Goal: Task Accomplishment & Management: Manage account settings

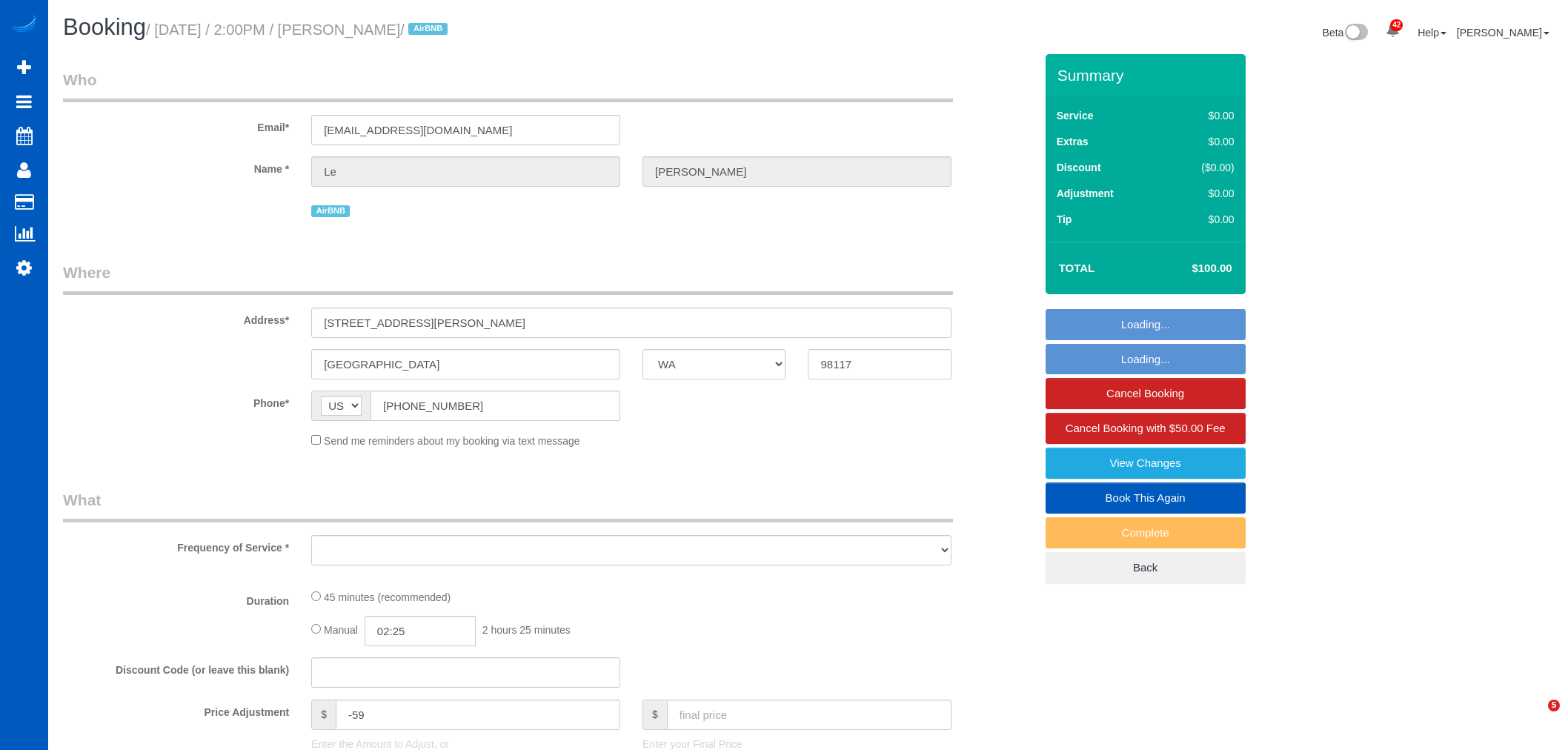
select select "WA"
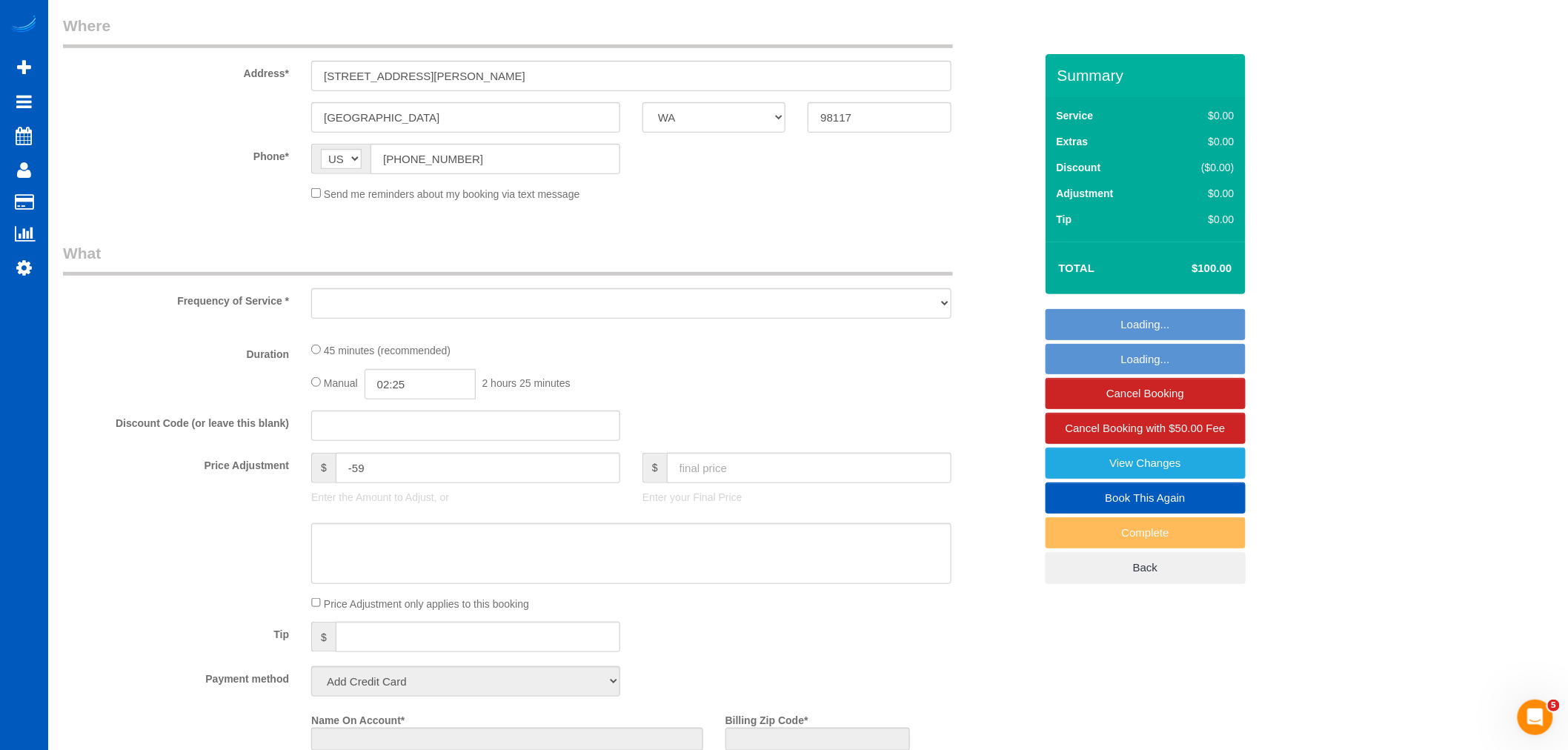
select select "object:21271"
select select "string:fspay-f08487bf-3dc0-469e-b5c6-e108a06f3390"
select select "199"
select select "spot105"
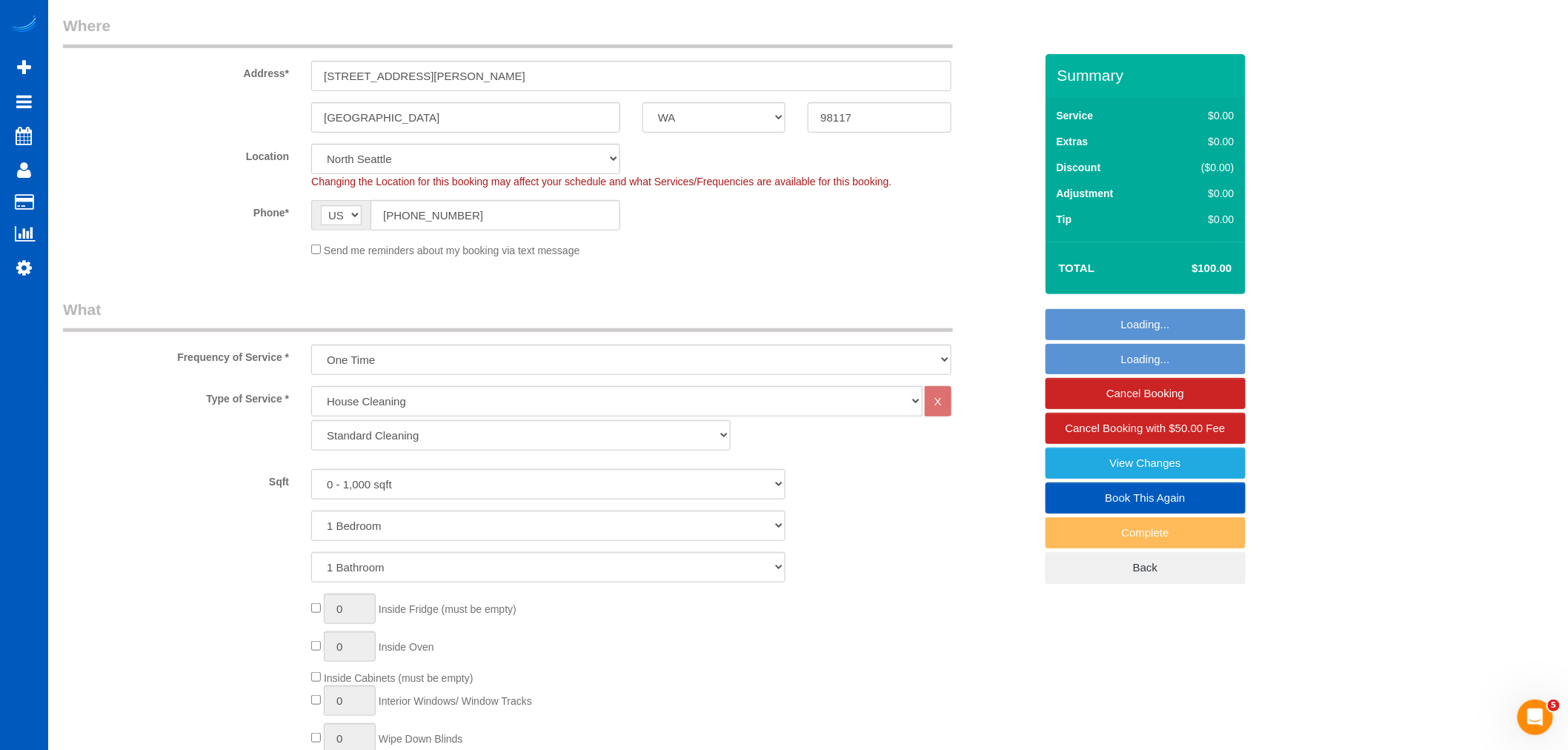
select select "object:21524"
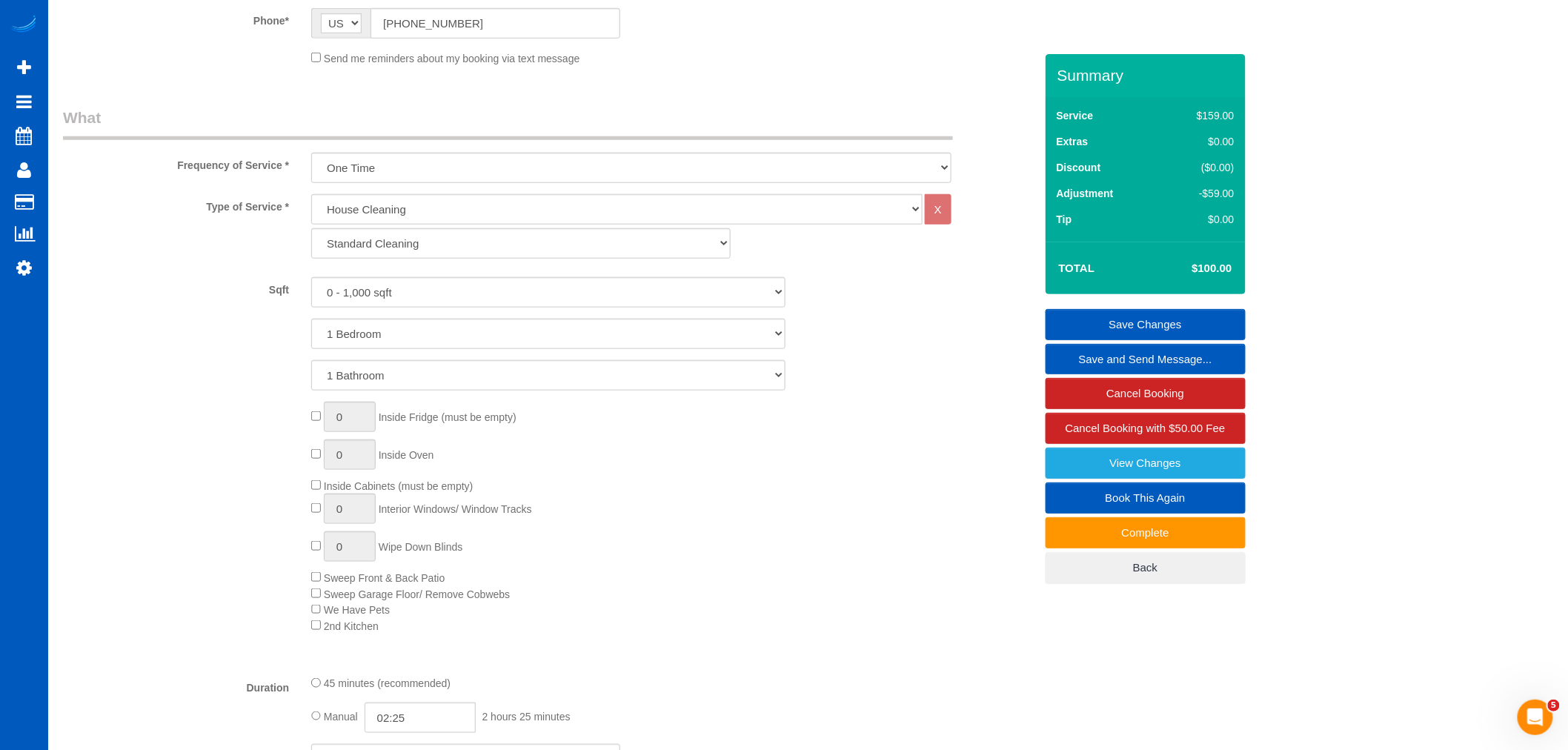
scroll to position [398, 0]
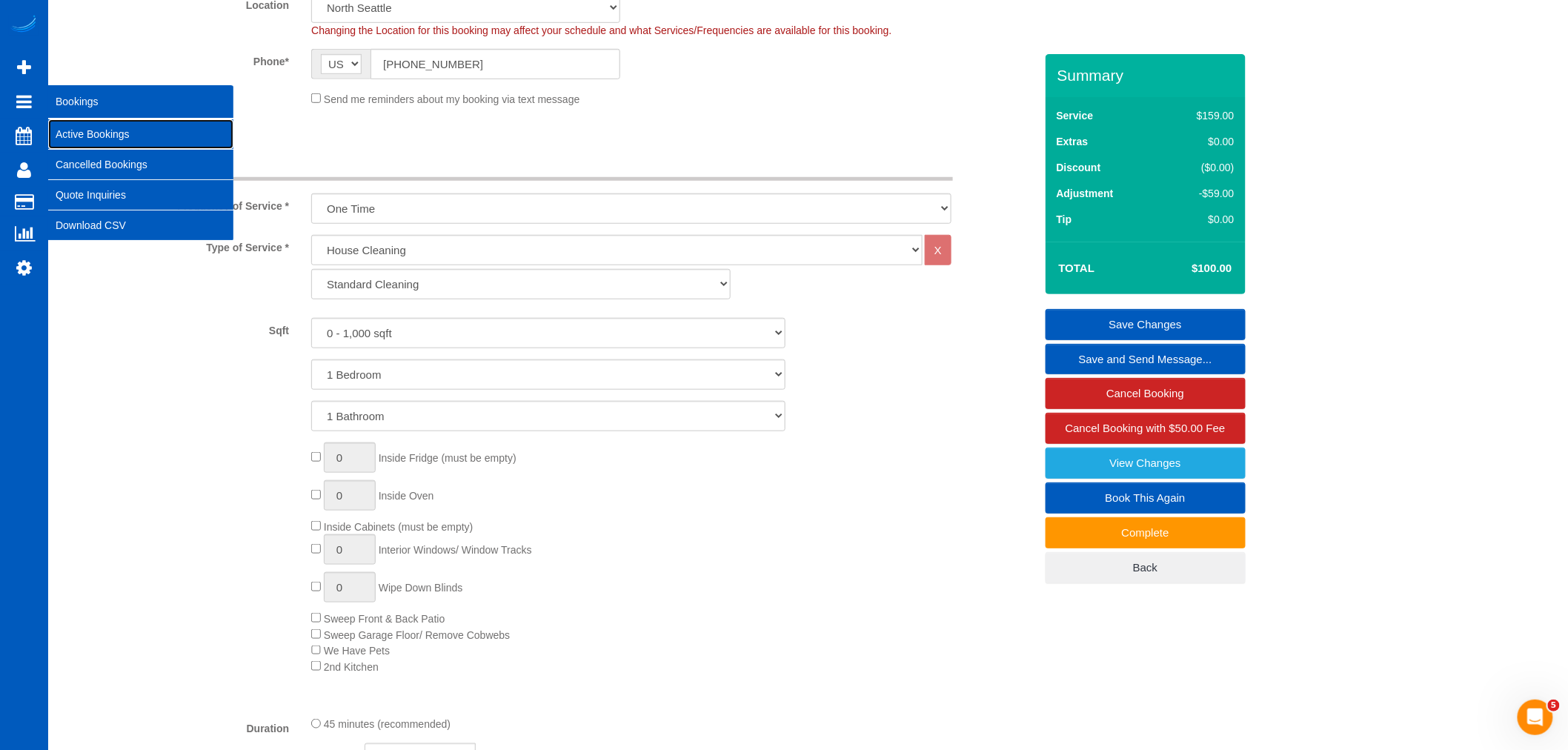
click at [133, 137] on link "Active Bookings" at bounding box center [140, 134] width 185 height 30
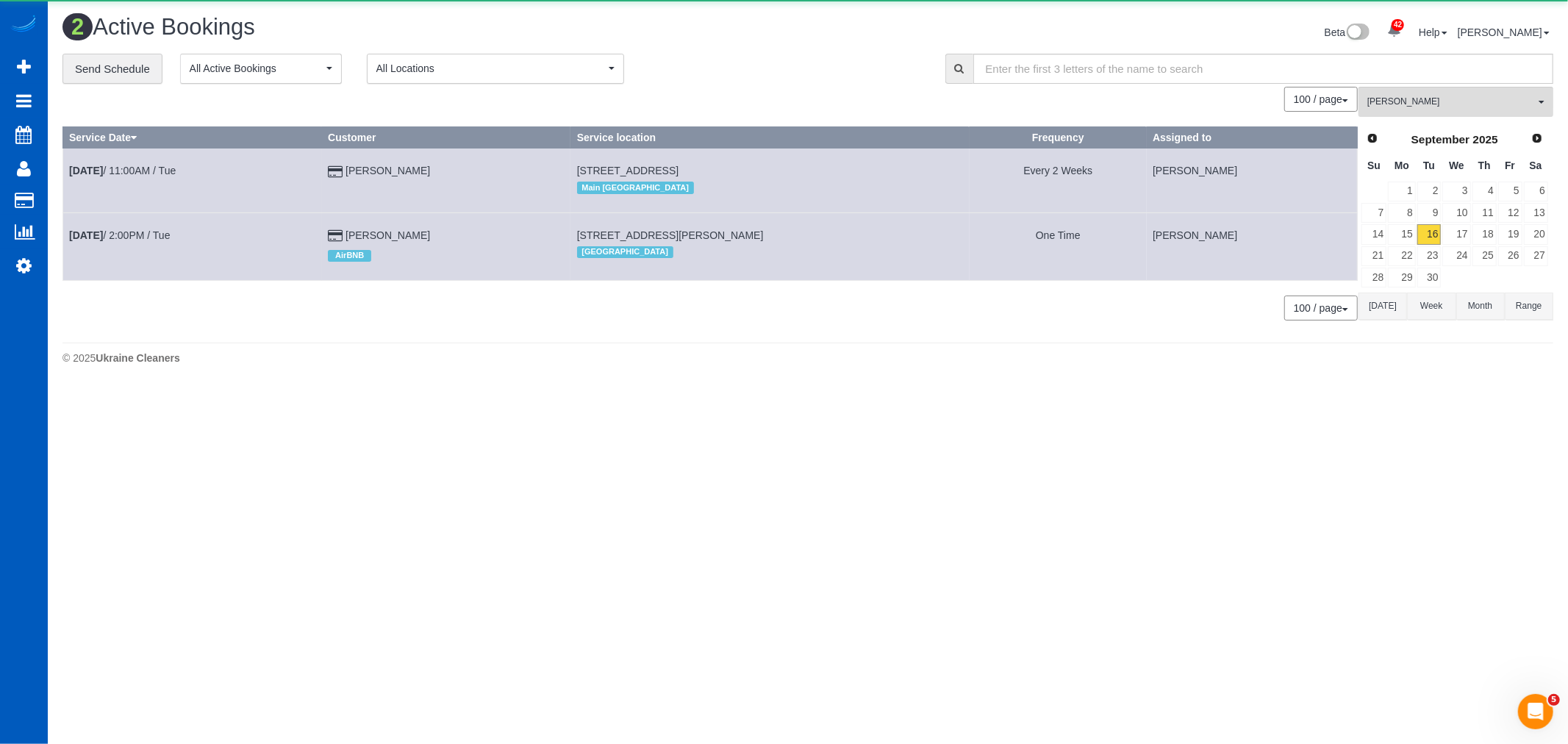
scroll to position [0, 0]
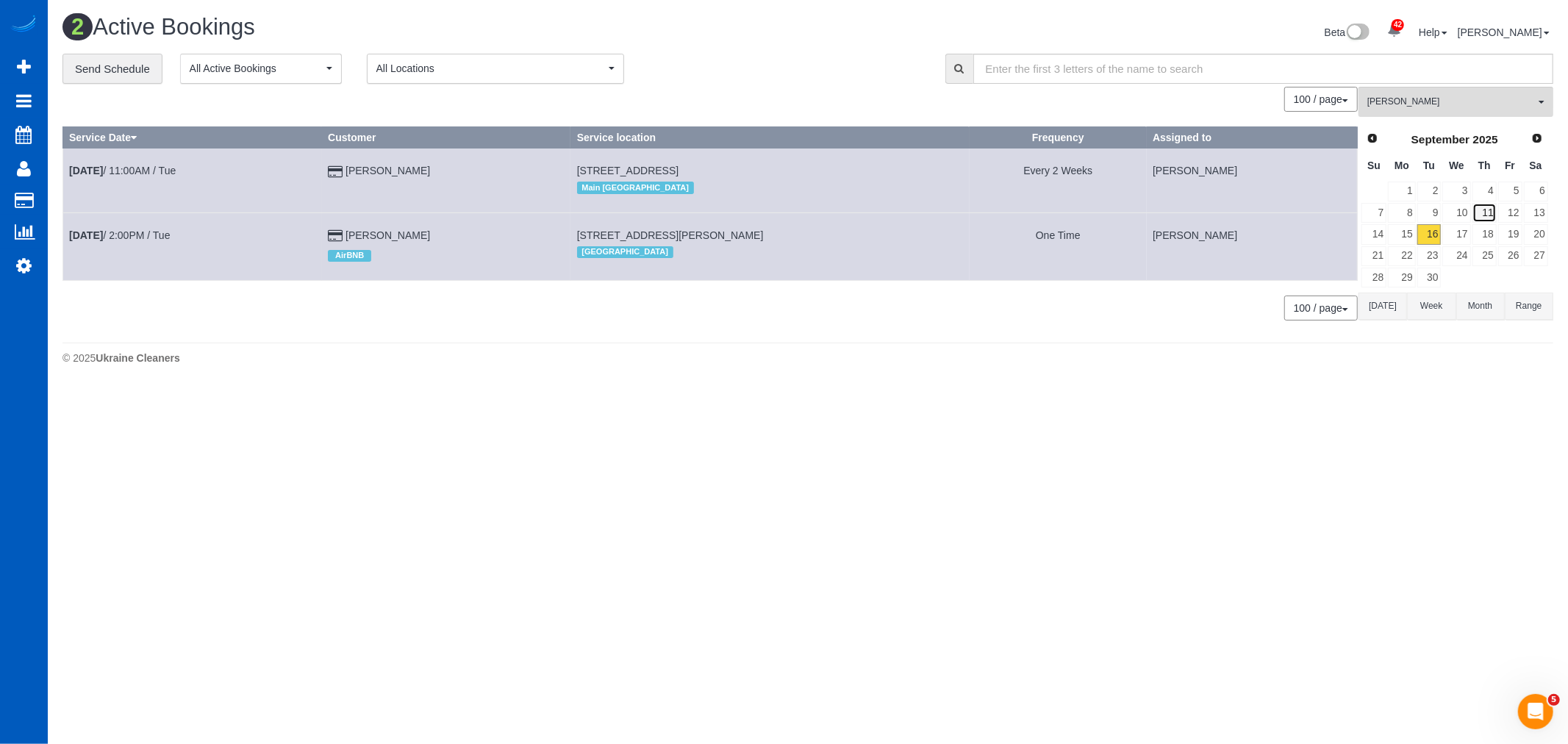
click at [1489, 219] on link "11" at bounding box center [1485, 212] width 24 height 20
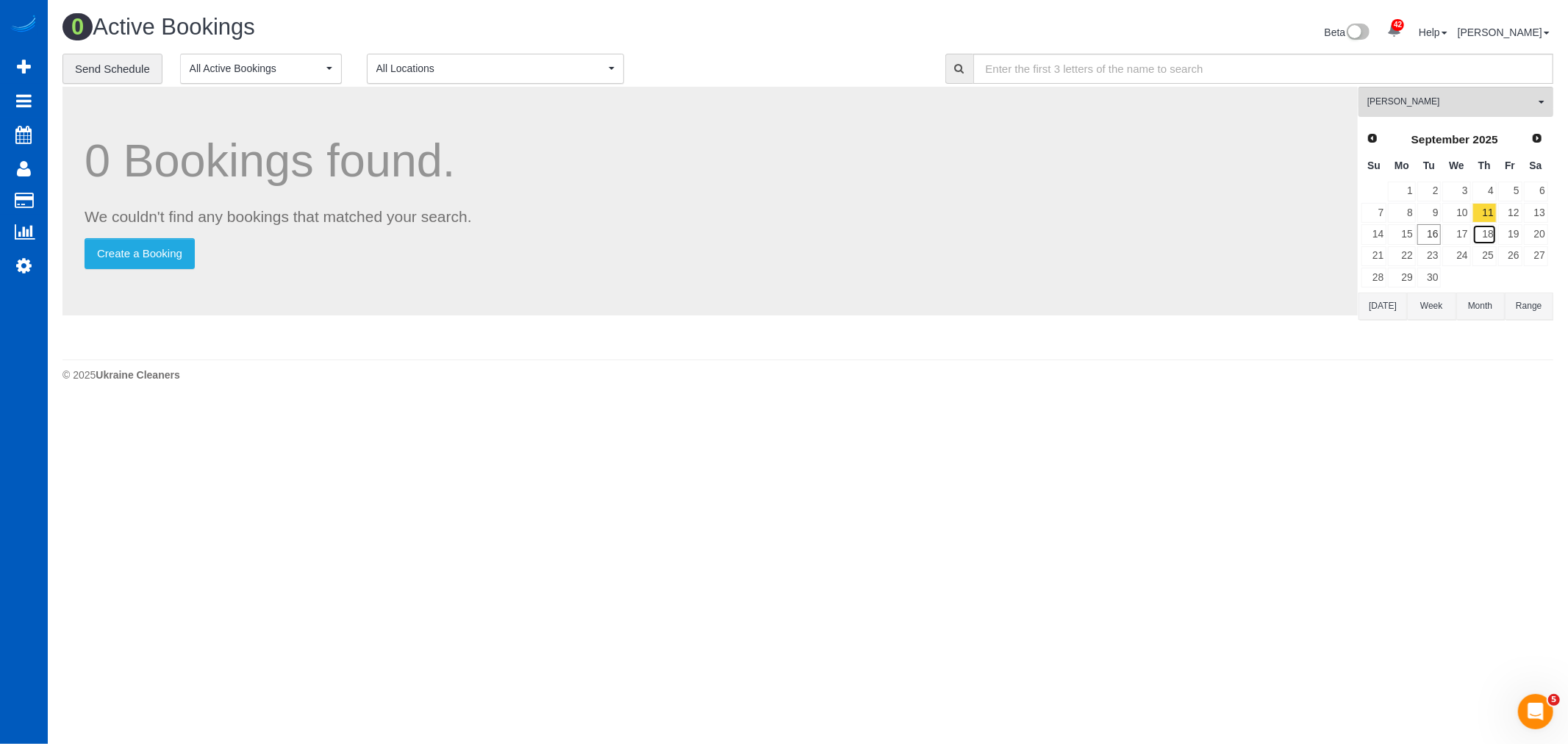
click at [1490, 244] on link "18" at bounding box center [1485, 234] width 24 height 20
click at [1447, 108] on span "[PERSON_NAME]" at bounding box center [1452, 101] width 168 height 12
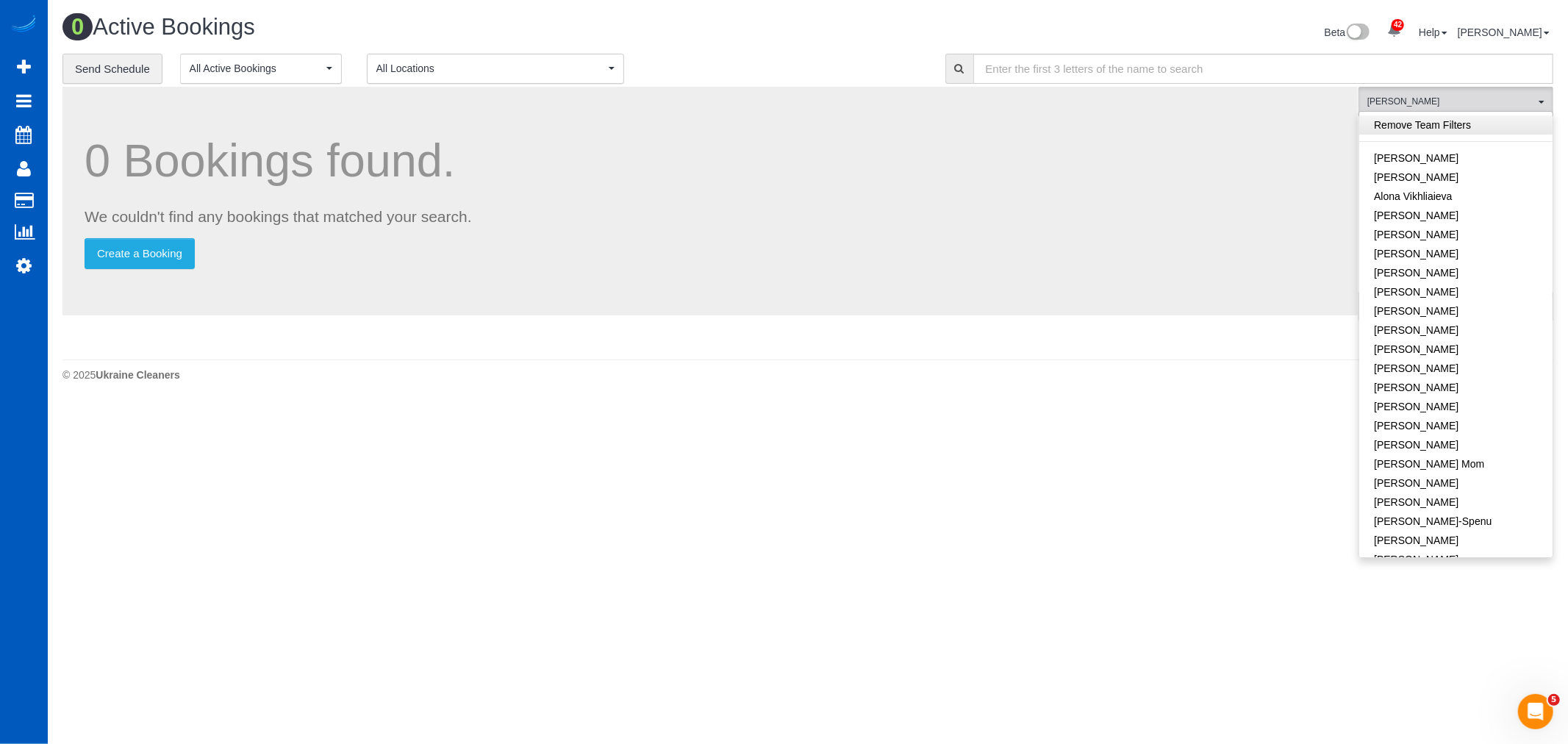
click at [1435, 126] on link "Remove Team Filters" at bounding box center [1456, 125] width 194 height 20
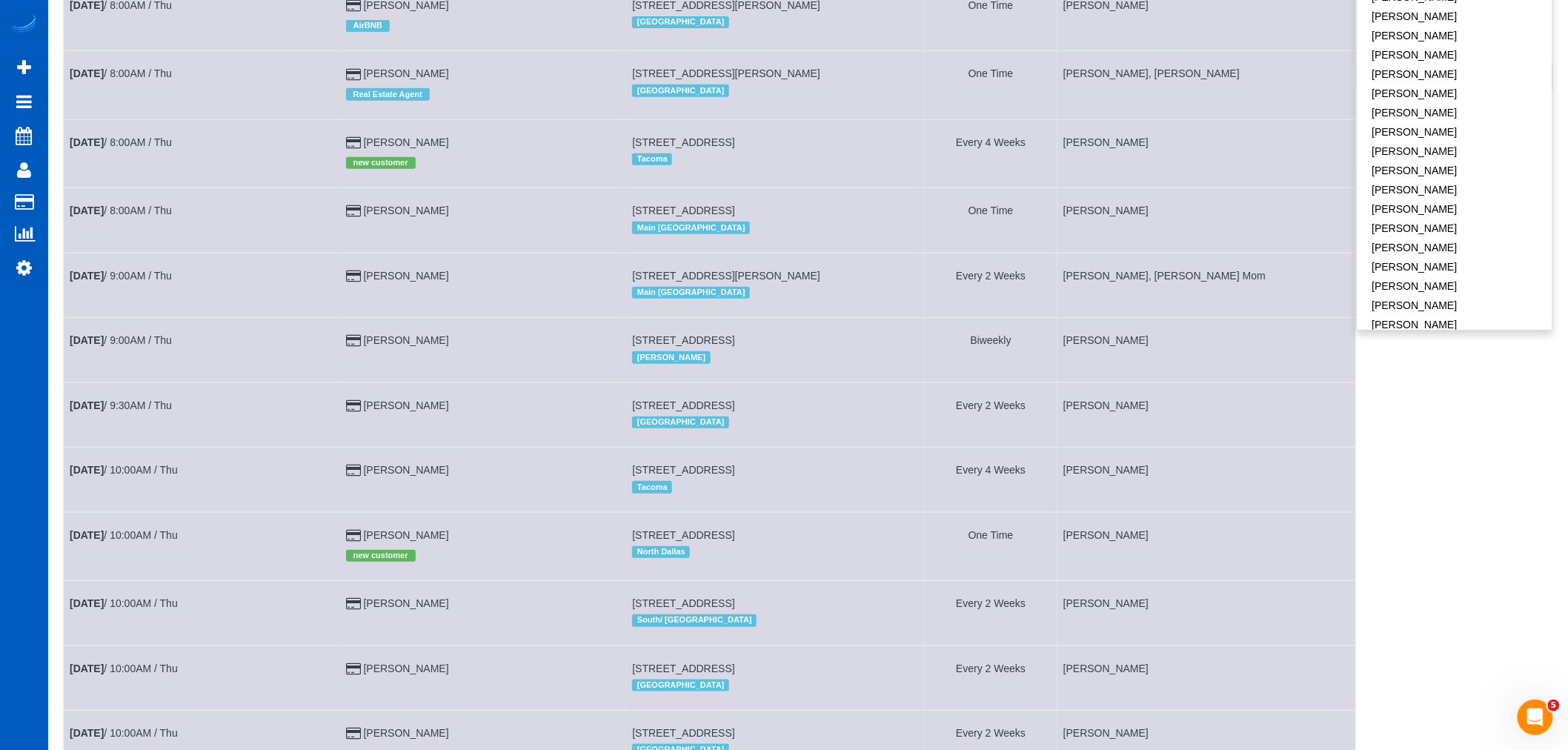
scroll to position [247, 0]
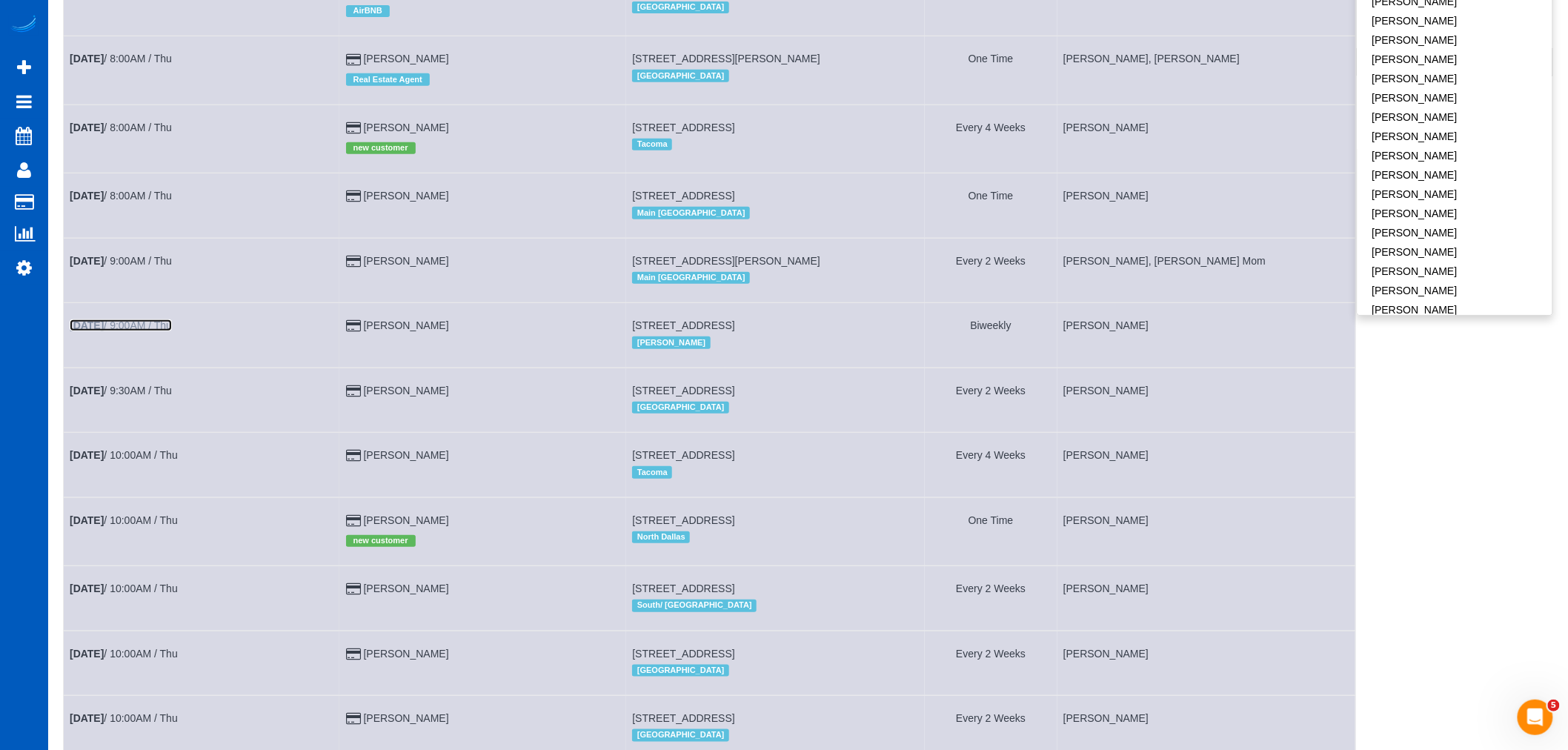
click at [126, 331] on link "Sep 18th / 9:00AM / Thu" at bounding box center [120, 325] width 102 height 12
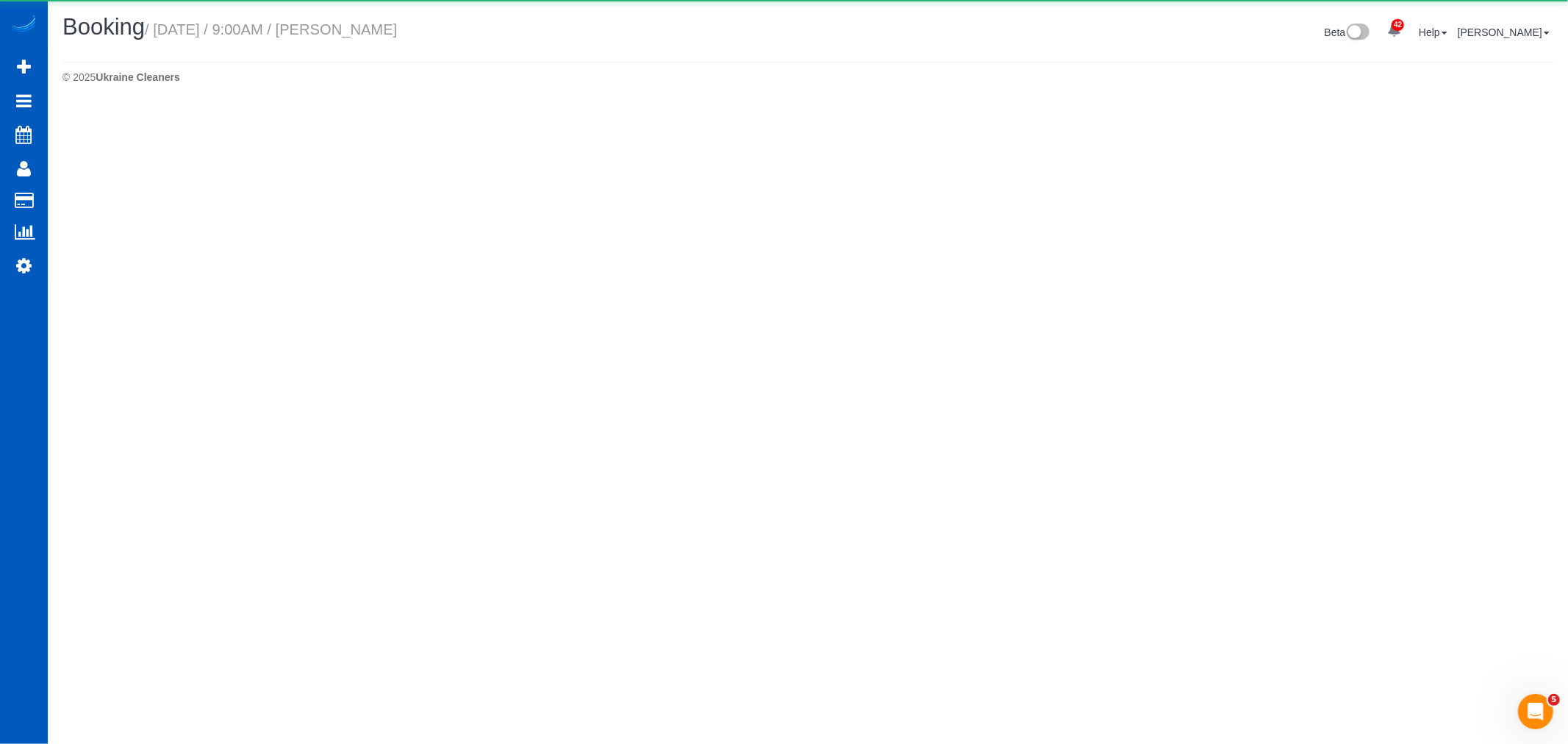
select select "WA"
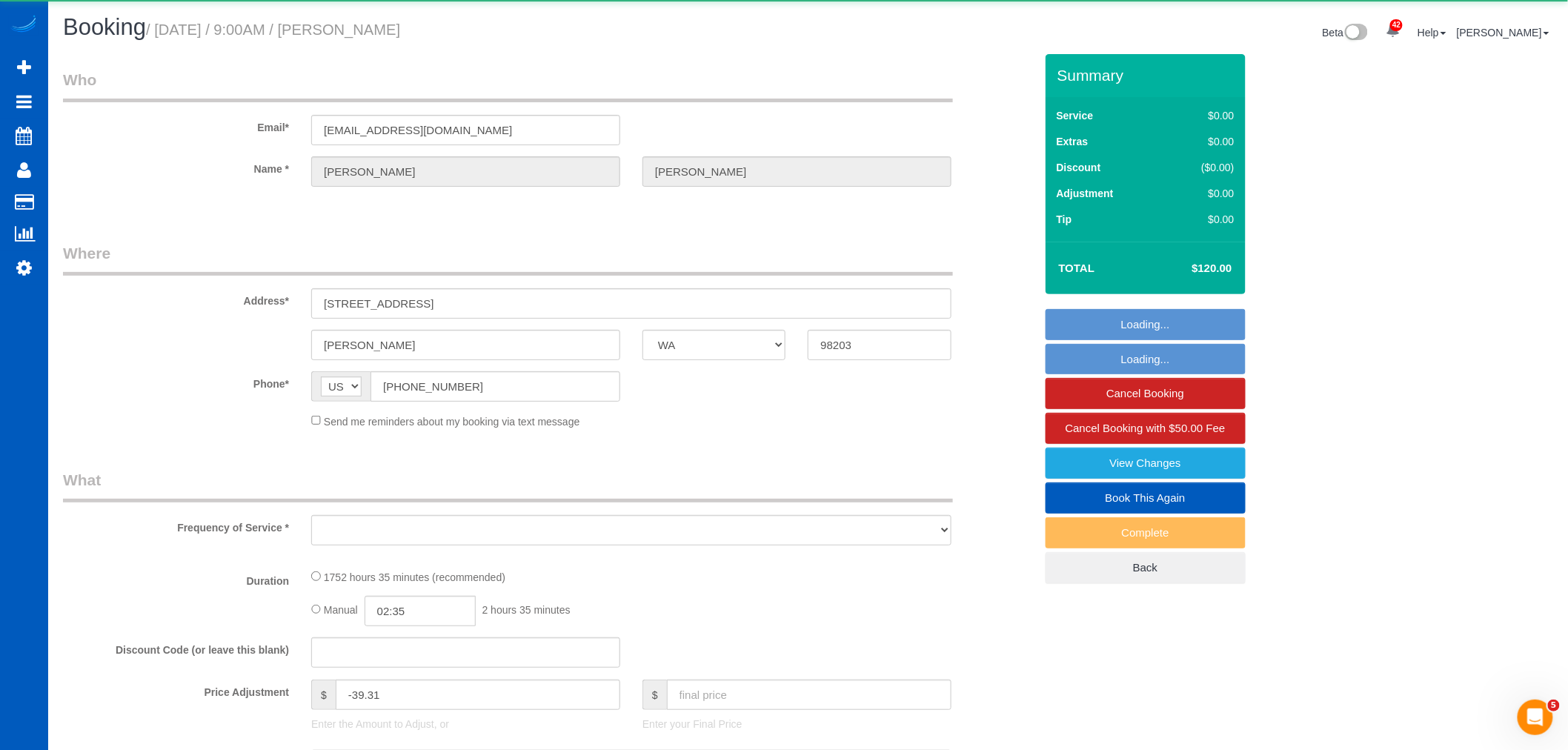
select select "object:23308"
select select "string:fspay-96b10224-c641-4475-b196-05408e127168"
select select "1001"
select select "2"
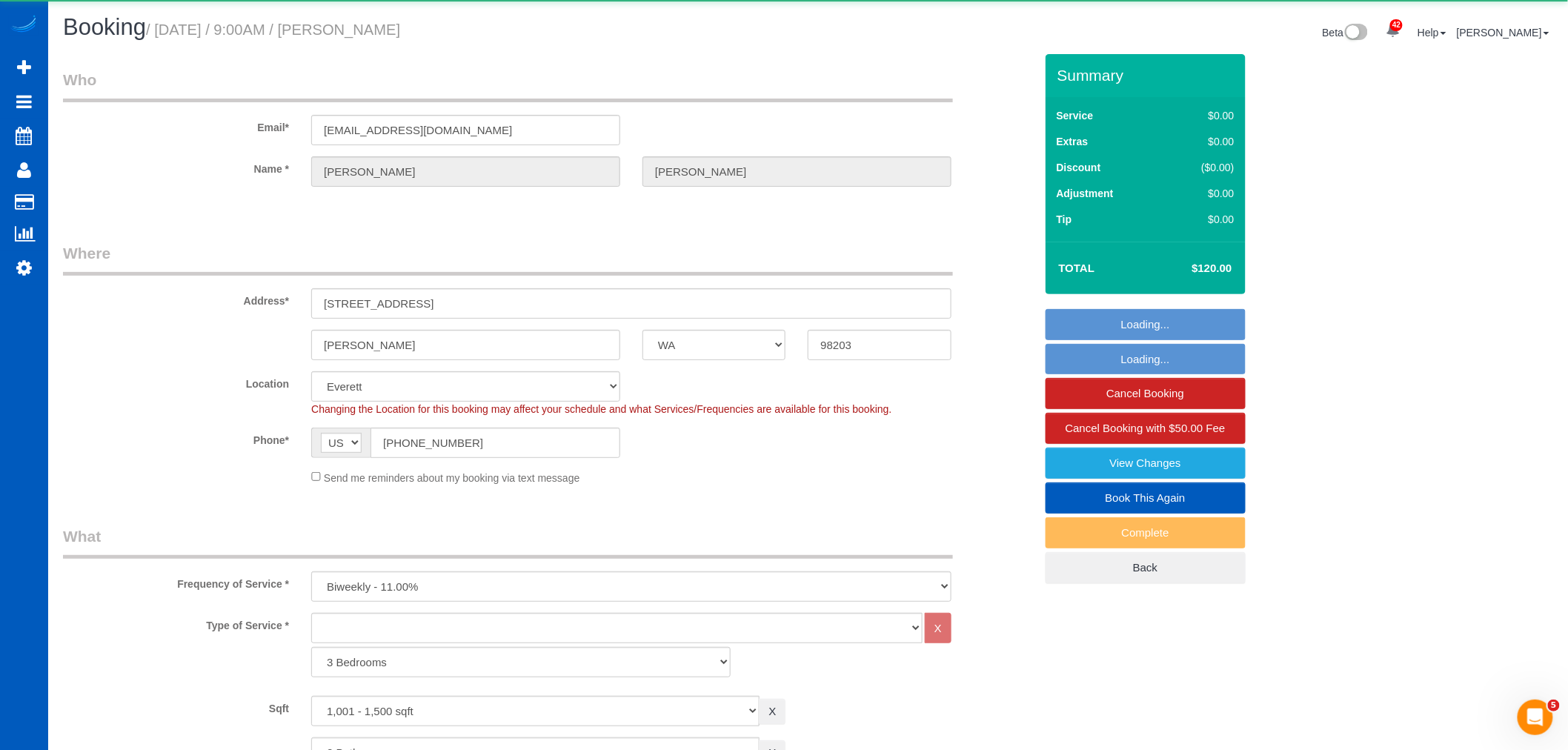
select select "object:23500"
select select "1001"
select select "2"
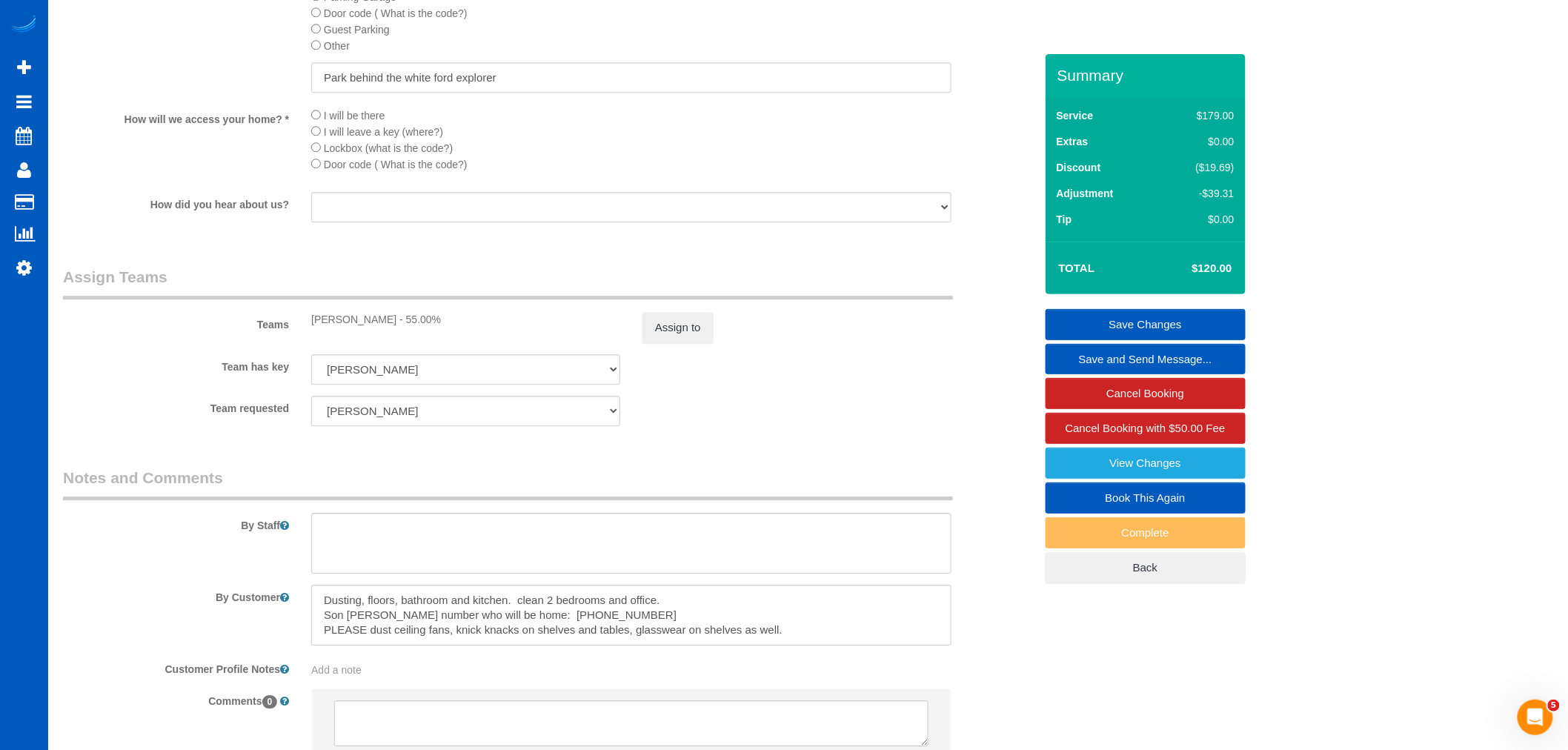
scroll to position [1696, 0]
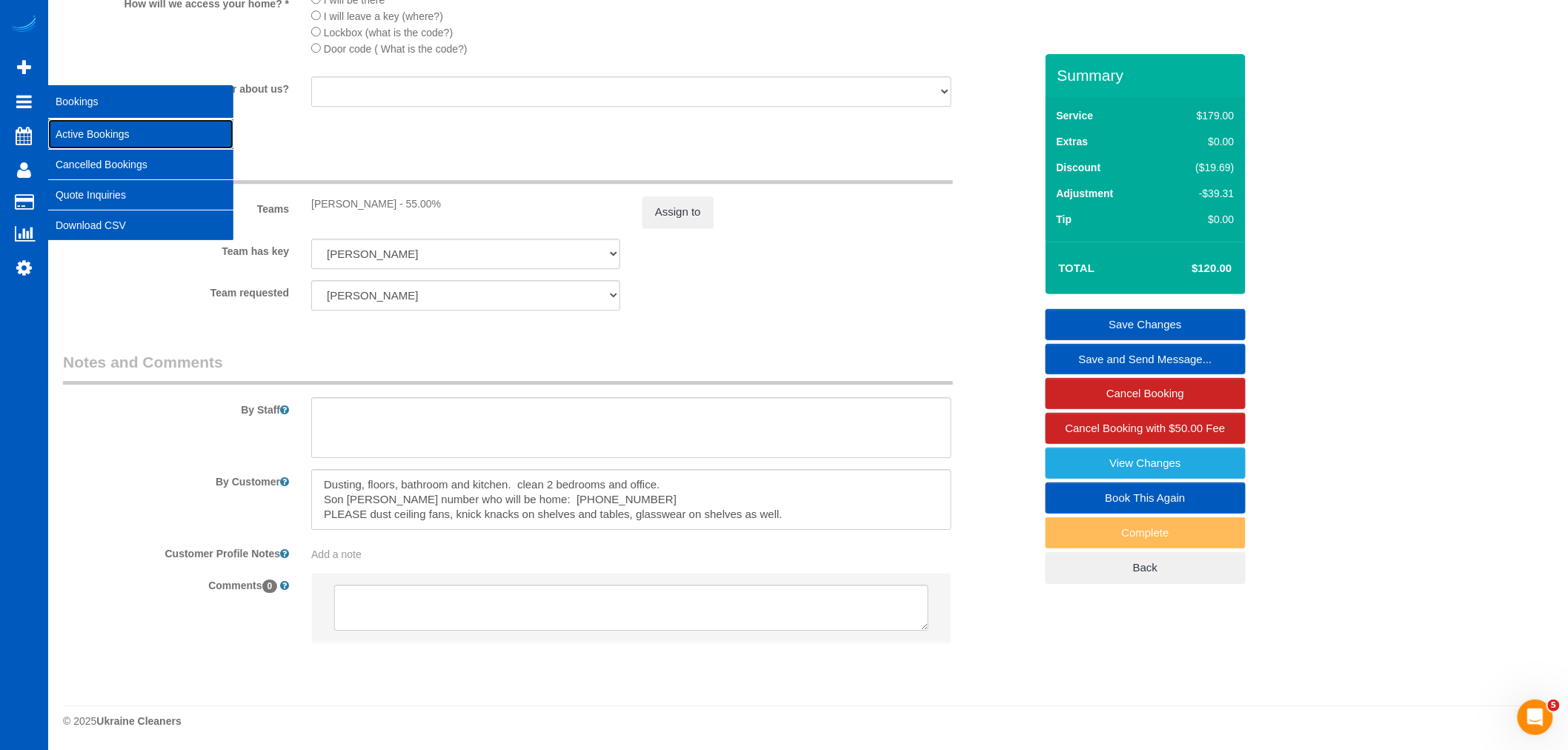
click at [79, 128] on link "Active Bookings" at bounding box center [140, 134] width 185 height 30
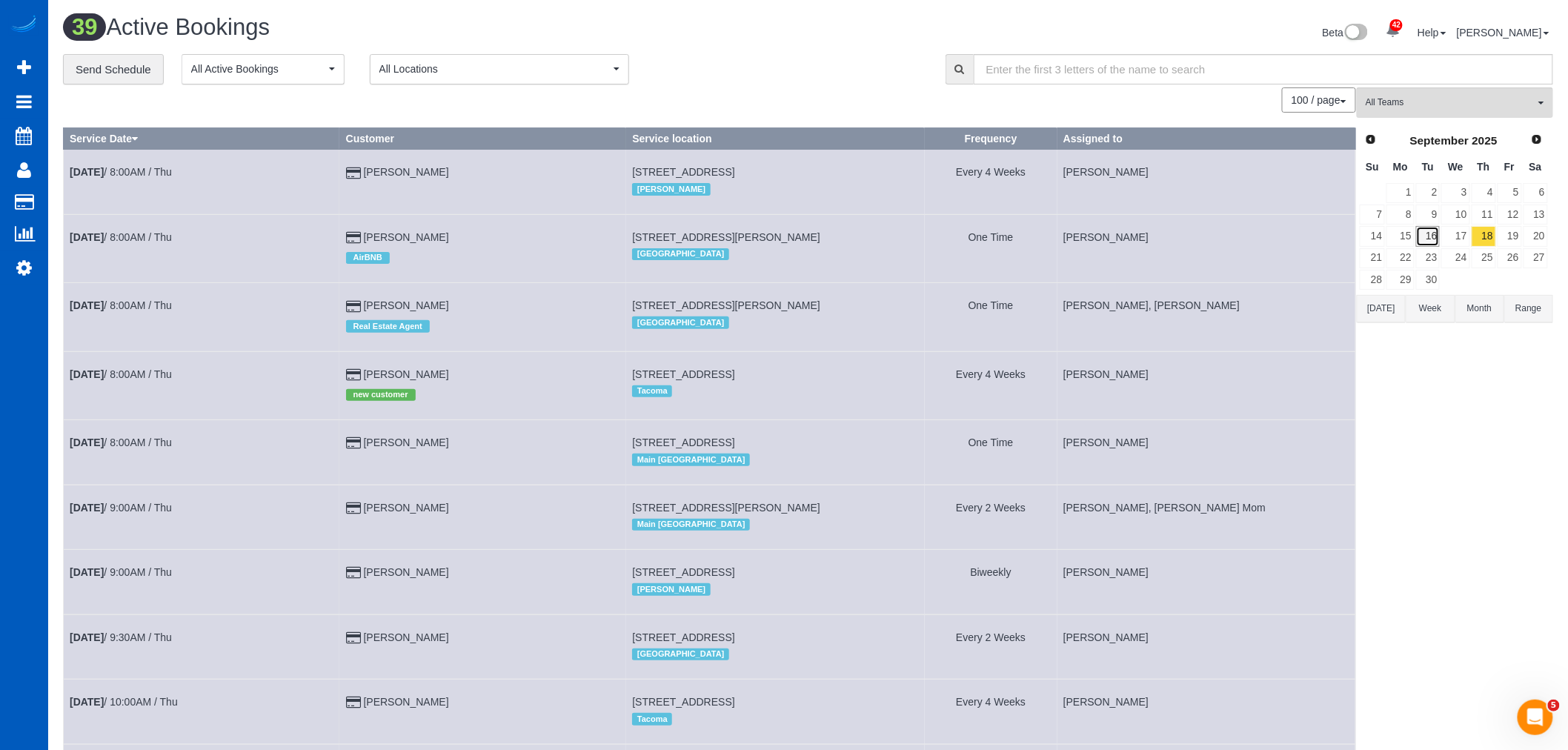
click at [1427, 246] on link "16" at bounding box center [1428, 236] width 24 height 20
click at [1412, 102] on span "All Teams" at bounding box center [1450, 102] width 169 height 12
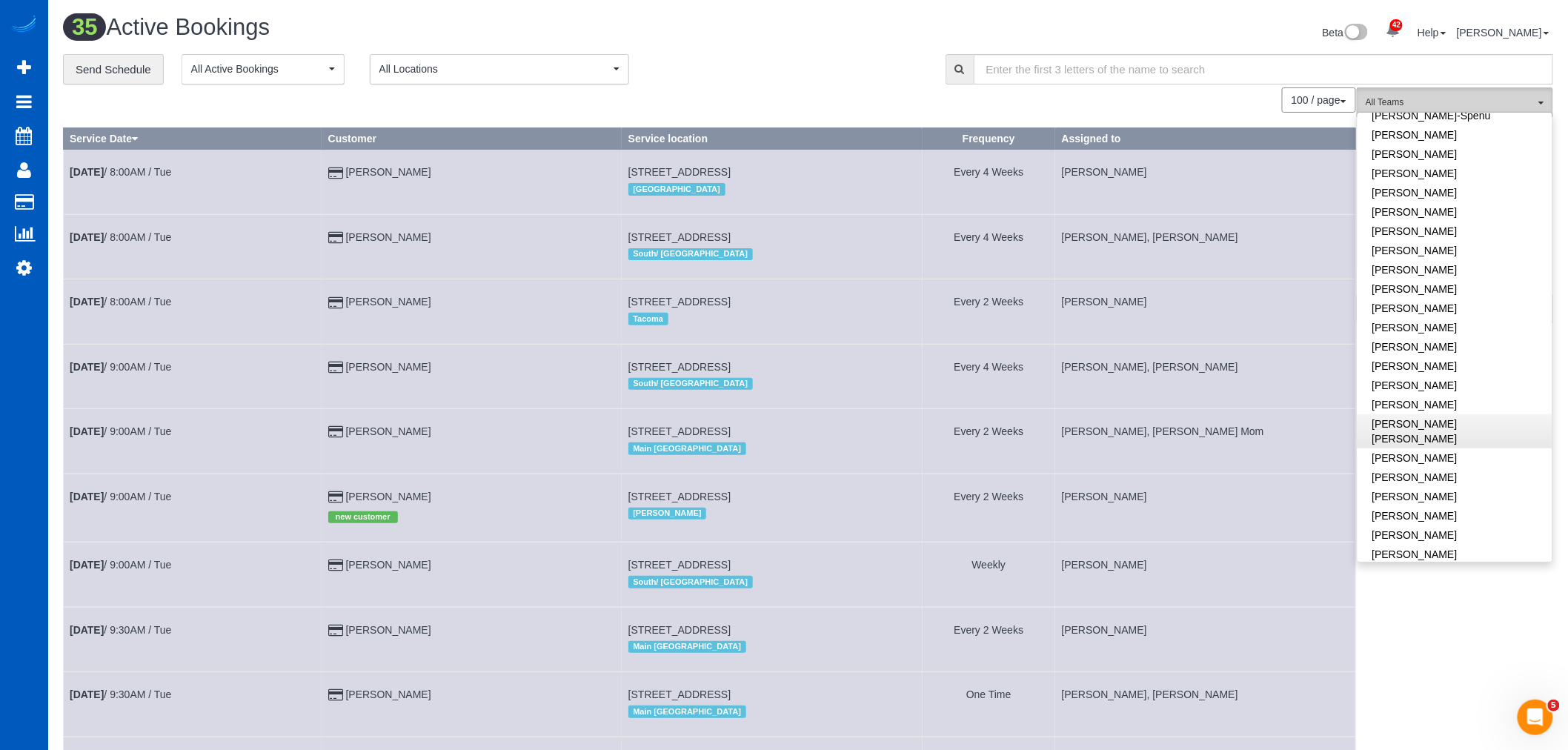
scroll to position [406, 0]
click at [1449, 452] on link "[PERSON_NAME]" at bounding box center [1455, 461] width 195 height 20
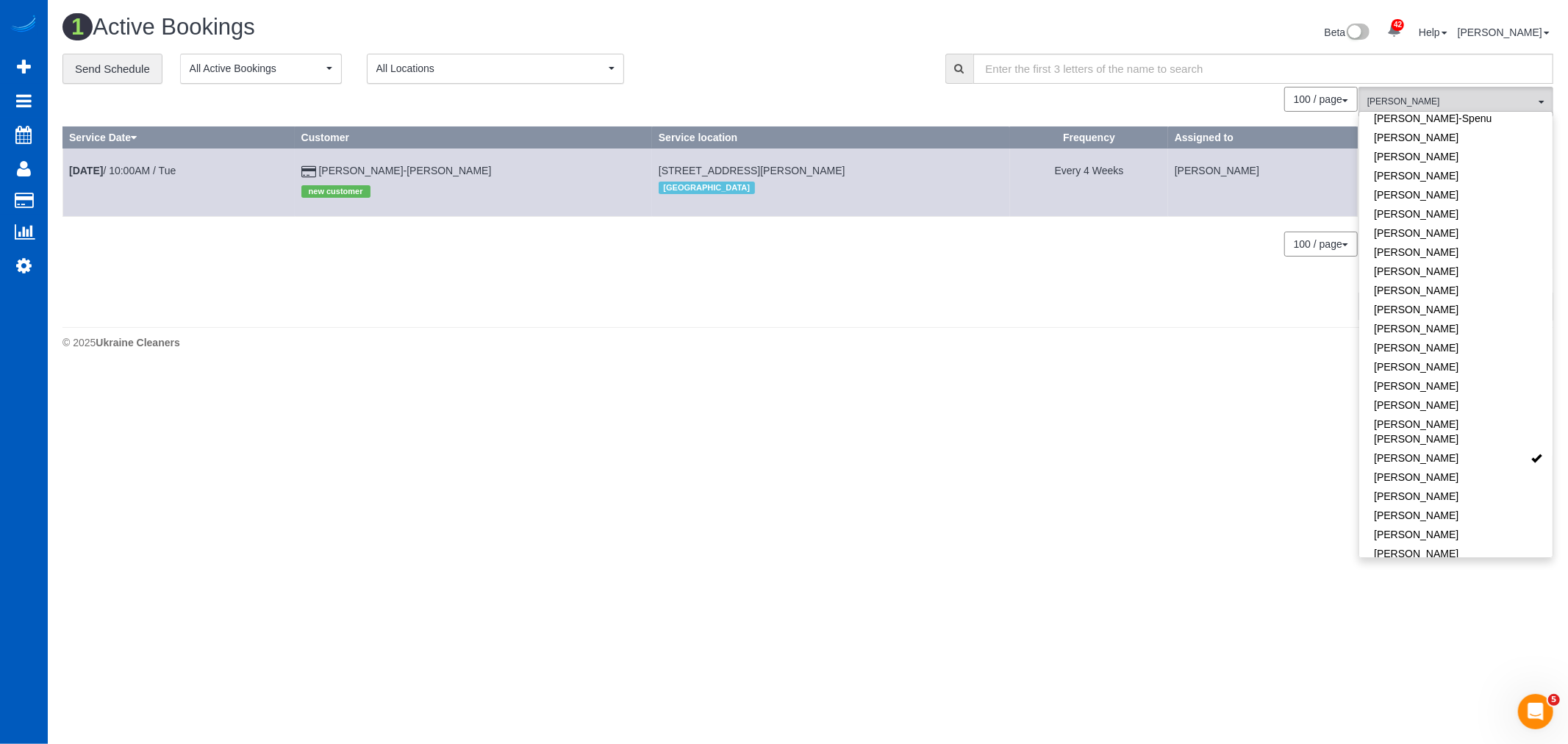
click at [918, 553] on body "42 Beta Your Notifications You have 0 alerts × You have 1 to charge for [DATE] …" at bounding box center [784, 372] width 1568 height 744
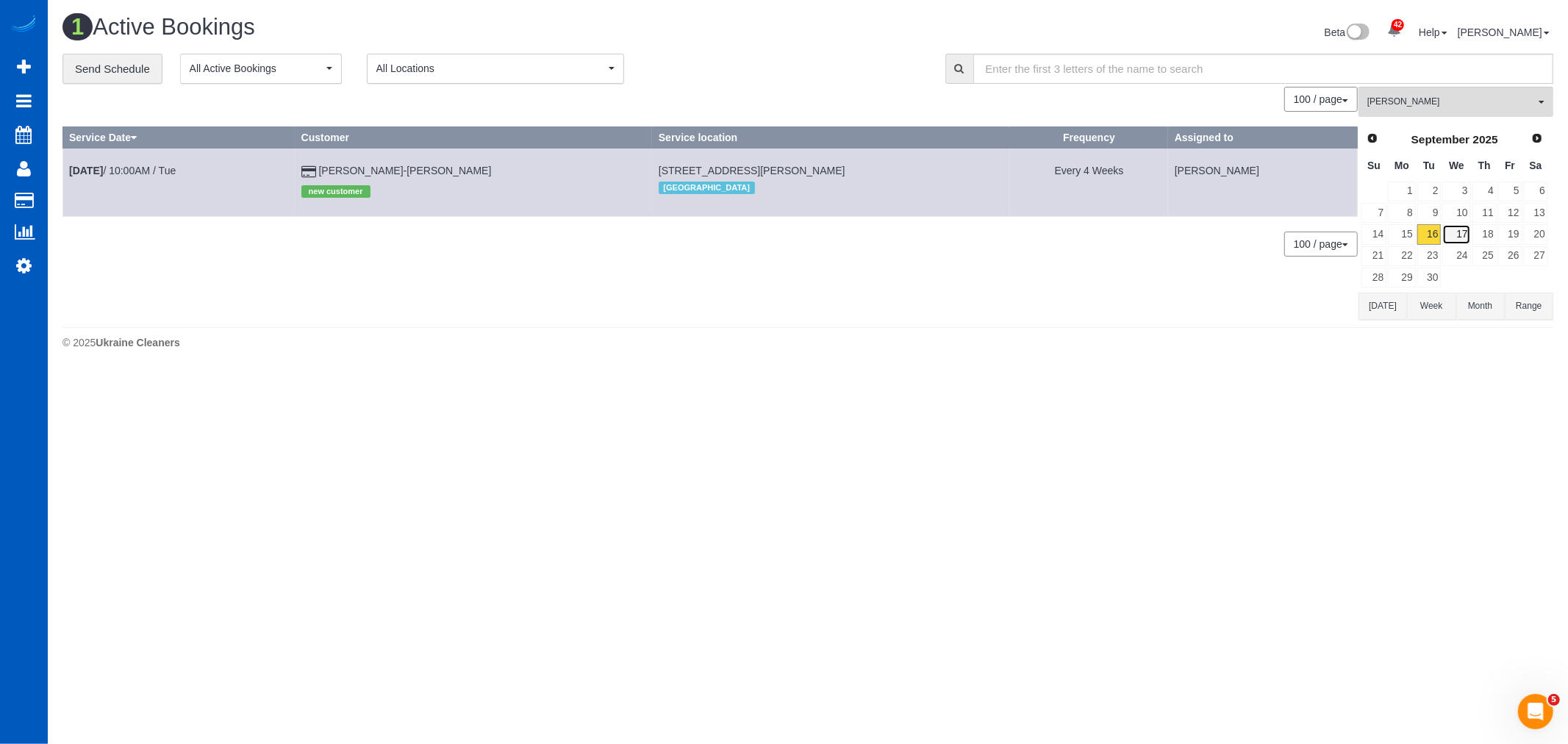
click at [1455, 233] on link "17" at bounding box center [1456, 234] width 28 height 20
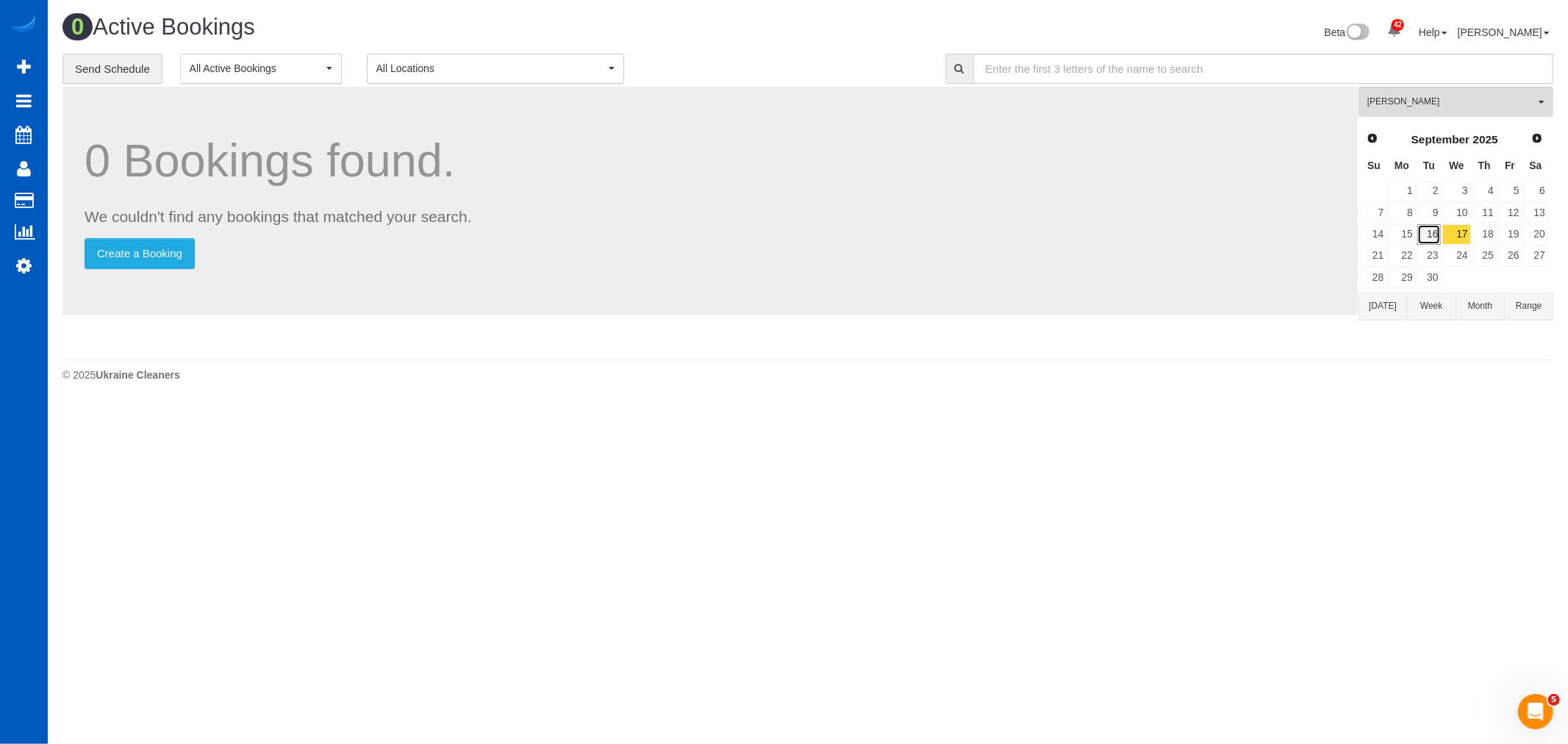
click at [1436, 236] on link "16" at bounding box center [1429, 234] width 24 height 20
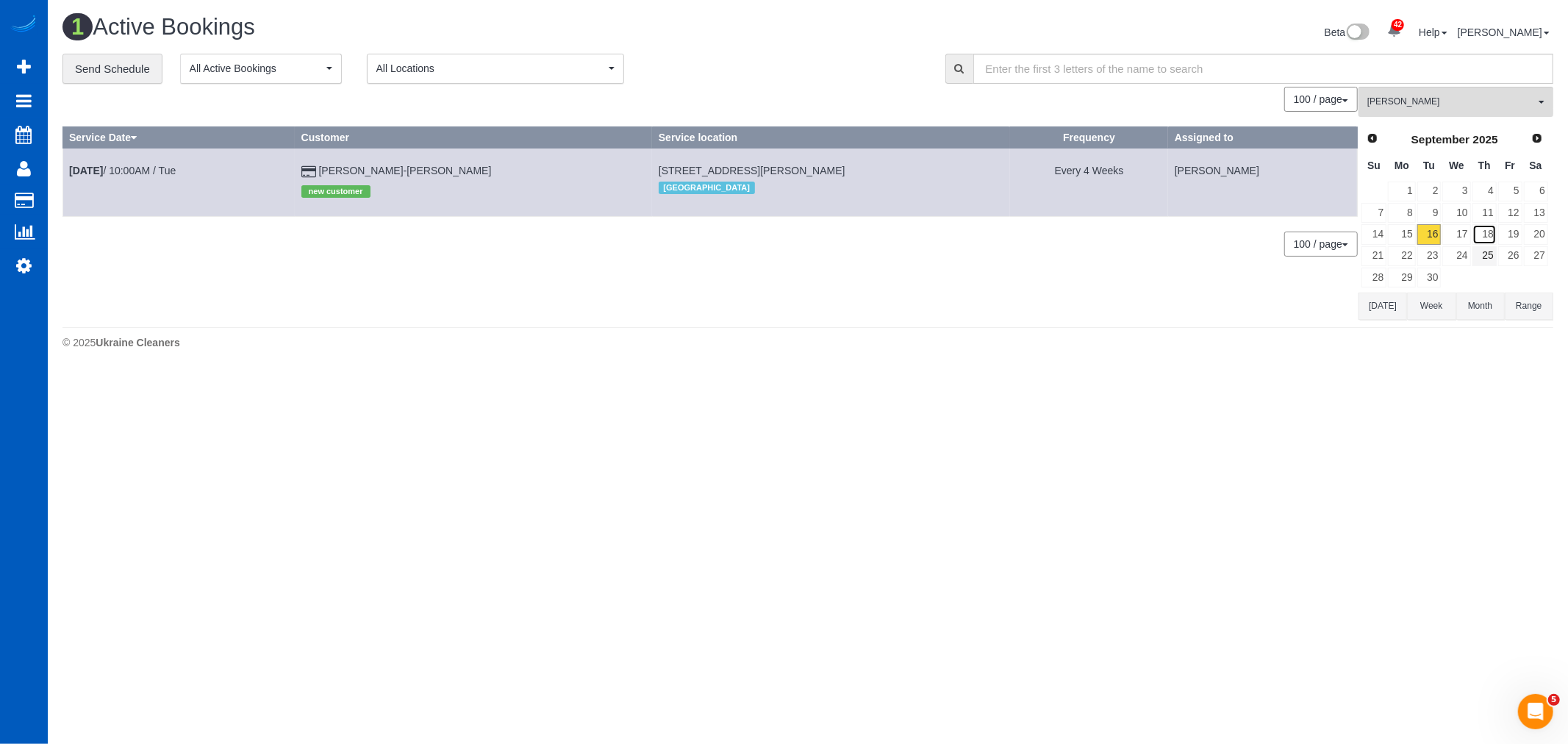
click at [1496, 238] on link "18" at bounding box center [1485, 234] width 24 height 20
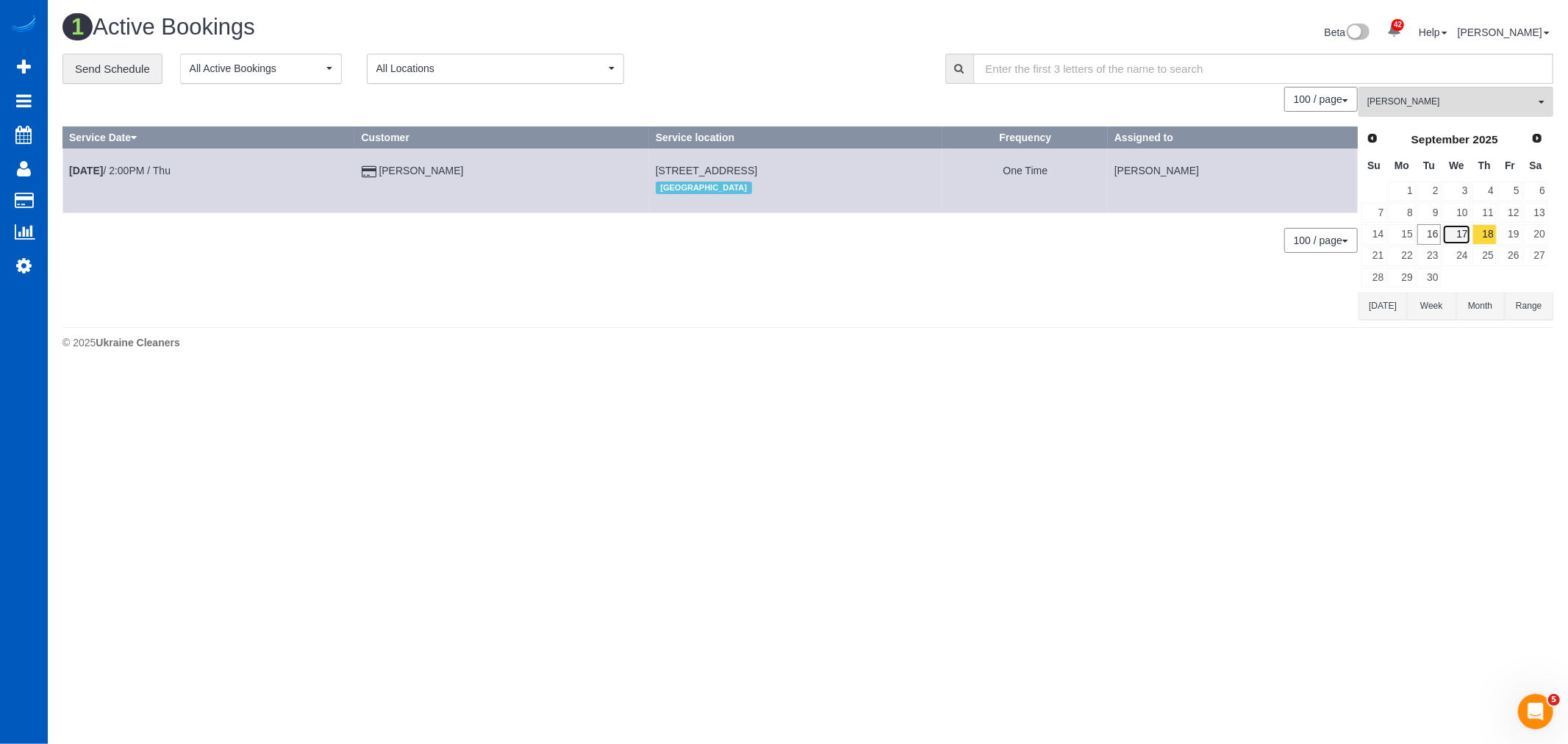
click at [1458, 230] on link "17" at bounding box center [1456, 234] width 28 height 20
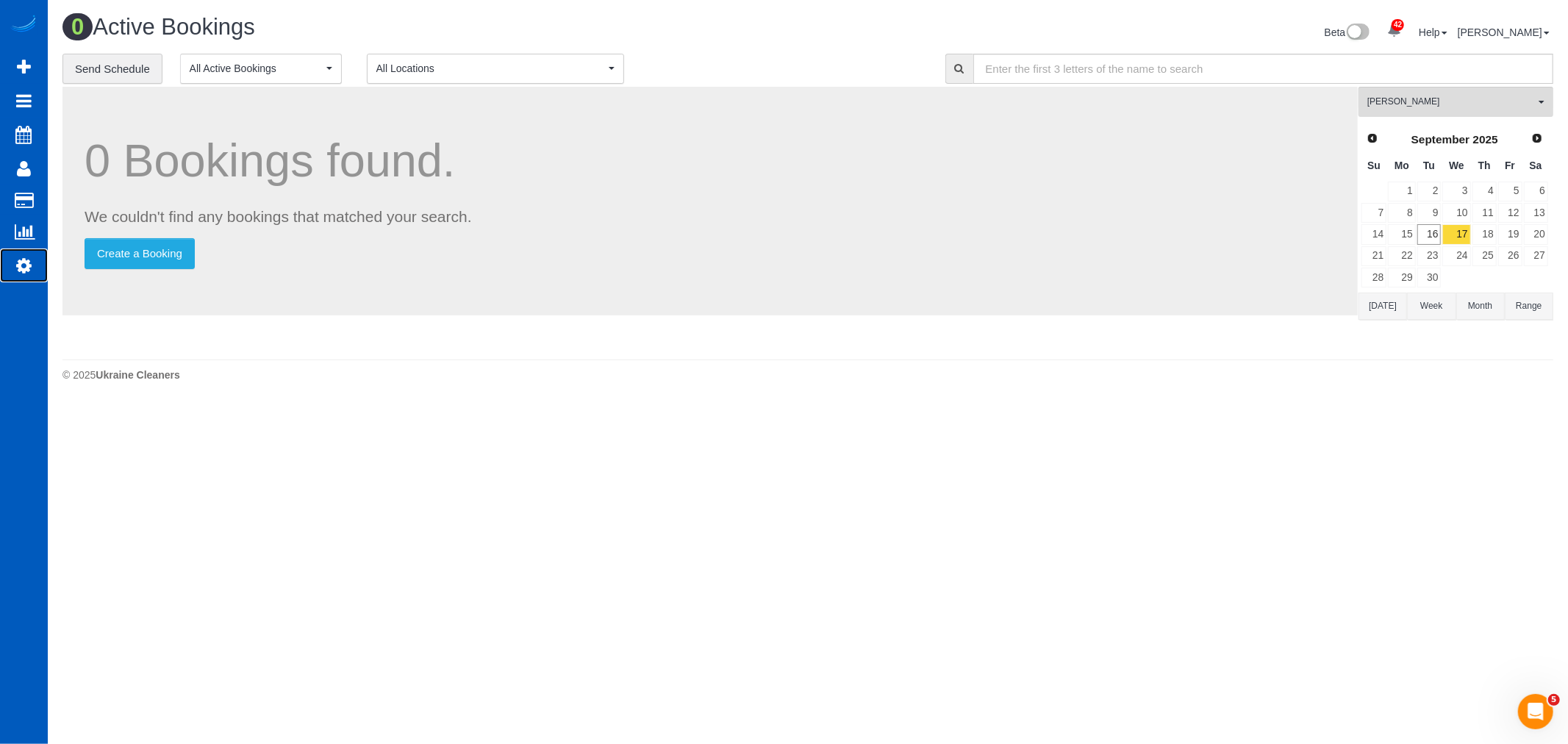
click at [35, 266] on link "Settings" at bounding box center [23, 265] width 48 height 34
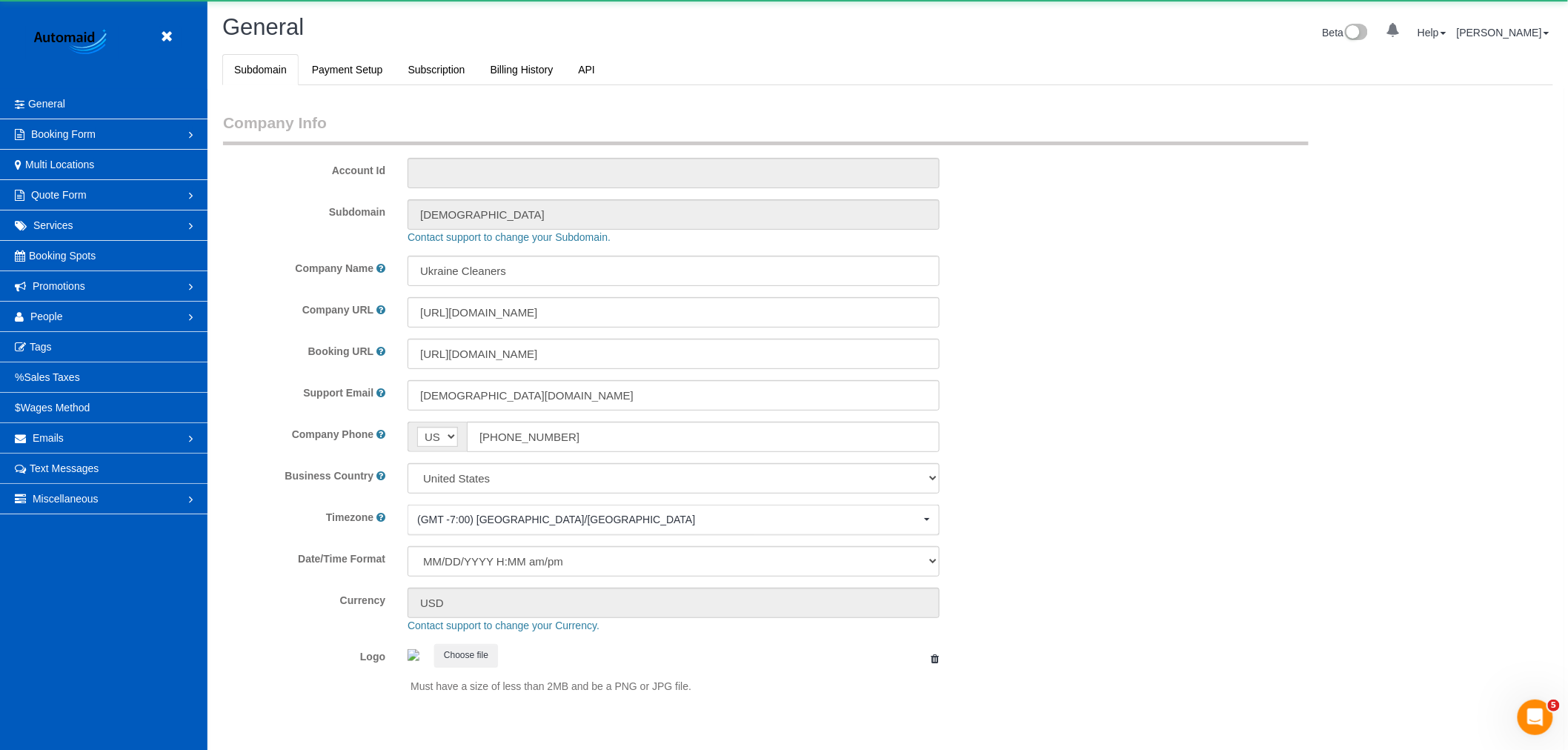
select select "1"
click at [40, 318] on span "People" at bounding box center [46, 316] width 33 height 12
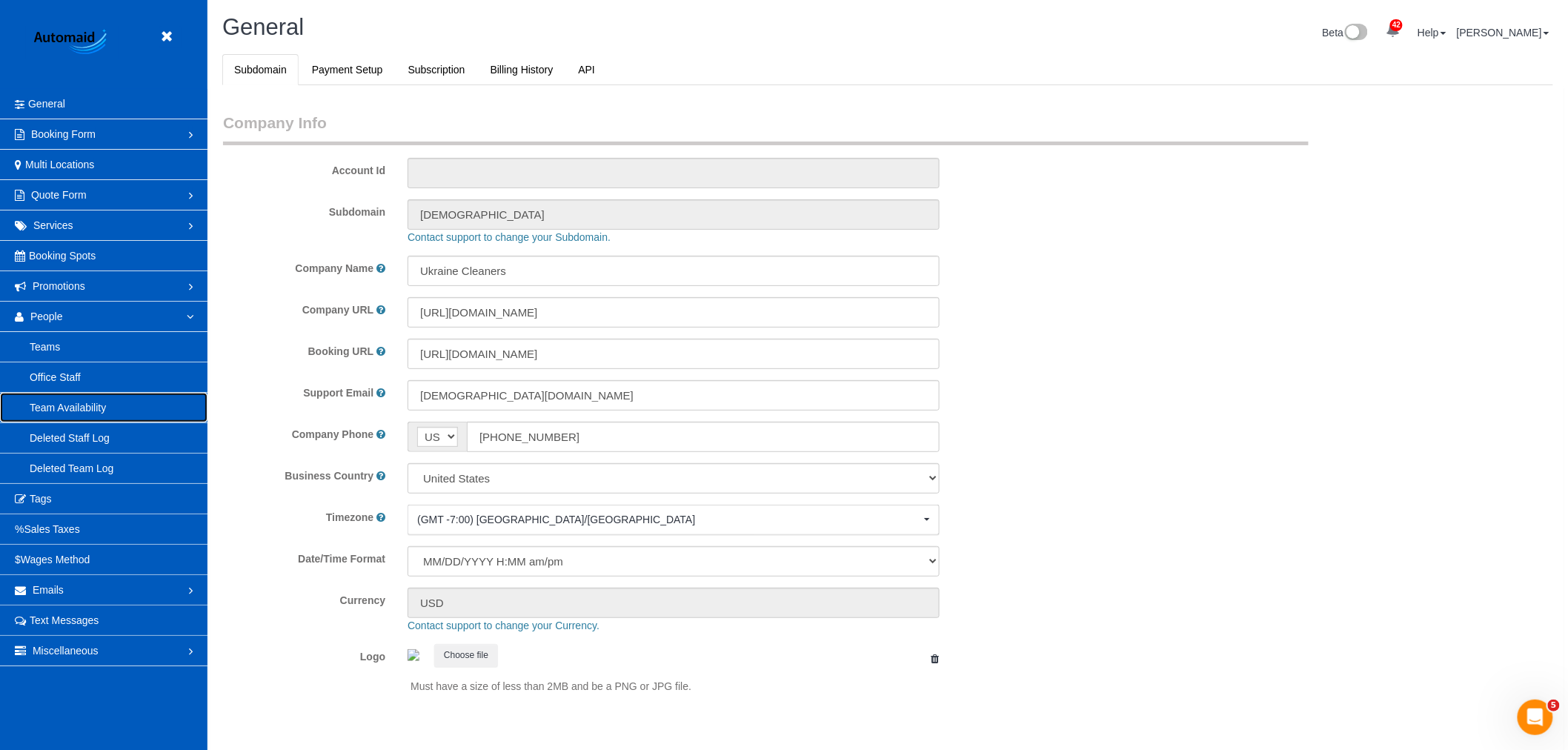
click at [121, 416] on link "Team Availability" at bounding box center [103, 407] width 208 height 30
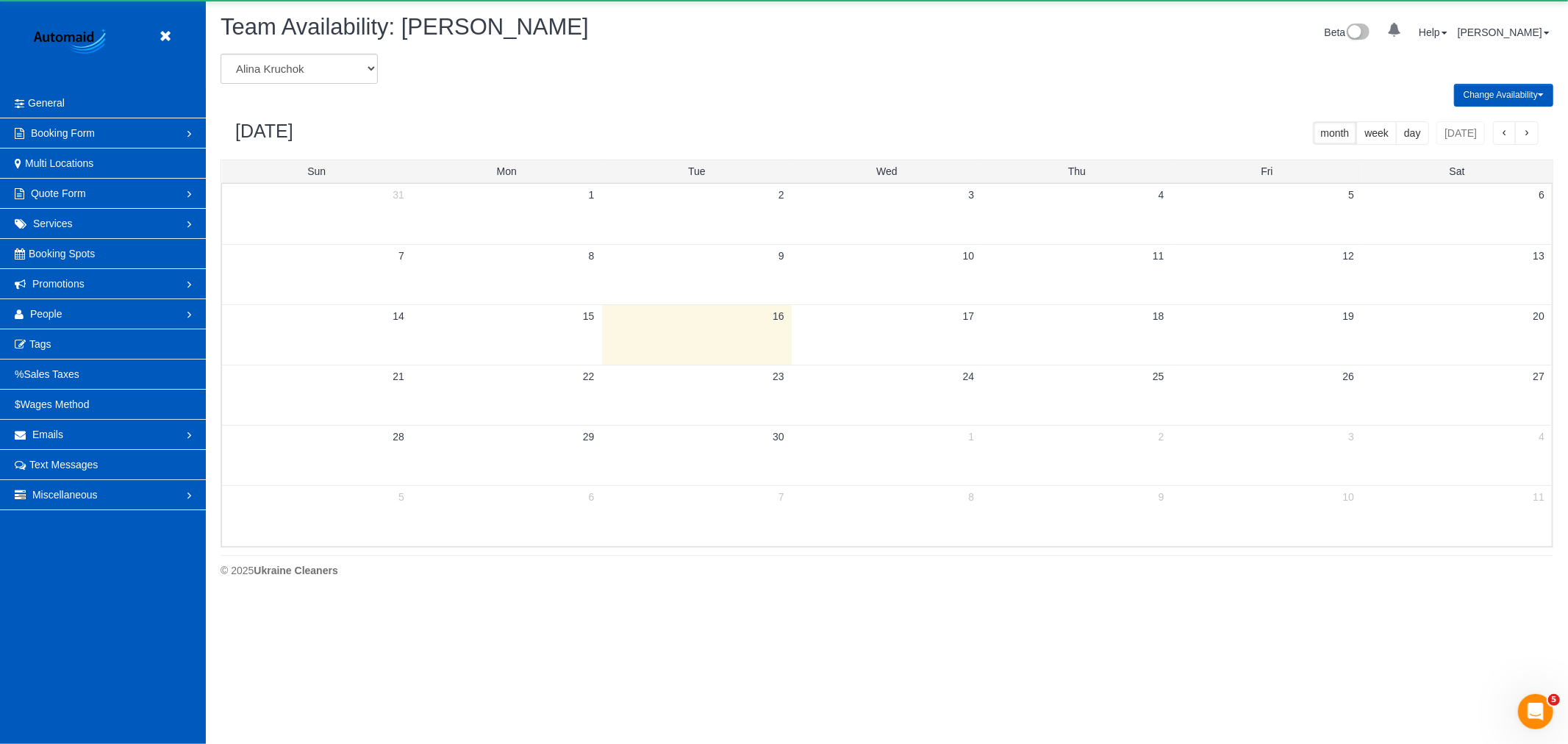
scroll to position [601, 1568]
click at [288, 74] on select "Alina Kruchok Alona Tarasiuk Alona Vikhliaieva Anastasiia Demchenko Anastasiia …" at bounding box center [299, 69] width 157 height 30
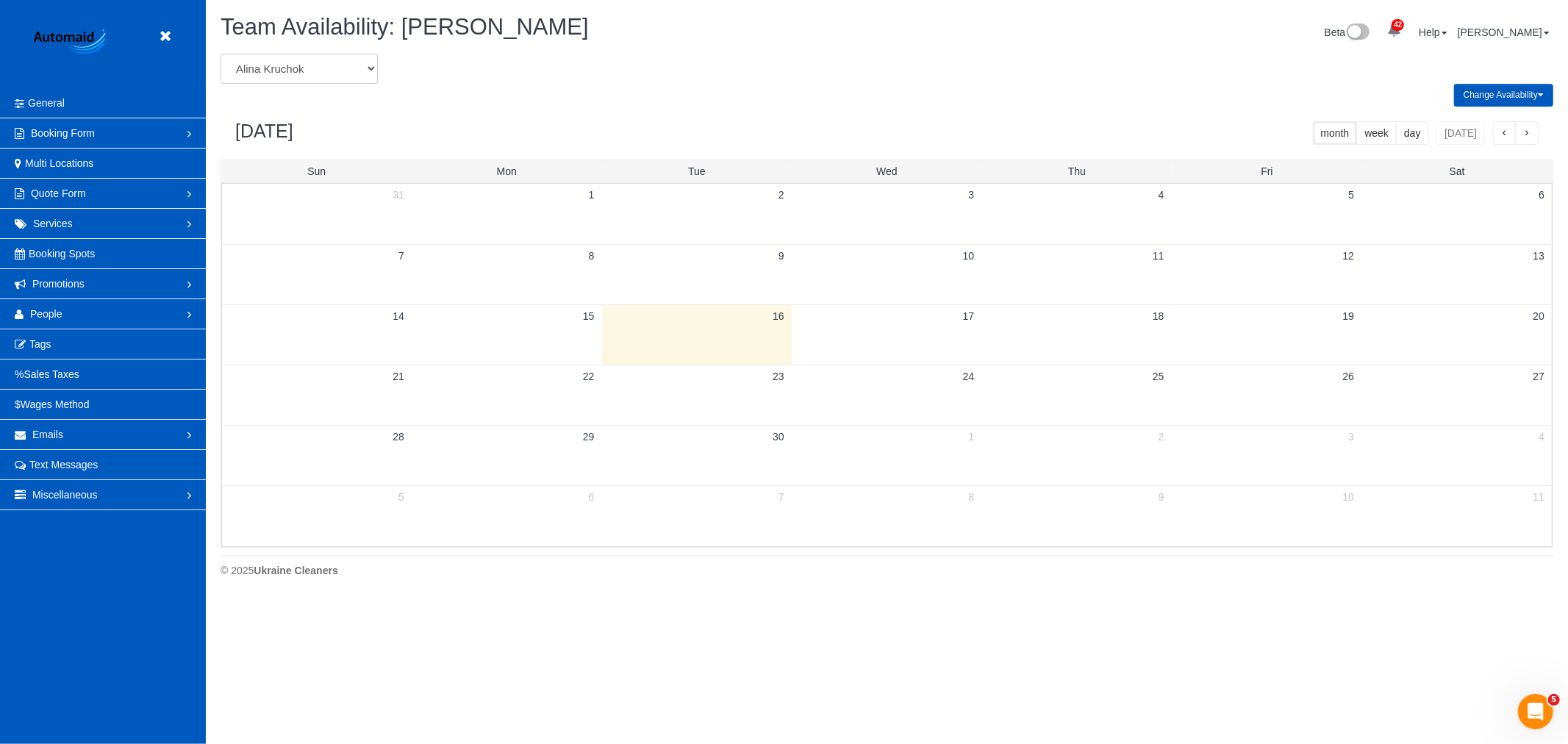
scroll to position [600, 1568]
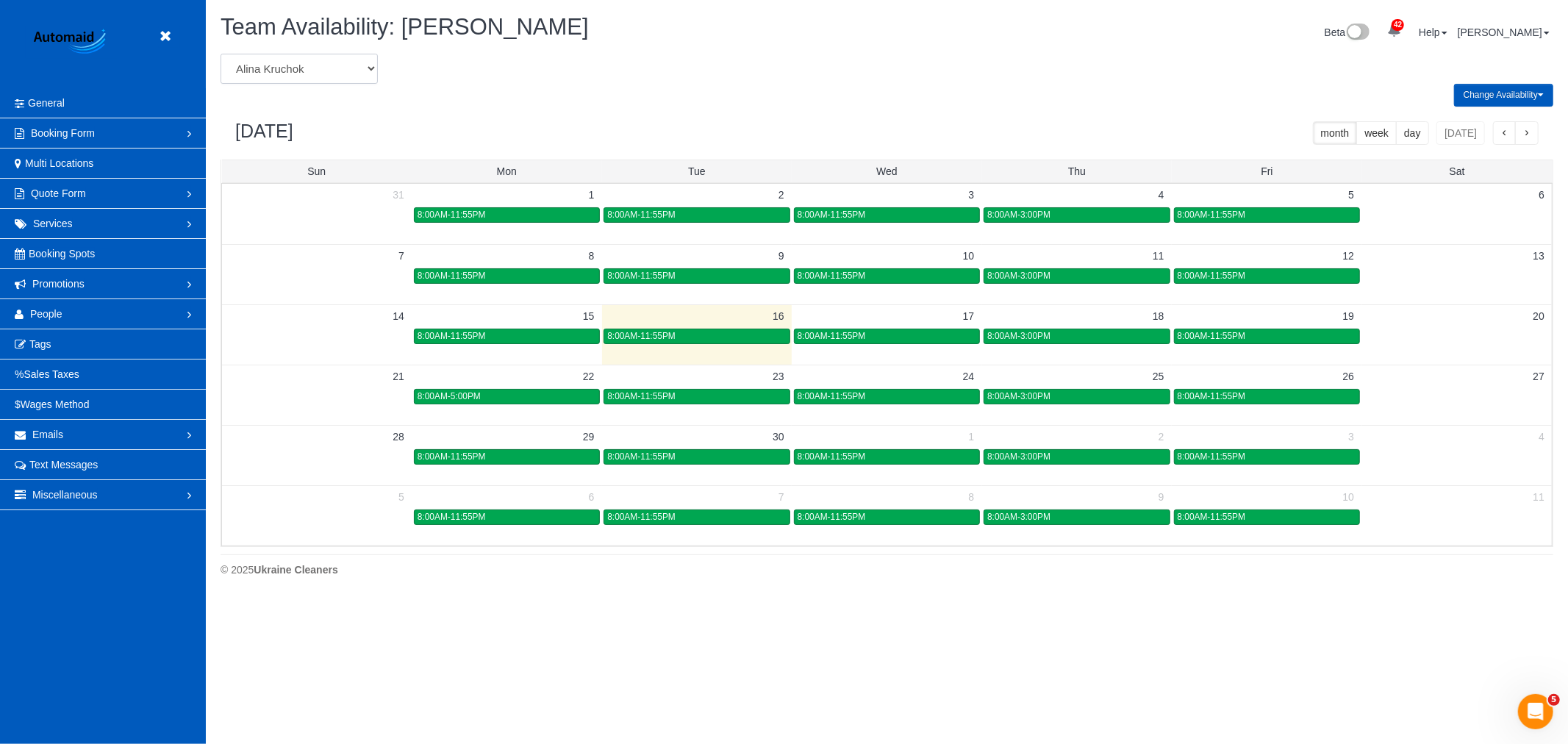
select select "number:28843"
click at [221, 54] on select "Alina Kruchok Alona Tarasiuk Alona Vikhliaieva Anastasiia Demchenko Anastasiia …" at bounding box center [299, 69] width 157 height 30
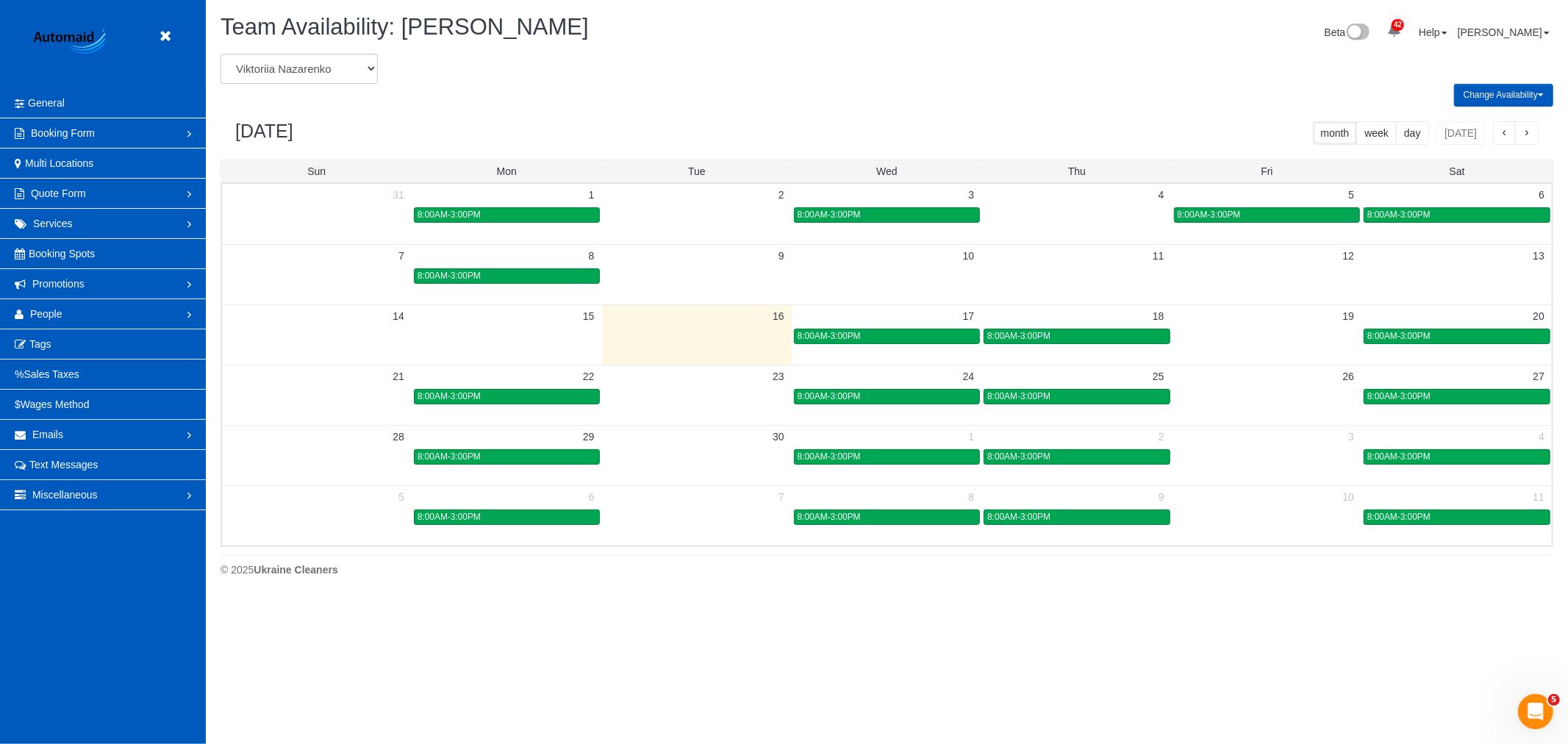
click at [1282, 332] on td at bounding box center [1267, 335] width 190 height 17
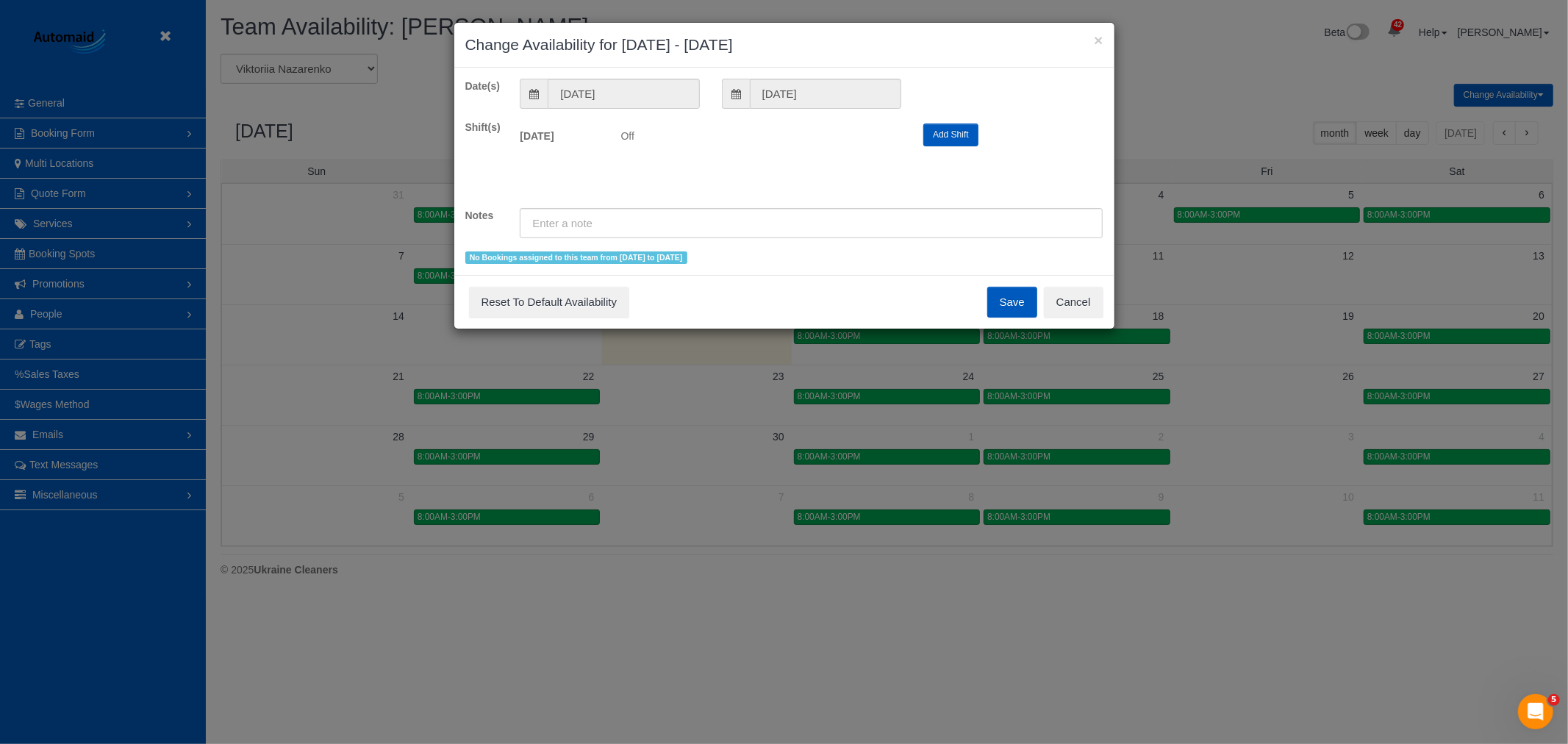
click at [957, 135] on button "Add Shift" at bounding box center [950, 135] width 55 height 22
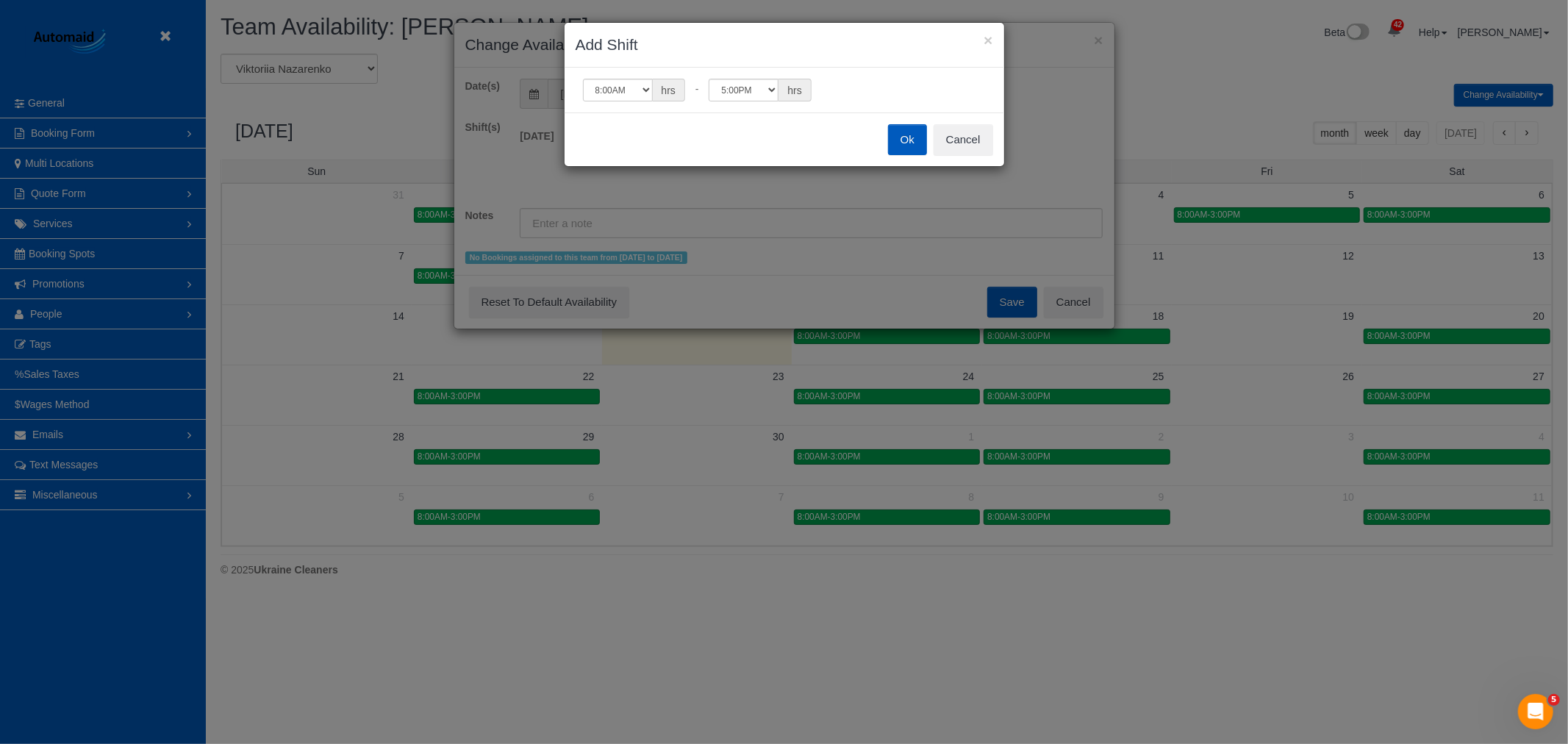
click at [915, 128] on button "Ok" at bounding box center [907, 139] width 39 height 31
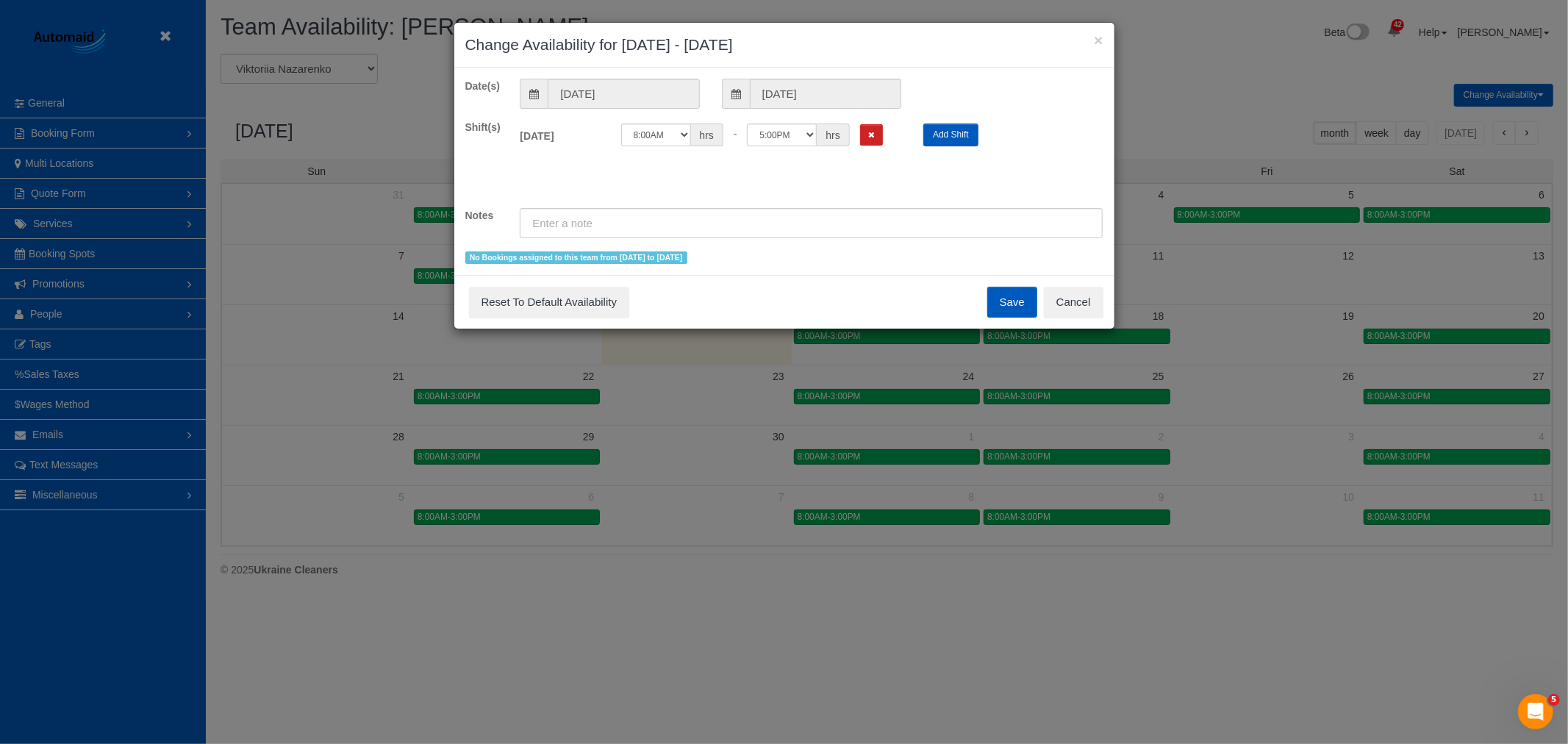
click at [1003, 306] on button "Save" at bounding box center [1013, 302] width 50 height 31
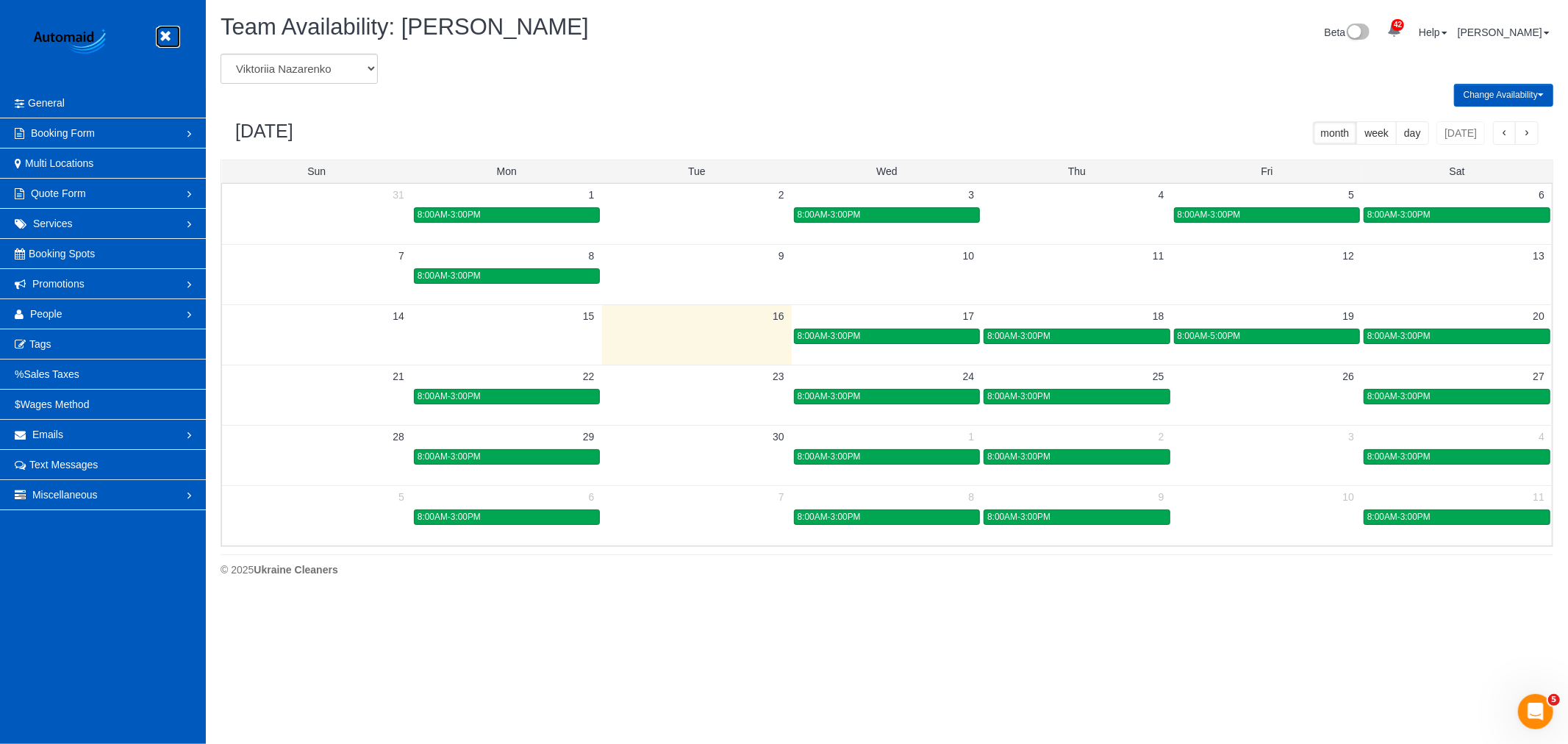
click at [160, 40] on icon at bounding box center [165, 36] width 19 height 19
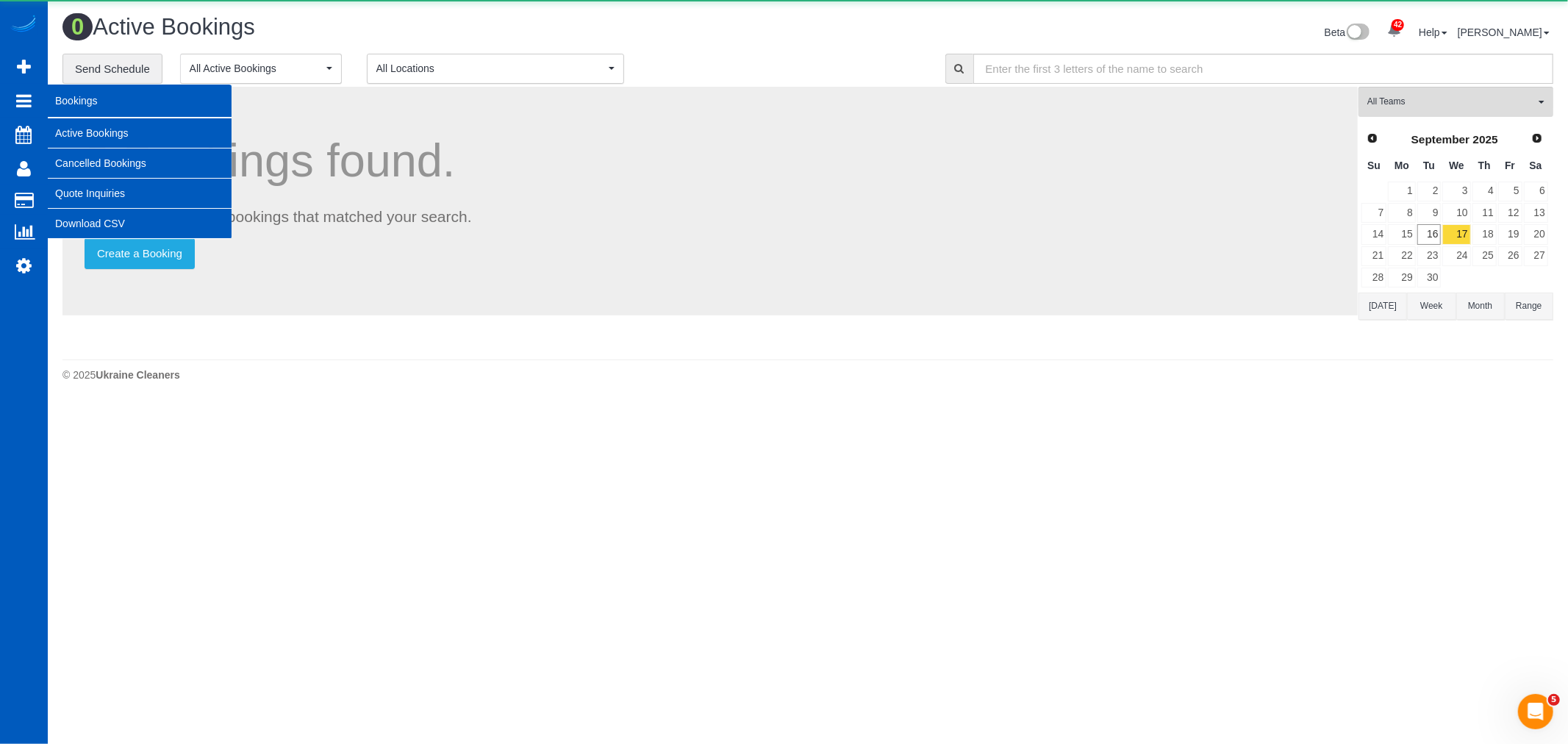
scroll to position [405, 1568]
click at [112, 128] on link "Active Bookings" at bounding box center [139, 133] width 184 height 30
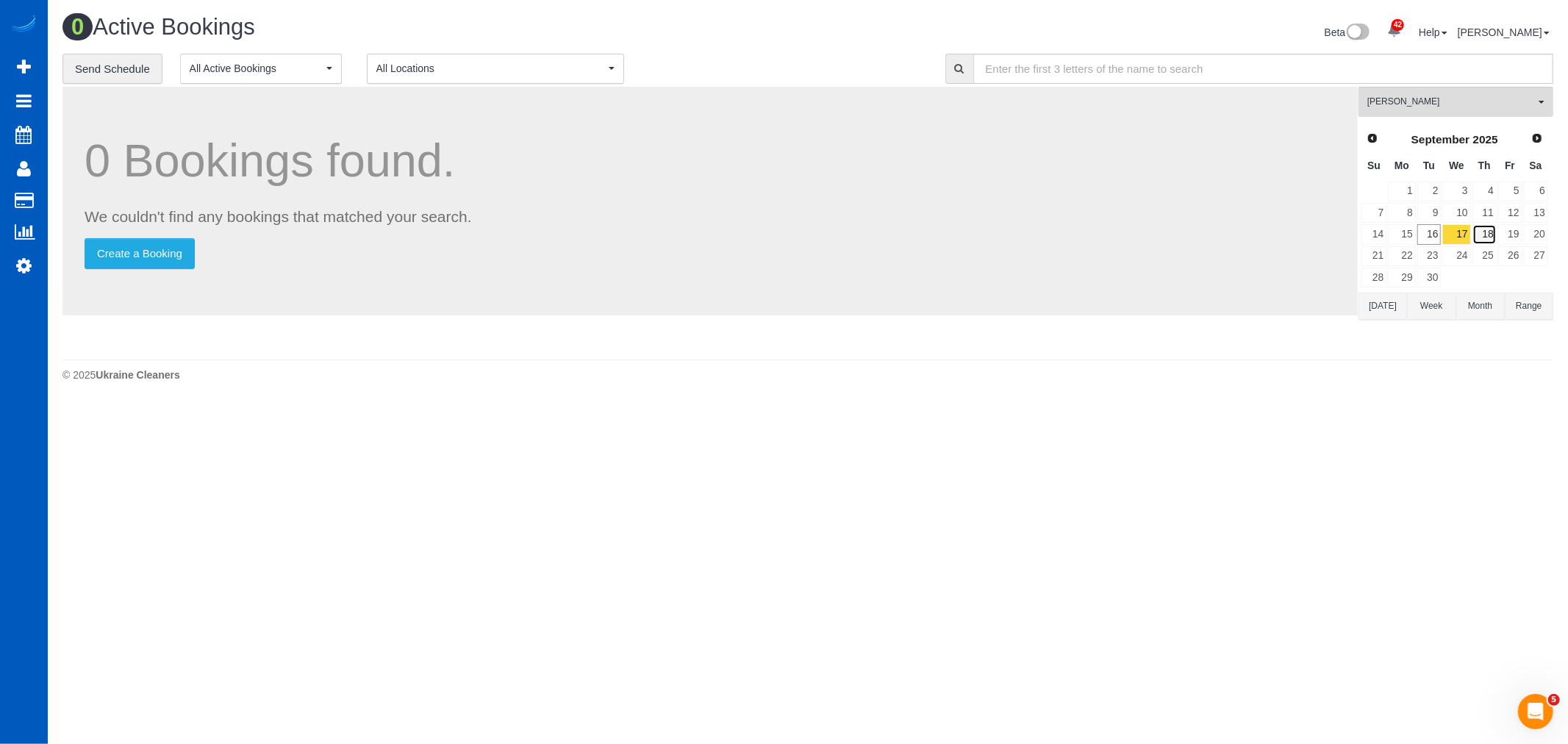
click at [1490, 239] on link "18" at bounding box center [1485, 234] width 24 height 20
click at [1449, 101] on span "[PERSON_NAME]" at bounding box center [1452, 101] width 168 height 12
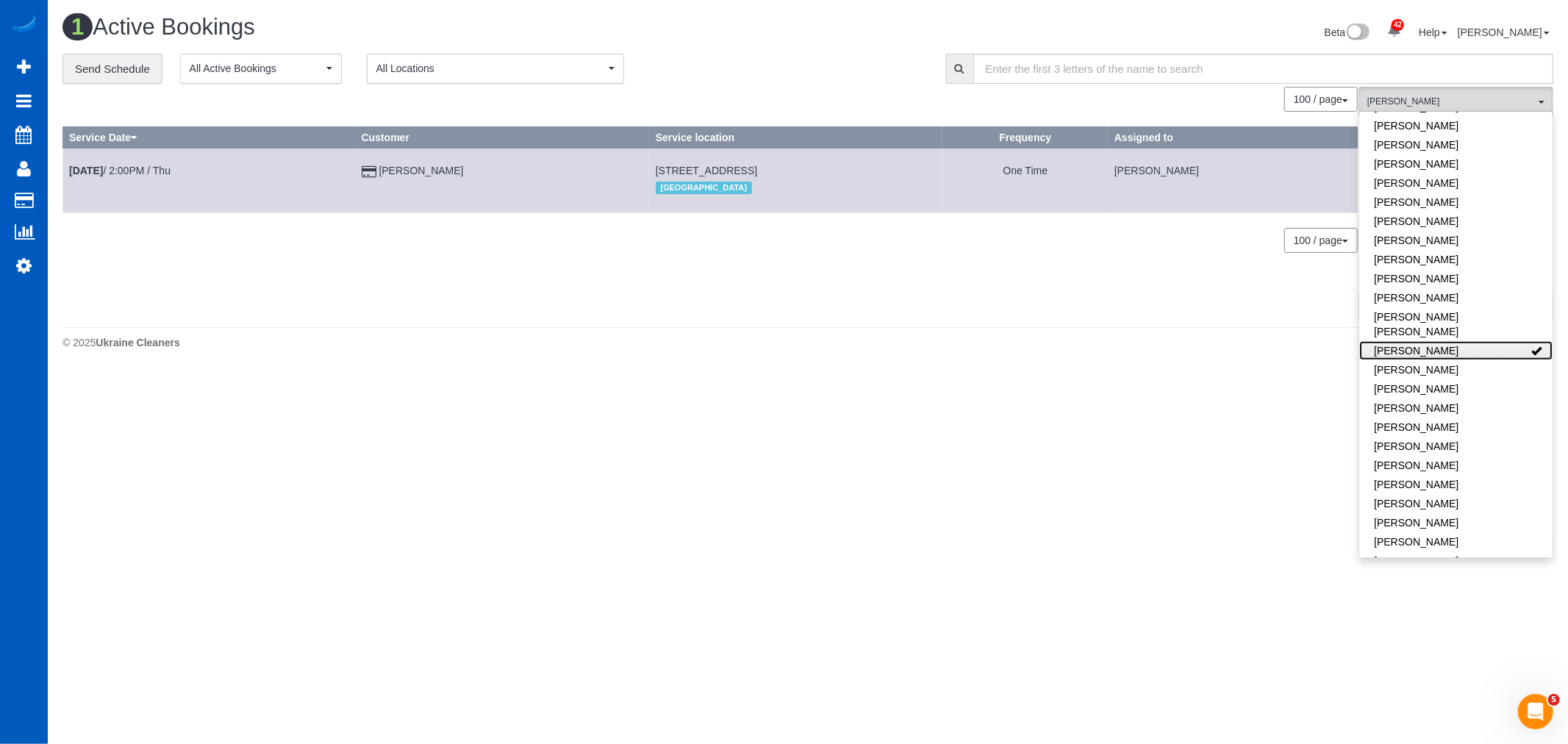
click at [1432, 341] on link "[PERSON_NAME]" at bounding box center [1456, 350] width 194 height 20
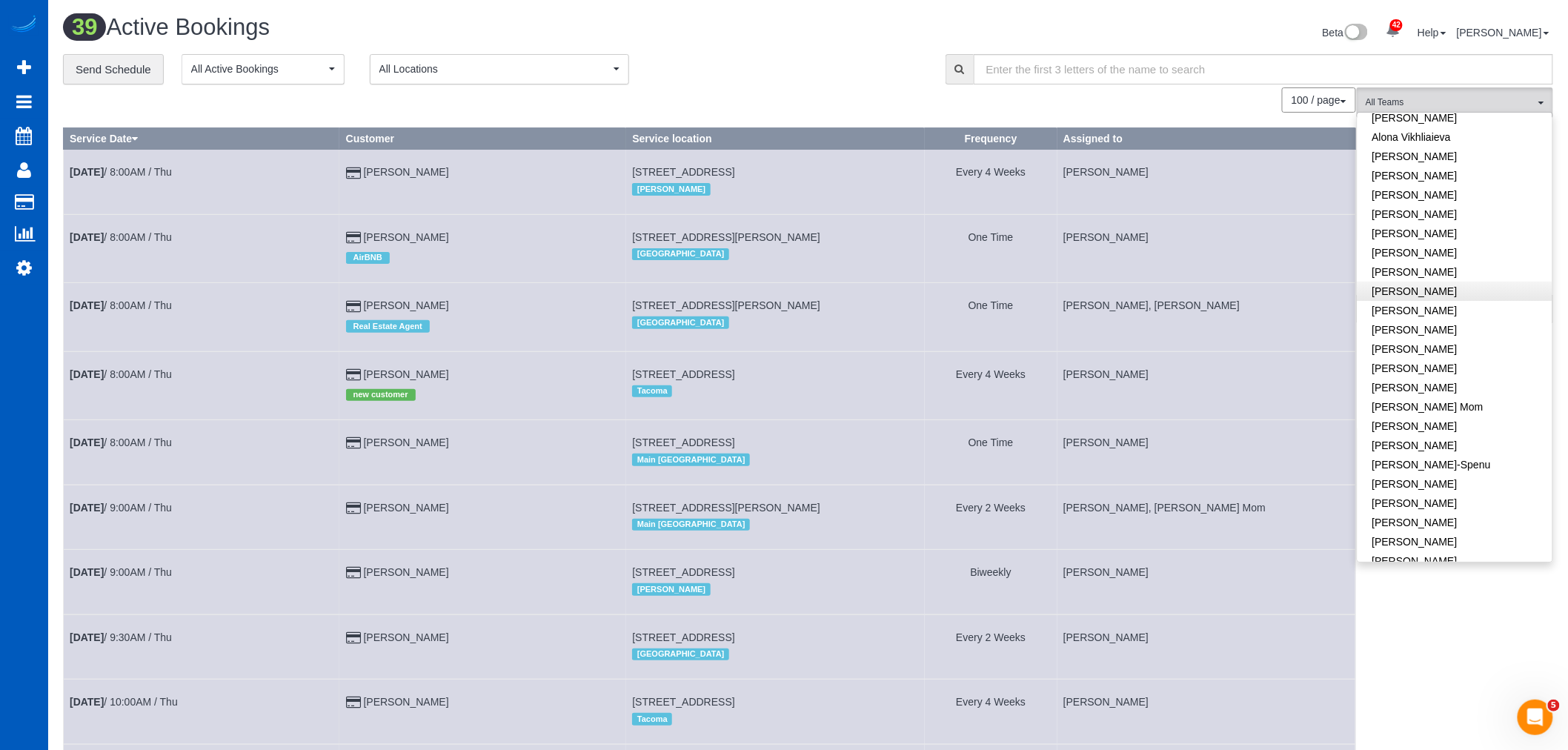
scroll to position [20, 0]
click at [1427, 343] on link "[PERSON_NAME]" at bounding box center [1455, 351] width 195 height 20
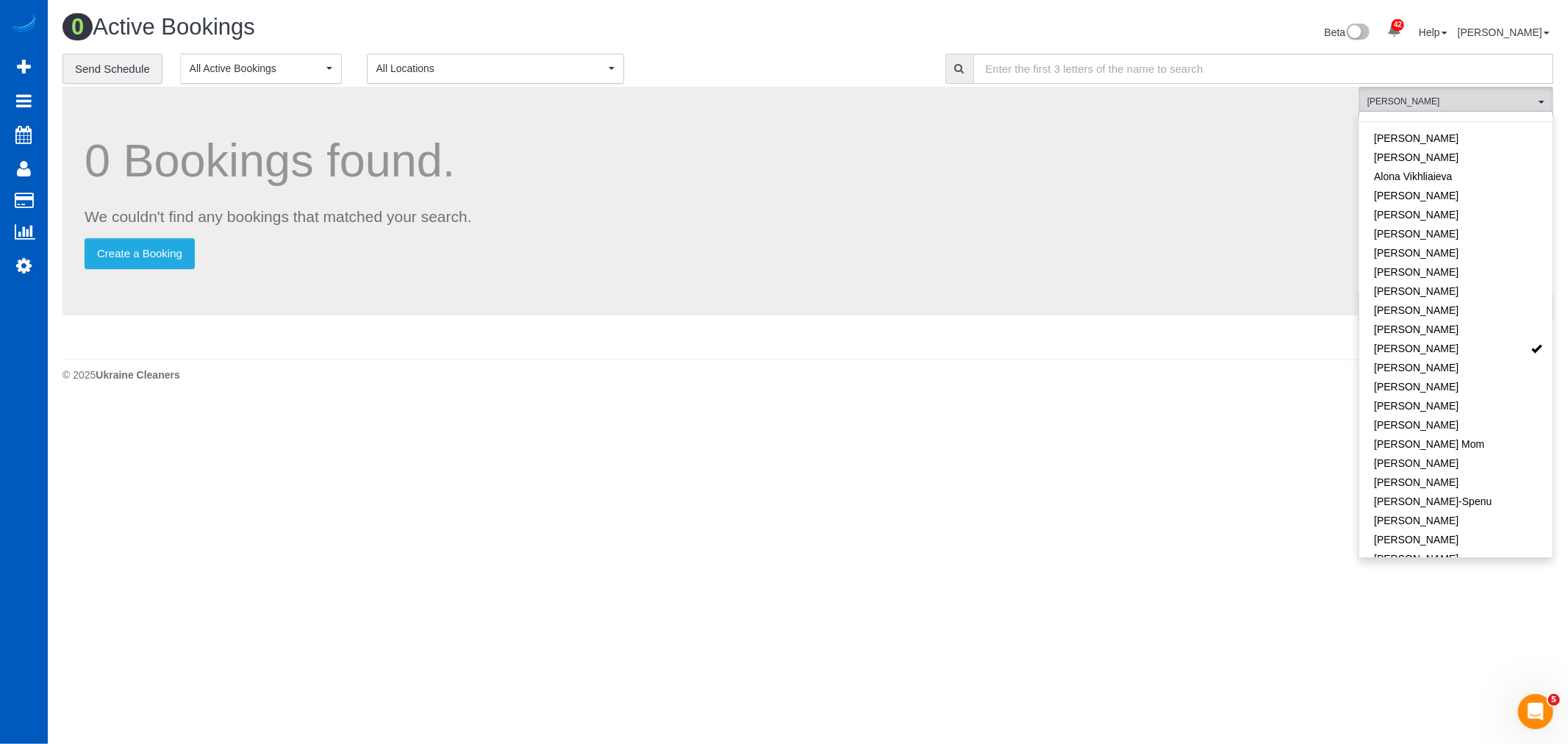
click at [1057, 407] on body "42 Beta Your Notifications You have 0 alerts × You have 1 to charge for [DATE] …" at bounding box center [784, 372] width 1568 height 744
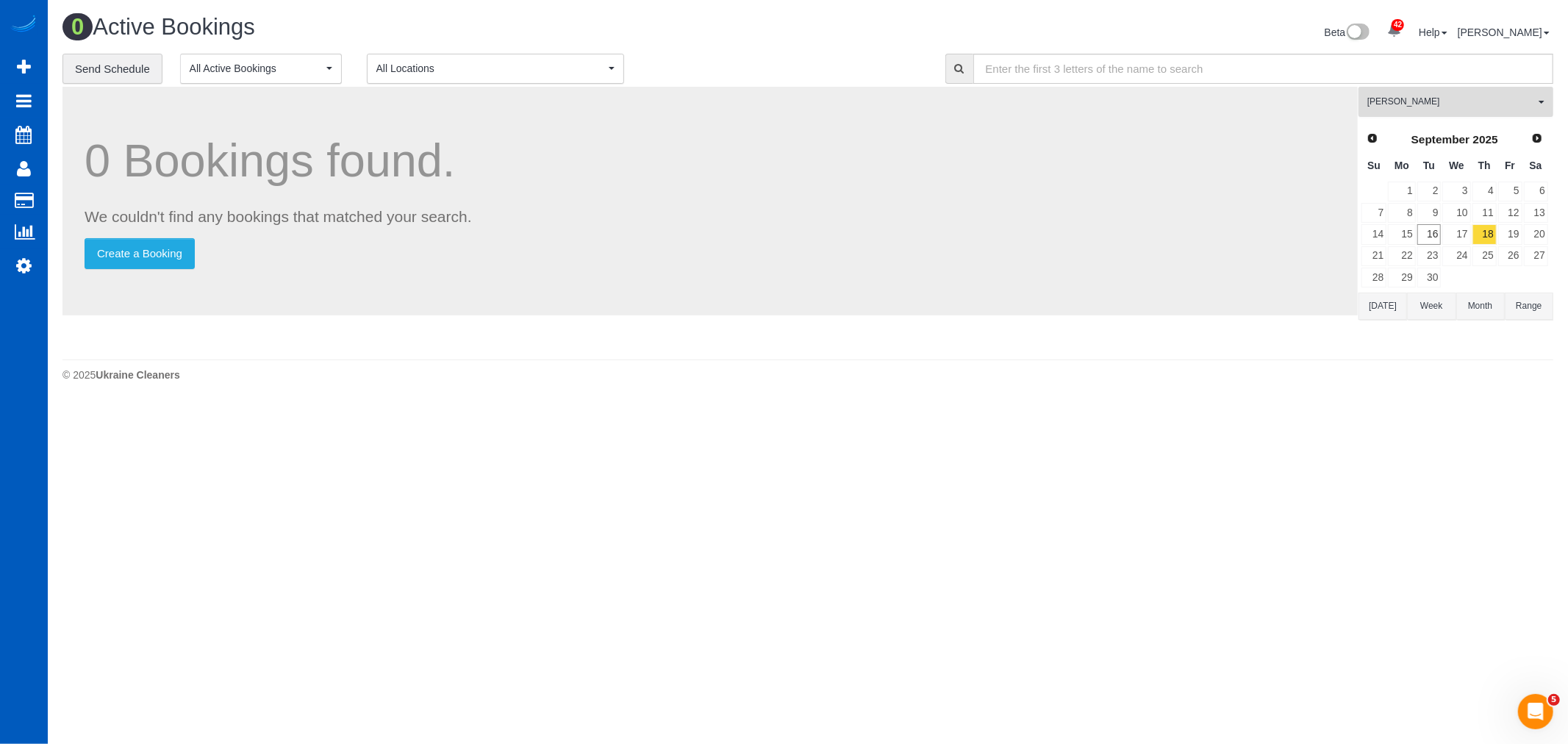
click at [1469, 108] on span "[PERSON_NAME]" at bounding box center [1452, 101] width 168 height 12
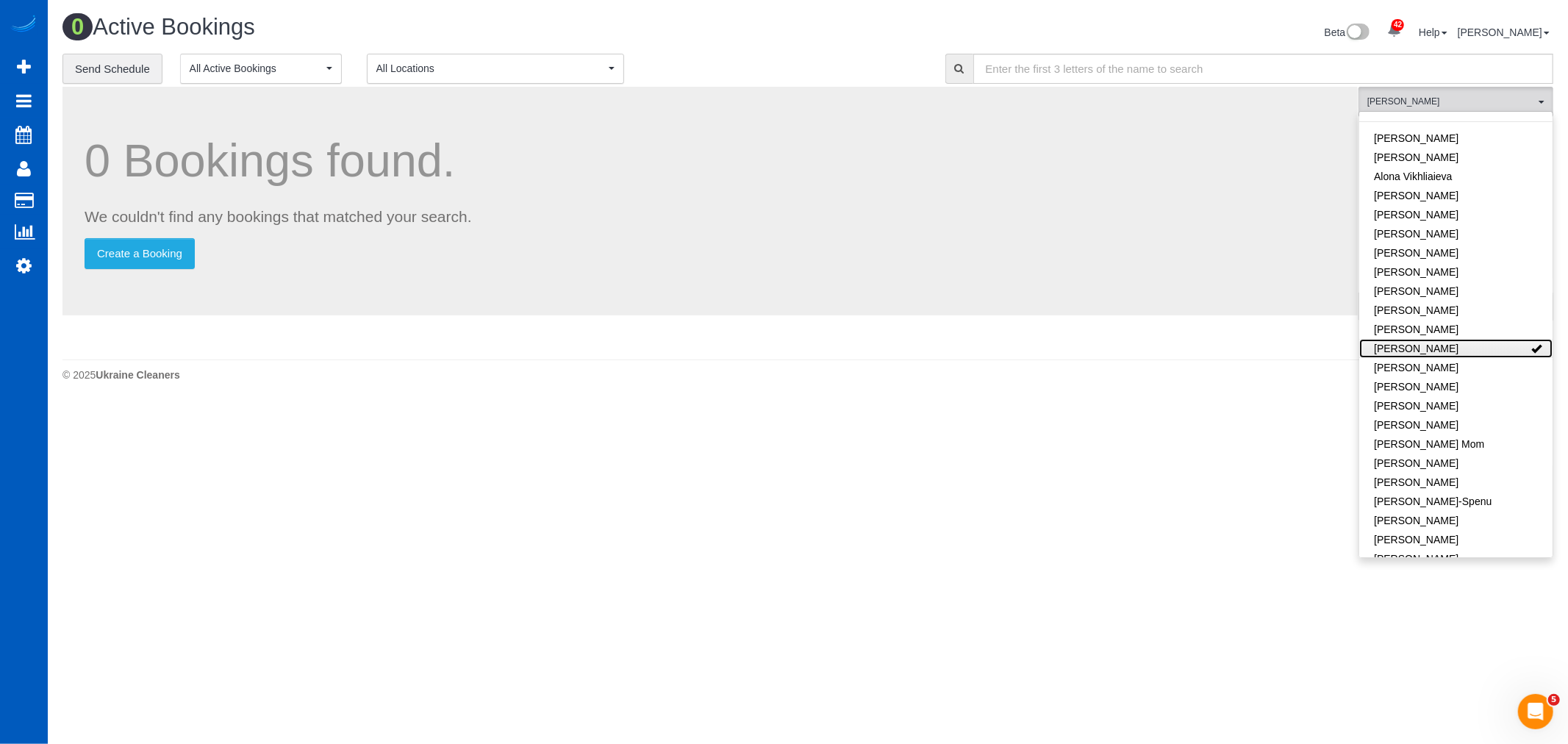
click at [1455, 339] on link "[PERSON_NAME]" at bounding box center [1456, 348] width 194 height 20
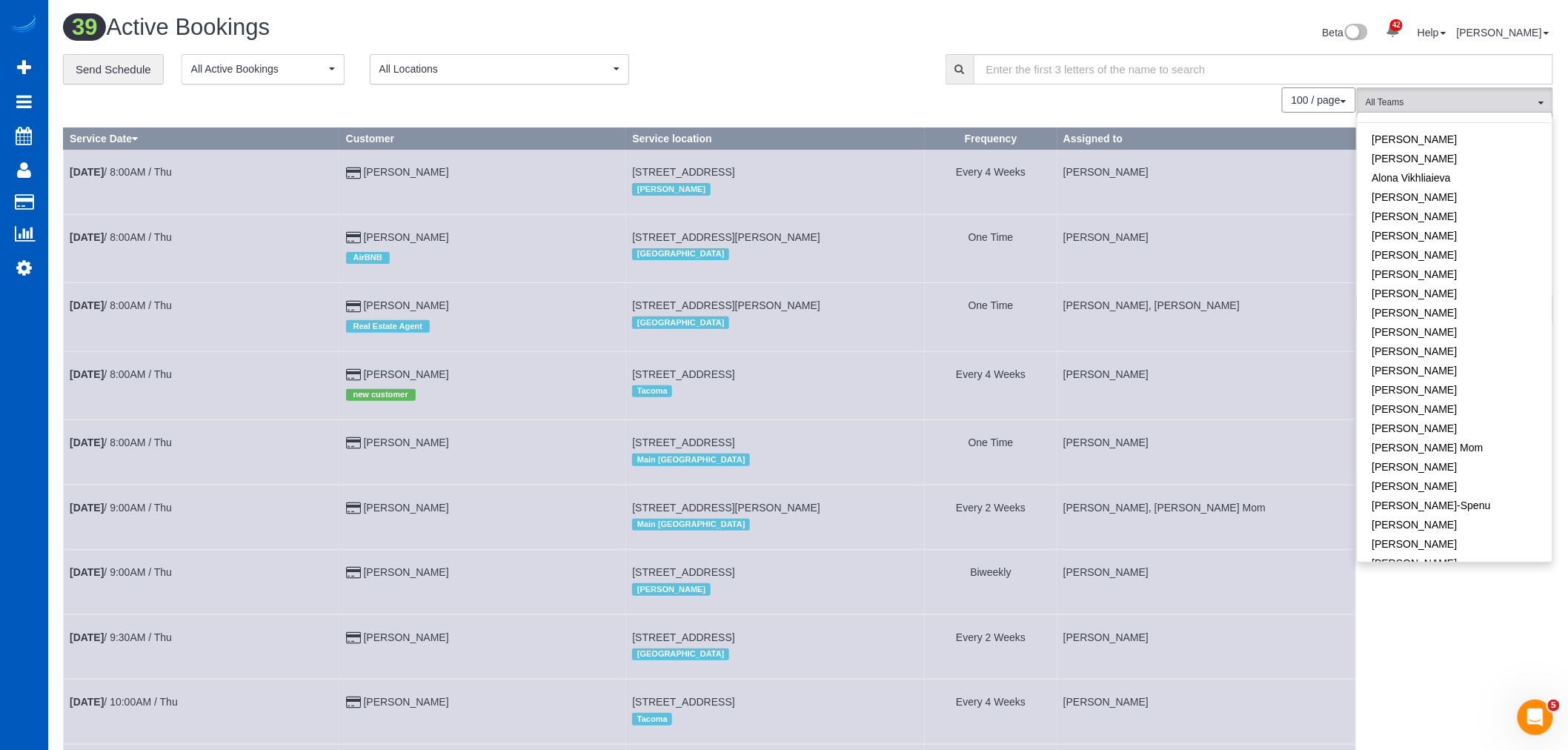
drag, startPoint x: 1351, startPoint y: 662, endPoint x: 1360, endPoint y: 647, distance: 17.5
click at [1353, 656] on td "[PERSON_NAME]" at bounding box center [1207, 646] width 299 height 65
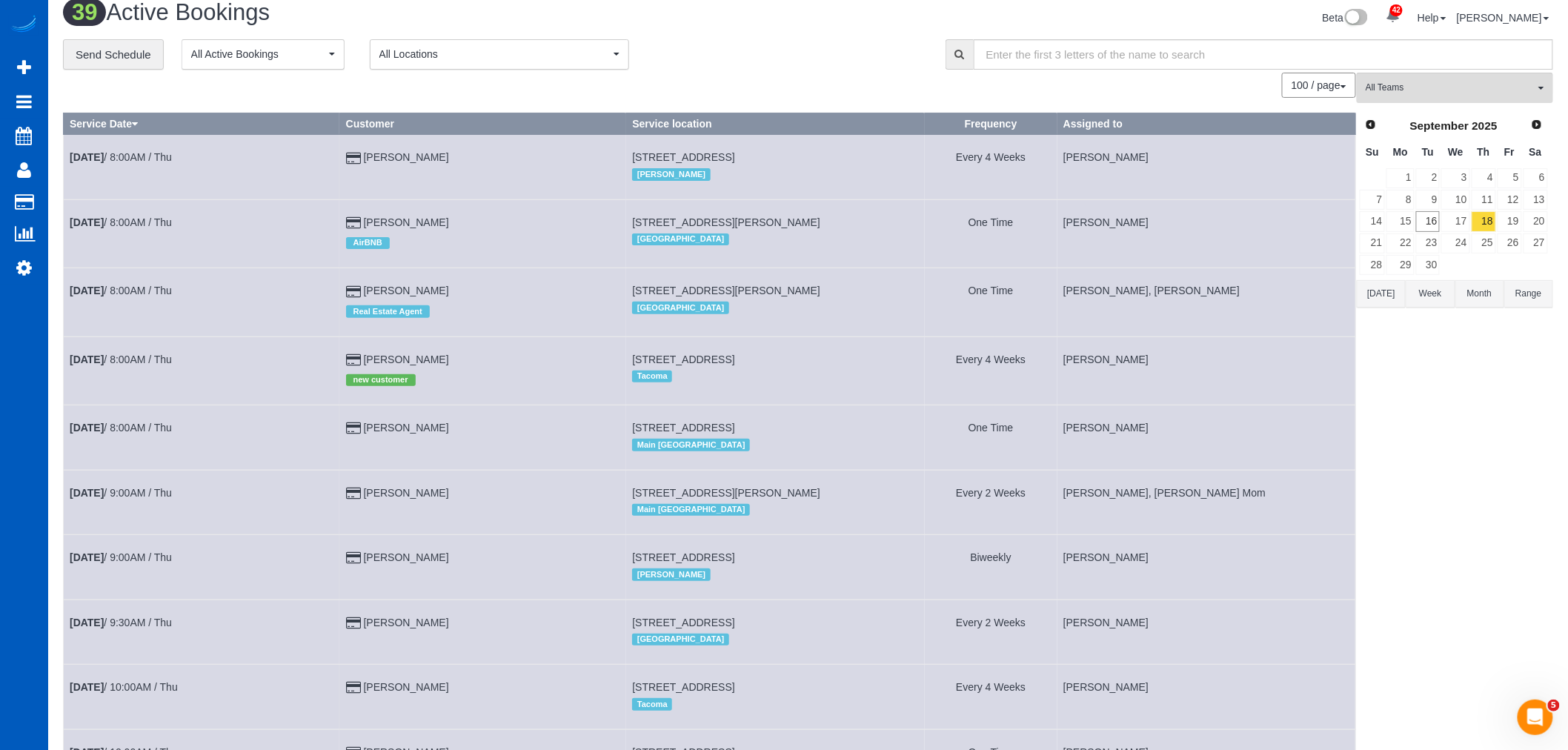
scroll to position [0, 0]
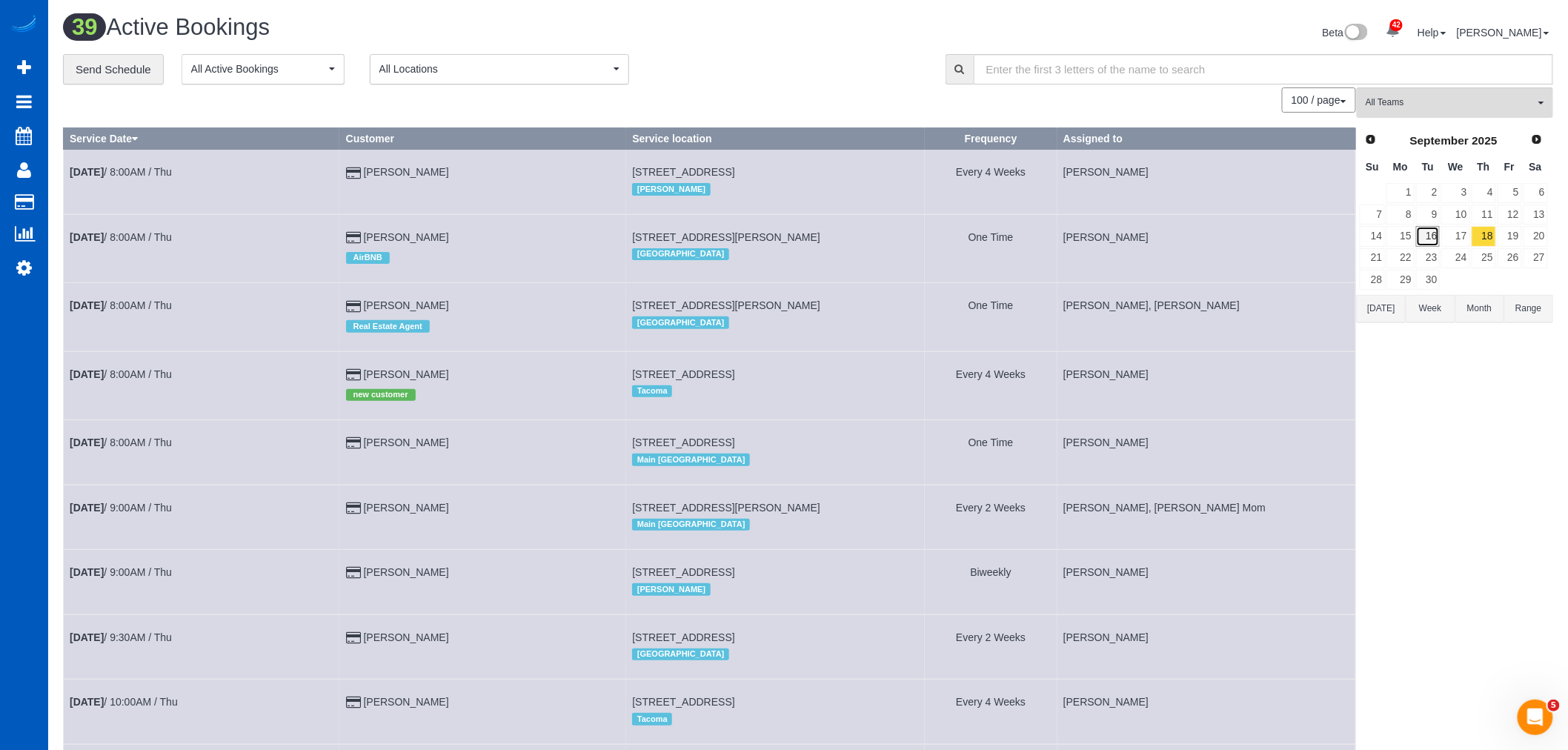
click at [1439, 235] on link "16" at bounding box center [1428, 236] width 24 height 20
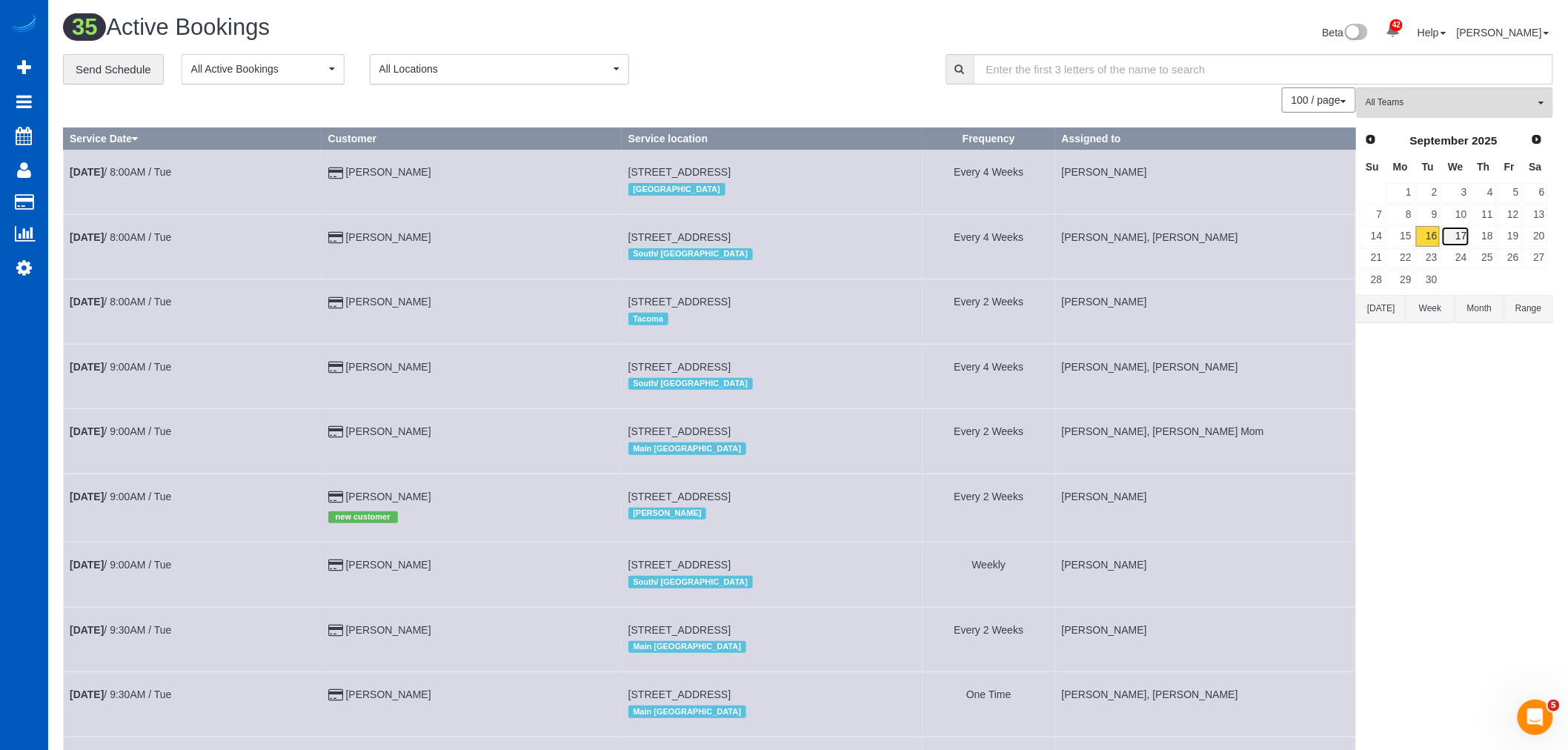
click at [1450, 236] on link "17" at bounding box center [1455, 236] width 28 height 20
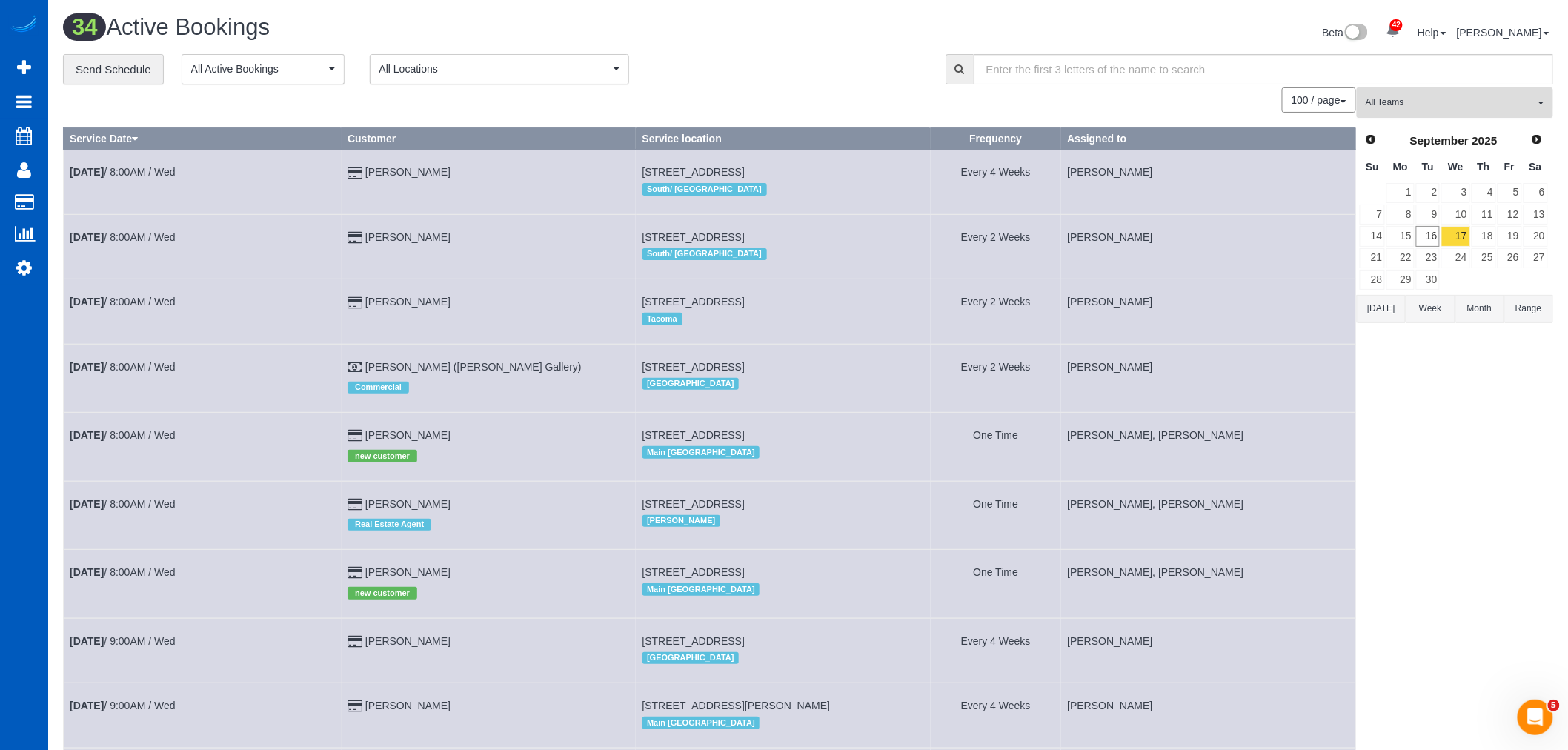
click at [1433, 100] on span "All Teams" at bounding box center [1450, 102] width 169 height 12
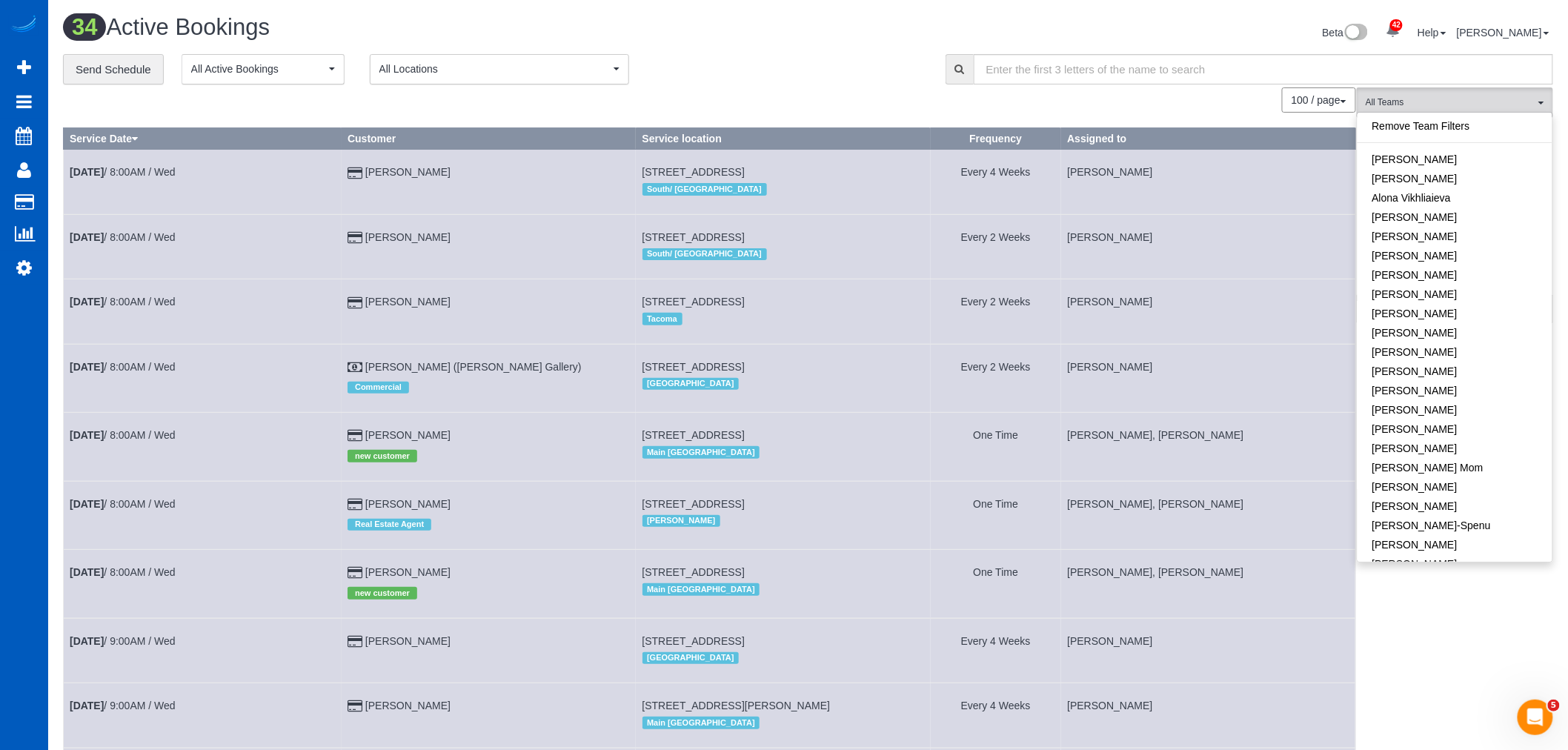
click at [1473, 115] on div "Remove Team Filters Alina Kruchok Alona Tarasiuk Alona Vikhliaieva Anastasiia D…" at bounding box center [1454, 336] width 196 height 450
click at [1477, 103] on span "All Teams" at bounding box center [1450, 102] width 169 height 12
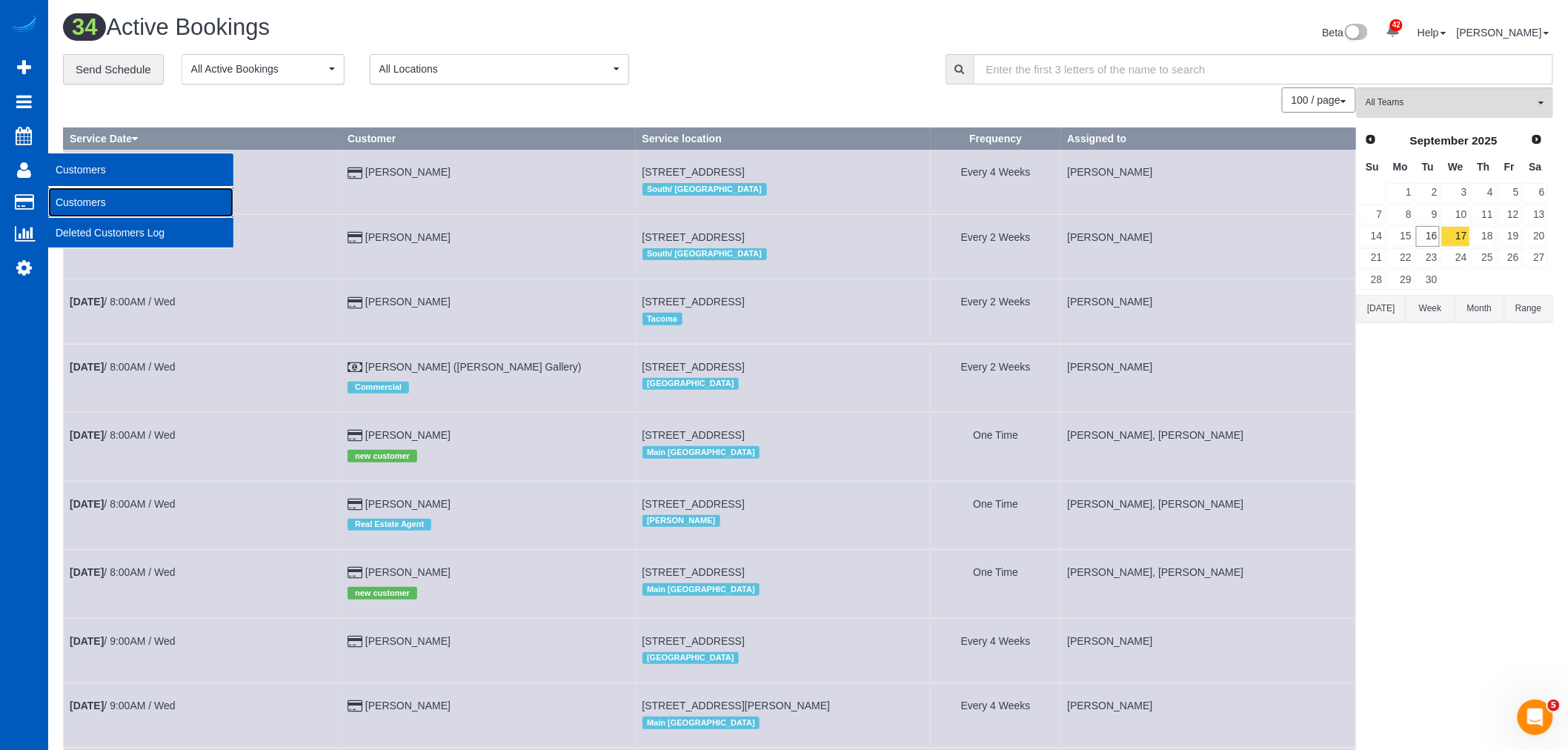
click at [121, 201] on link "Customers" at bounding box center [140, 203] width 185 height 30
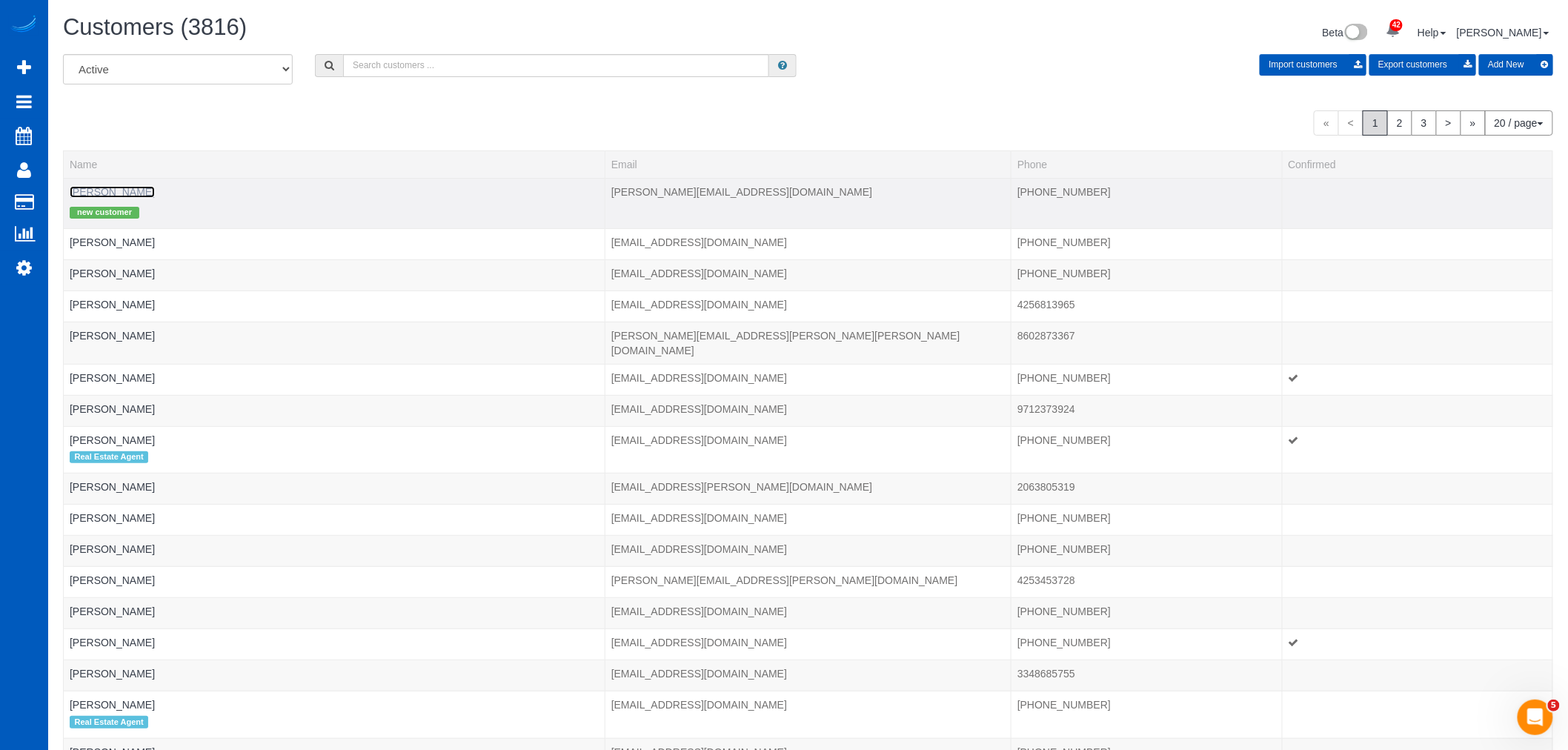
click at [107, 191] on link "Aakanksha Jain" at bounding box center [112, 191] width 85 height 12
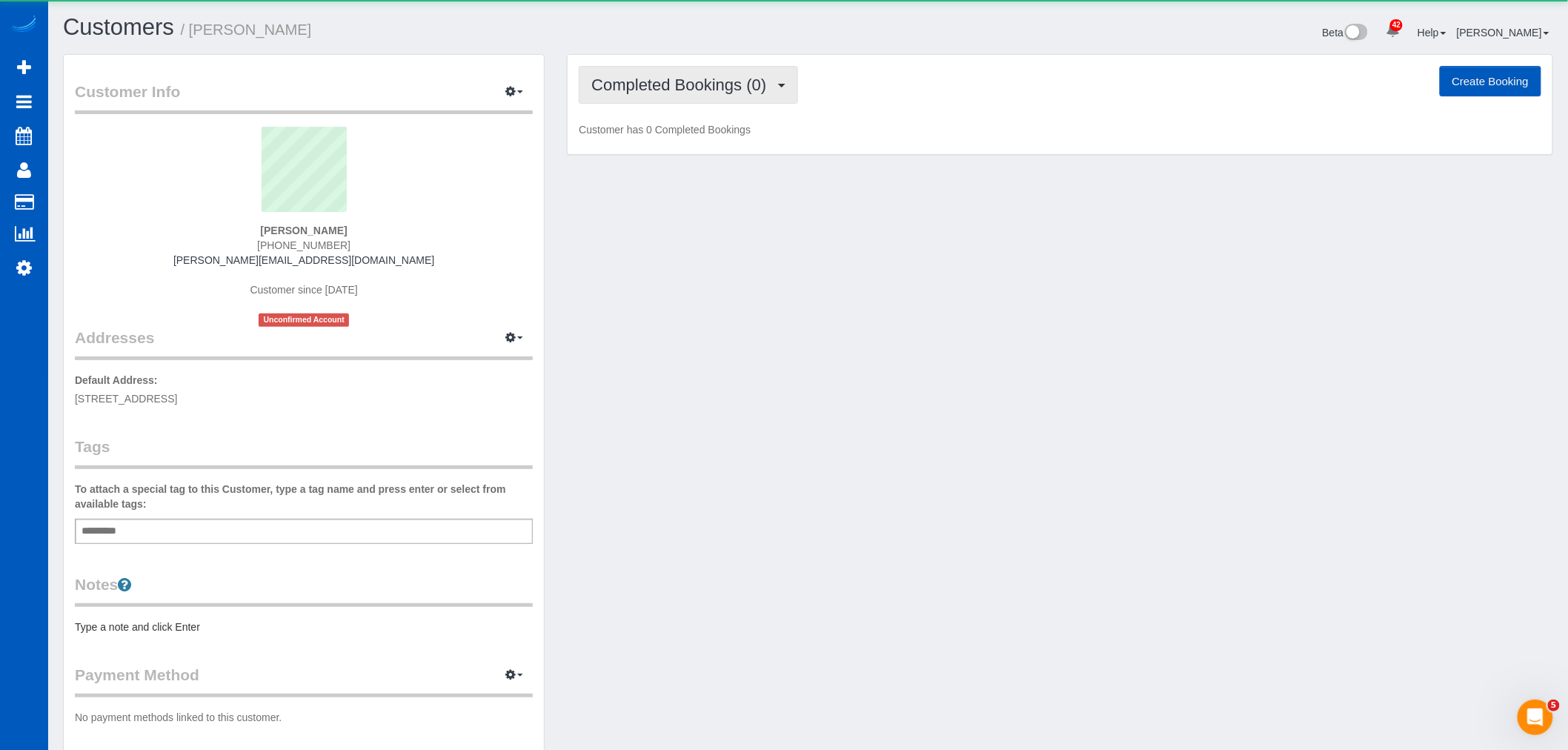
click at [684, 93] on span "Completed Bookings (0)" at bounding box center [683, 84] width 182 height 19
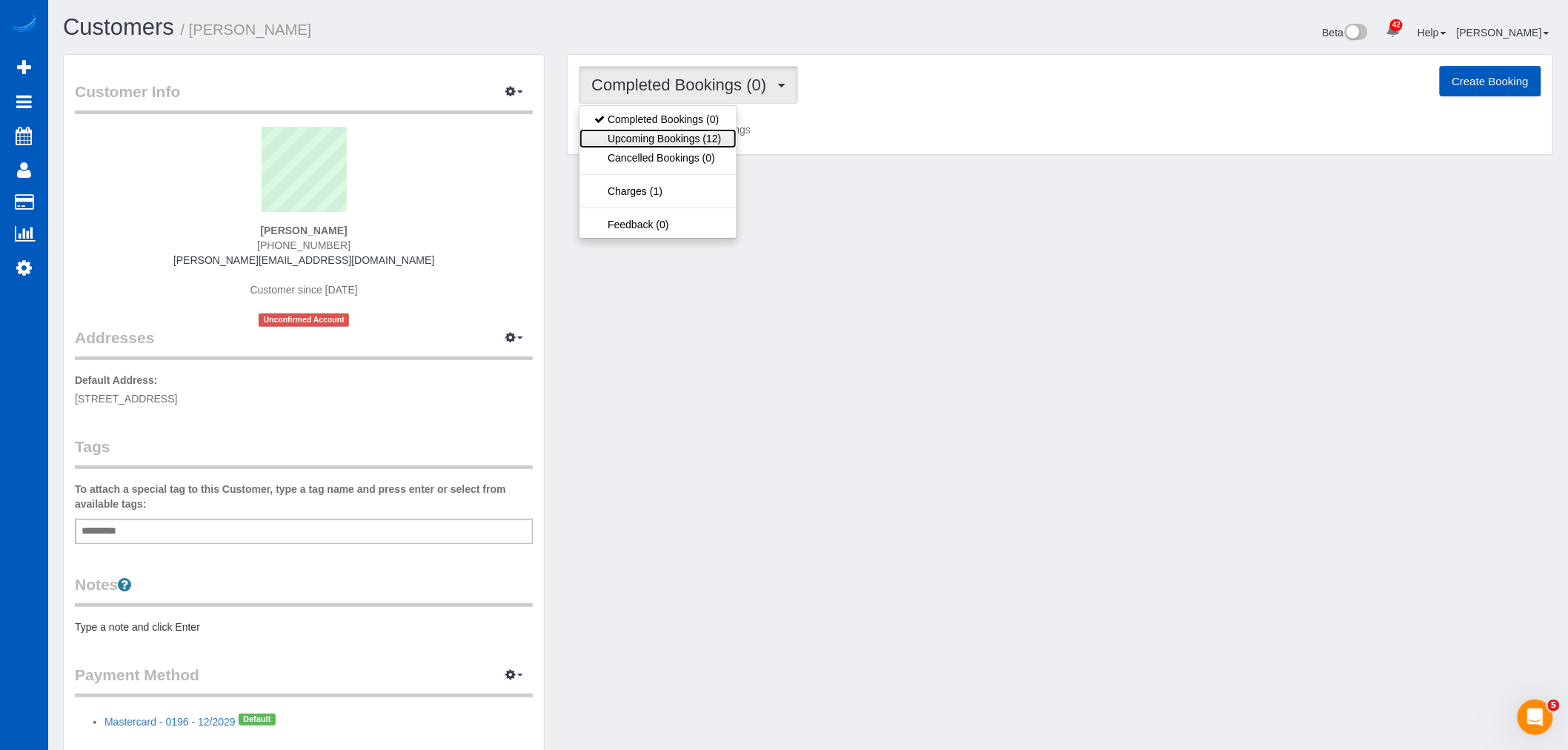
click at [675, 138] on link "Upcoming Bookings (12)" at bounding box center [657, 138] width 156 height 20
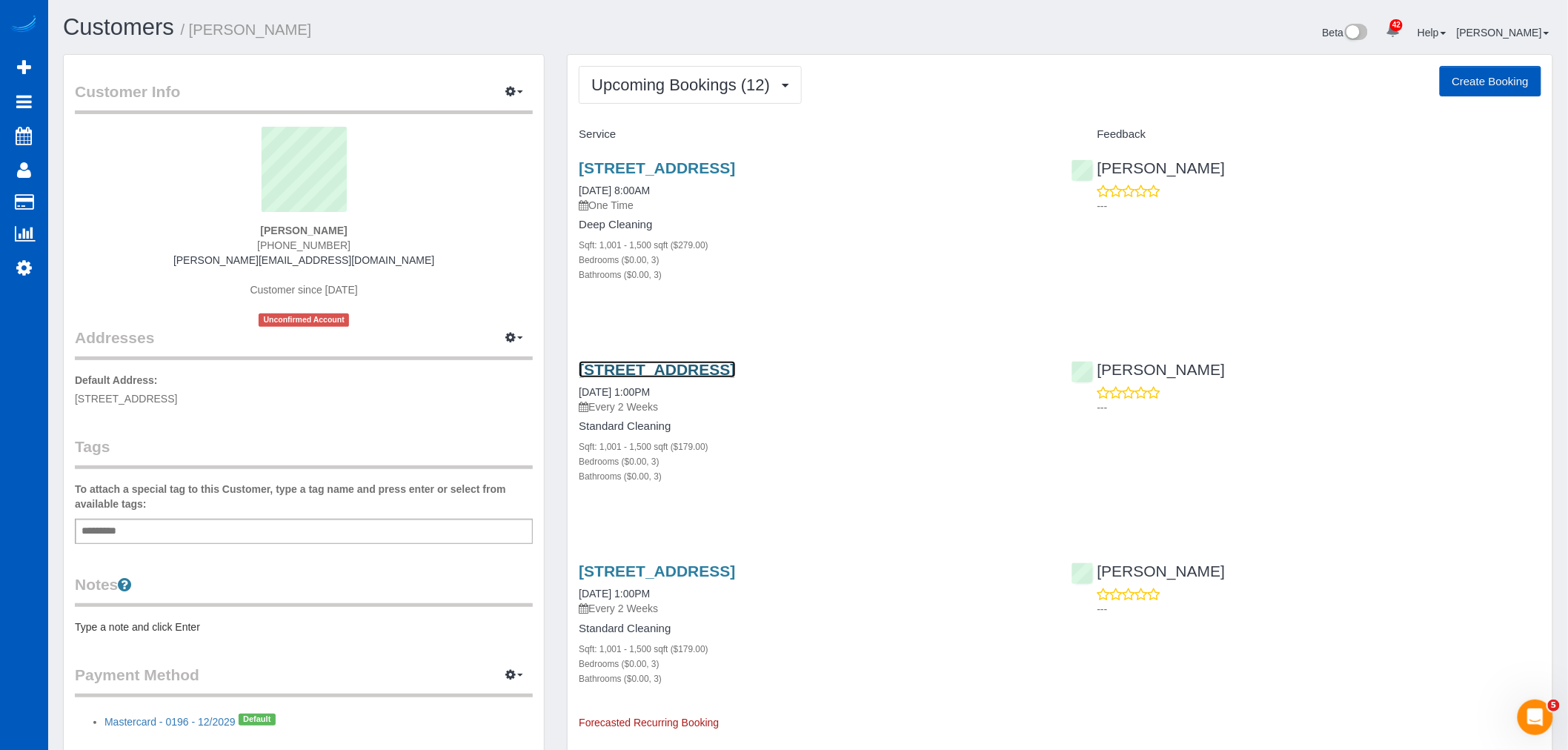
click at [638, 369] on link "1113 Nw 70th St, Seattle, WA 98117" at bounding box center [656, 369] width 156 height 17
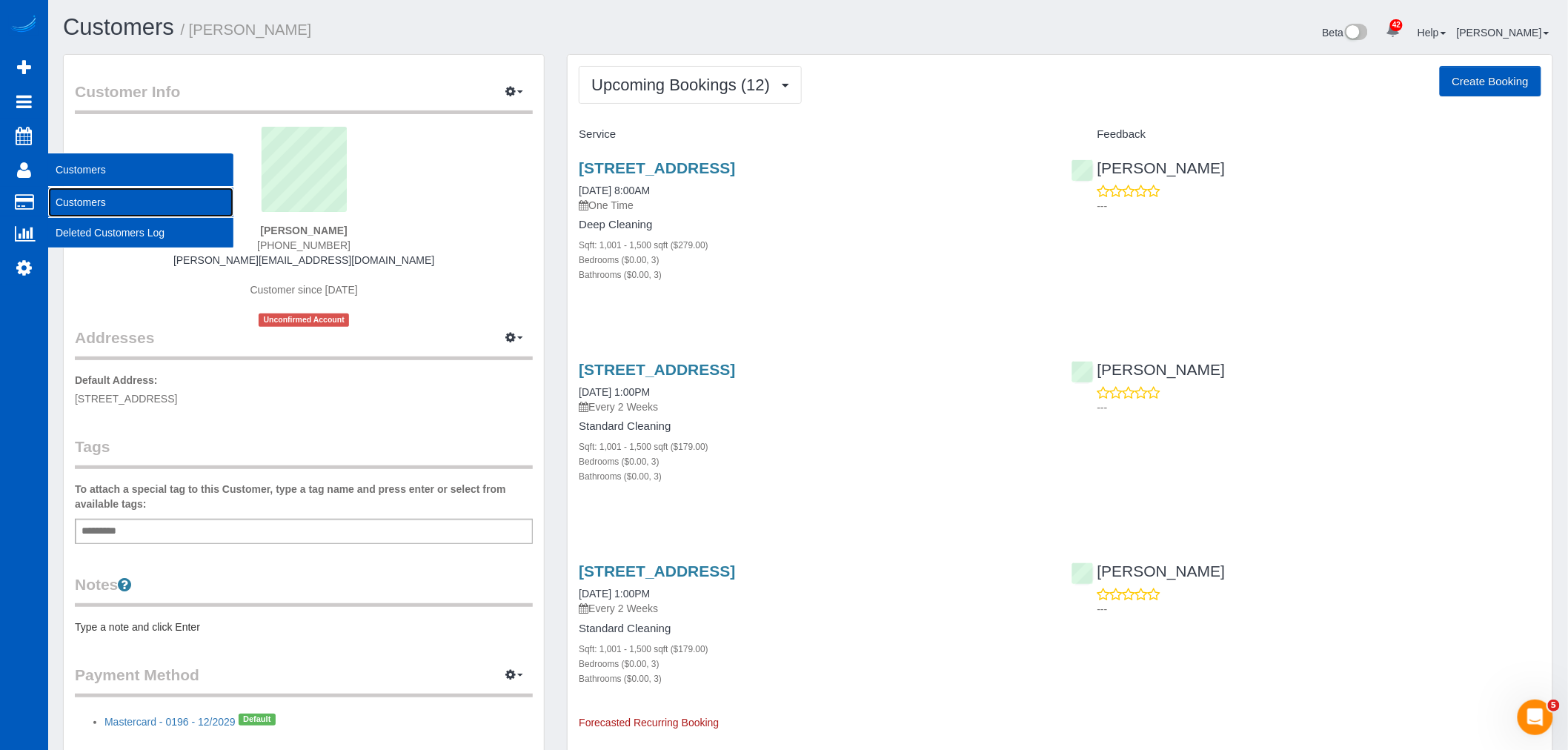
click at [65, 194] on link "Customers" at bounding box center [140, 203] width 185 height 30
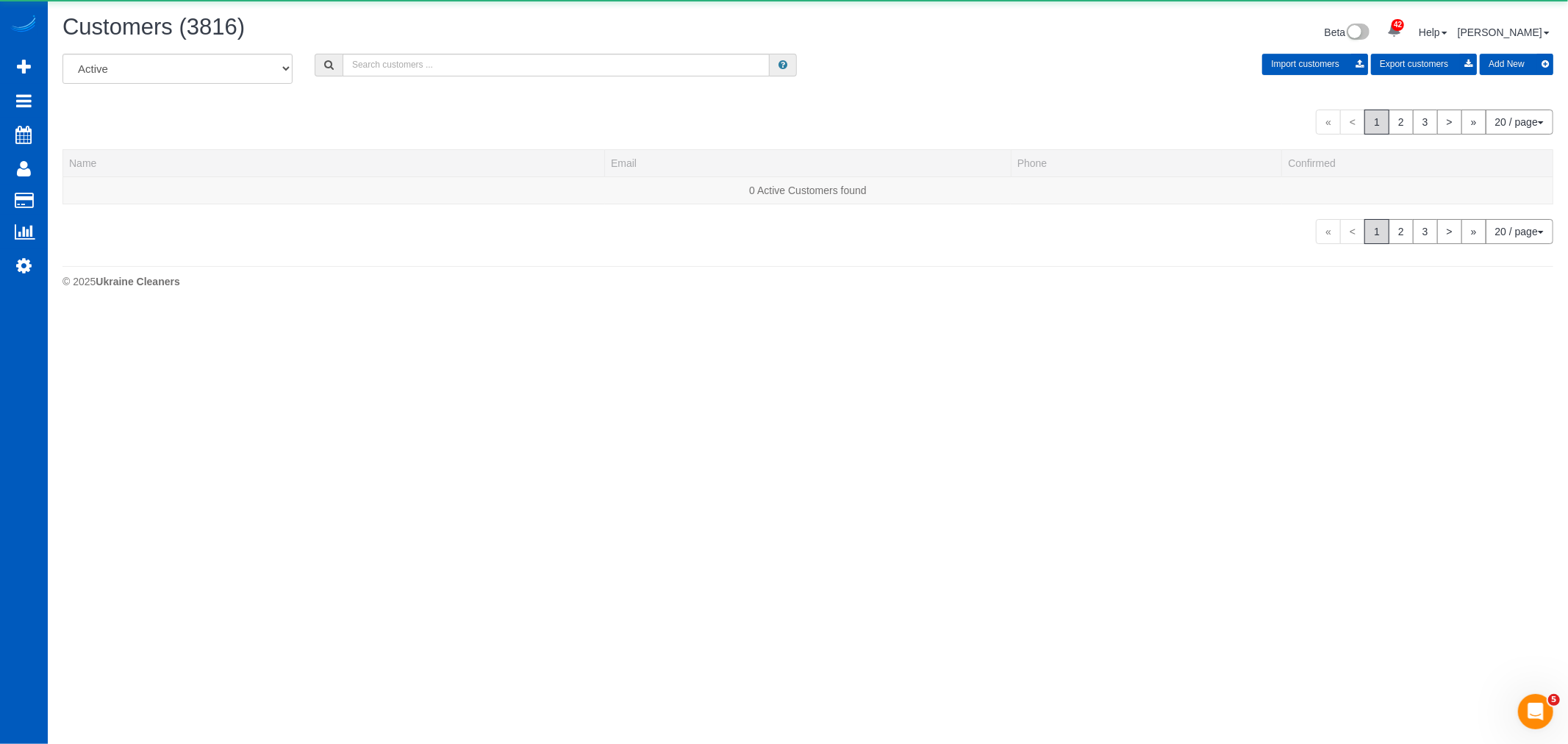
drag, startPoint x: 447, startPoint y: 53, endPoint x: 429, endPoint y: 61, distance: 19.7
click at [447, 54] on div "Customers (3816) Beta 42 Your Notifications You have 0 alerts × You have 1 to c…" at bounding box center [808, 155] width 1520 height 310
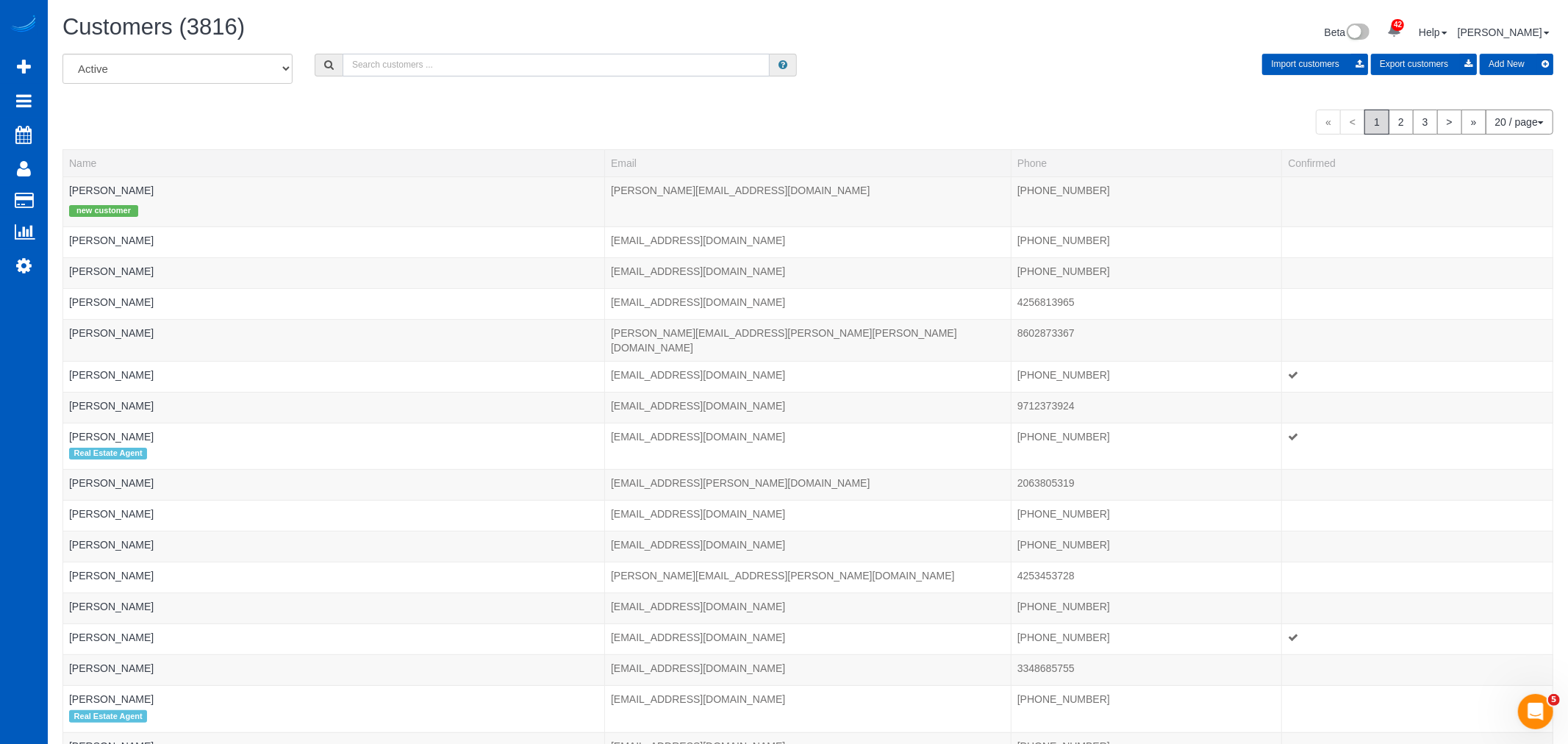
click at [429, 61] on input "text" at bounding box center [556, 65] width 427 height 22
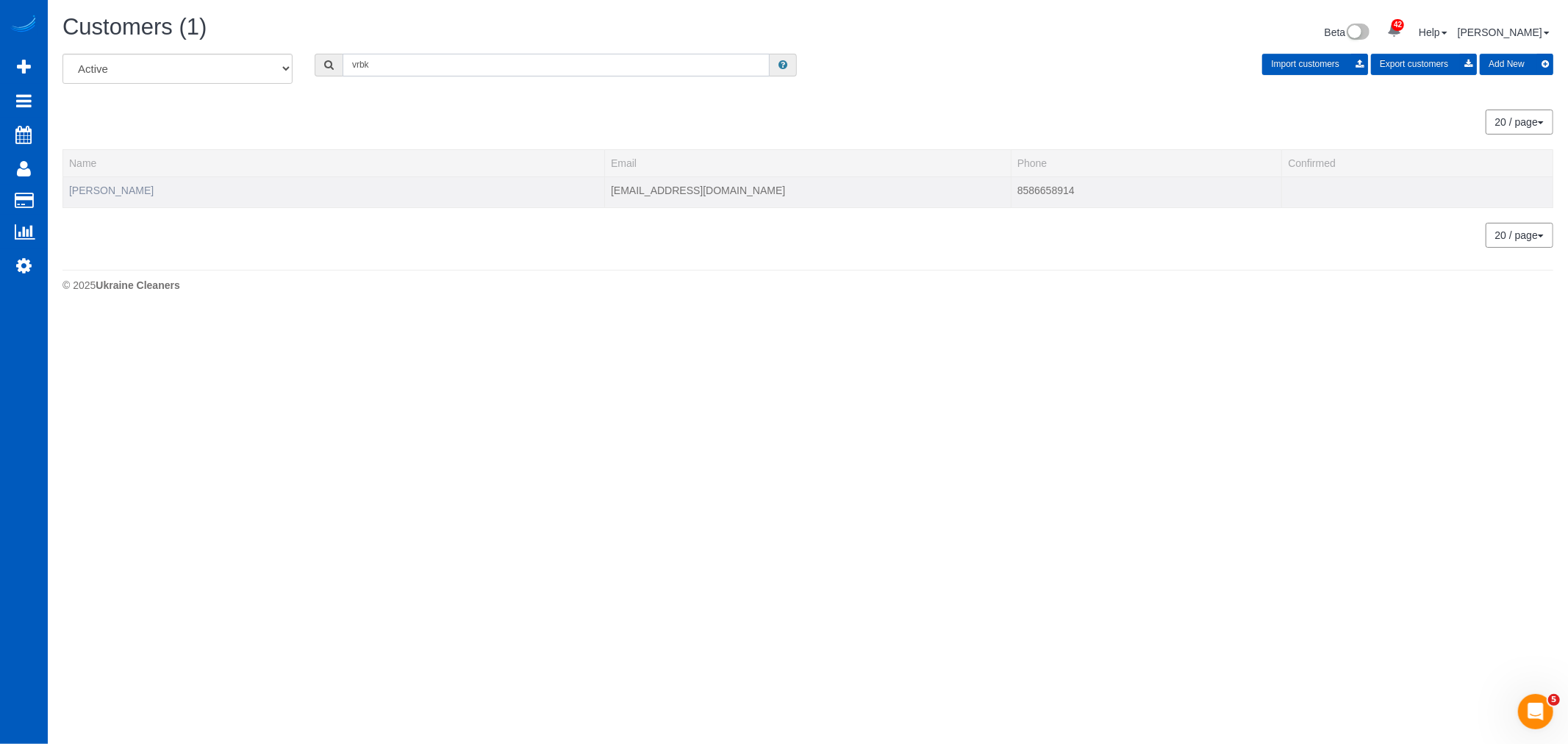
type input "vrbk"
click at [92, 194] on link "Joshua VRBK" at bounding box center [111, 190] width 85 height 12
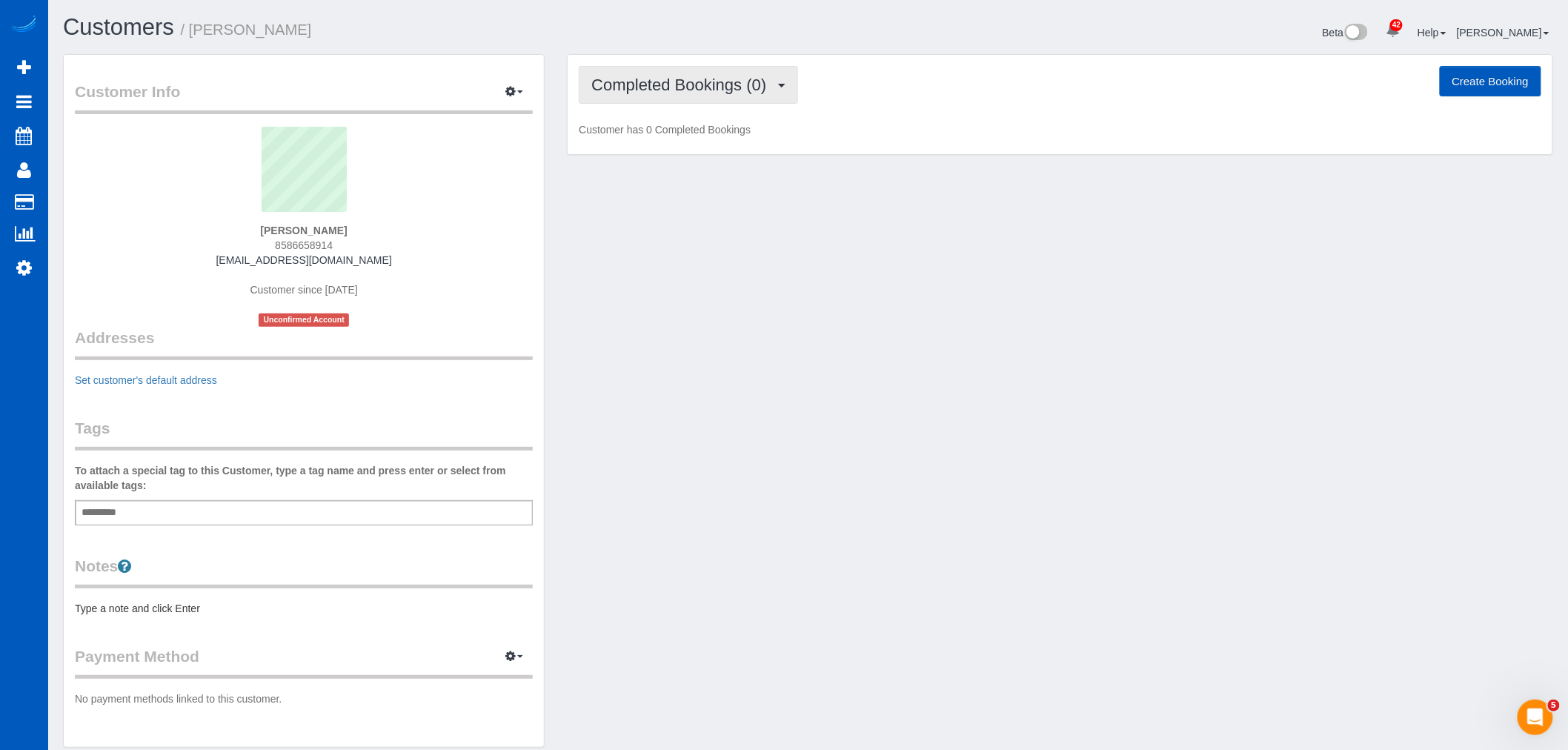
click at [761, 71] on button "Completed Bookings (0)" at bounding box center [688, 84] width 220 height 38
click at [789, 453] on div "Customer Info Edit Contact Info Send Message Email Preferences Special Sales Ta…" at bounding box center [807, 408] width 1513 height 708
click at [732, 74] on button "Completed Bookings (0)" at bounding box center [688, 84] width 220 height 38
click at [835, 374] on div "Customer Info Edit Contact Info Send Message Email Preferences Special Sales Ta…" at bounding box center [807, 408] width 1513 height 708
click at [513, 96] on icon "button" at bounding box center [510, 90] width 10 height 8
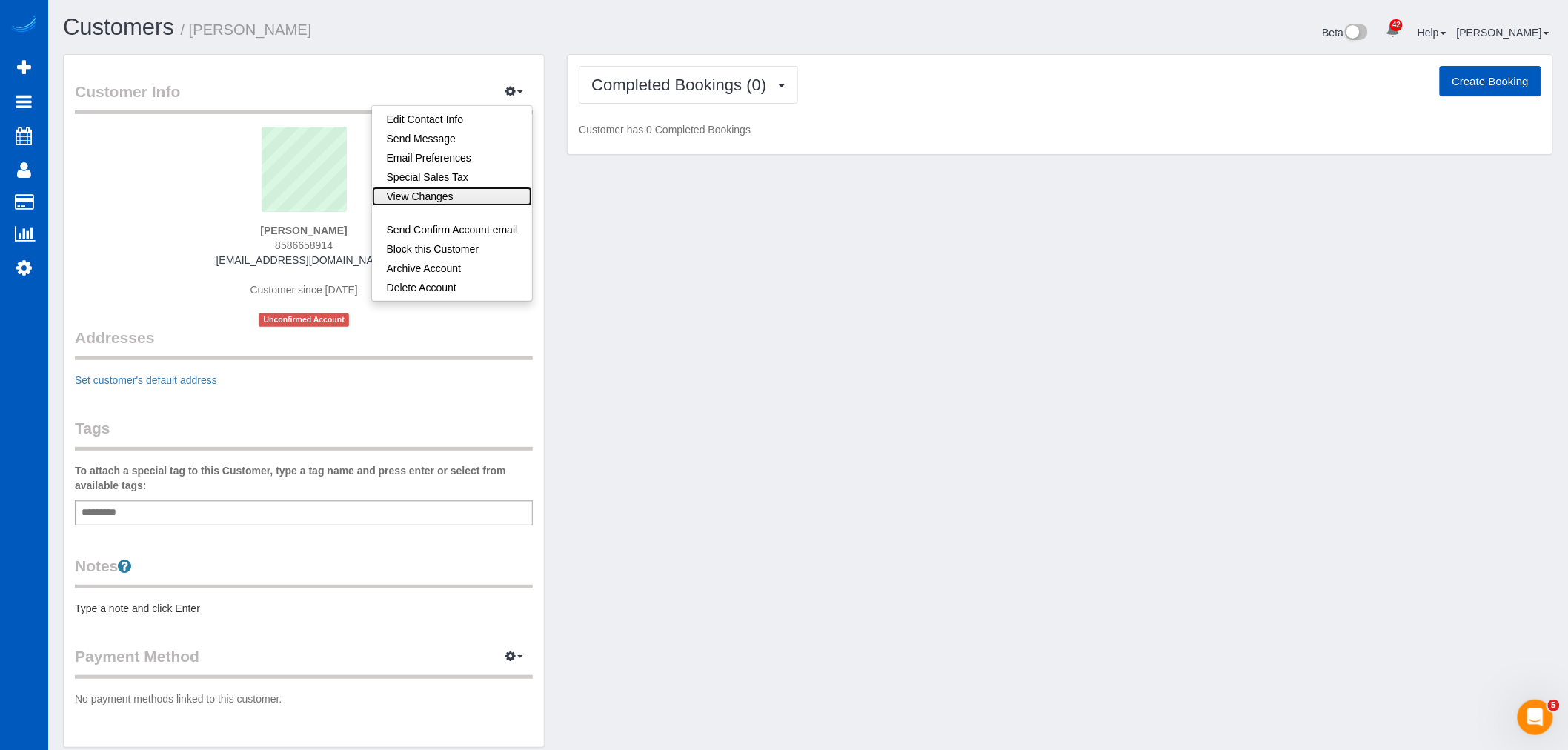
click at [465, 198] on link "View Changes" at bounding box center [452, 196] width 161 height 20
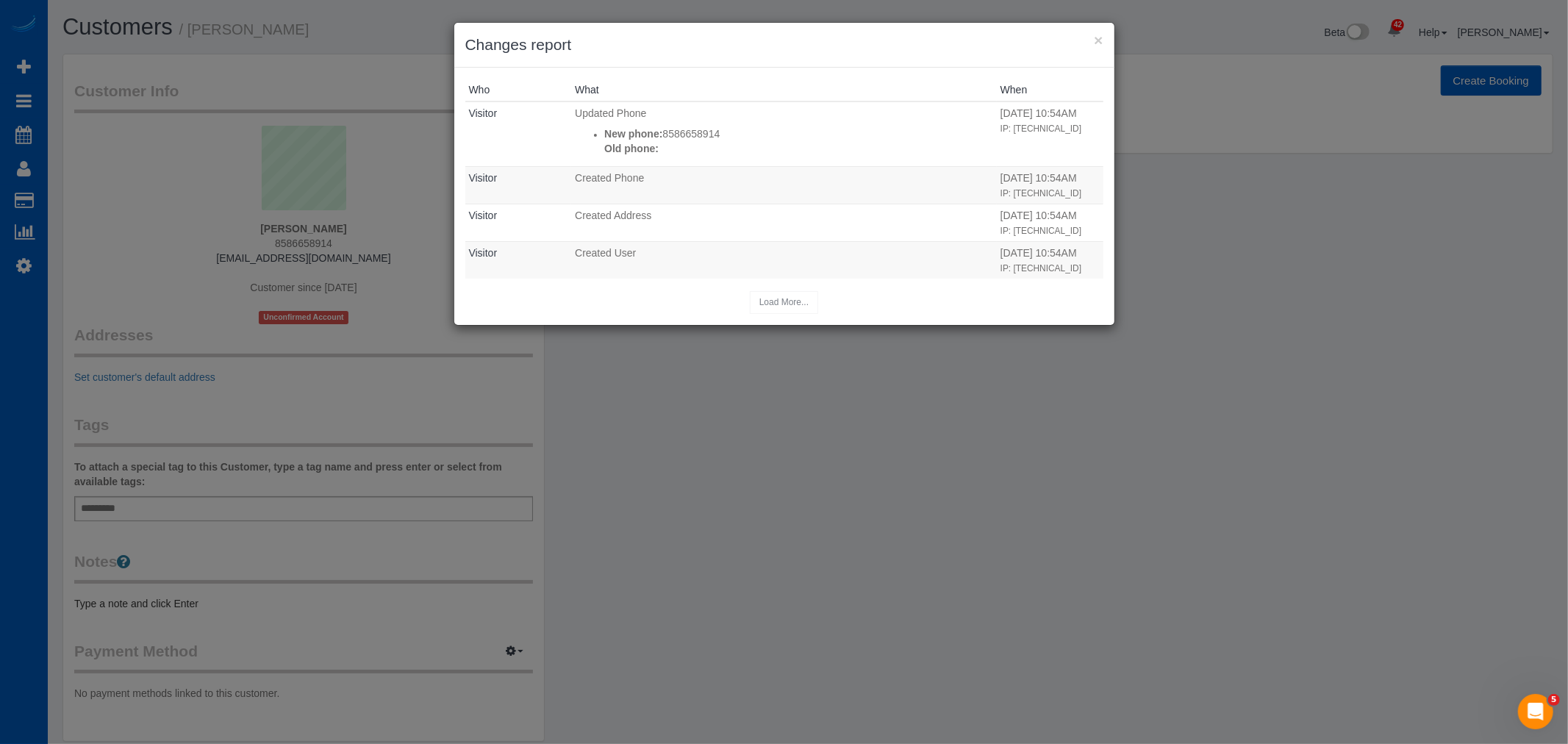
click at [1090, 28] on div "× Changes report" at bounding box center [784, 45] width 661 height 45
drag, startPoint x: 1091, startPoint y: 28, endPoint x: 1103, endPoint y: 38, distance: 15.6
click at [1103, 38] on div "× Changes report" at bounding box center [784, 45] width 661 height 45
click at [1103, 38] on button "×" at bounding box center [1098, 40] width 8 height 16
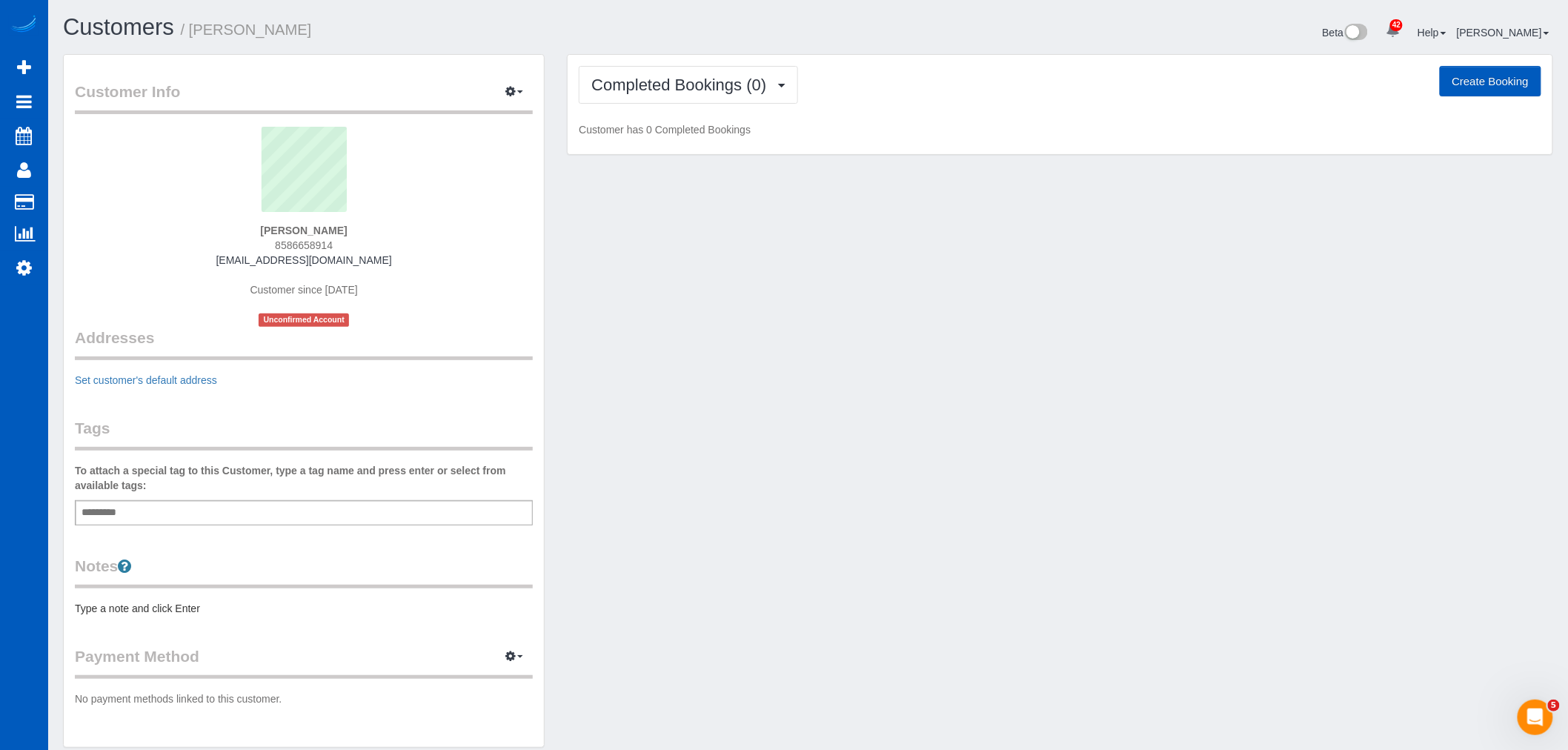
click at [1468, 80] on button "Create Booking" at bounding box center [1490, 81] width 101 height 31
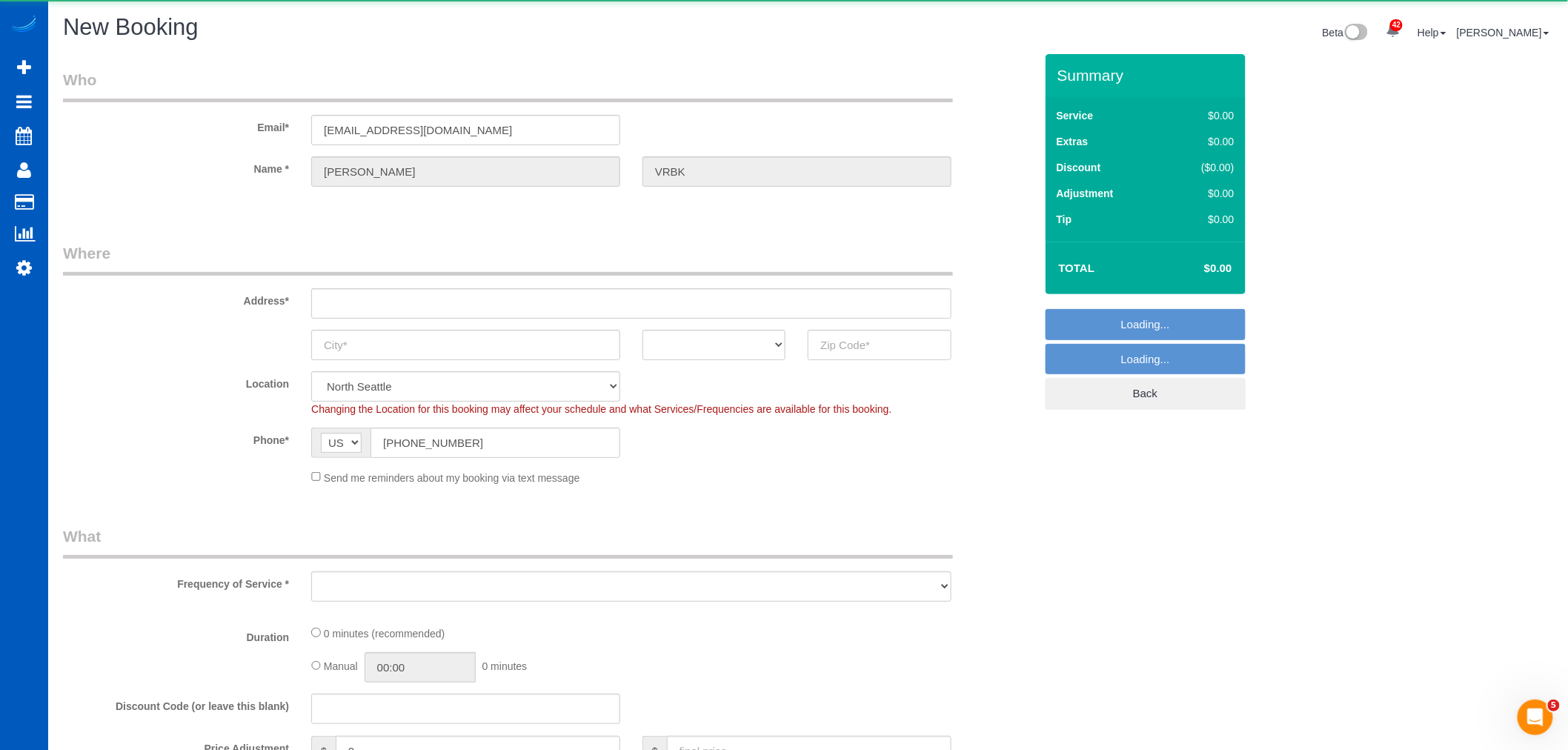
select select "object:31065"
select select "199"
select select "object:31325"
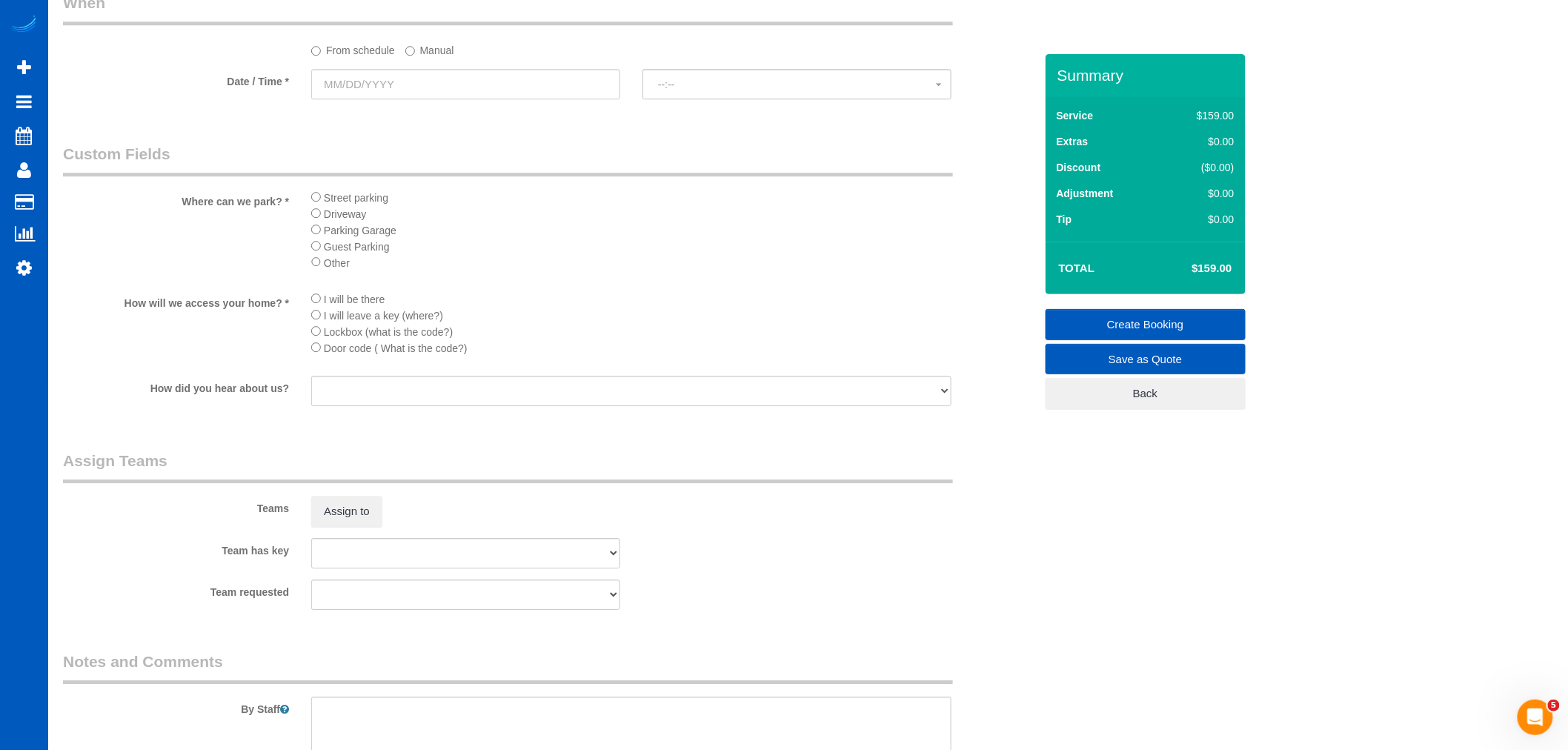
scroll to position [1952, 0]
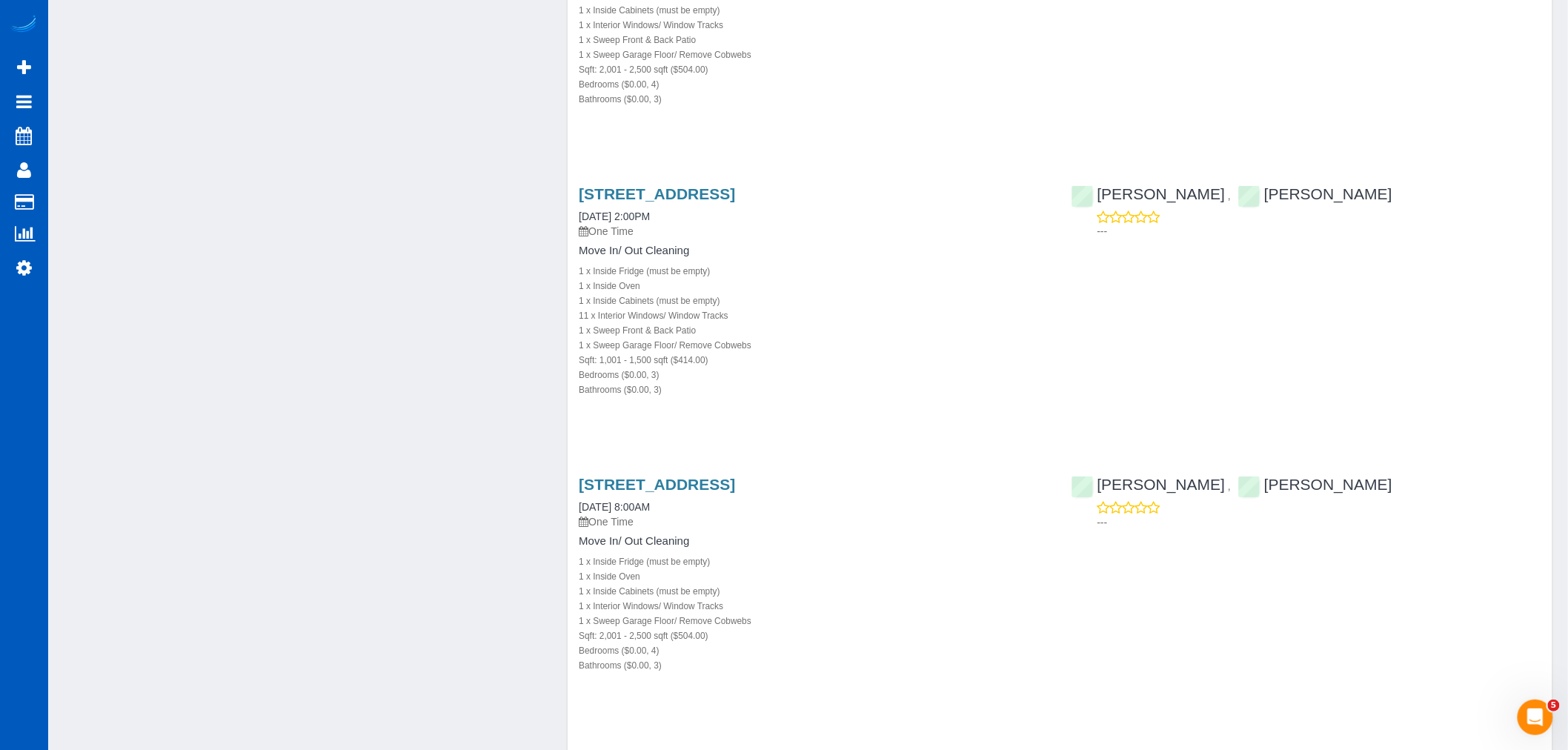
scroll to position [2057, 0]
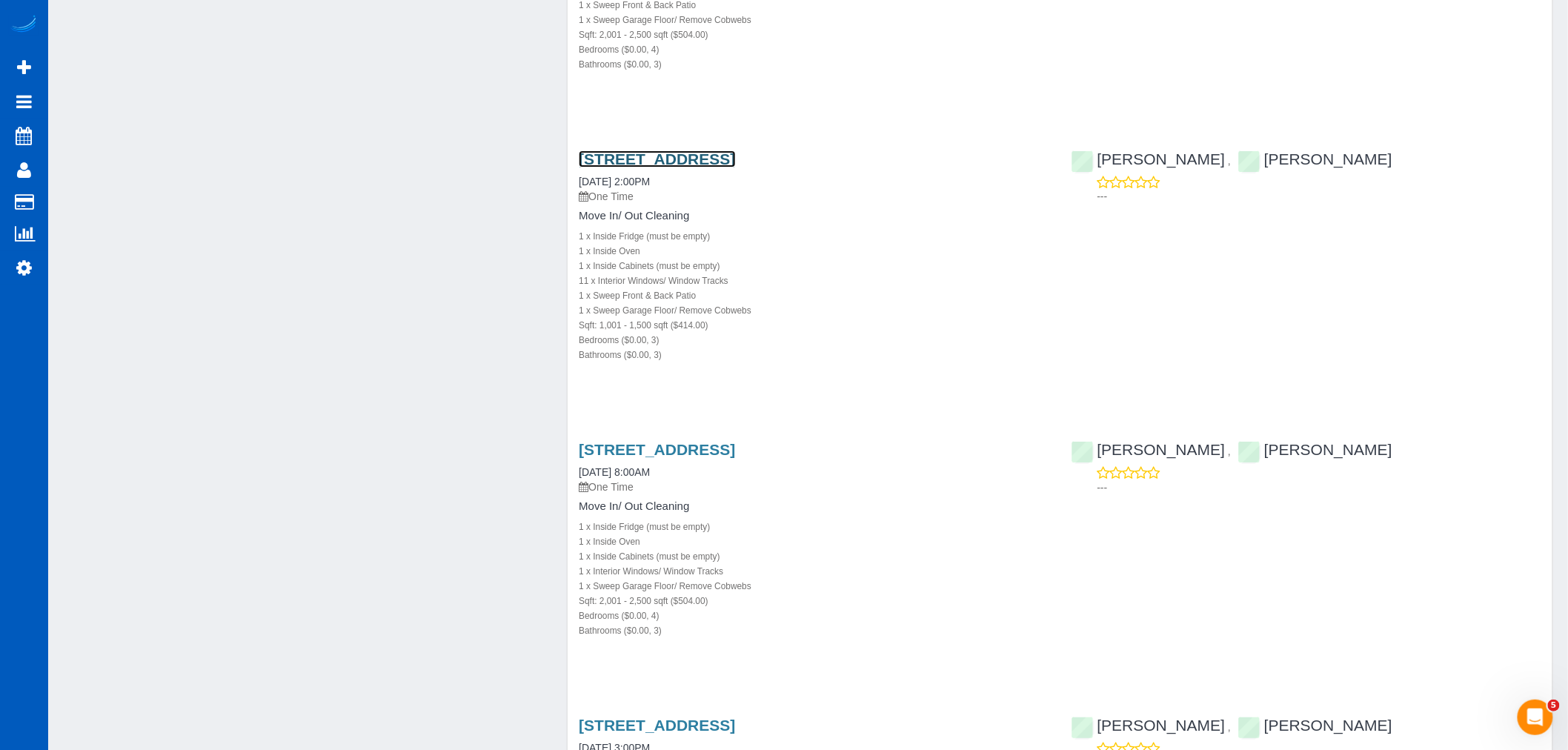
click at [712, 156] on link "1412 Nw 67th St, Unit C, Seattle, WA 98117" at bounding box center [656, 159] width 156 height 17
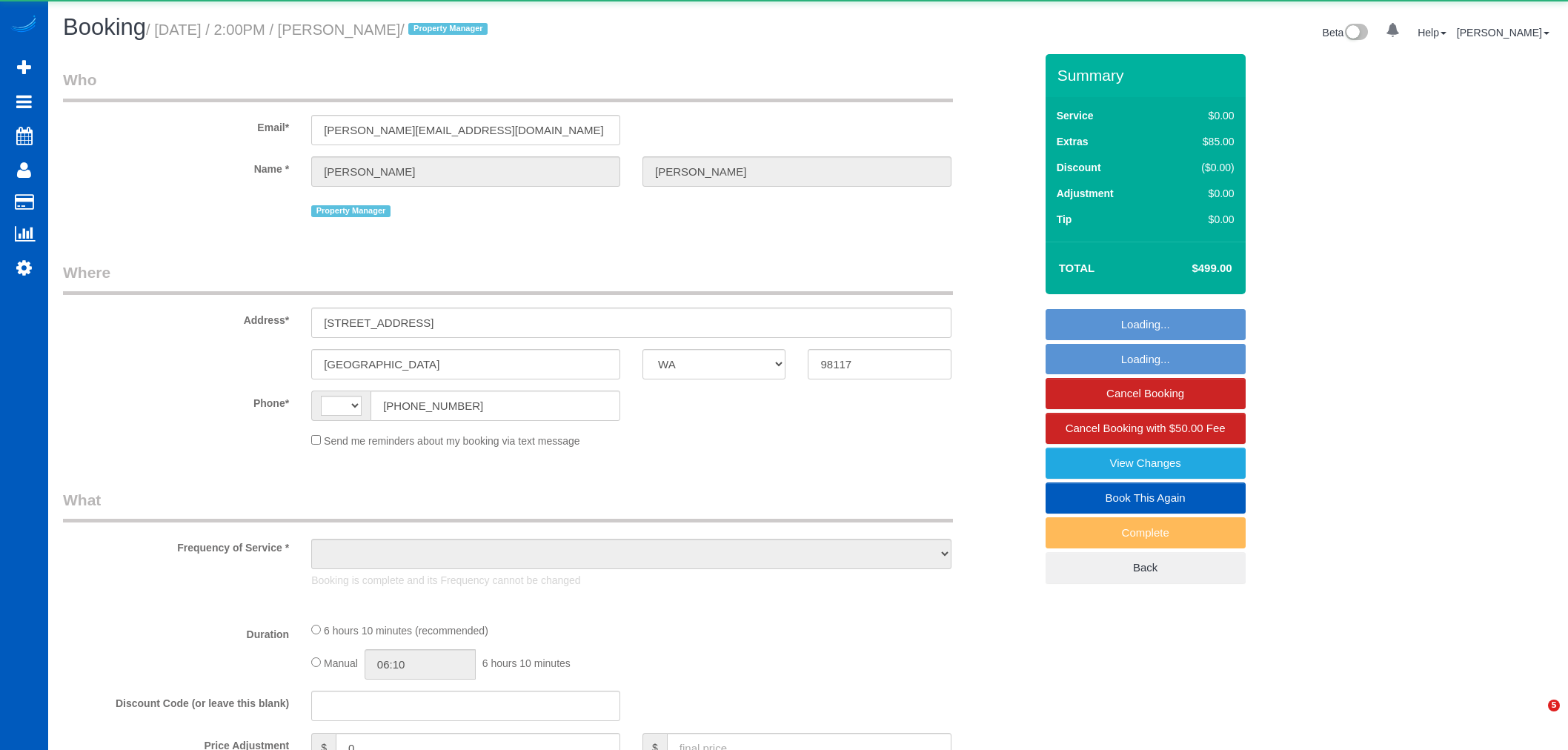
select select "WA"
select select "string:US"
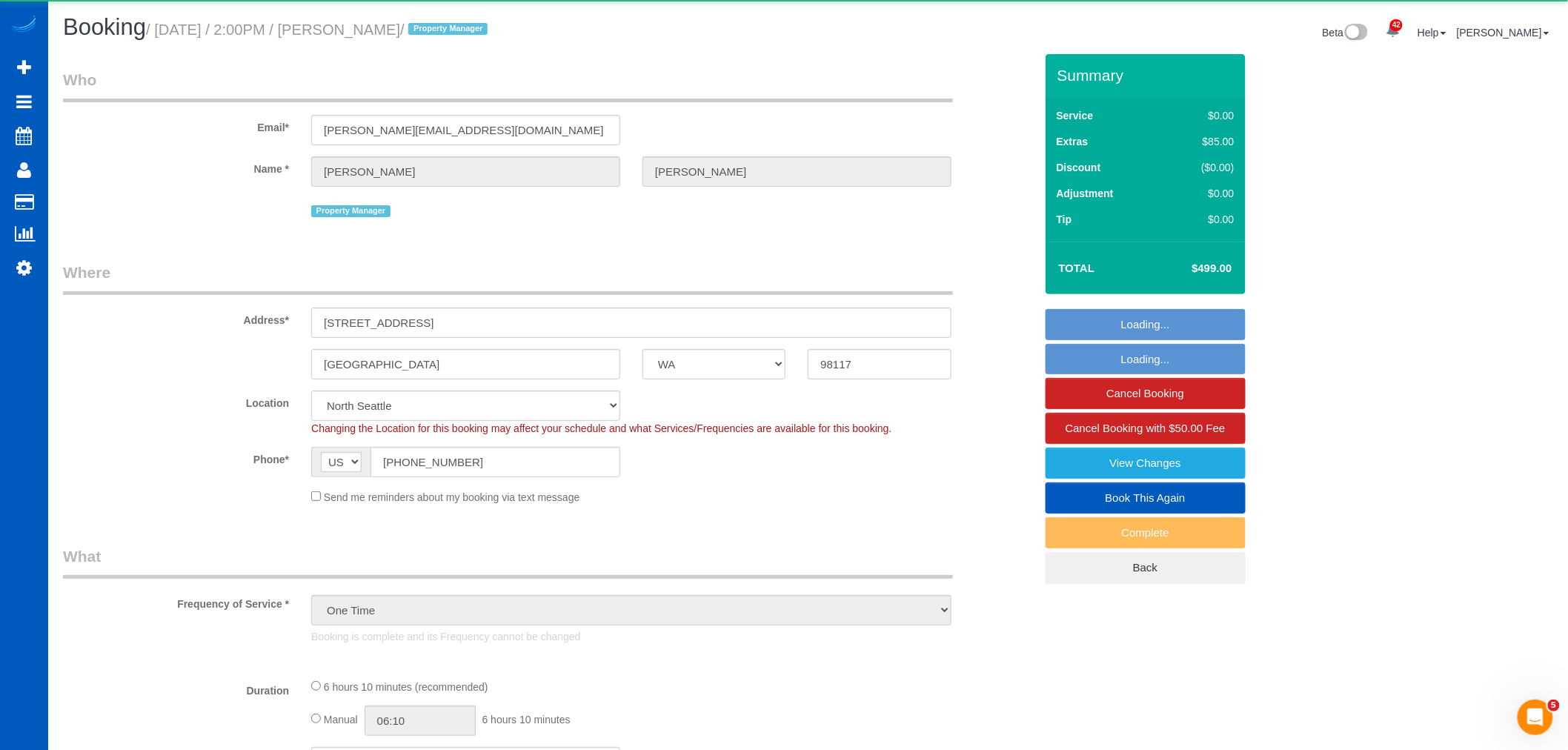
select select "object:1182"
select select "199"
select select "1001"
select select "3"
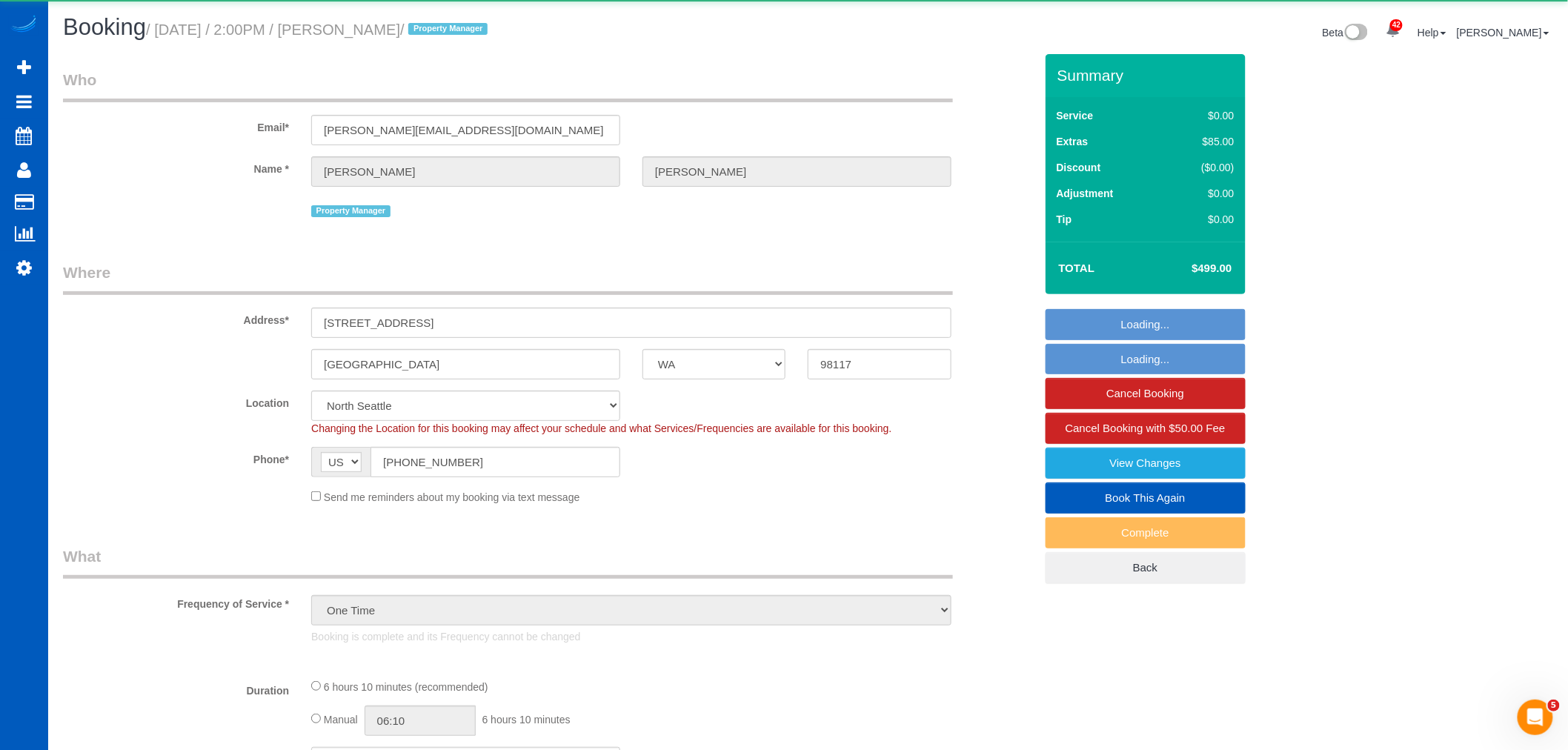
select select "spot1"
select select "1001"
select select "3"
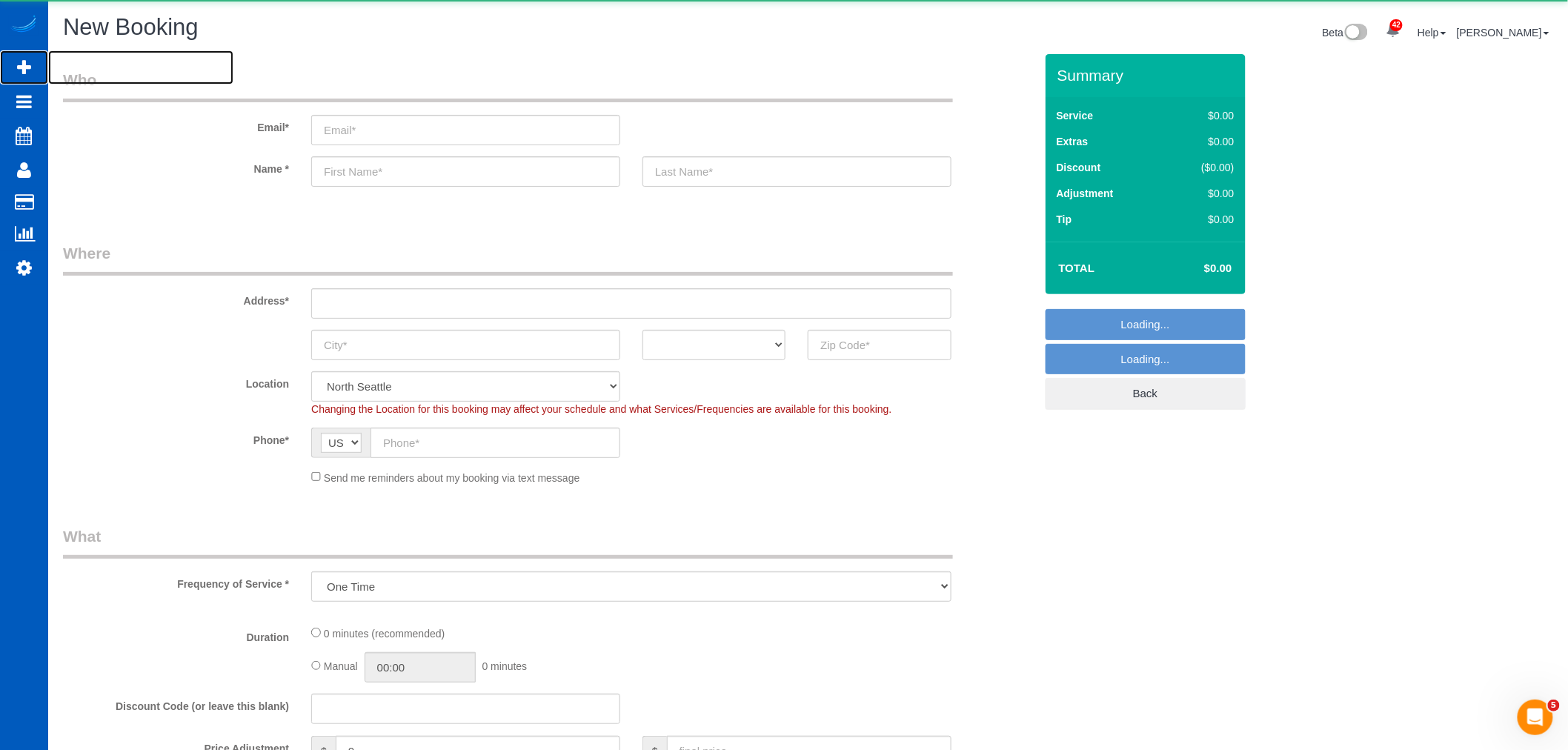
select select "object:22295"
select select "199"
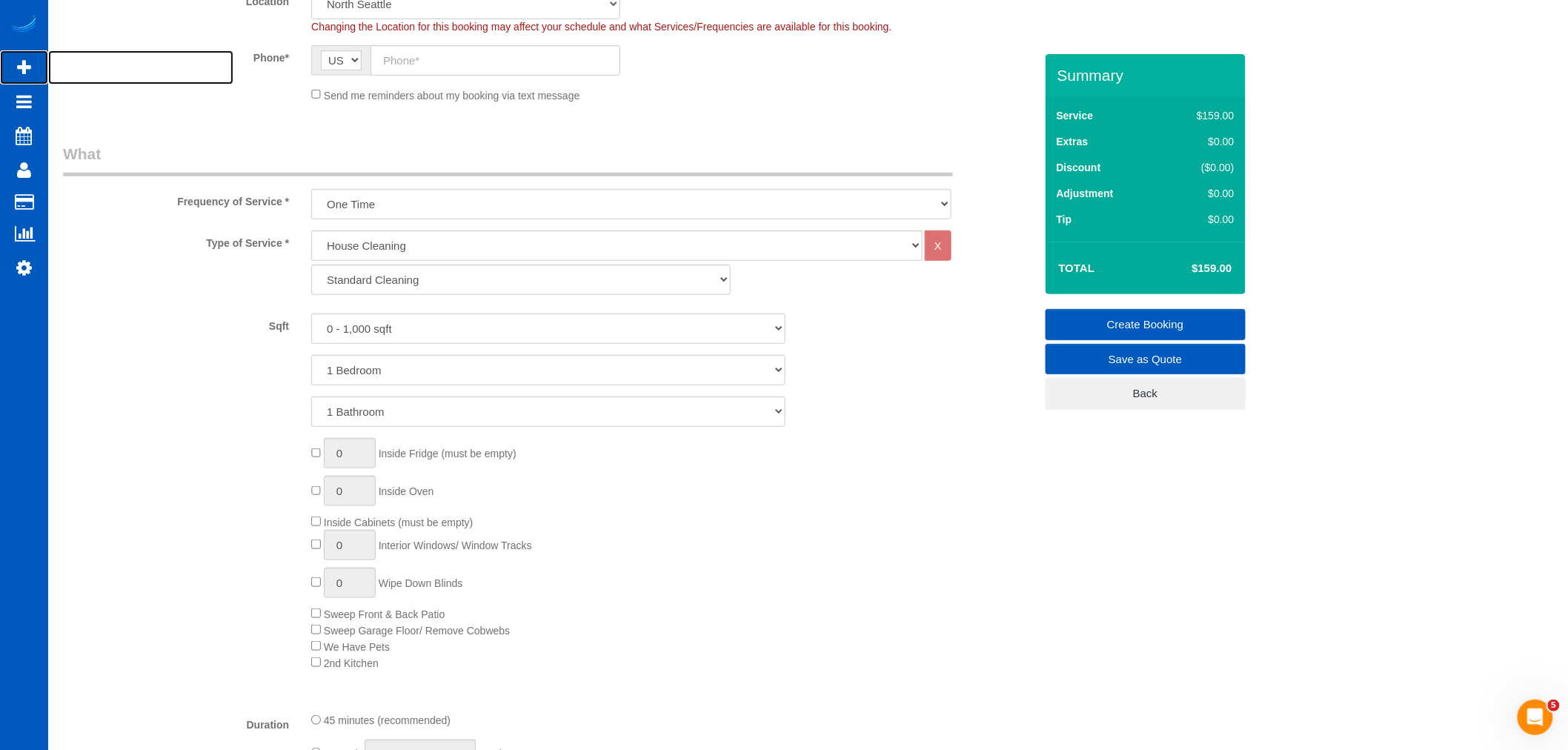
scroll to position [411, 0]
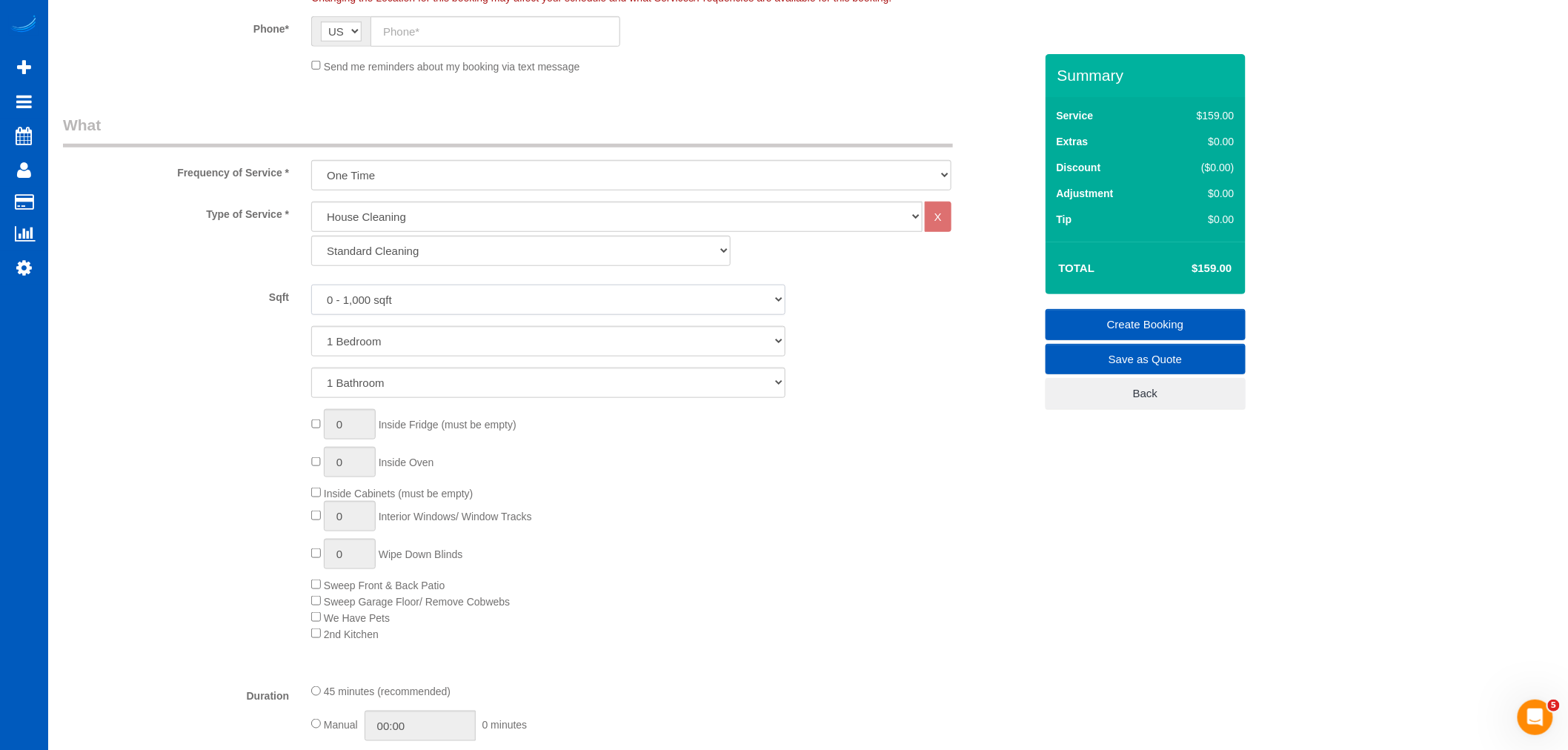
click at [413, 305] on select "0 - 1,000 sqft 1,001 - 1,500 sqft 1,501 - 2,000 sqft 2,001 - 2,500 sqft 2,501 -…" at bounding box center [547, 299] width 474 height 30
select select "1501"
click at [311, 285] on select "0 - 1,000 sqft 1,001 - 1,500 sqft 1,501 - 2,000 sqft 2,001 - 2,500 sqft 2,501 -…" at bounding box center [547, 299] width 474 height 30
click at [417, 348] on select "1 Bedroom 2 Bedrooms 3 Bedrooms 4 Bedrooms 5 Bedrooms 6 Bedrooms 7 Bedrooms" at bounding box center [547, 341] width 474 height 30
select select "3"
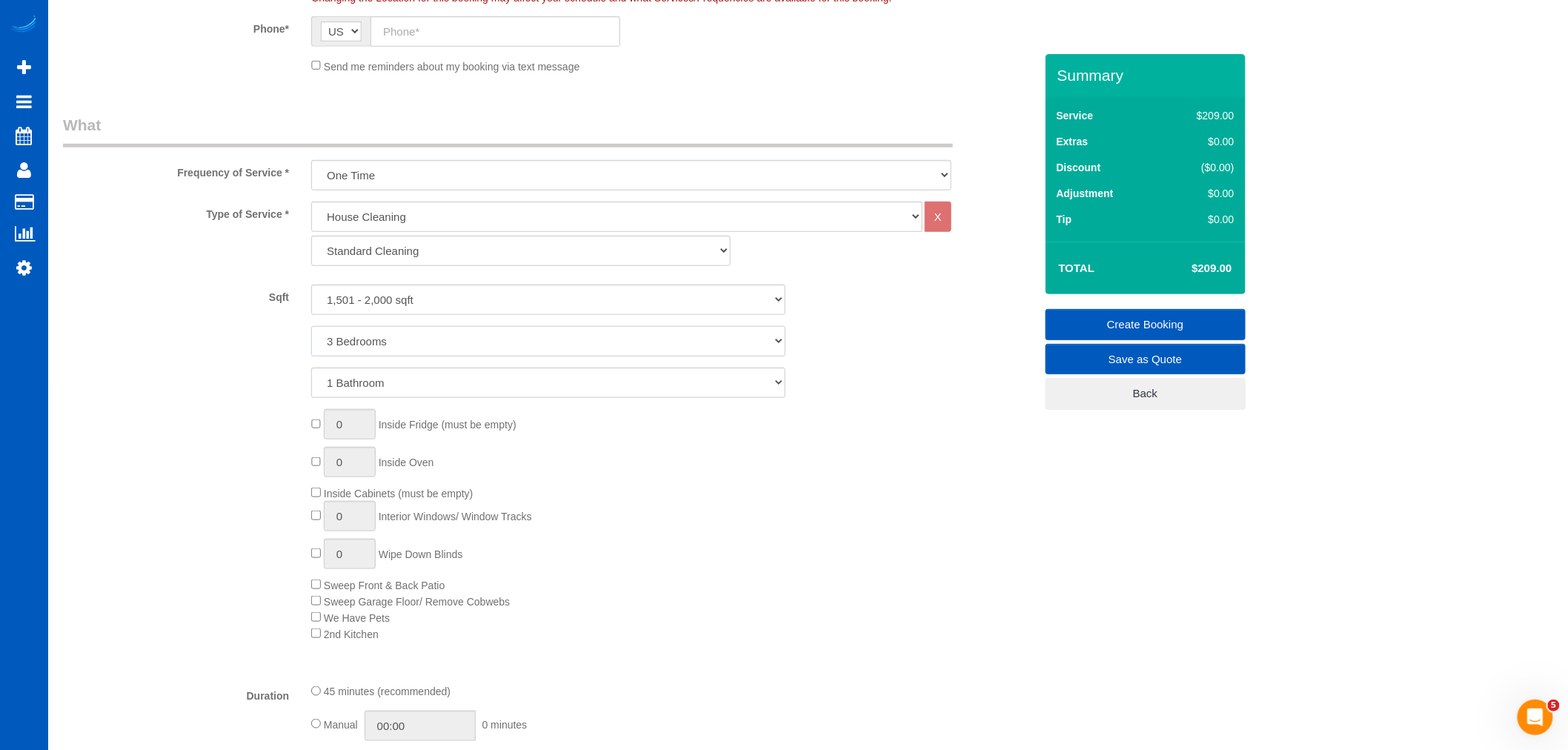
click at [311, 327] on select "1 Bedroom 2 Bedrooms 3 Bedrooms 4 Bedrooms 5 Bedrooms 6 Bedrooms 7 Bedrooms" at bounding box center [547, 341] width 474 height 30
click at [380, 393] on select "1 Bathroom 2 Bathrooms 3 Bathrooms 4 Bathrooms 5 Bathrooms 6 Bathrooms 7 Bathro…" at bounding box center [547, 382] width 474 height 30
click at [311, 368] on select "1 Bathroom 2 Bathrooms 3 Bathrooms 4 Bathrooms 5 Bathrooms 6 Bathrooms 7 Bathro…" at bounding box center [547, 382] width 474 height 30
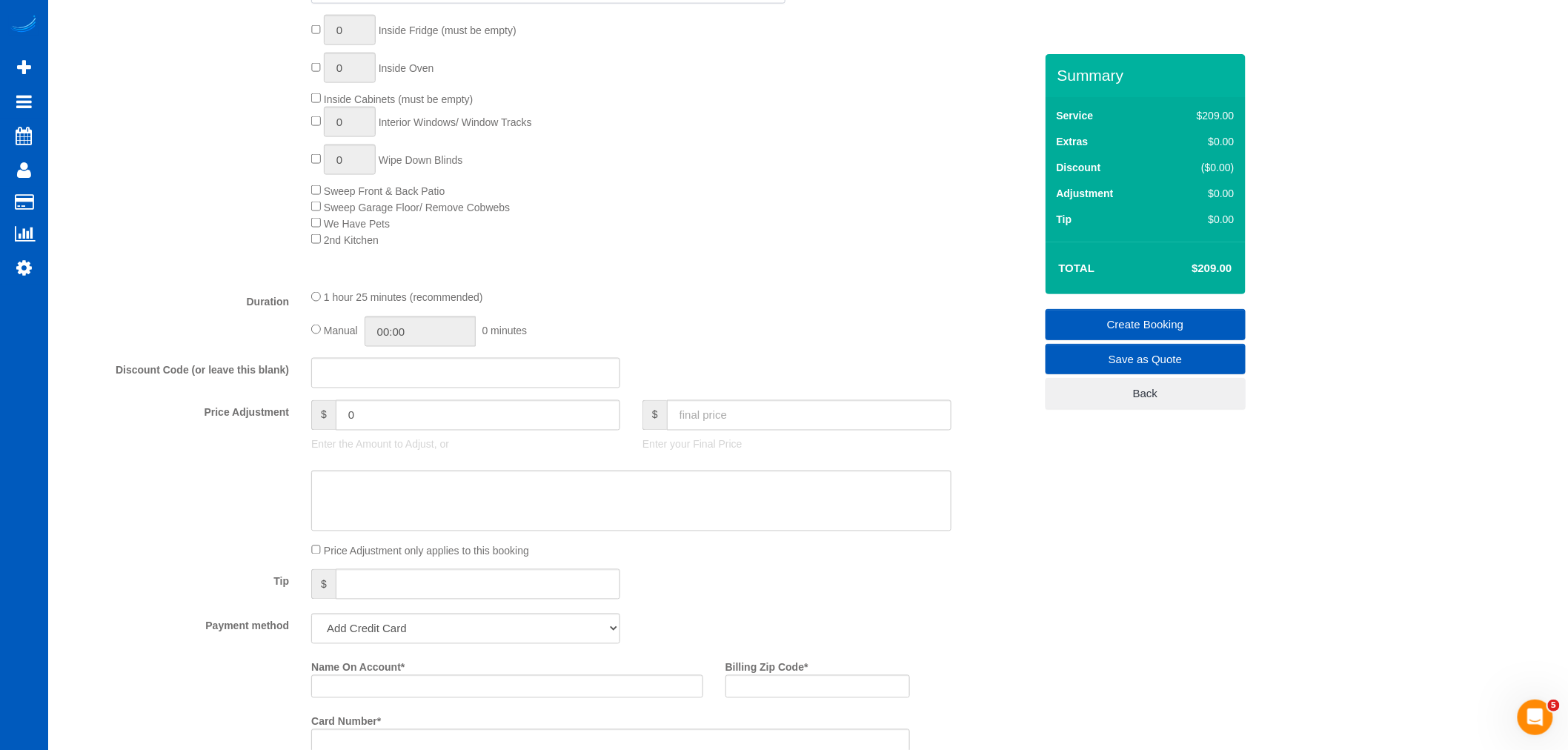
scroll to position [823, 0]
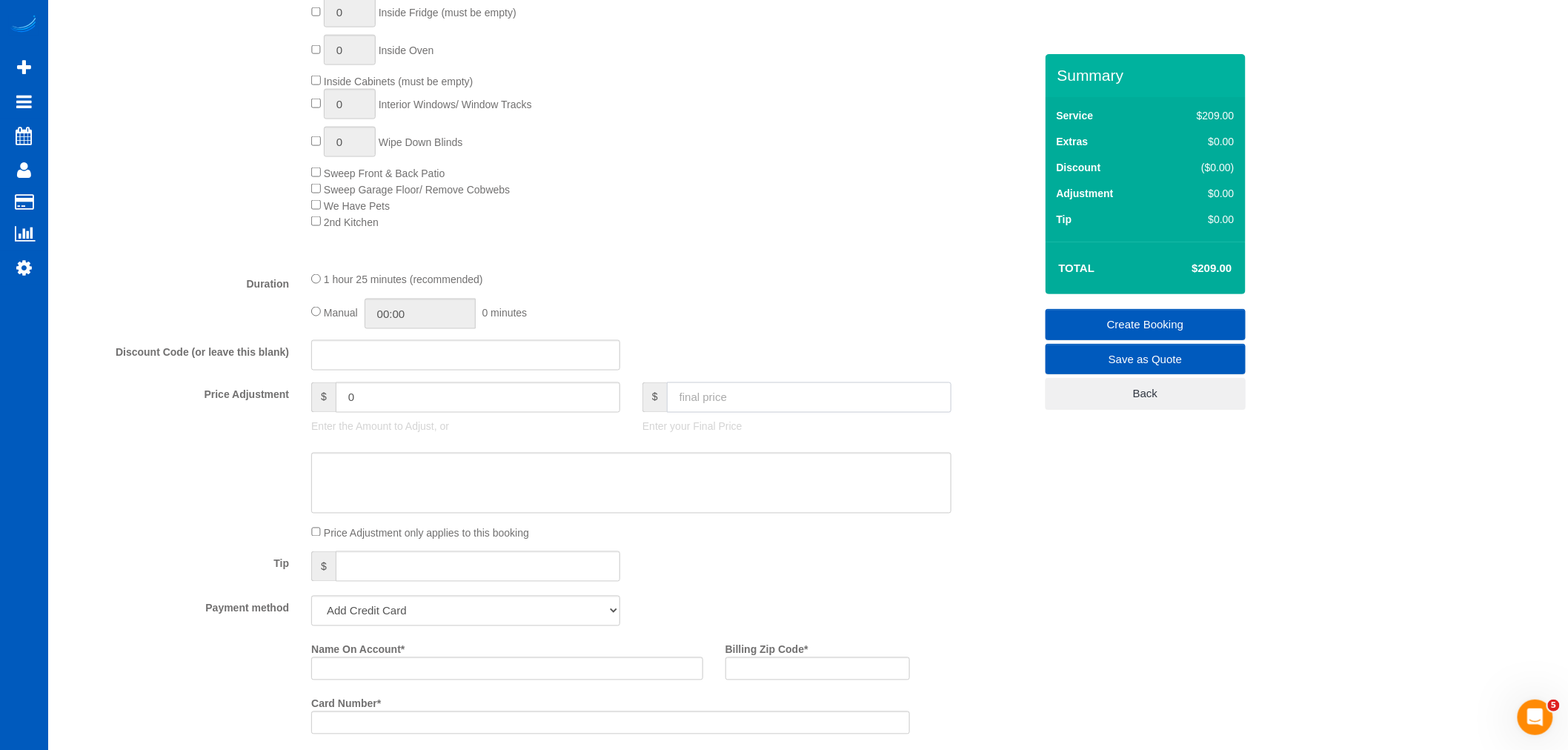
click at [722, 406] on input "text" at bounding box center [808, 397] width 284 height 30
type input "225"
click at [863, 319] on div "Manual 00:00 0 minutes" at bounding box center [631, 314] width 640 height 30
type input "16"
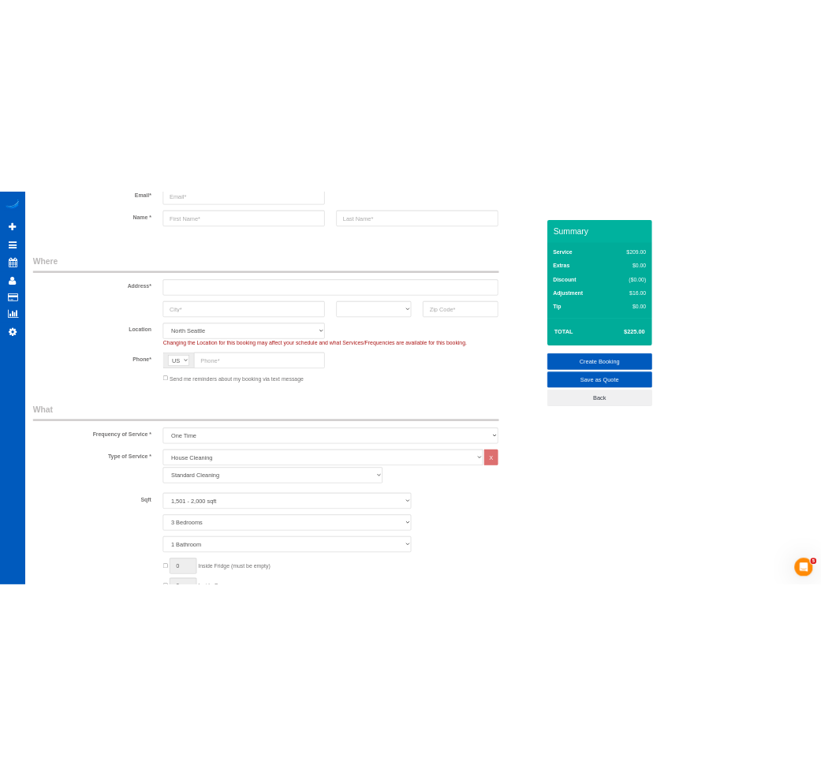
scroll to position [0, 0]
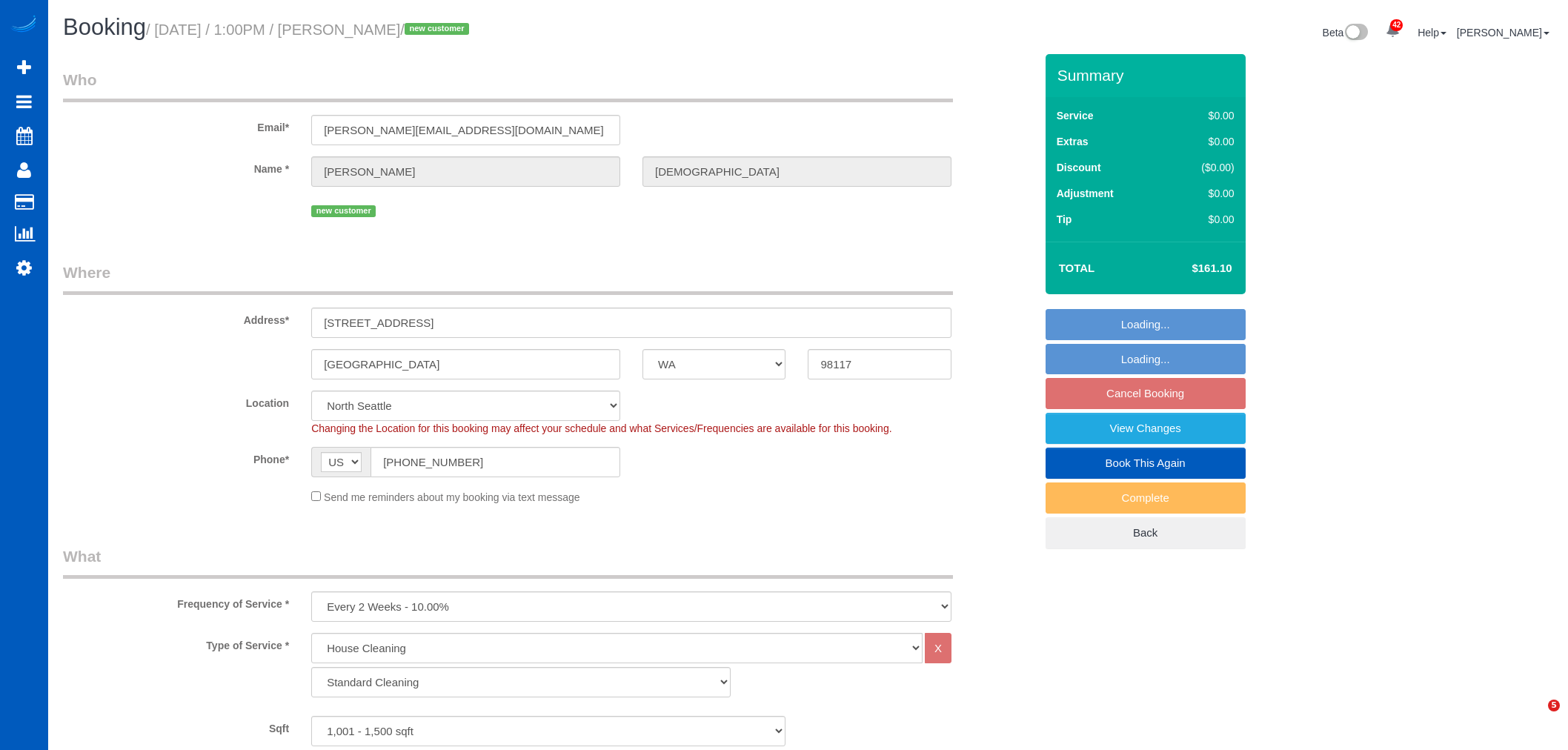
select select "WA"
select select "199"
select select "1001"
select select "3"
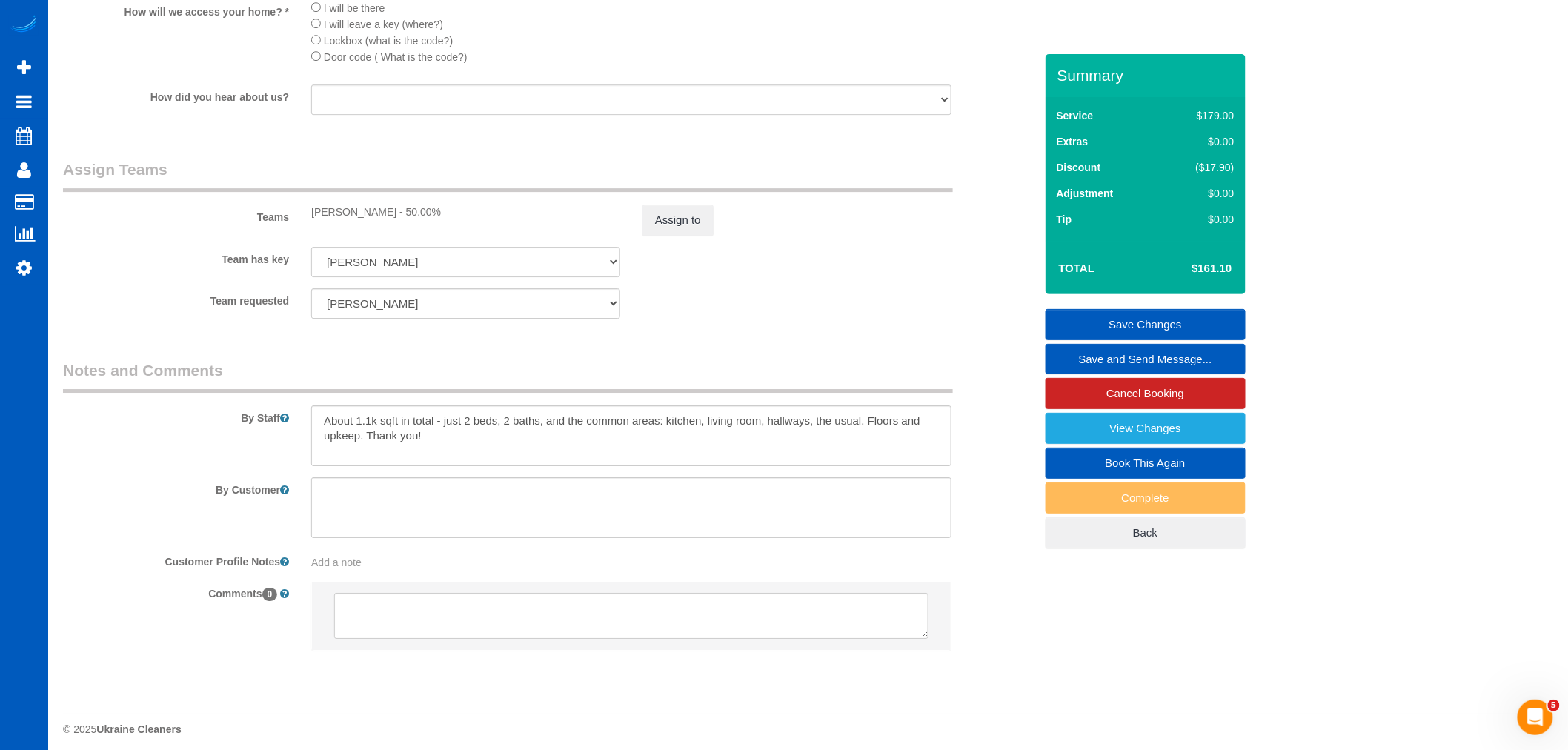
scroll to position [1892, 0]
click at [467, 463] on textarea at bounding box center [631, 432] width 640 height 61
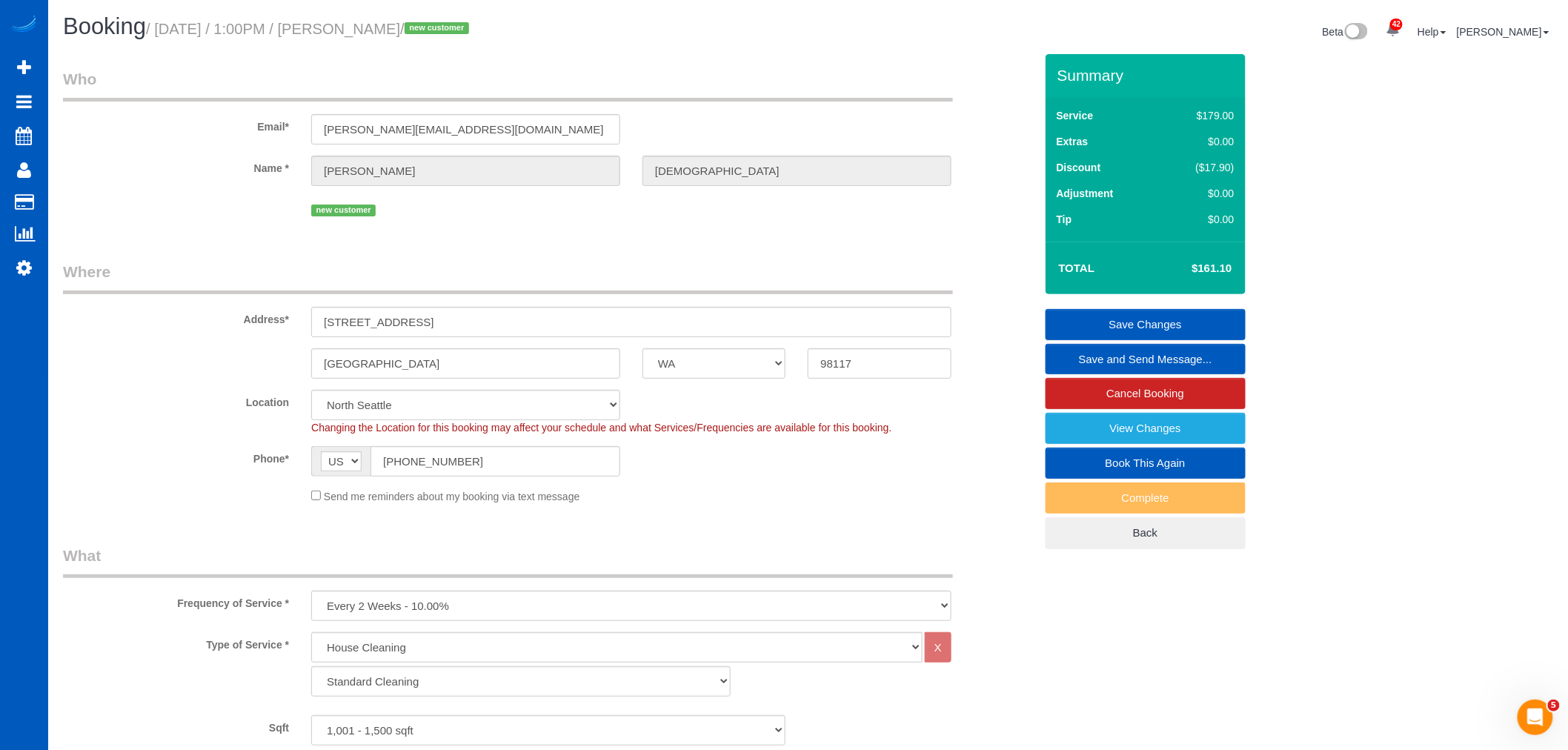
scroll to position [0, 0]
drag, startPoint x: 431, startPoint y: 315, endPoint x: 308, endPoint y: 329, distance: 123.8
click at [308, 329] on div "1113 NW 70th St" at bounding box center [631, 322] width 662 height 30
drag, startPoint x: 368, startPoint y: 28, endPoint x: 475, endPoint y: 35, distance: 107.2
click at [473, 35] on small "/ September 30, 2025 / 1:00PM / Aakanksha Jain / new customer" at bounding box center [309, 29] width 328 height 16
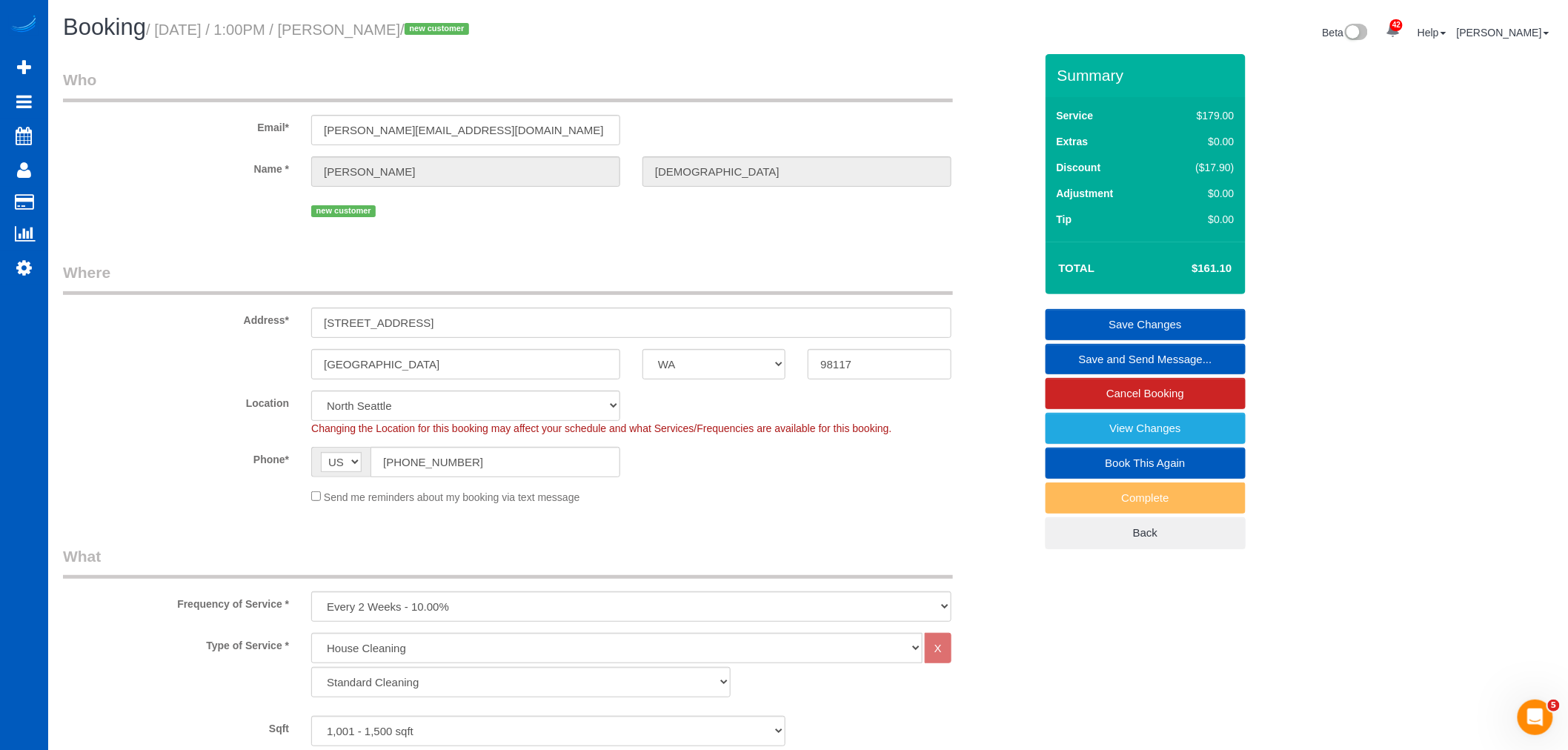
copy small "Aakanksha Jain"
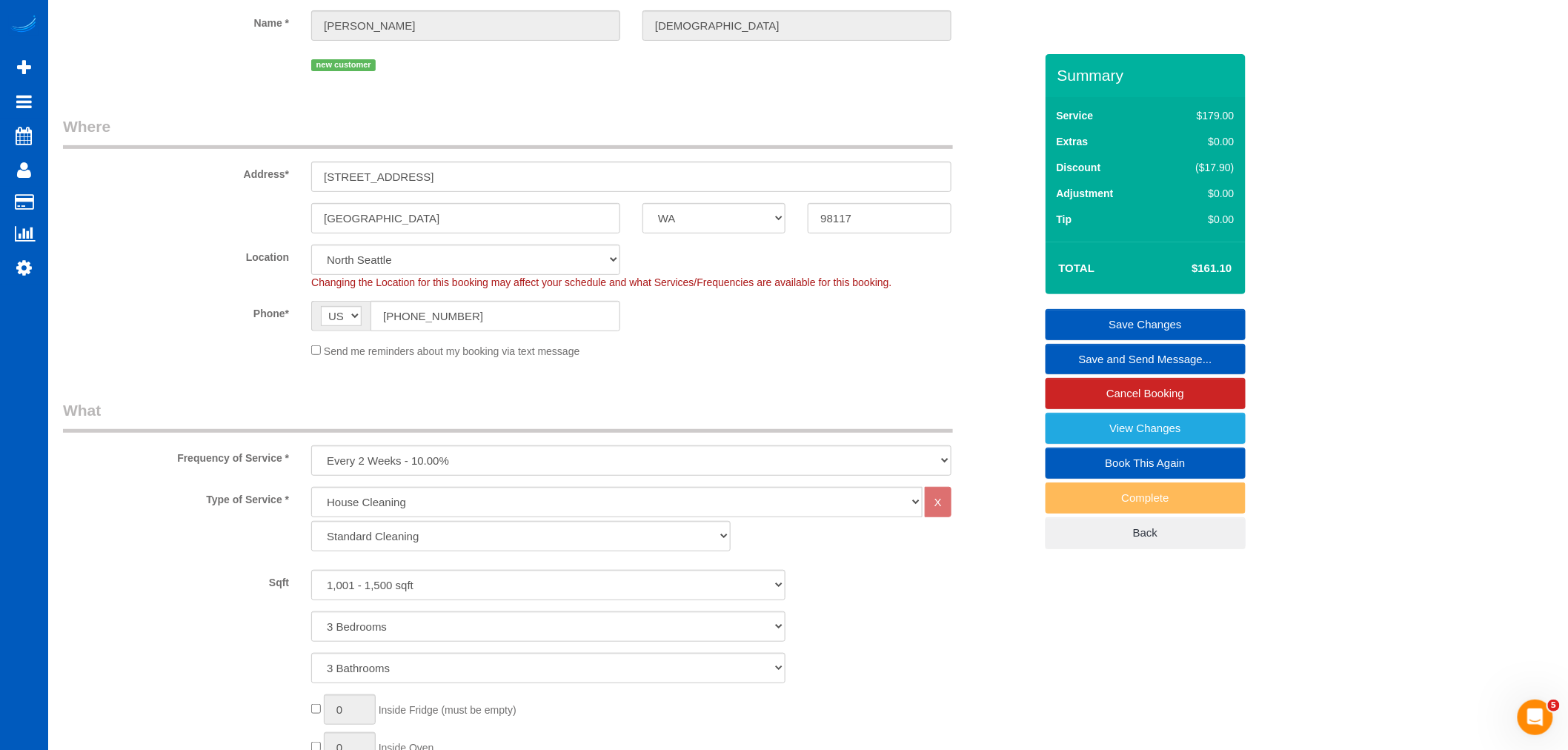
scroll to position [83, 0]
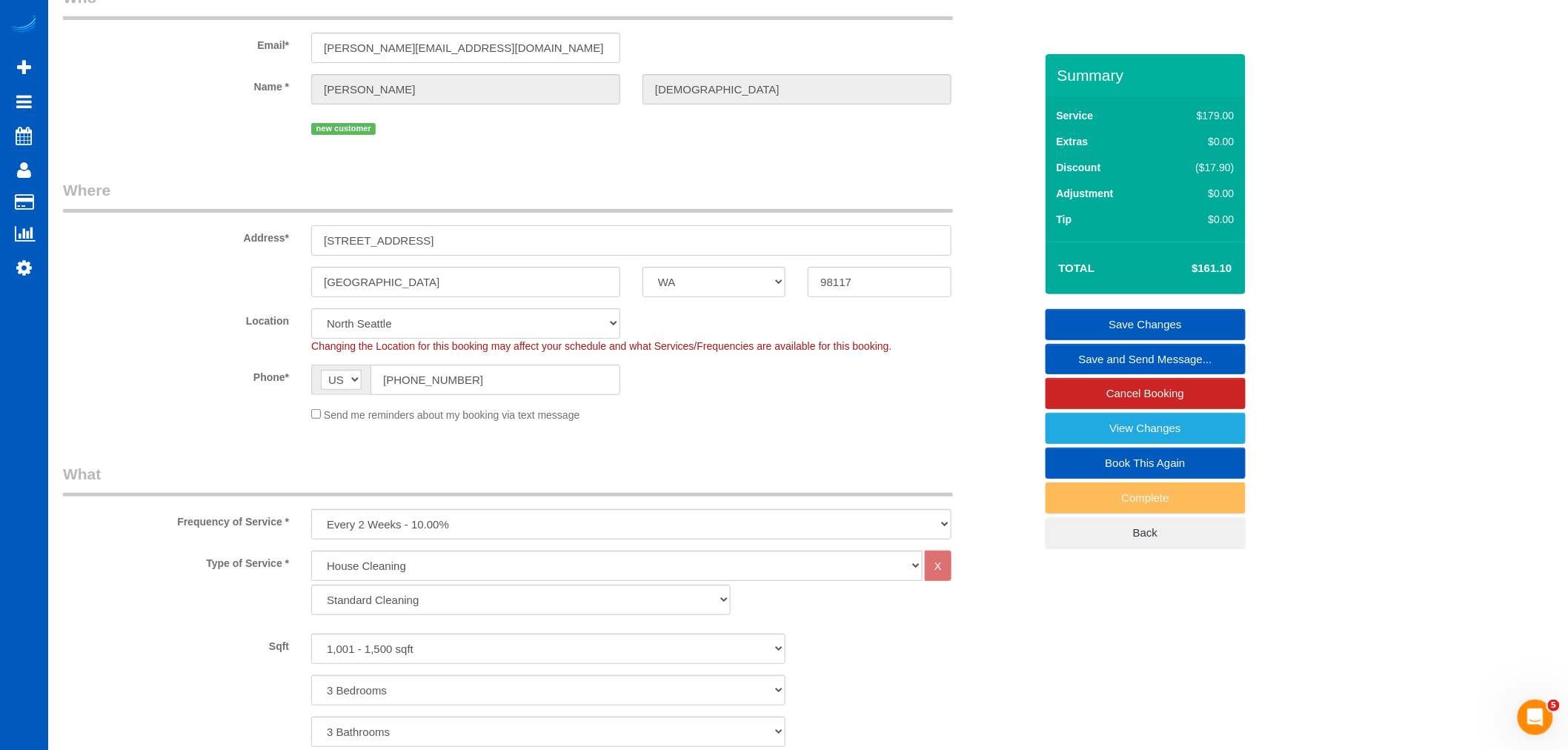
drag, startPoint x: 446, startPoint y: 246, endPoint x: 283, endPoint y: 249, distance: 163.0
click at [283, 249] on div "Address* 1113 NW 70th St" at bounding box center [548, 217] width 993 height 76
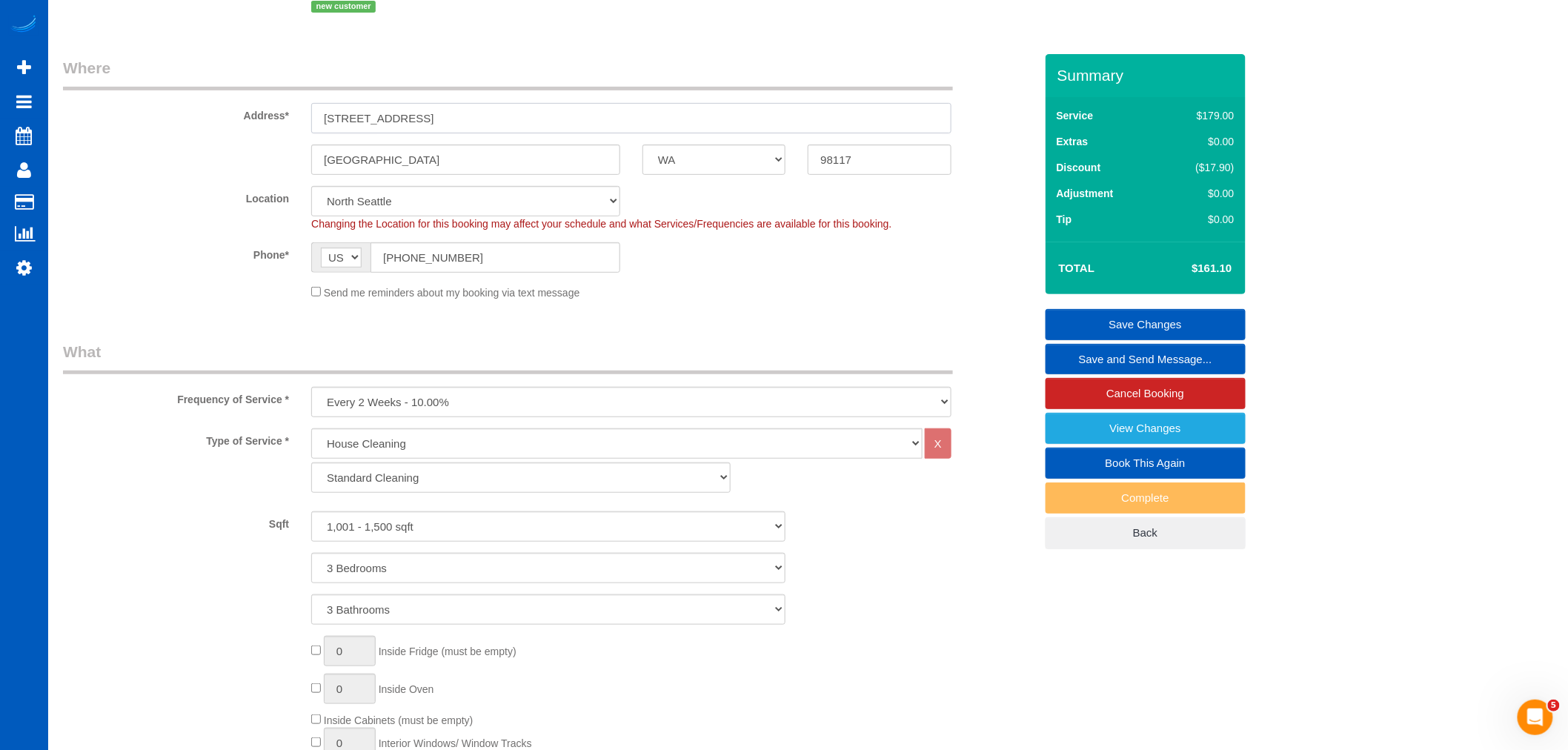
scroll to position [0, 0]
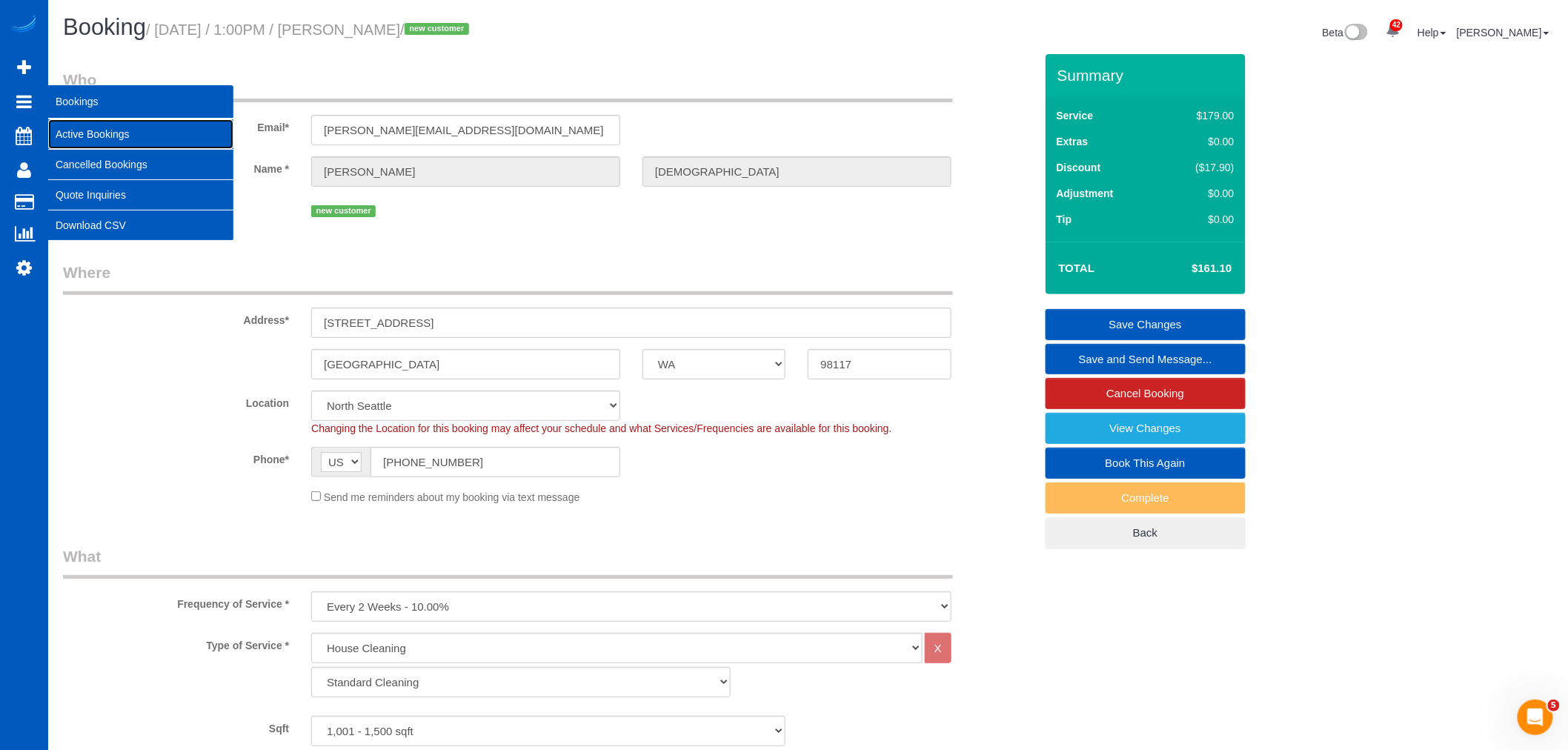
click at [114, 141] on link "Active Bookings" at bounding box center [140, 134] width 185 height 30
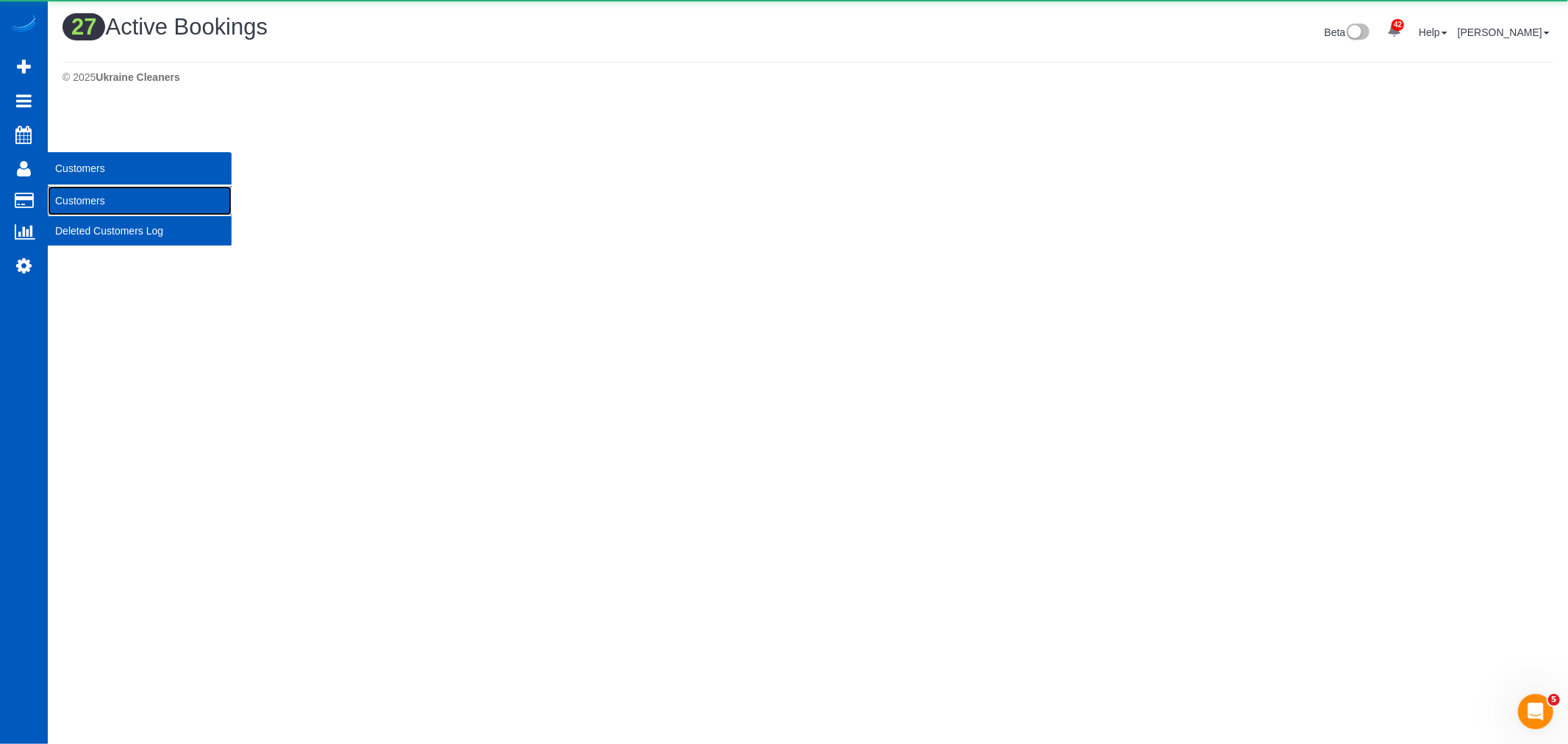
click at [90, 196] on link "Customers" at bounding box center [139, 201] width 184 height 30
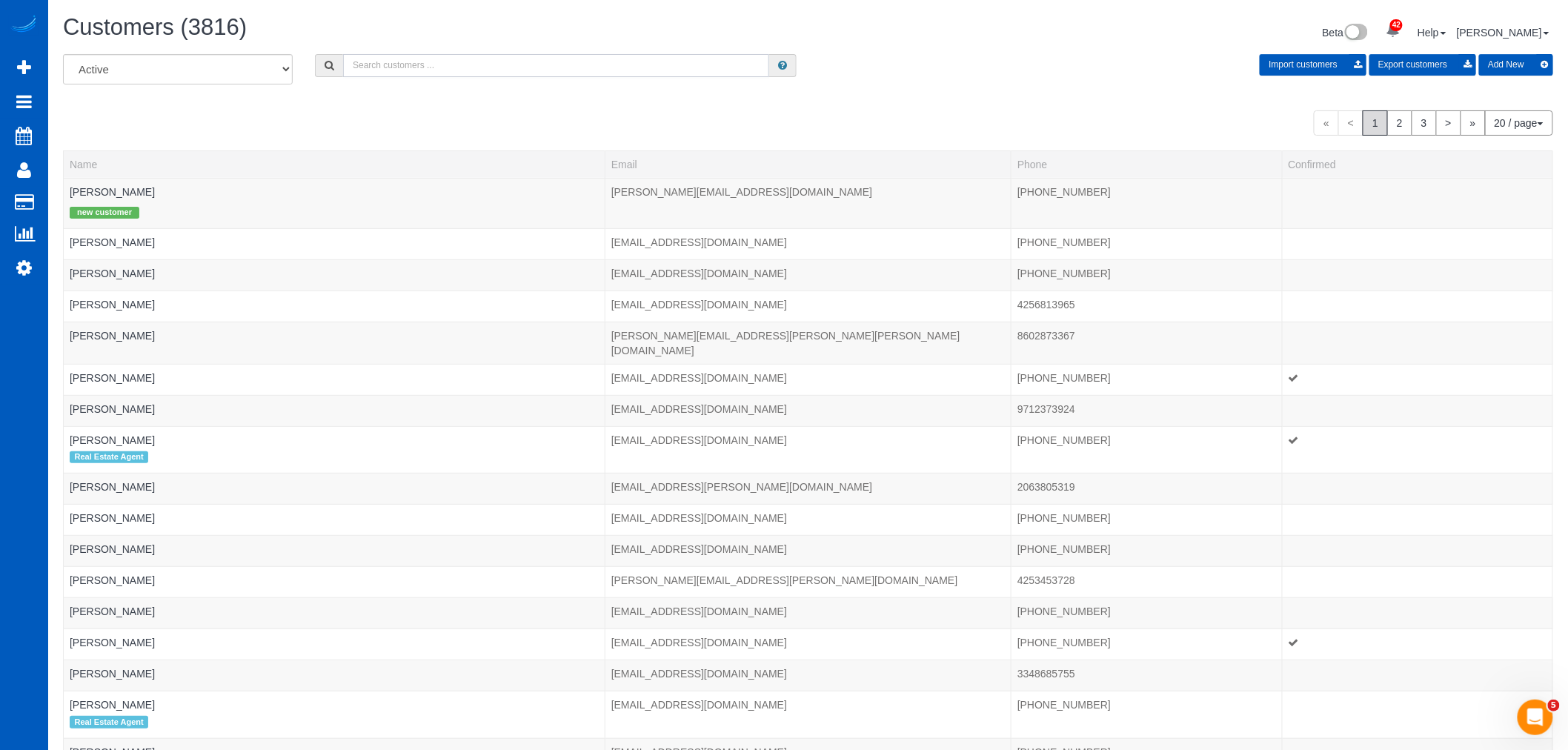
click at [377, 69] on input "text" at bounding box center [556, 66] width 426 height 23
click at [31, 284] on link "Settings" at bounding box center [23, 268] width 48 height 34
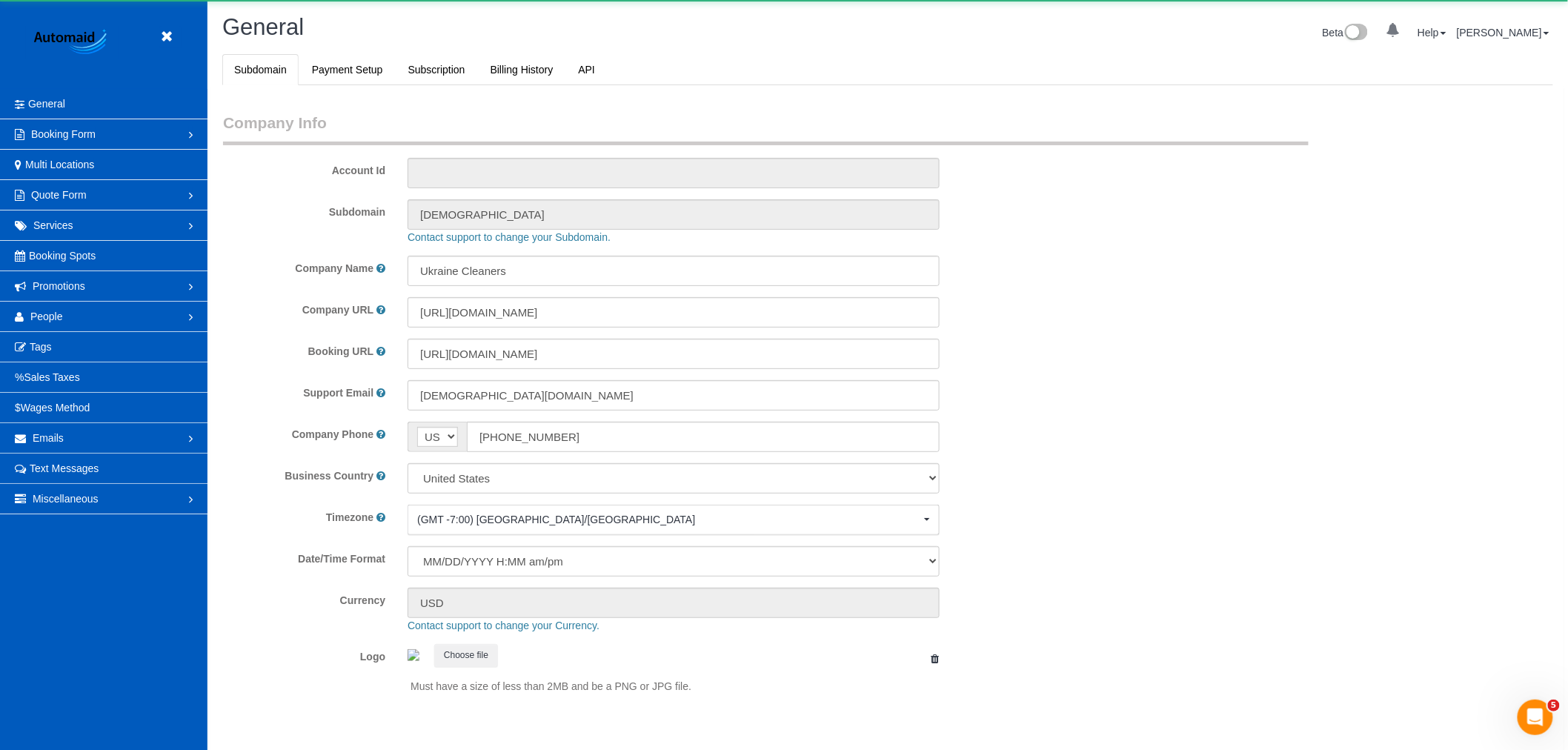
scroll to position [3238, 1568]
click at [103, 333] on link "Tags" at bounding box center [103, 347] width 208 height 30
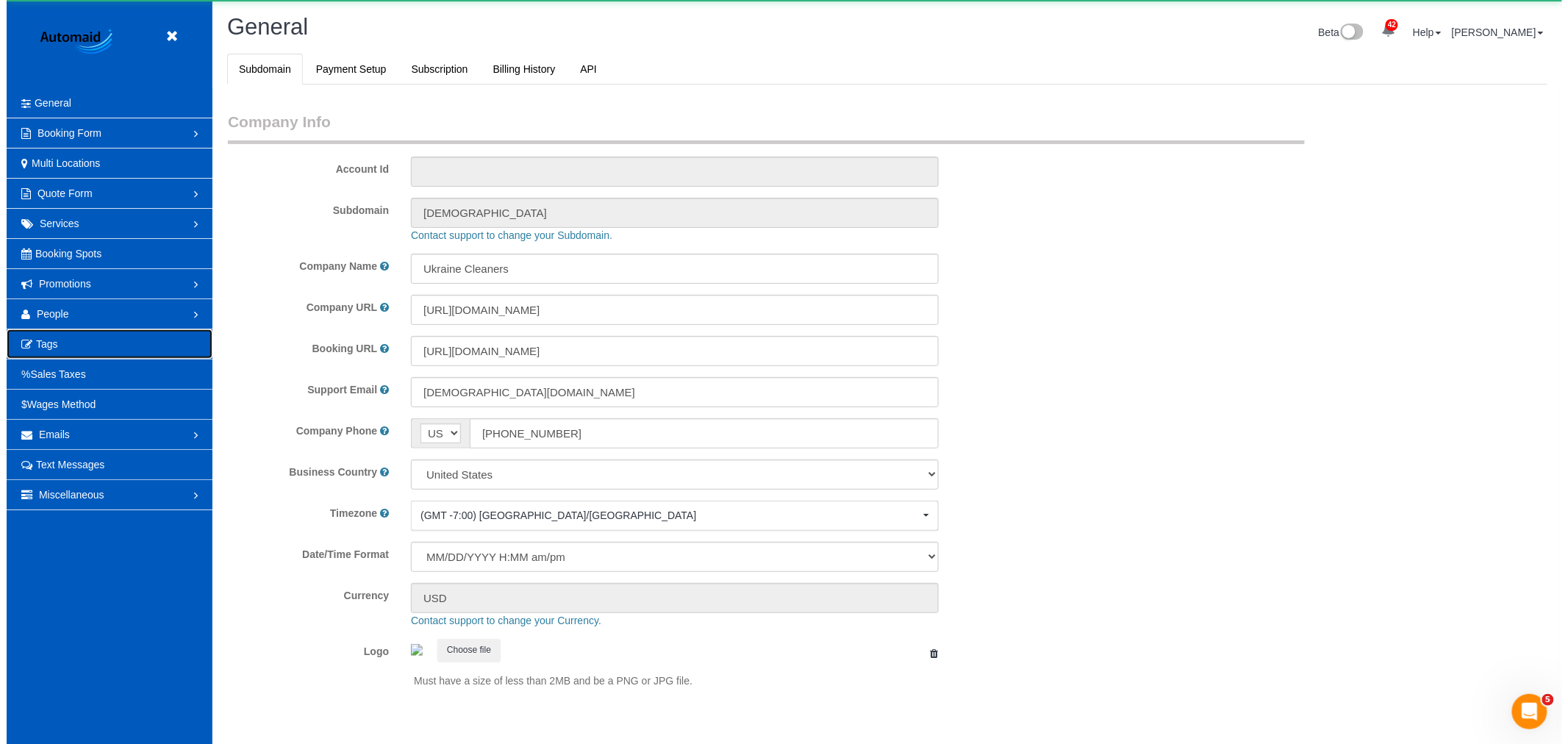
scroll to position [0, 0]
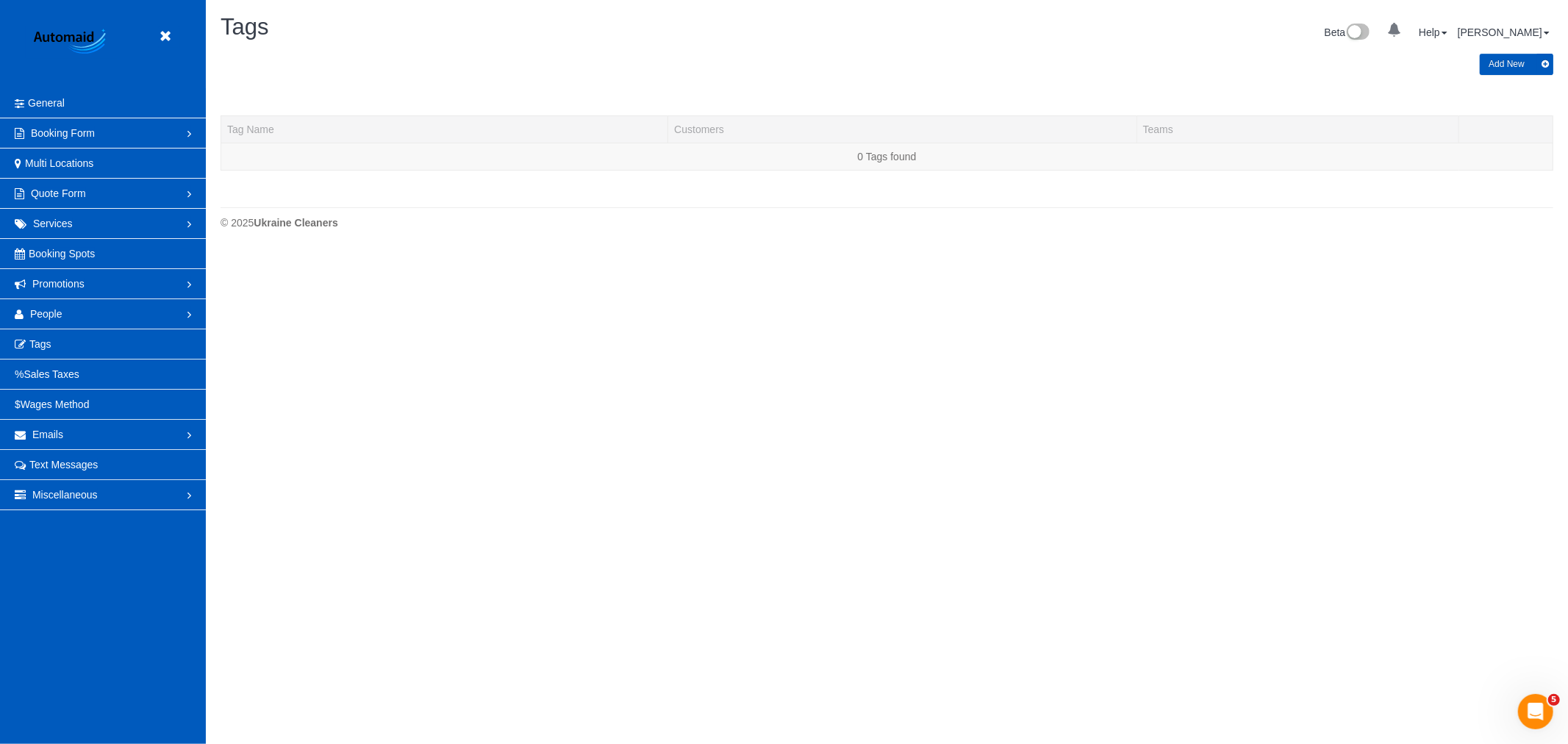
click at [92, 318] on link "People" at bounding box center [102, 314] width 206 height 30
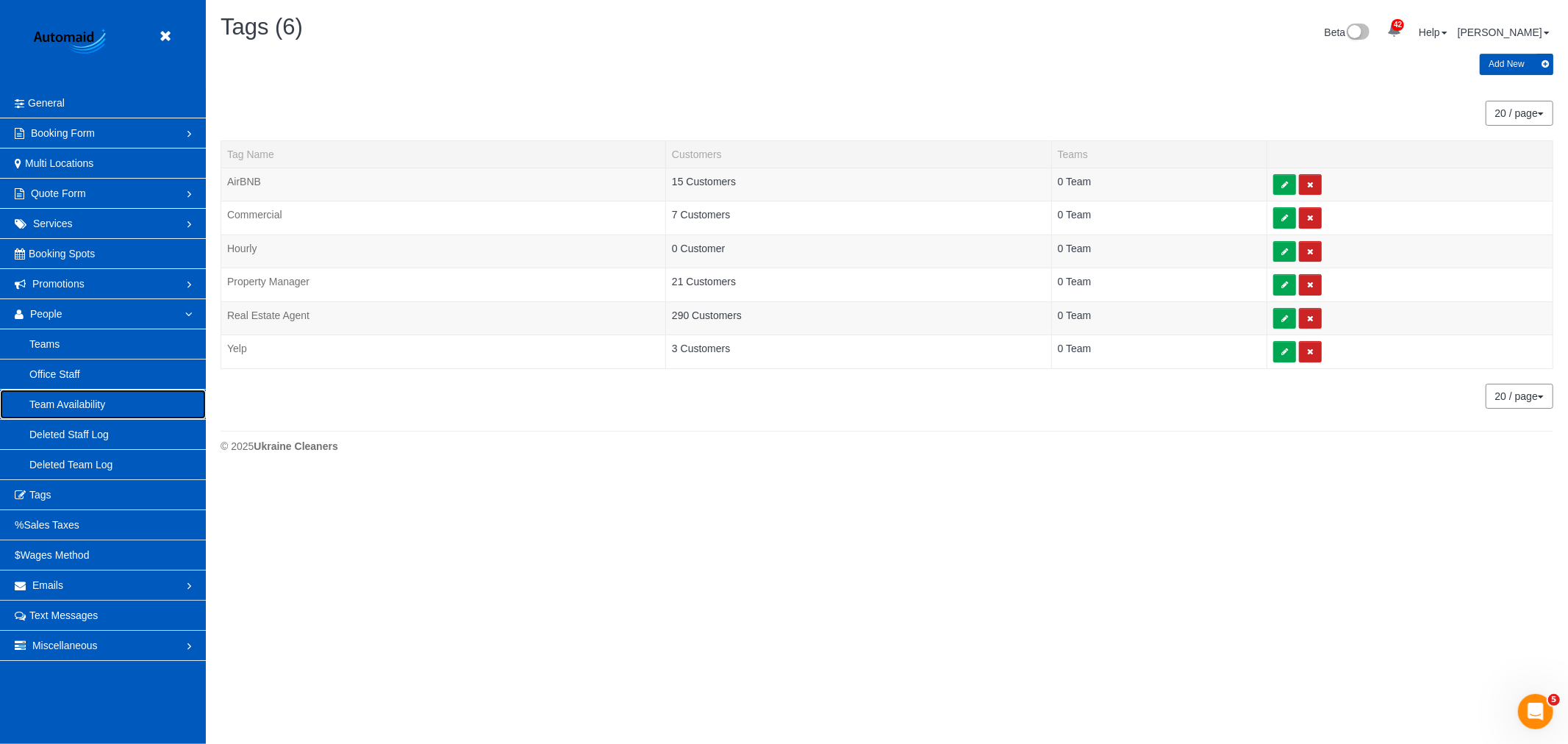
click at [72, 408] on link "Team Availability" at bounding box center [102, 404] width 206 height 30
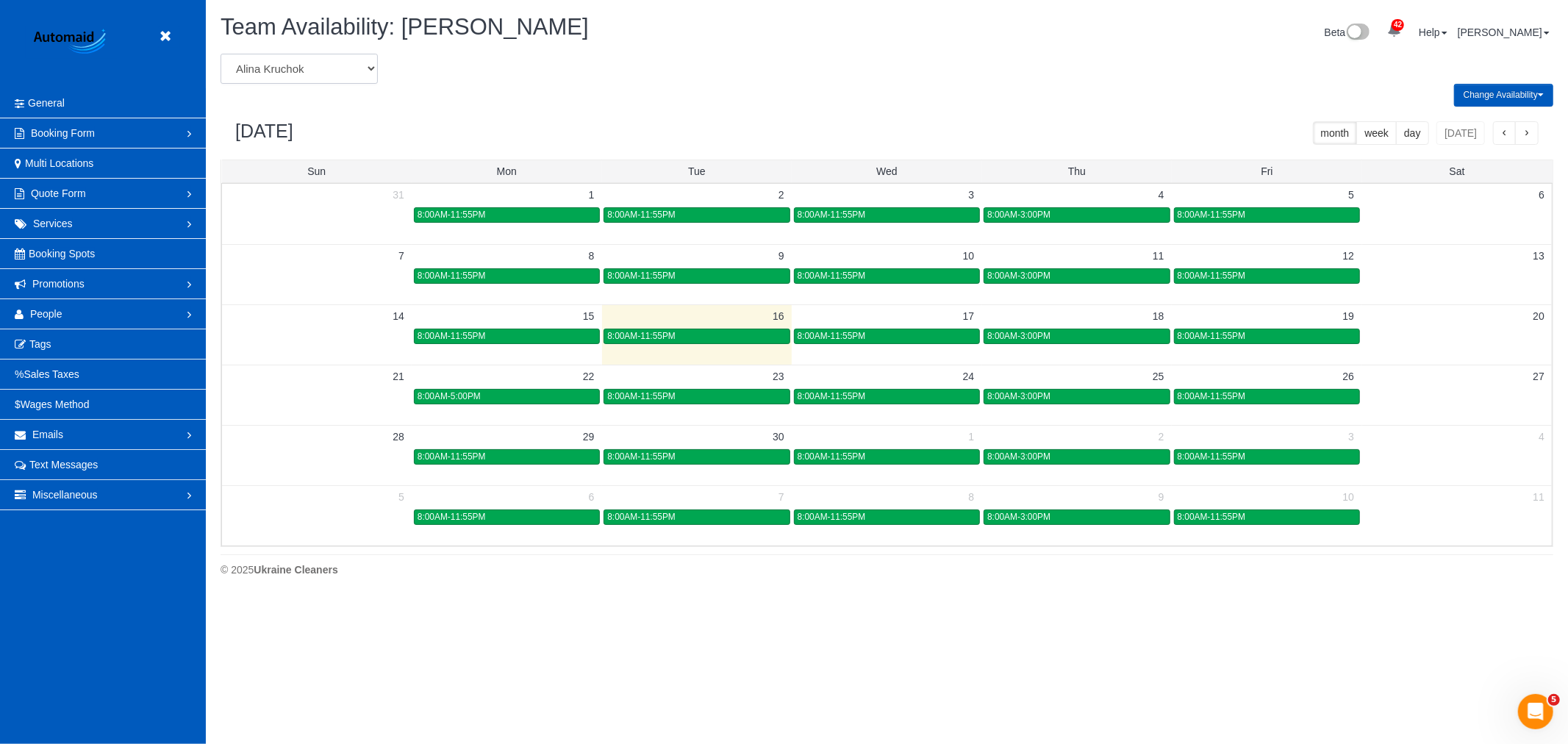
scroll to position [600, 1568]
click at [303, 69] on select "Alina Kruchok Alona Tarasiuk Alona Vikhliaieva Anastasiia Demchenko Anastasiia …" at bounding box center [299, 69] width 157 height 30
select select "number:784"
click at [221, 54] on select "Alina Kruchok Alona Tarasiuk Alona Vikhliaieva Anastasiia Demchenko Anastasiia …" at bounding box center [299, 69] width 157 height 30
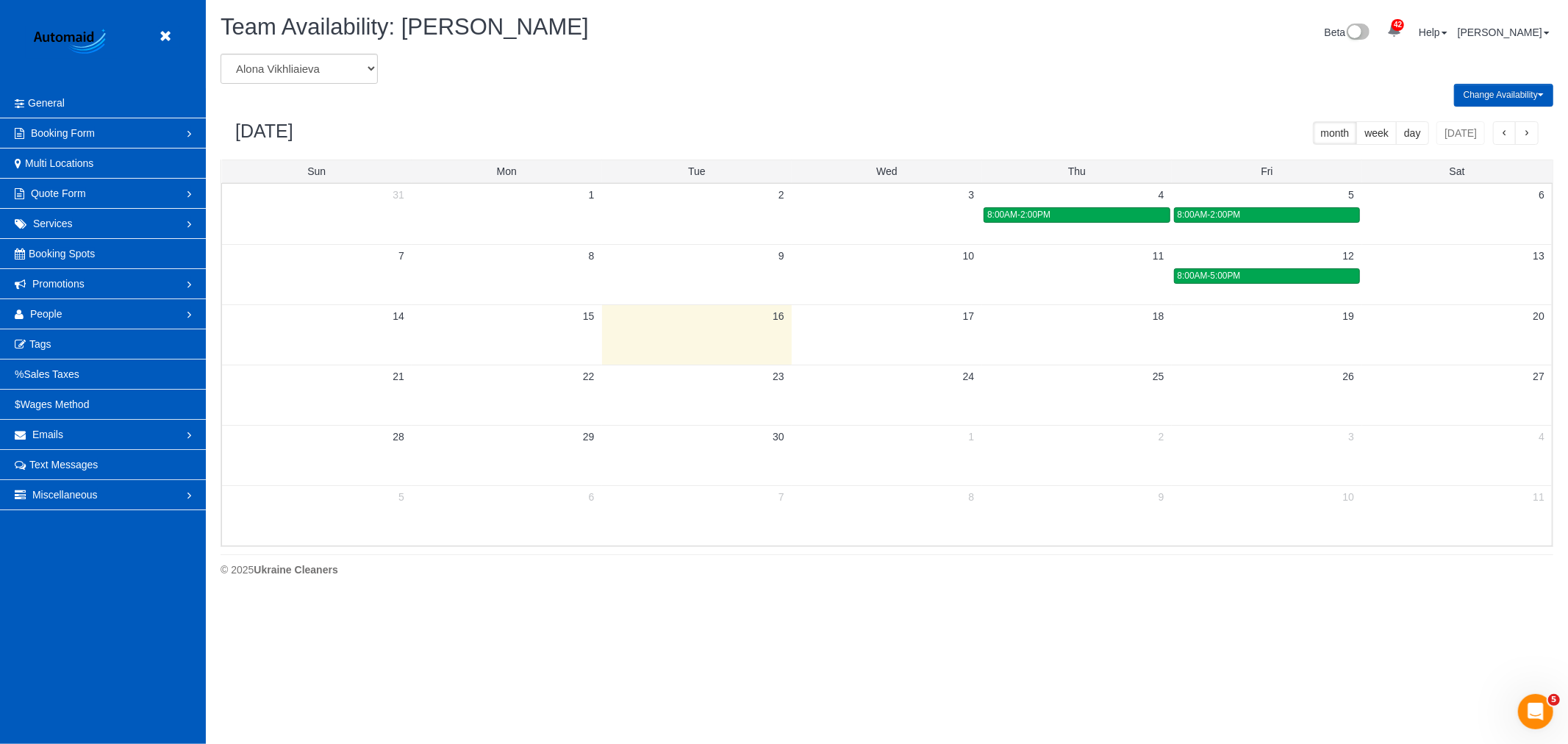
click at [1207, 349] on td at bounding box center [1267, 334] width 190 height 61
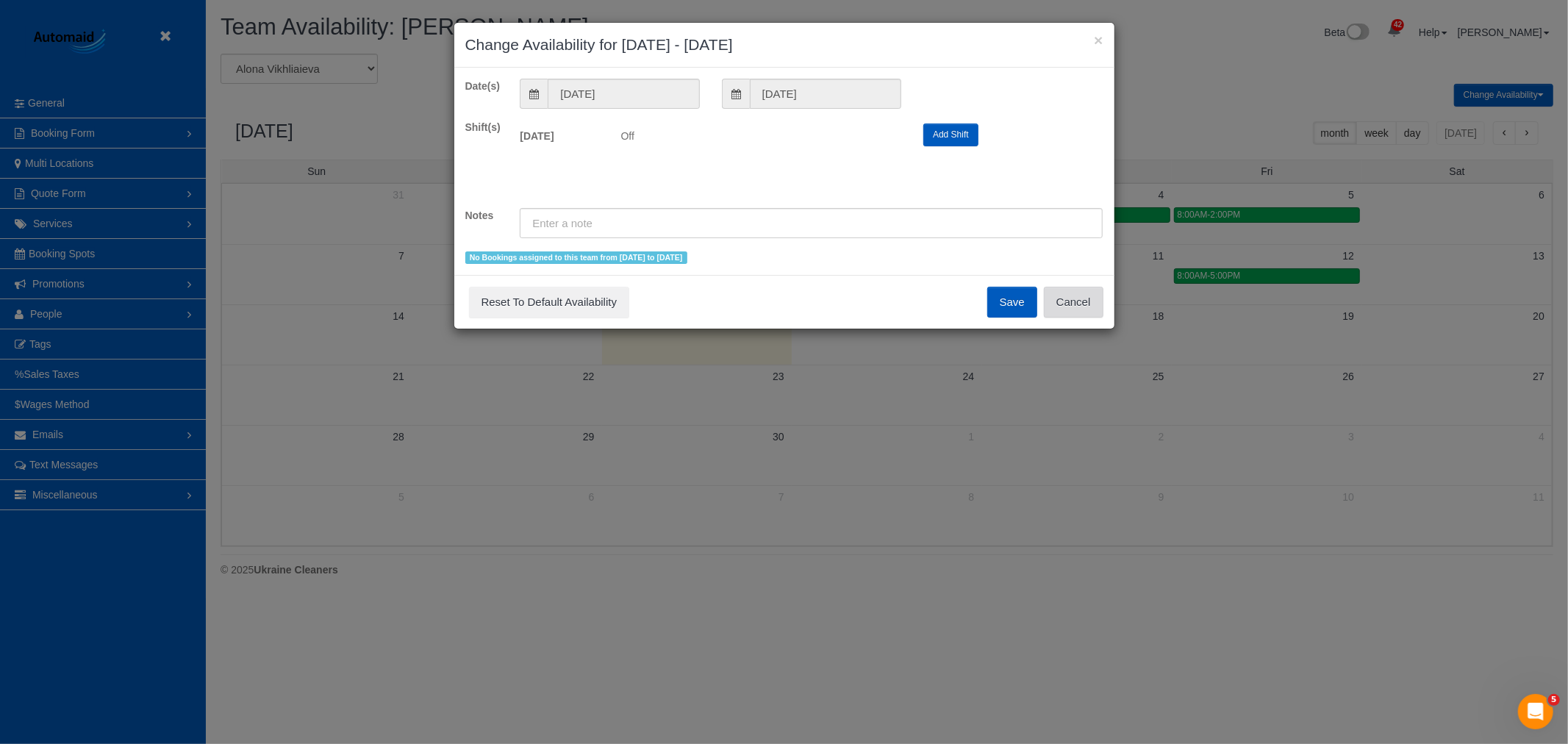
click at [1100, 302] on button "Cancel" at bounding box center [1074, 302] width 60 height 31
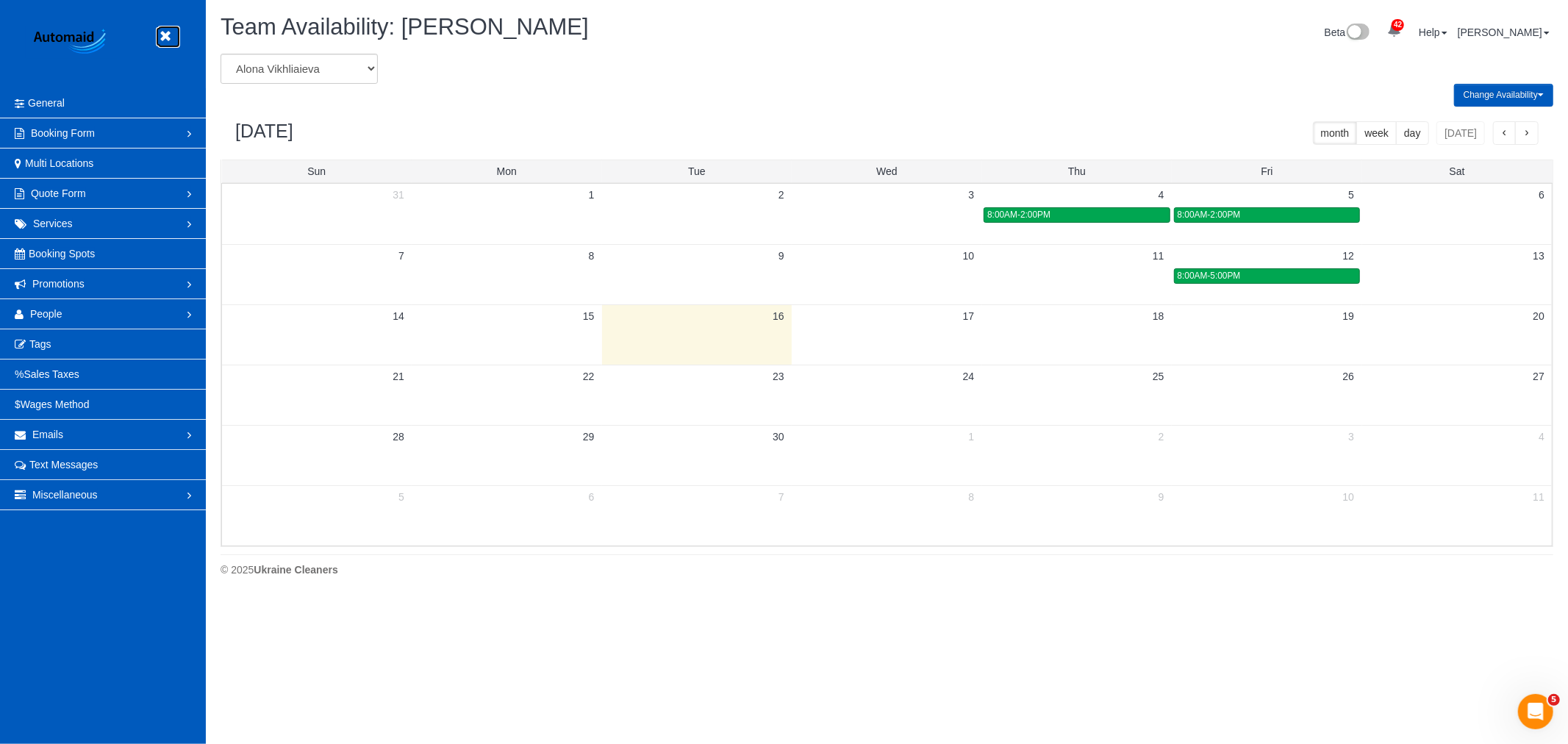
click at [162, 35] on icon at bounding box center [165, 36] width 19 height 19
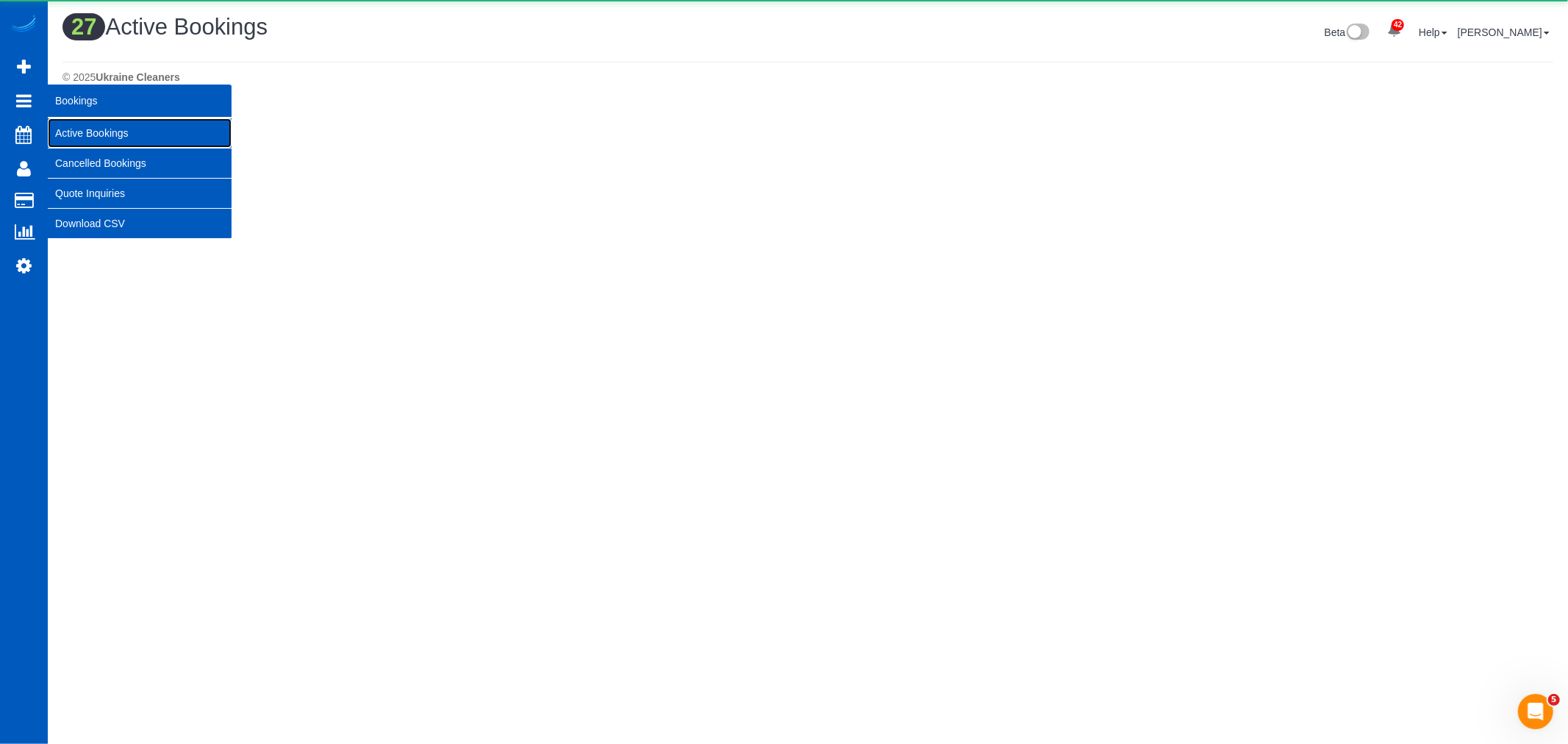
click at [81, 128] on link "Active Bookings" at bounding box center [139, 133] width 184 height 30
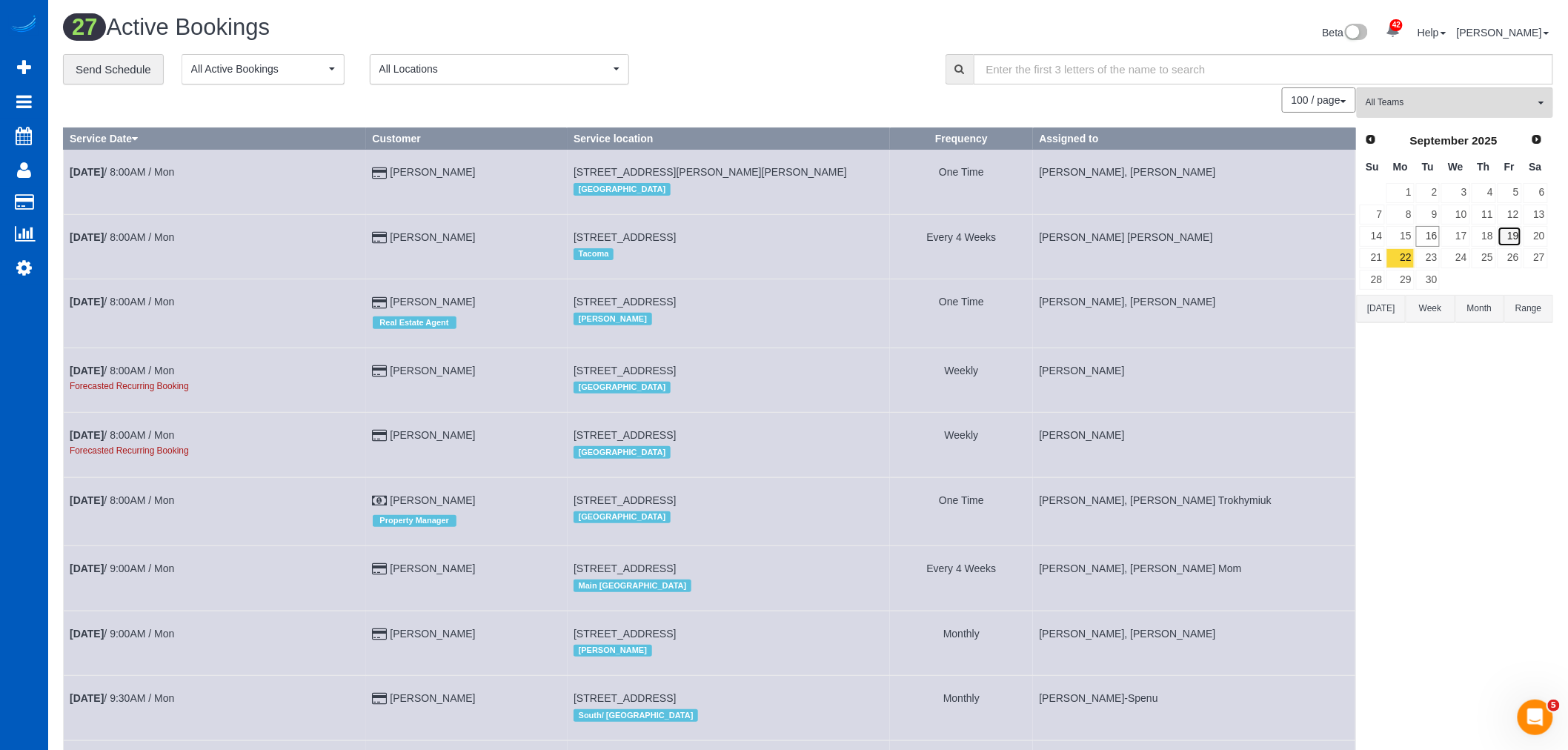
click at [1513, 242] on link "19" at bounding box center [1510, 236] width 24 height 20
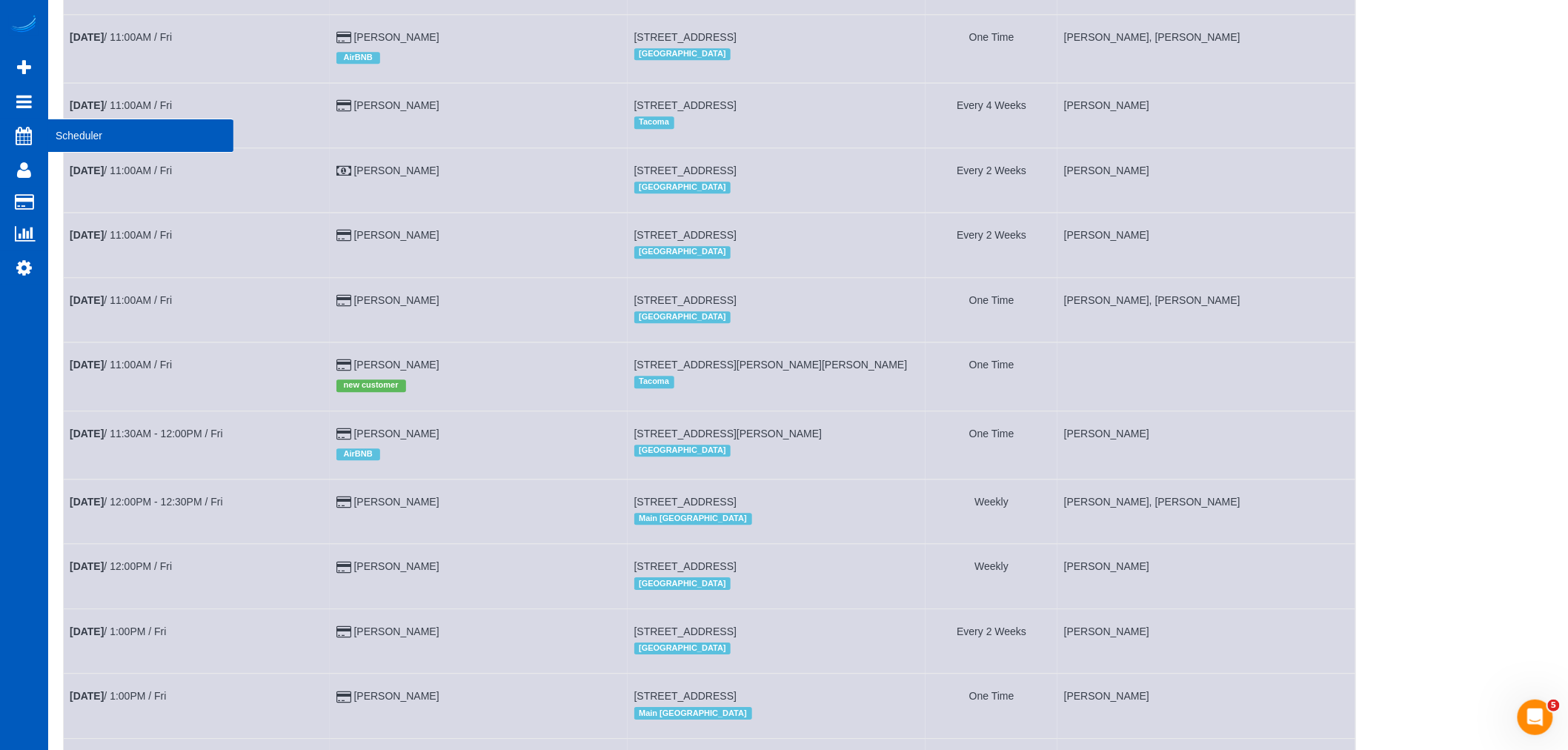
scroll to position [1263, 0]
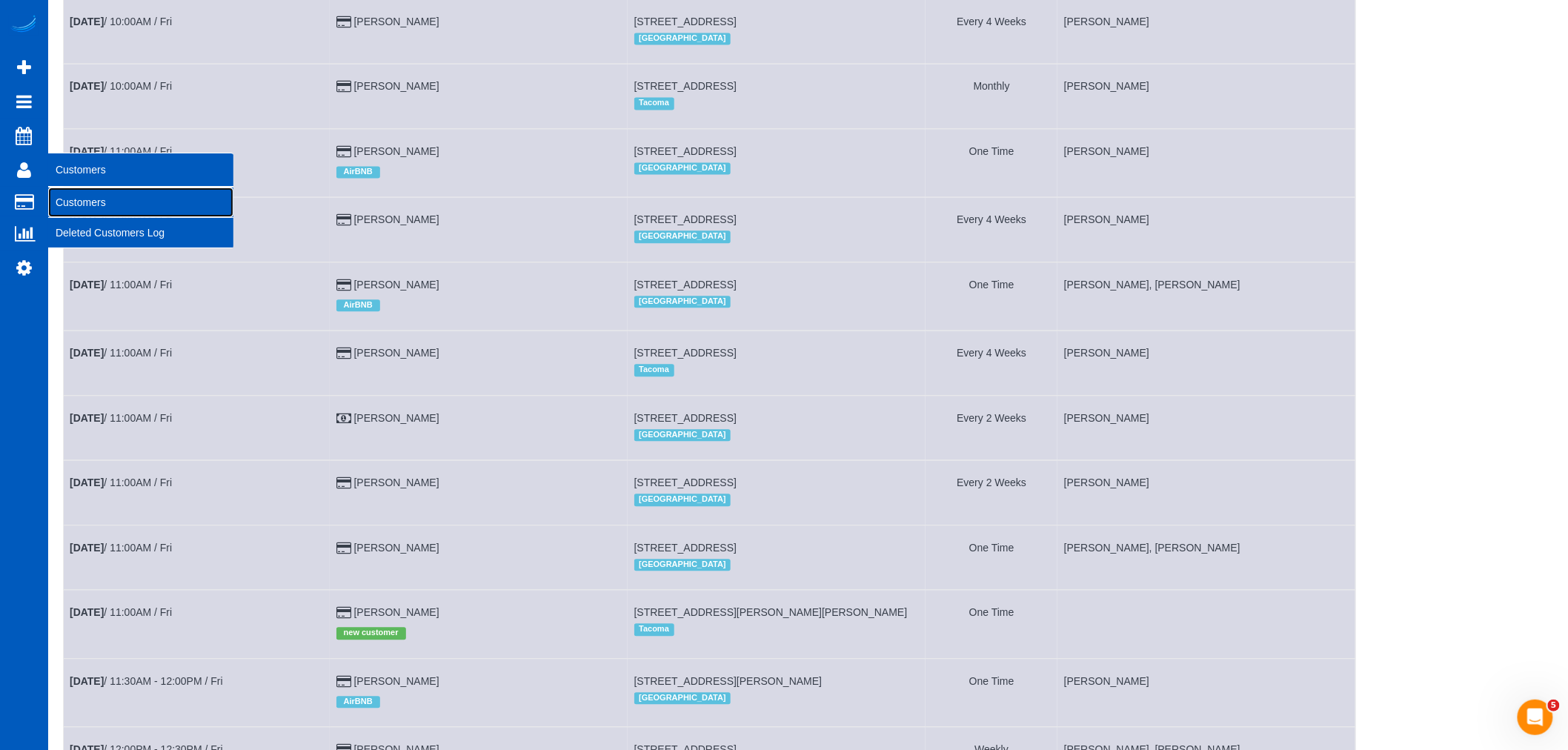
click at [95, 216] on link "Customers" at bounding box center [140, 203] width 185 height 30
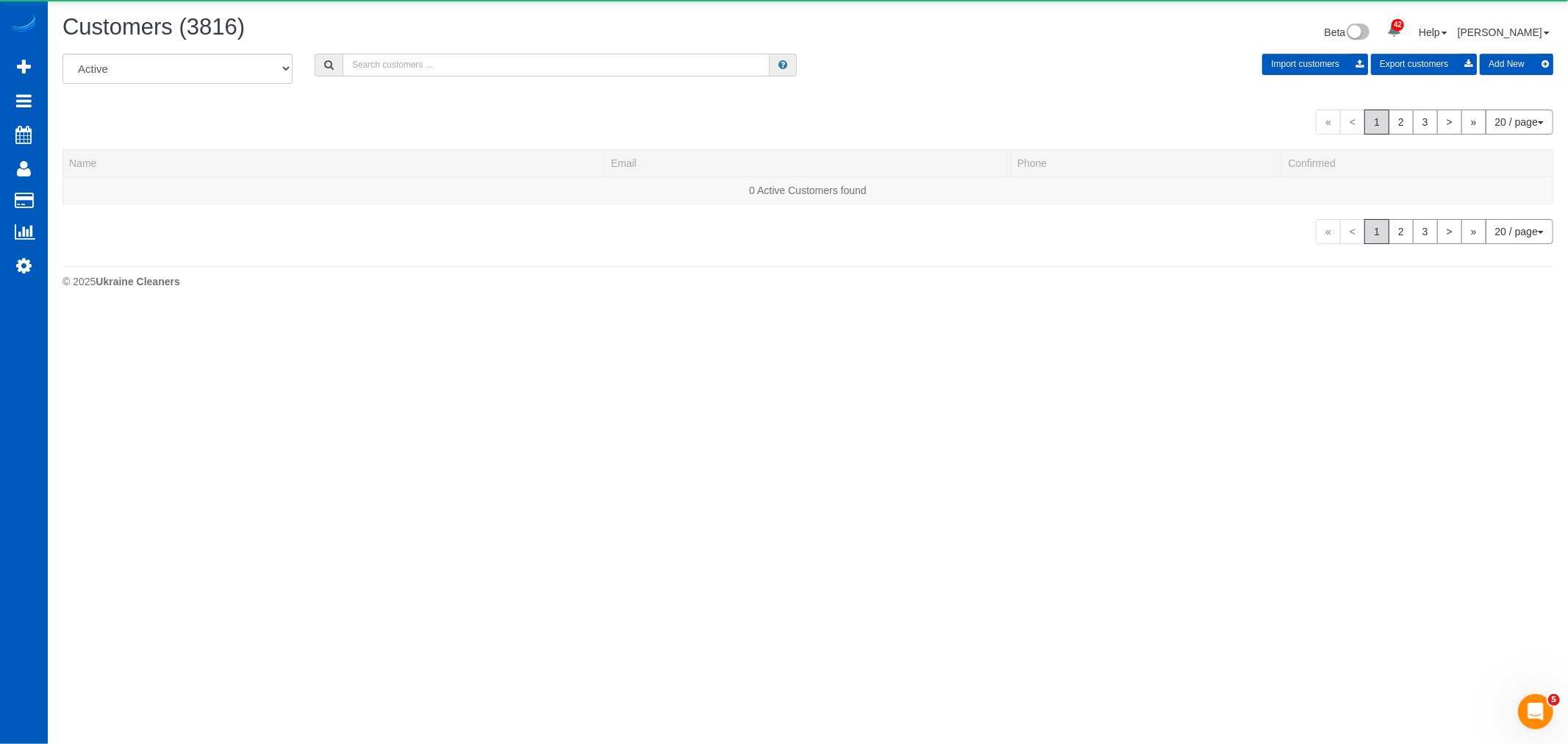
click at [375, 74] on input "text" at bounding box center [556, 65] width 427 height 22
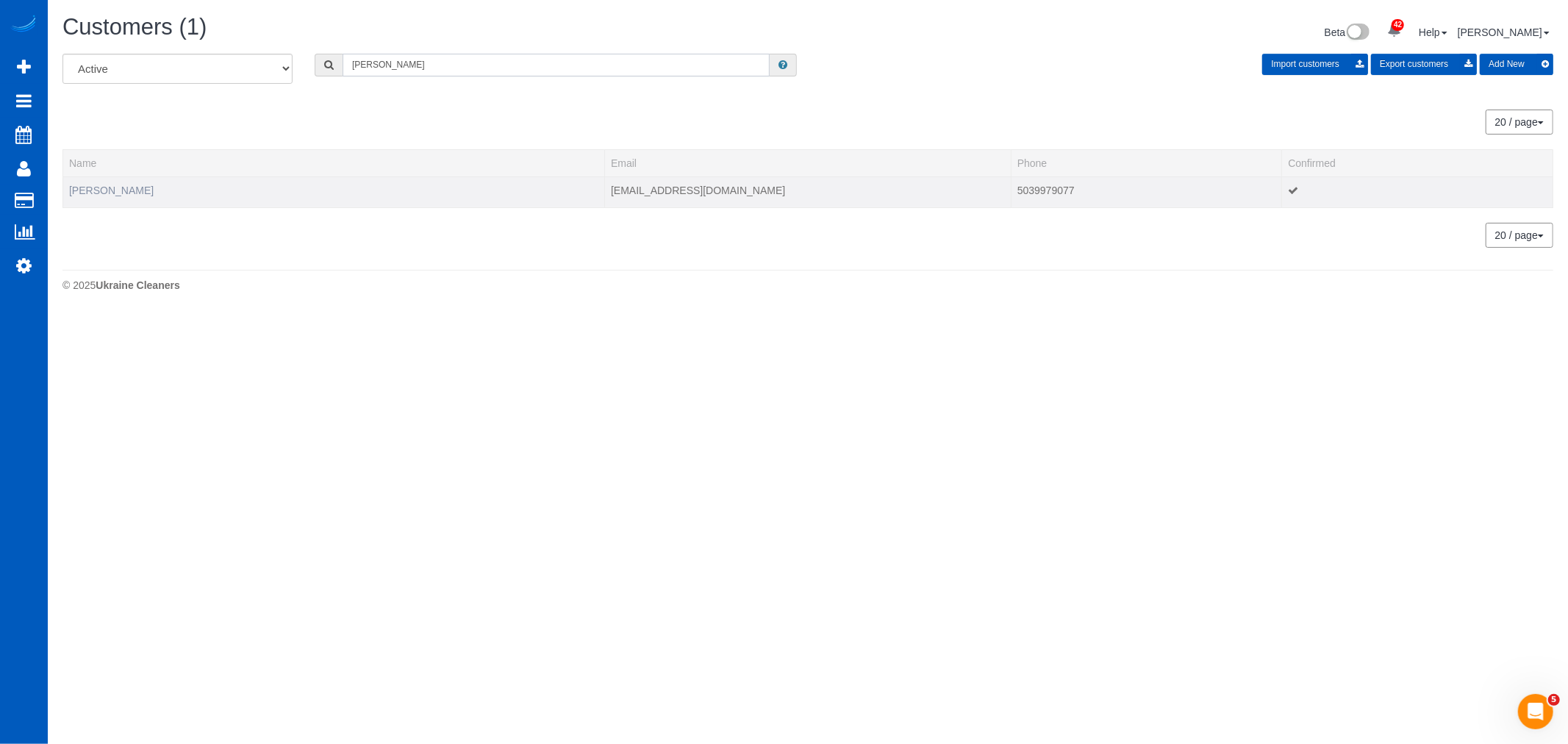
type input "mary tanner"
click at [100, 191] on link "[PERSON_NAME]" at bounding box center [111, 190] width 85 height 12
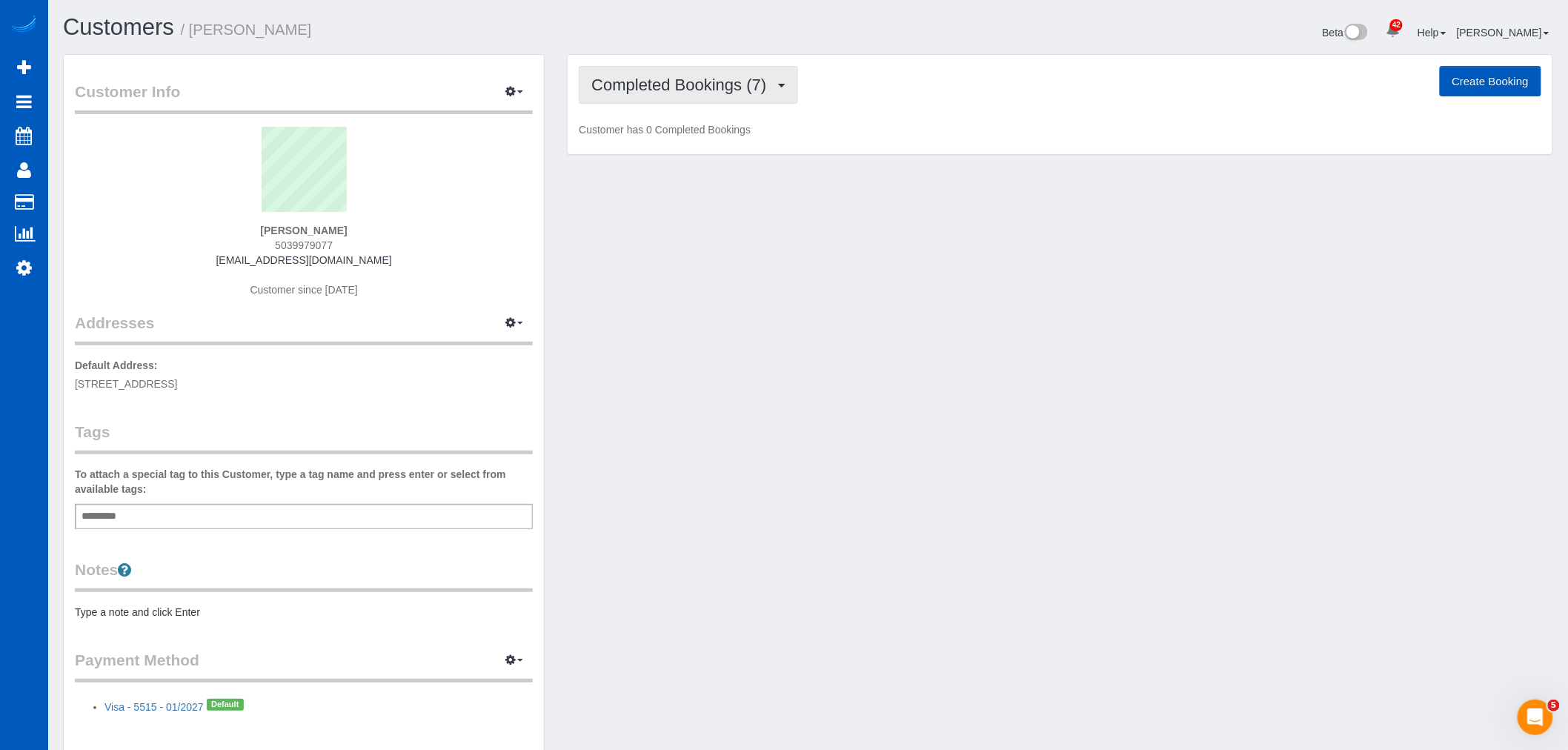
click at [617, 93] on span "Completed Bookings (7)" at bounding box center [683, 84] width 182 height 19
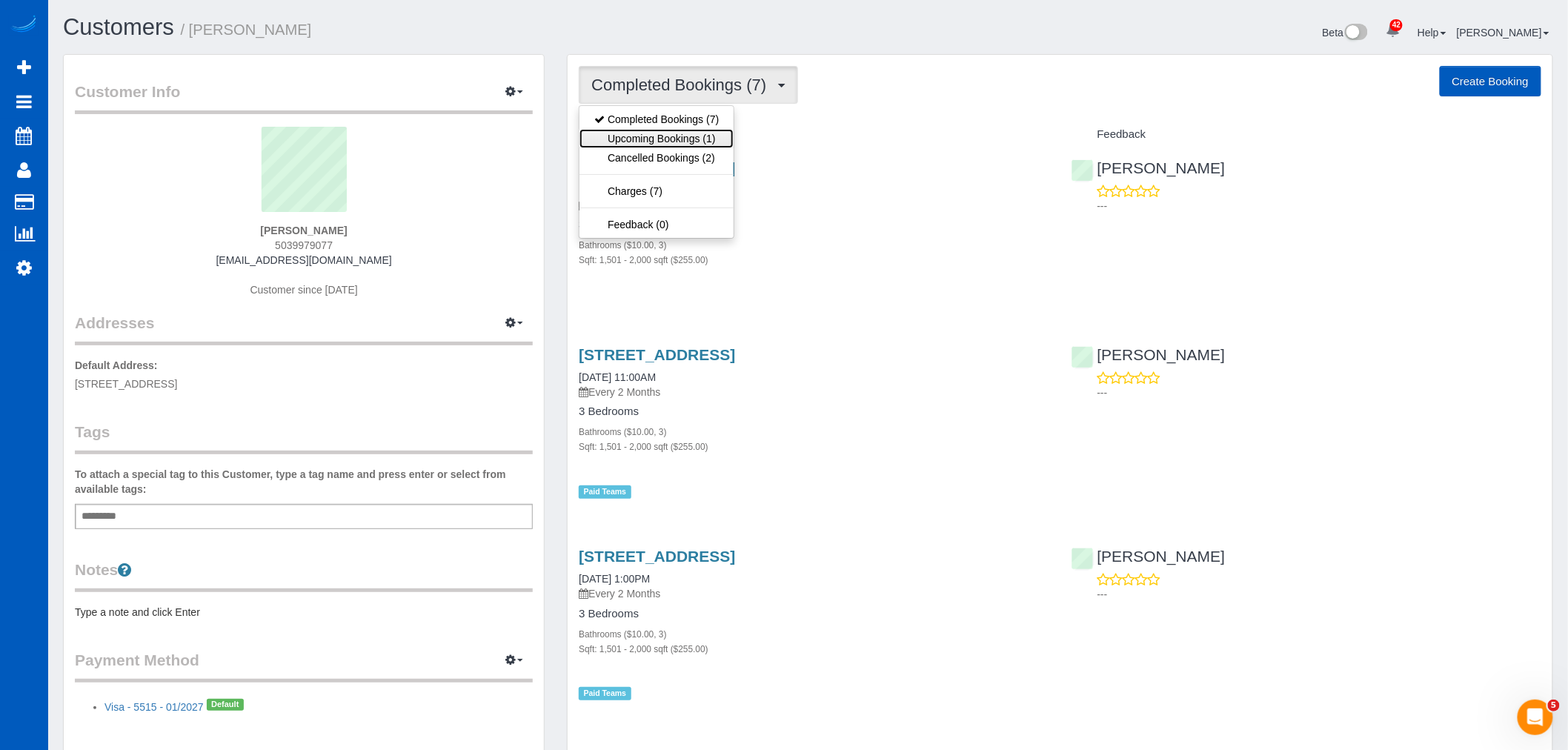
click at [623, 137] on link "Upcoming Bookings (1)" at bounding box center [656, 138] width 154 height 20
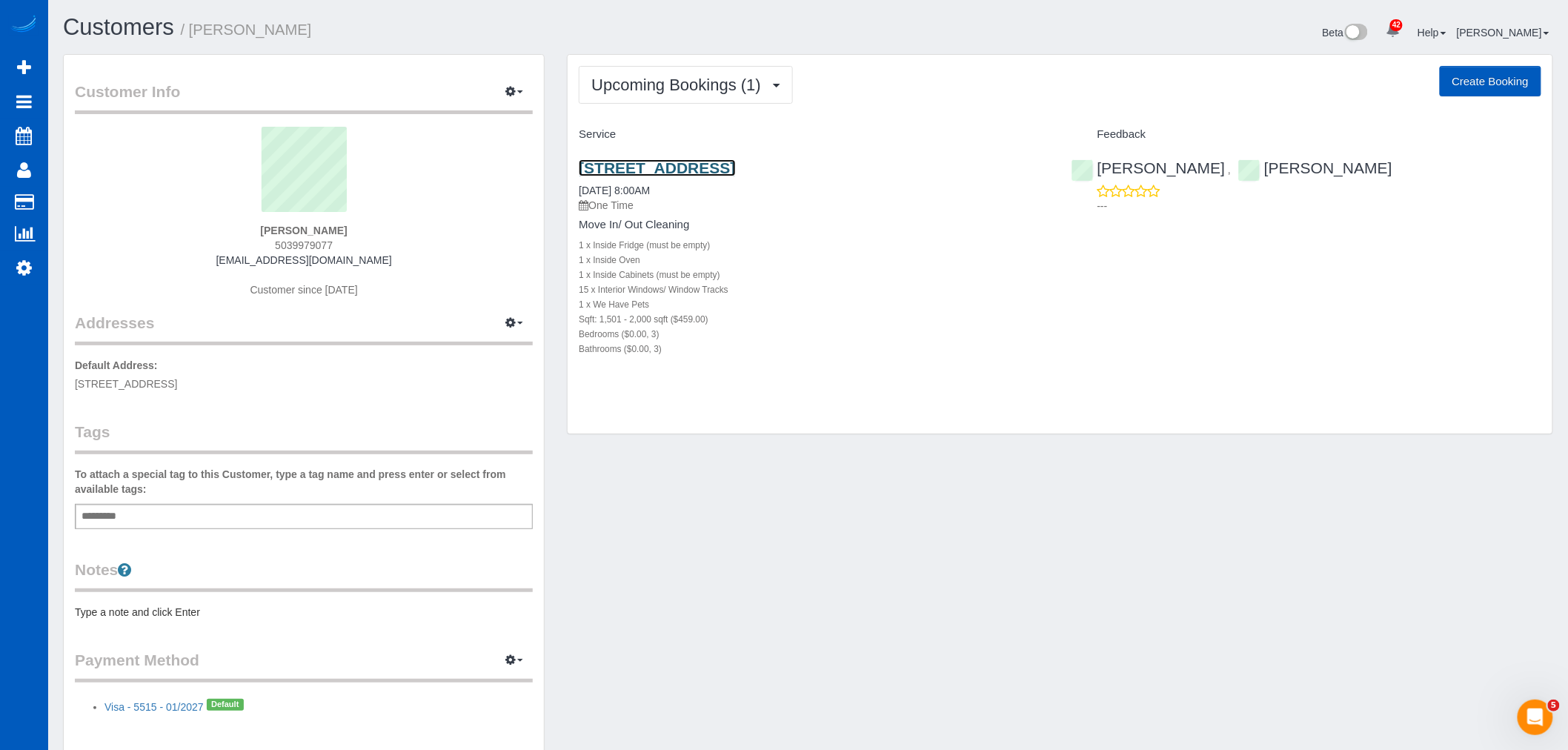
click at [645, 170] on link "[STREET_ADDRESS]" at bounding box center [656, 168] width 156 height 17
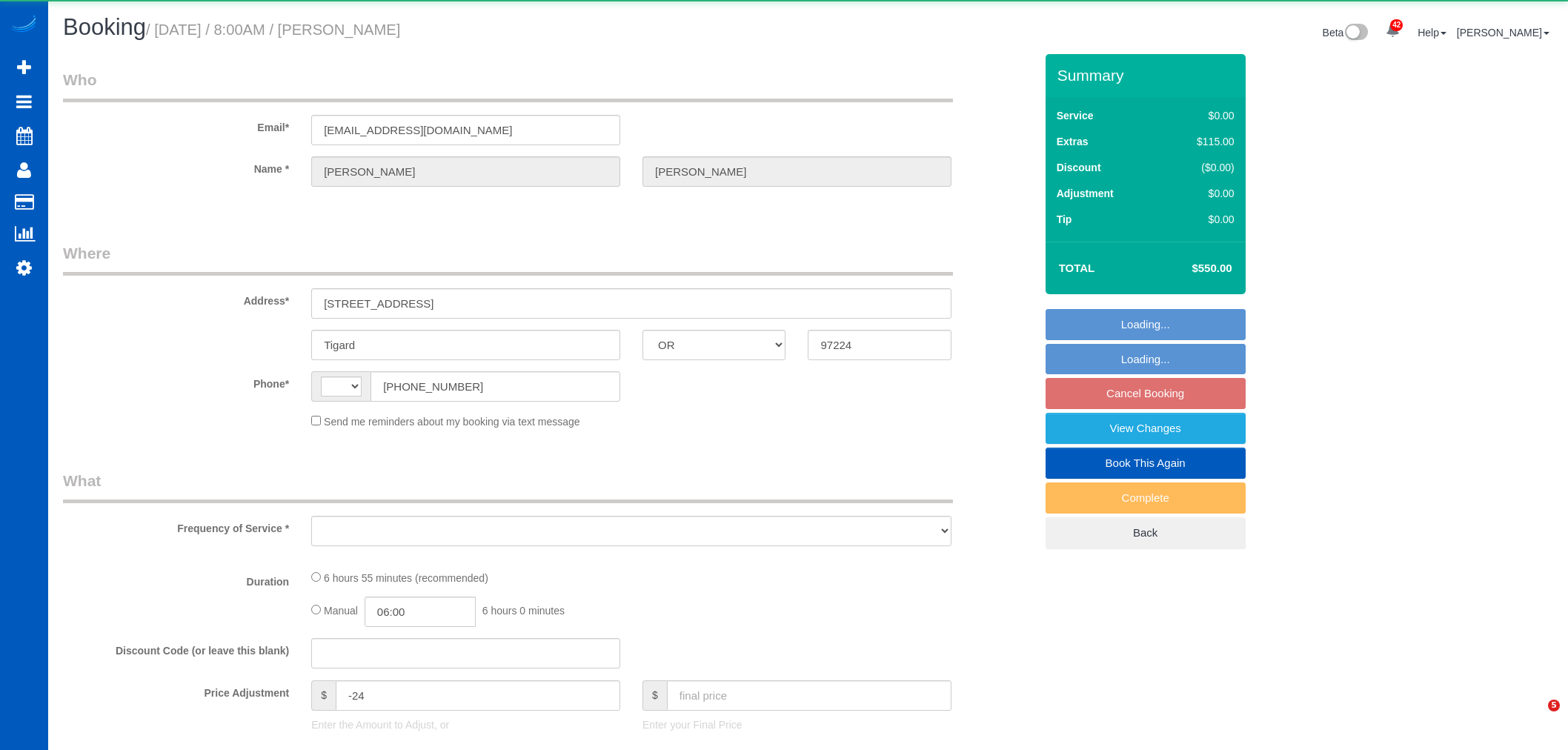
select select "OR"
select select "string:[GEOGRAPHIC_DATA]"
select select "object:911"
select select "string:fspay-98b3ff09-7aad-4c7e-91ba-fdfdd6875c07"
select select "199"
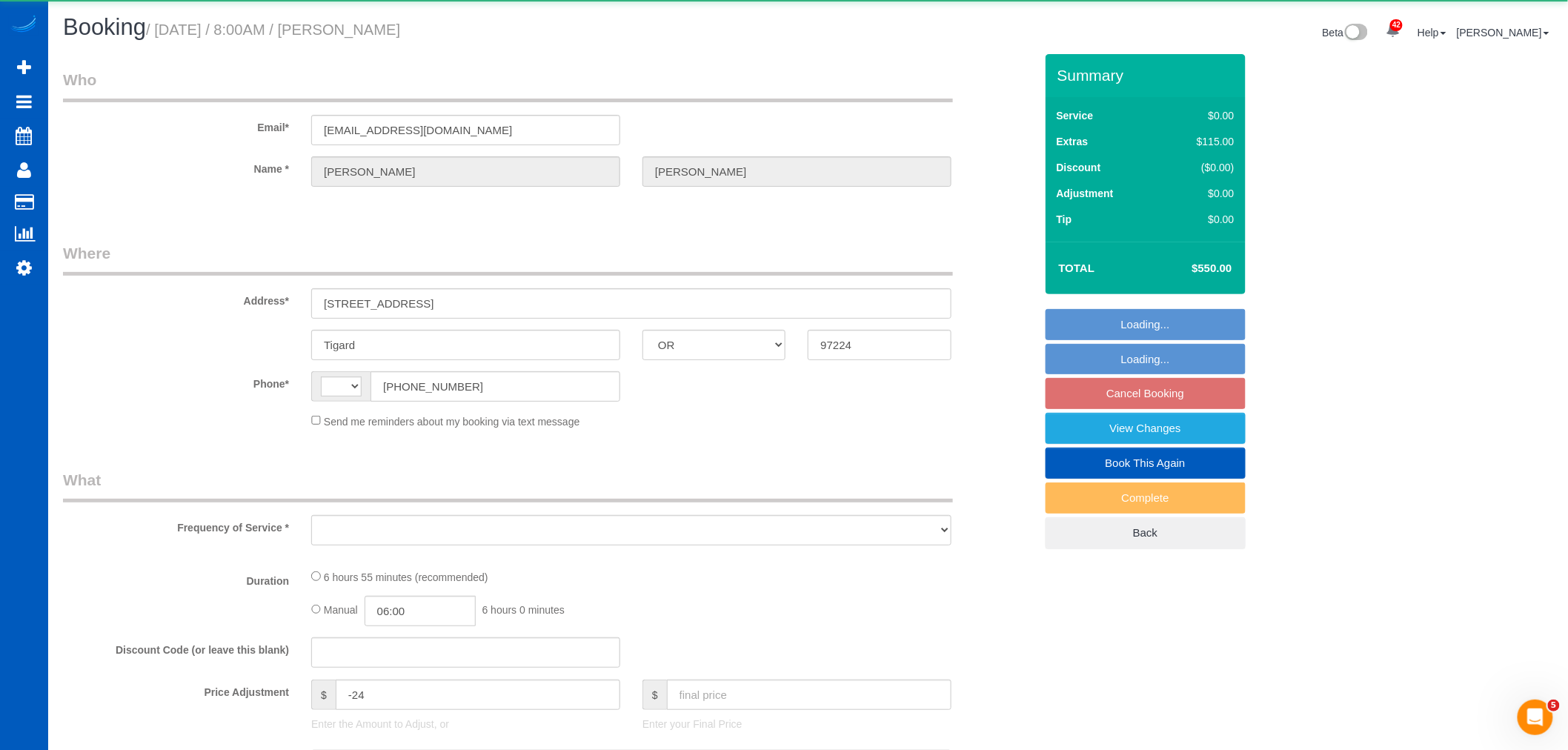
select select "spot1"
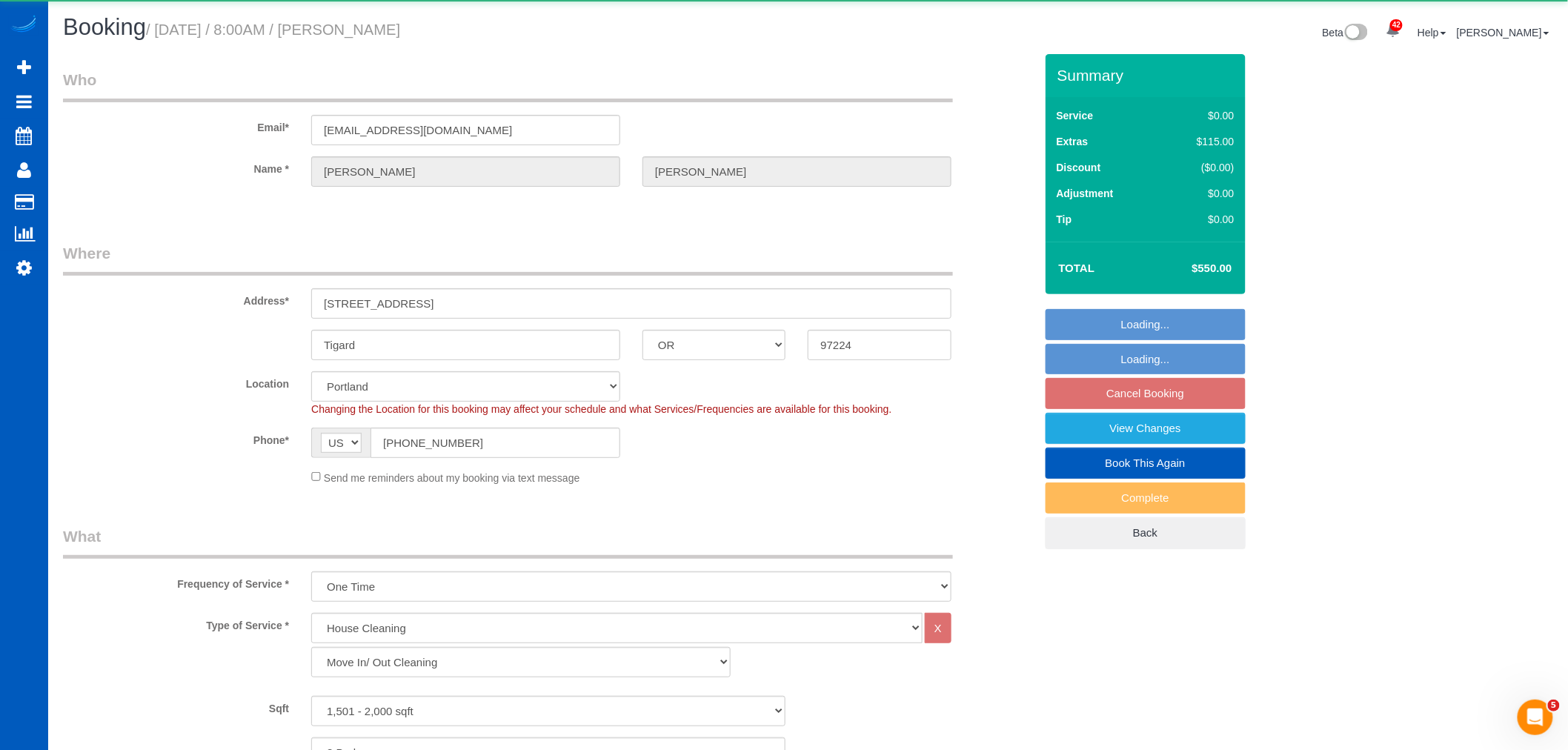
select select "object:1119"
select select "1501"
select select "3"
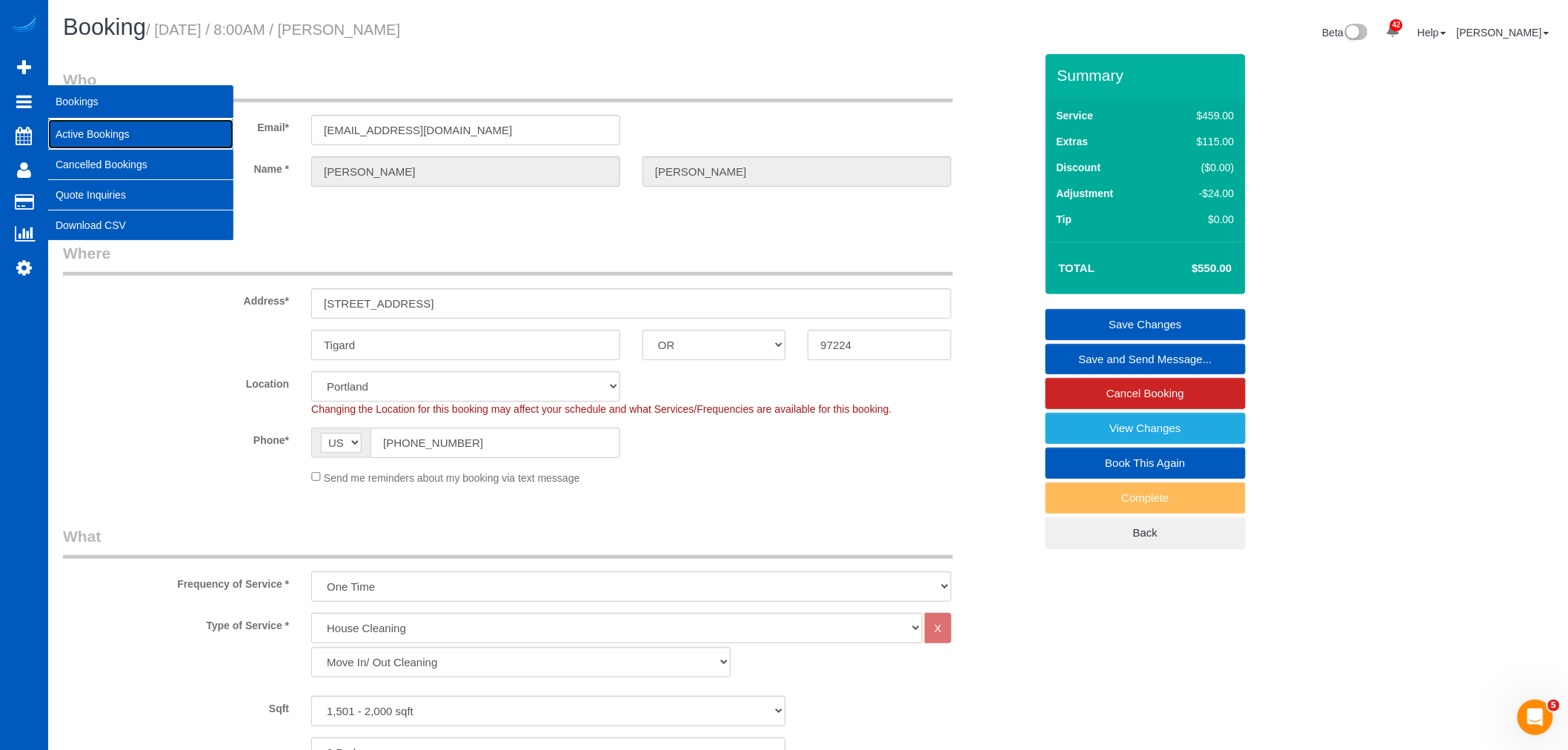
click at [111, 139] on link "Active Bookings" at bounding box center [140, 134] width 185 height 30
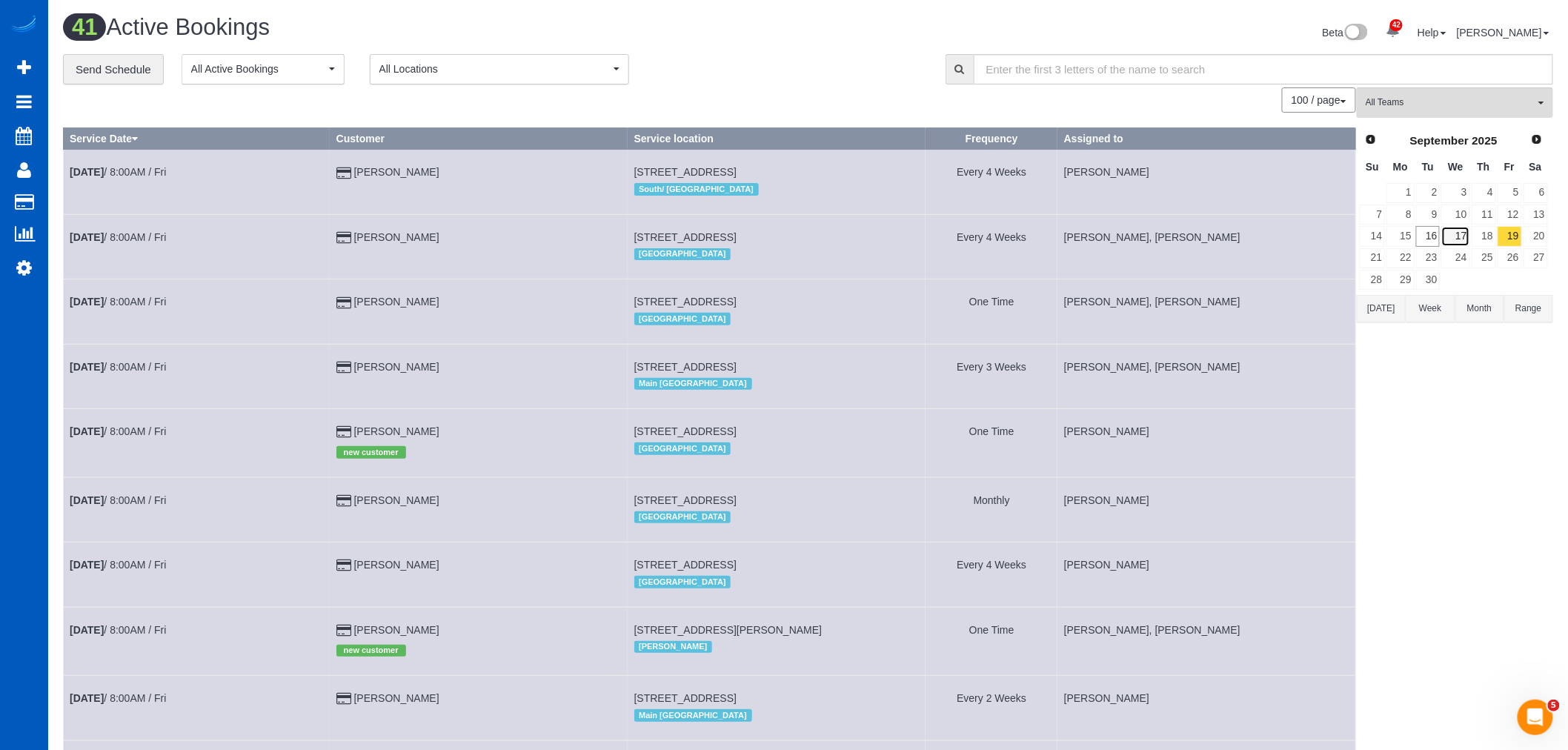
click at [1463, 239] on link "17" at bounding box center [1455, 236] width 28 height 20
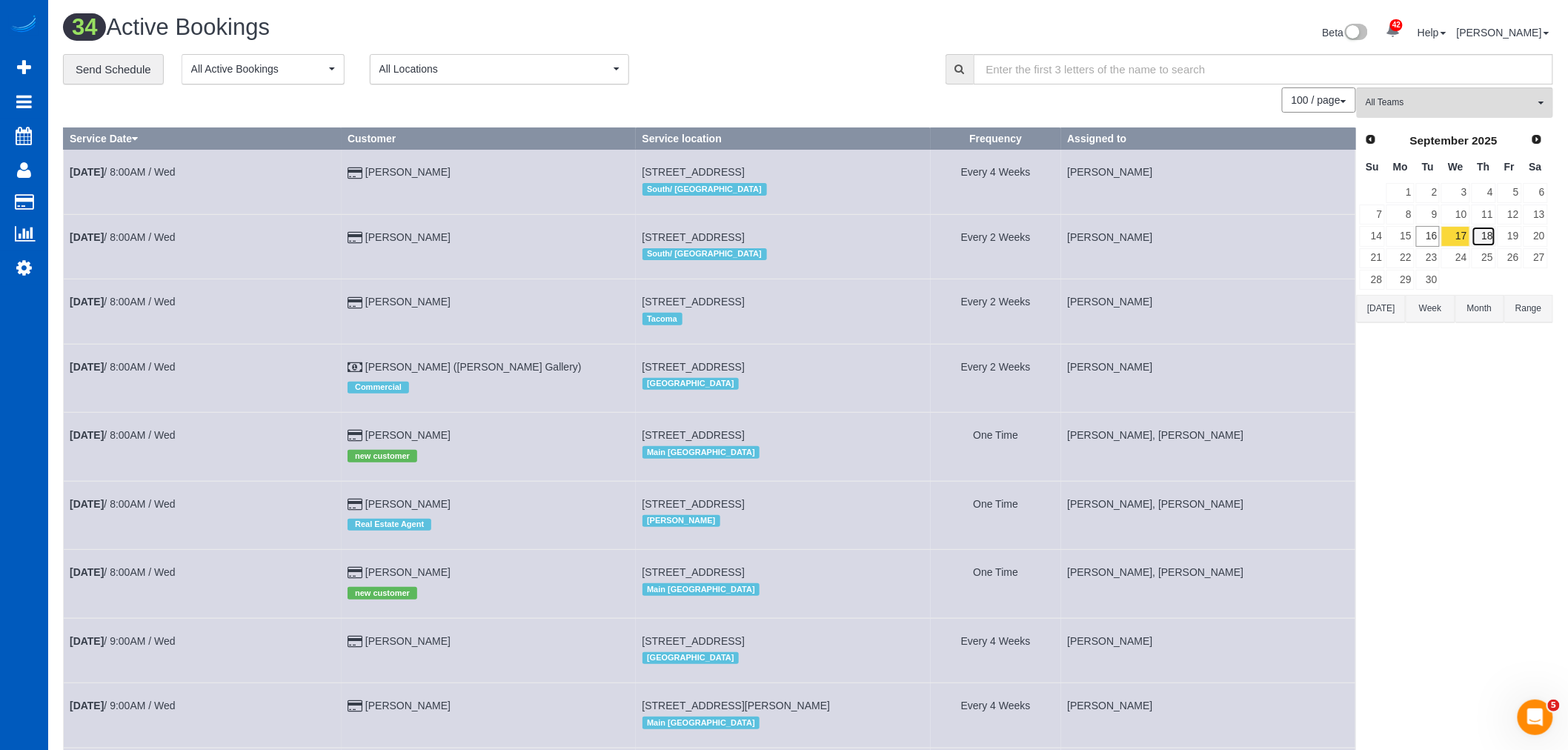
click at [1485, 234] on link "18" at bounding box center [1483, 236] width 24 height 20
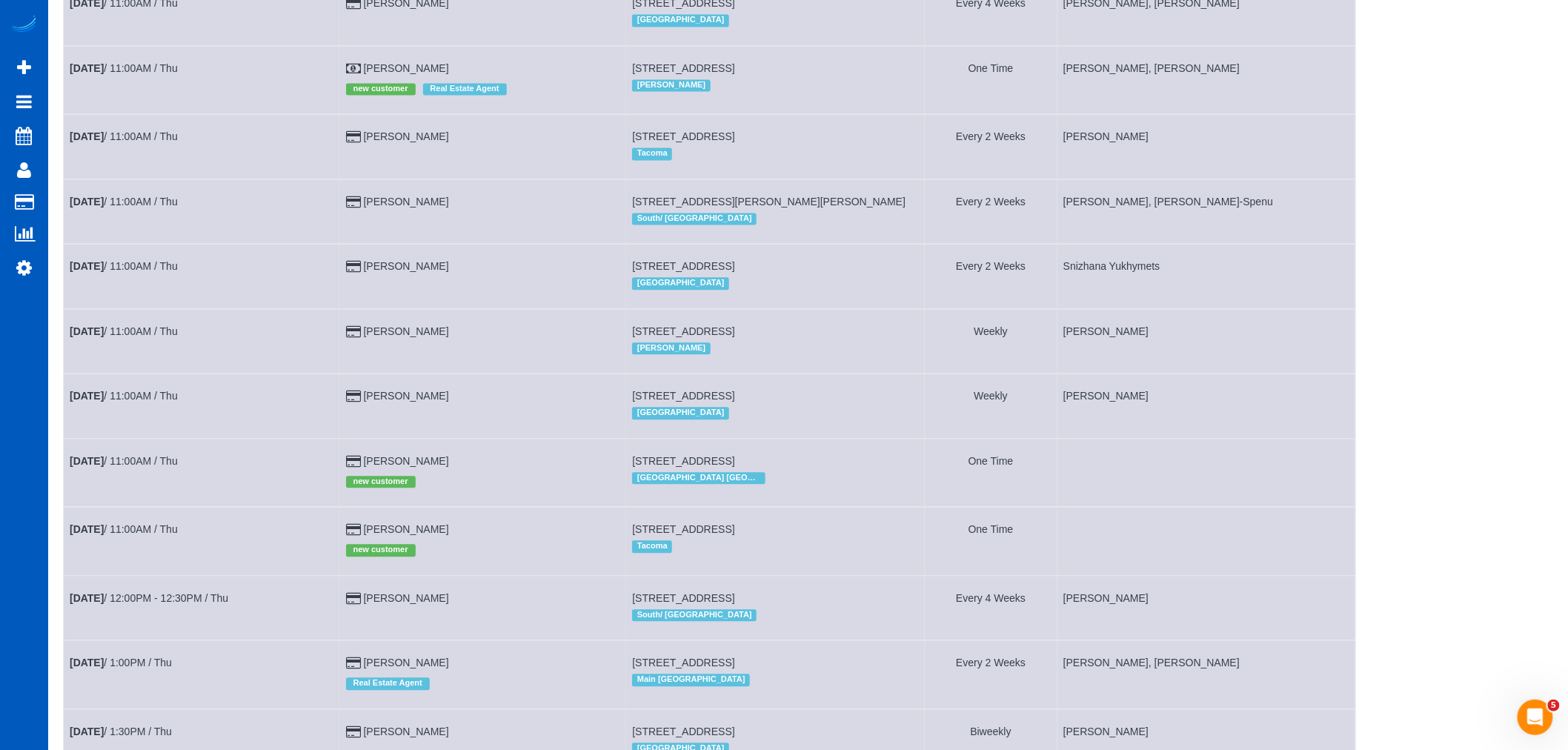
scroll to position [1564, 0]
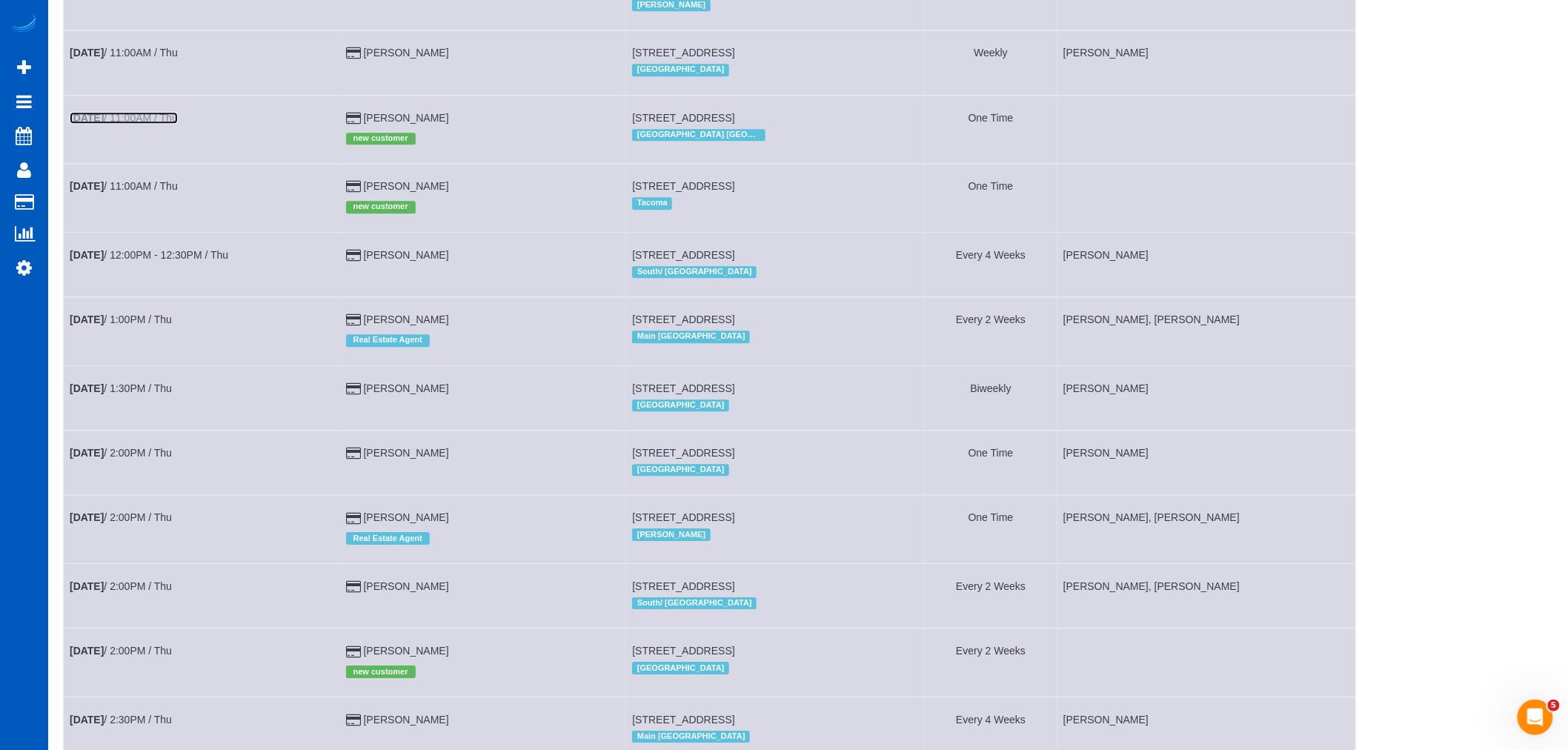
click at [156, 124] on link "[DATE] 11:00AM / Thu" at bounding box center [123, 117] width 108 height 12
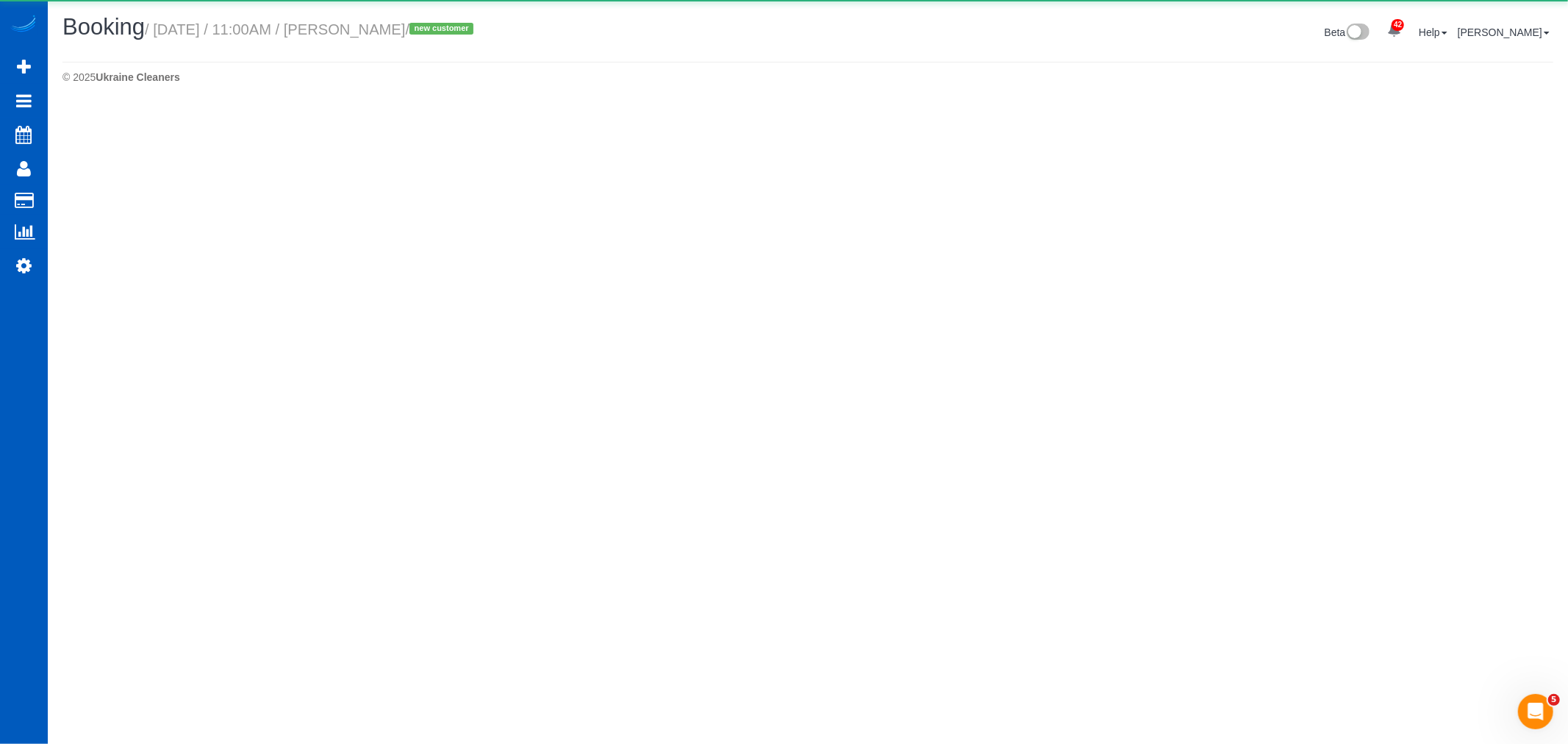
select select "GA"
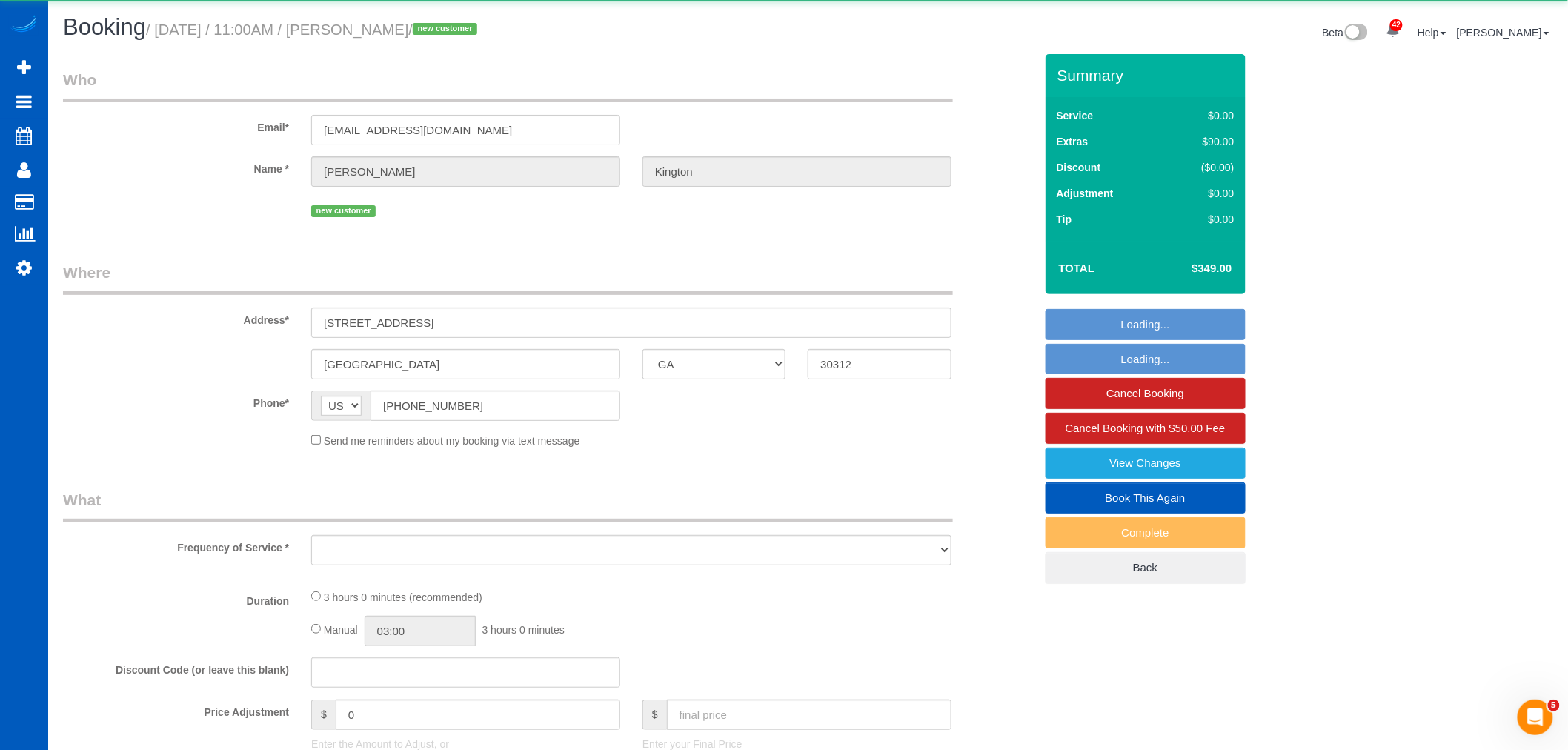
select select "object:3540"
select select "string:fspay-0269e23b-832b-45c2-bc35-4ddea6b6bd1b"
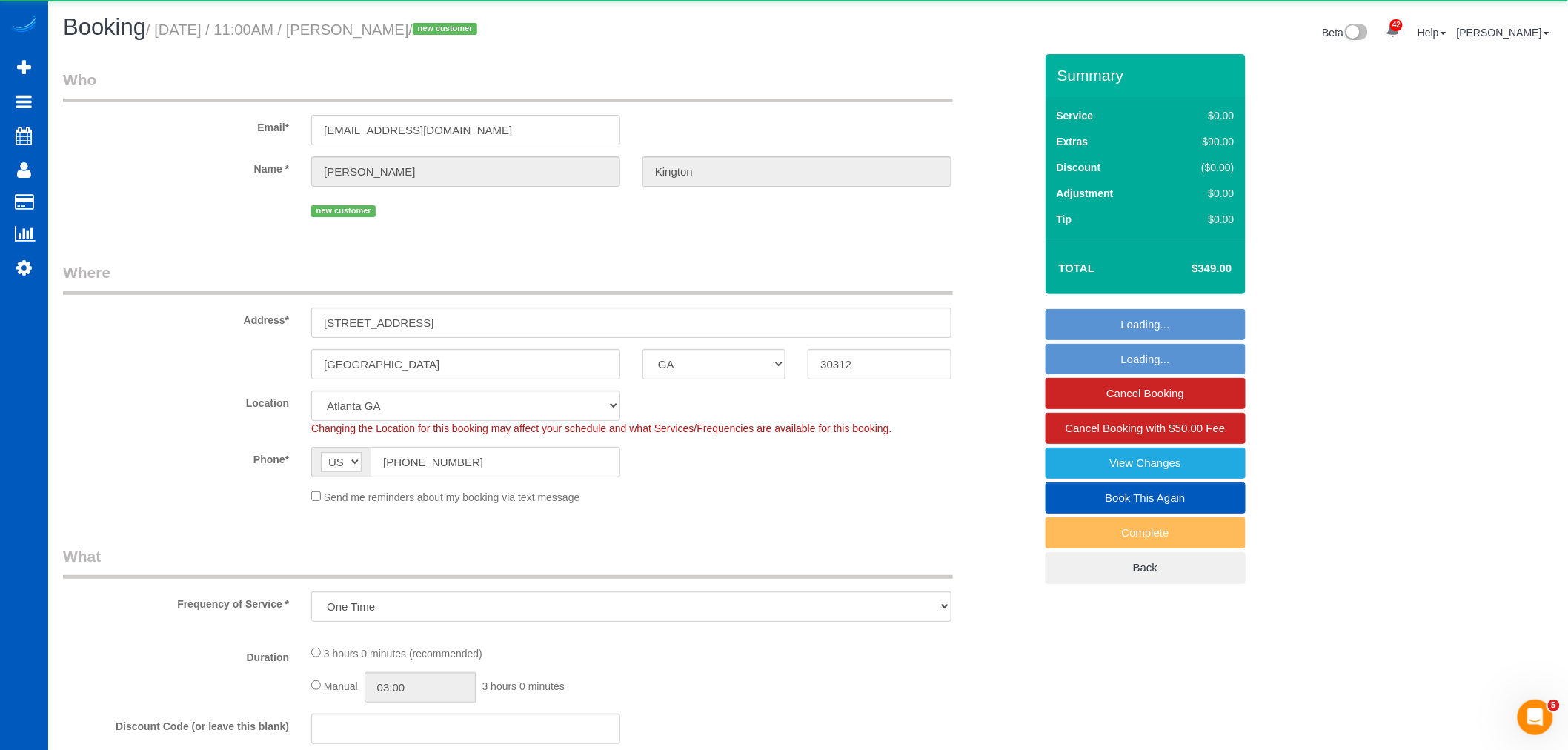
select select "object:3788"
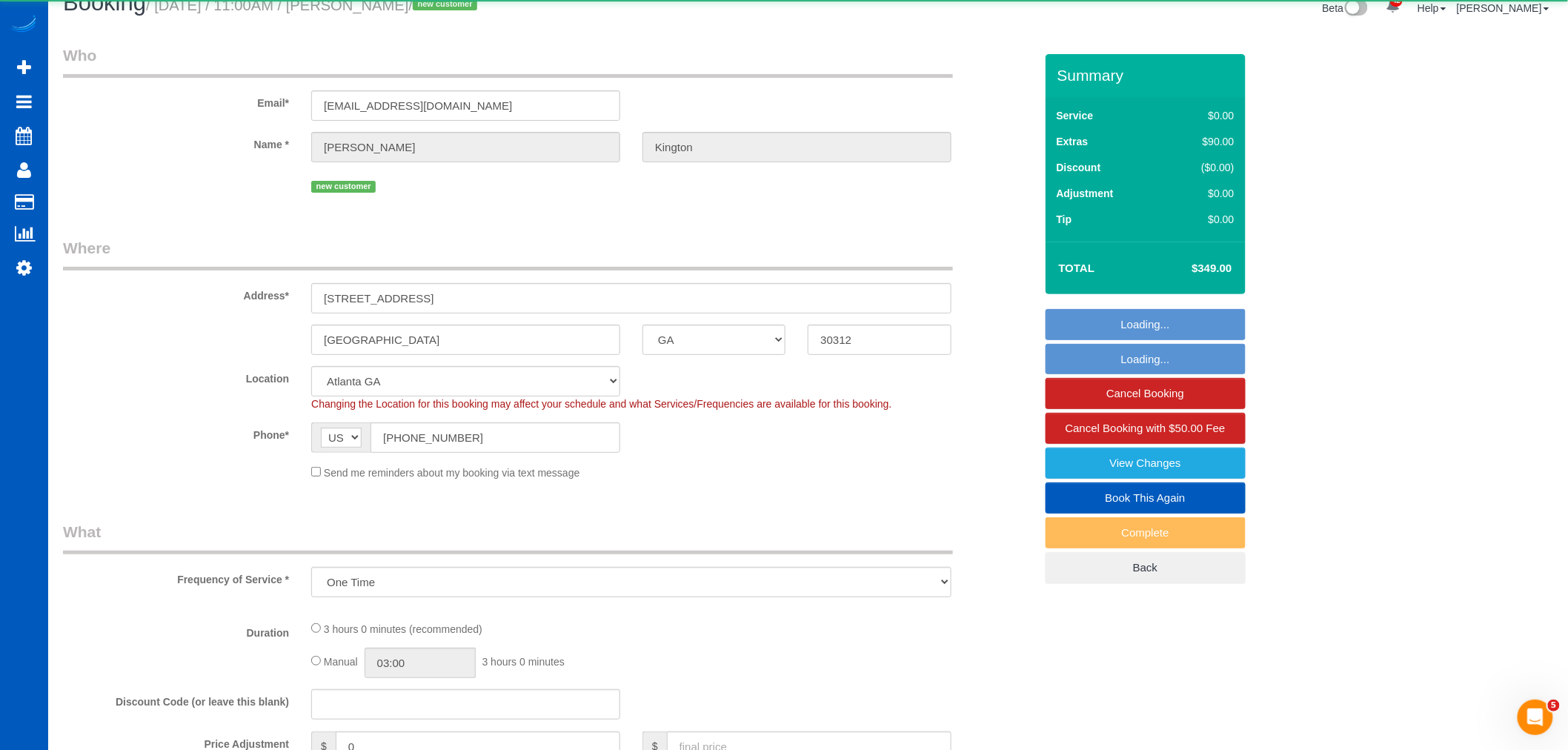
select select "199"
select select "2001"
select select "4"
select select "3"
select select "spot17"
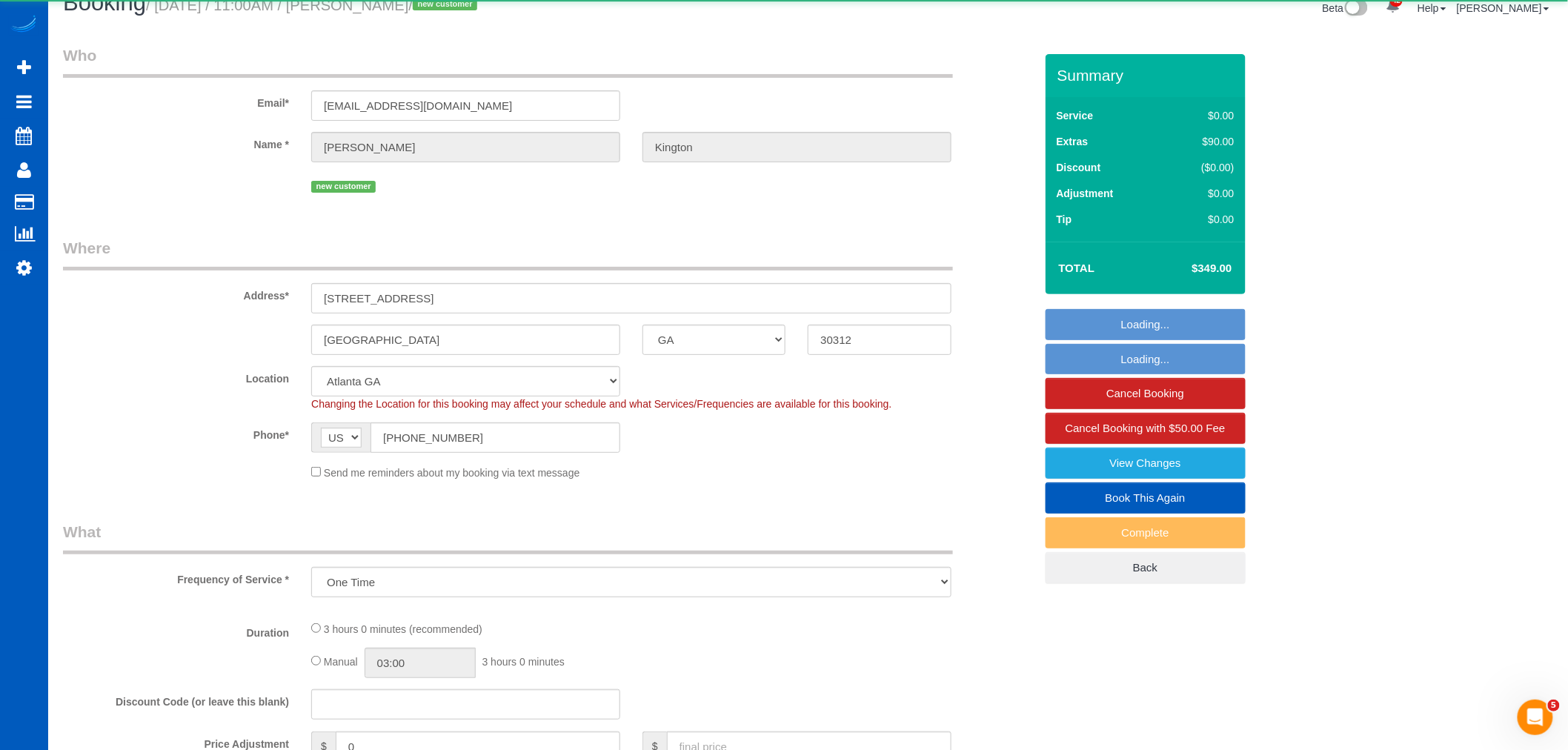
select select "number:8"
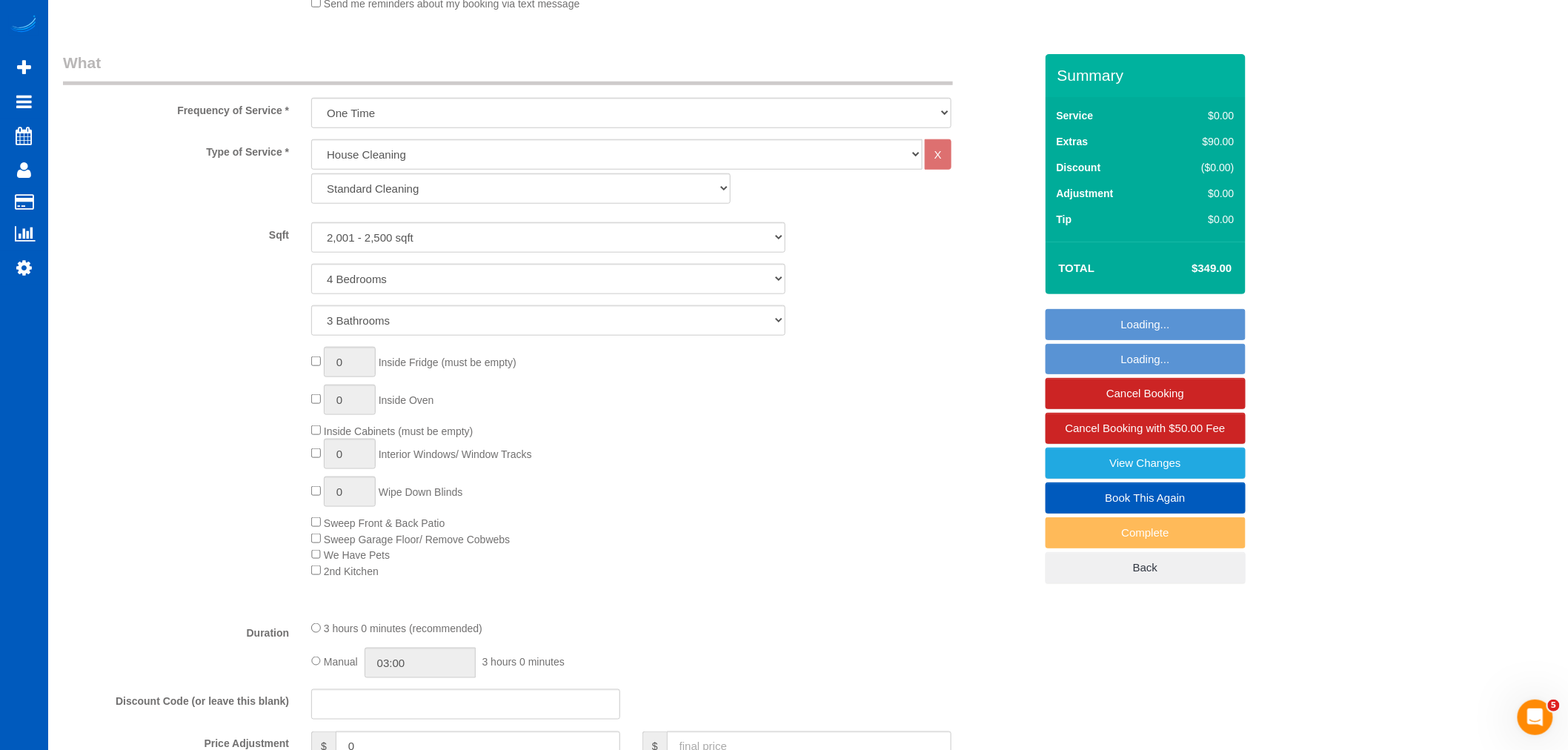
select select "2001"
select select "4"
select select "3"
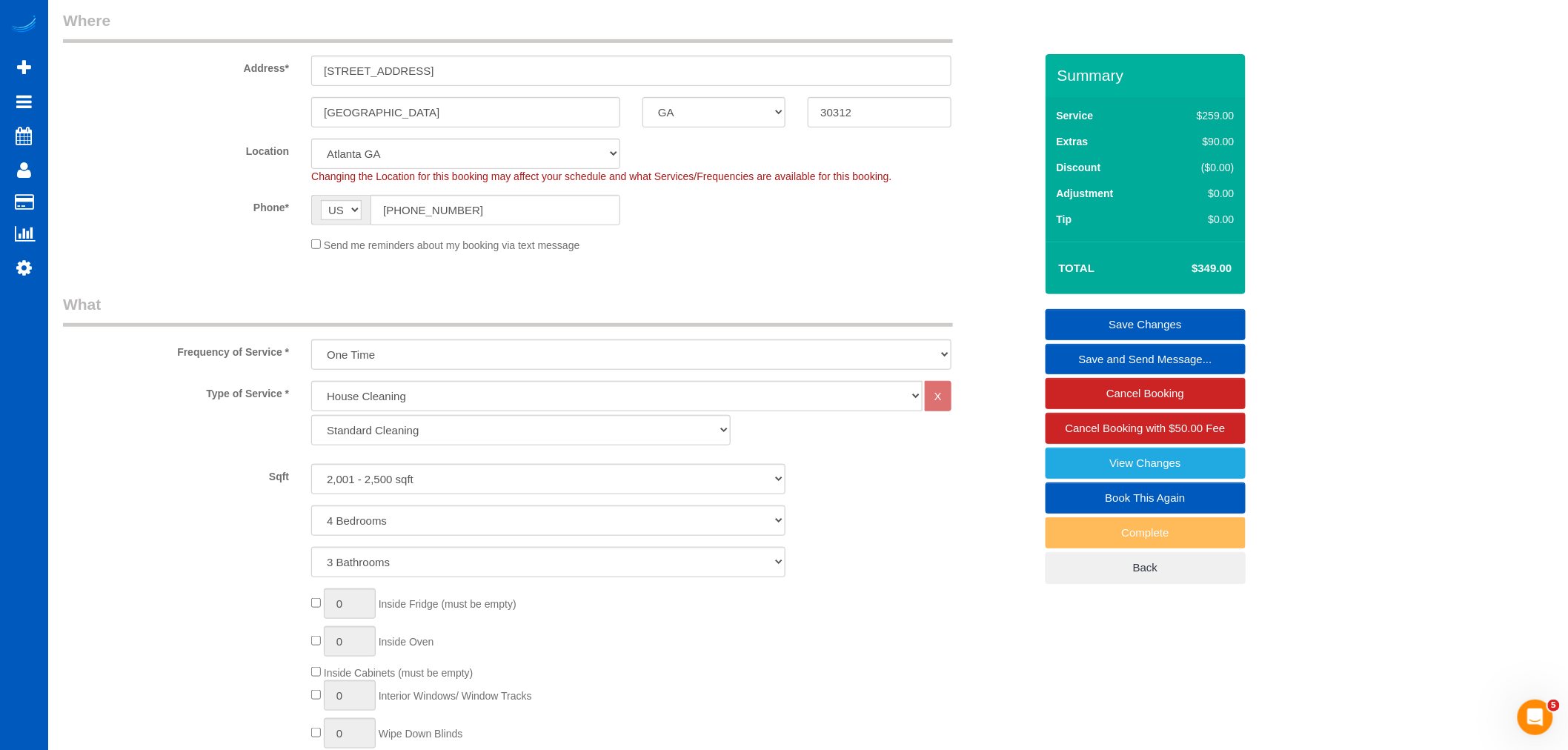
scroll to position [110, 0]
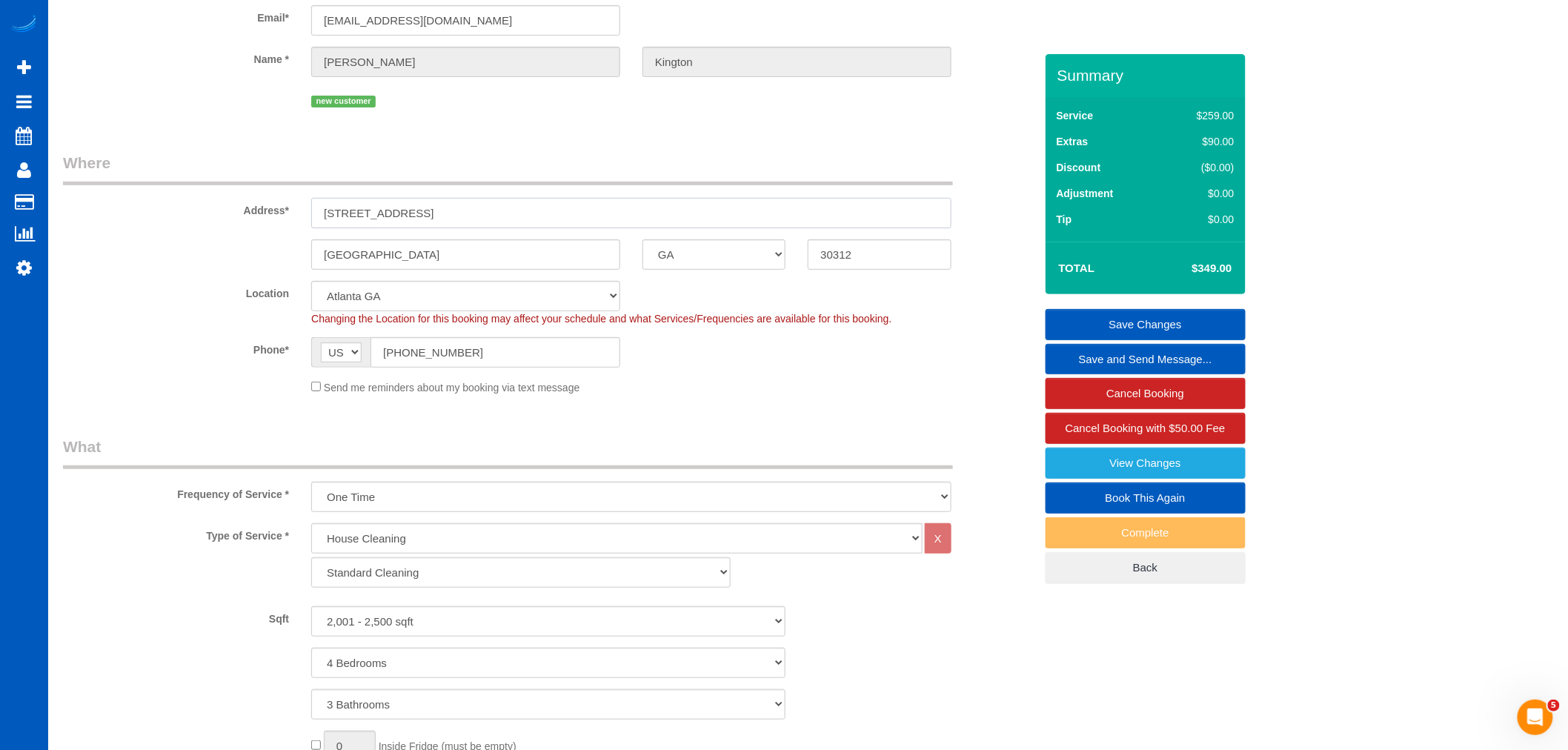
drag, startPoint x: 444, startPoint y: 220, endPoint x: 314, endPoint y: 223, distance: 130.0
click at [314, 223] on input "[STREET_ADDRESS]" at bounding box center [631, 213] width 640 height 30
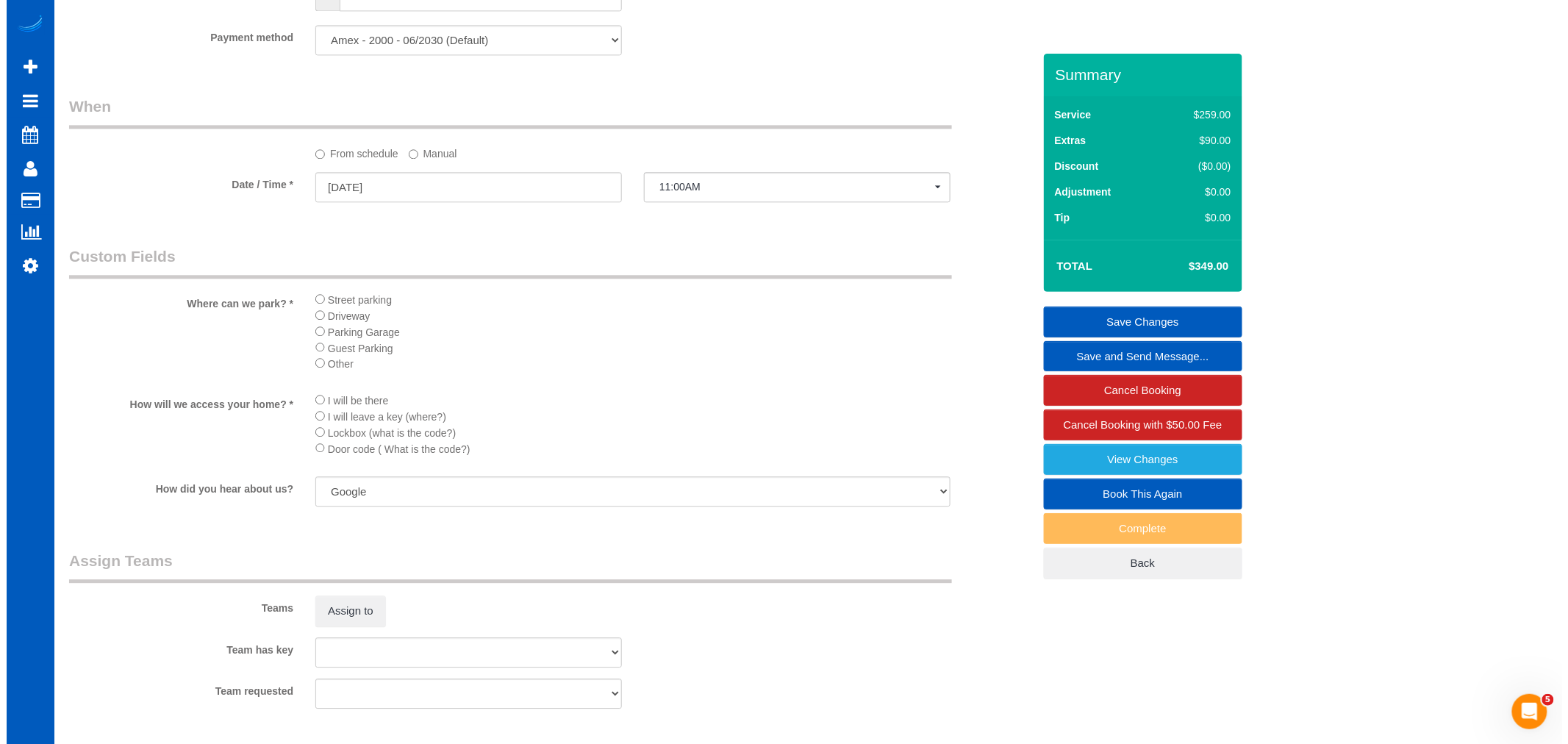
scroll to position [1578, 0]
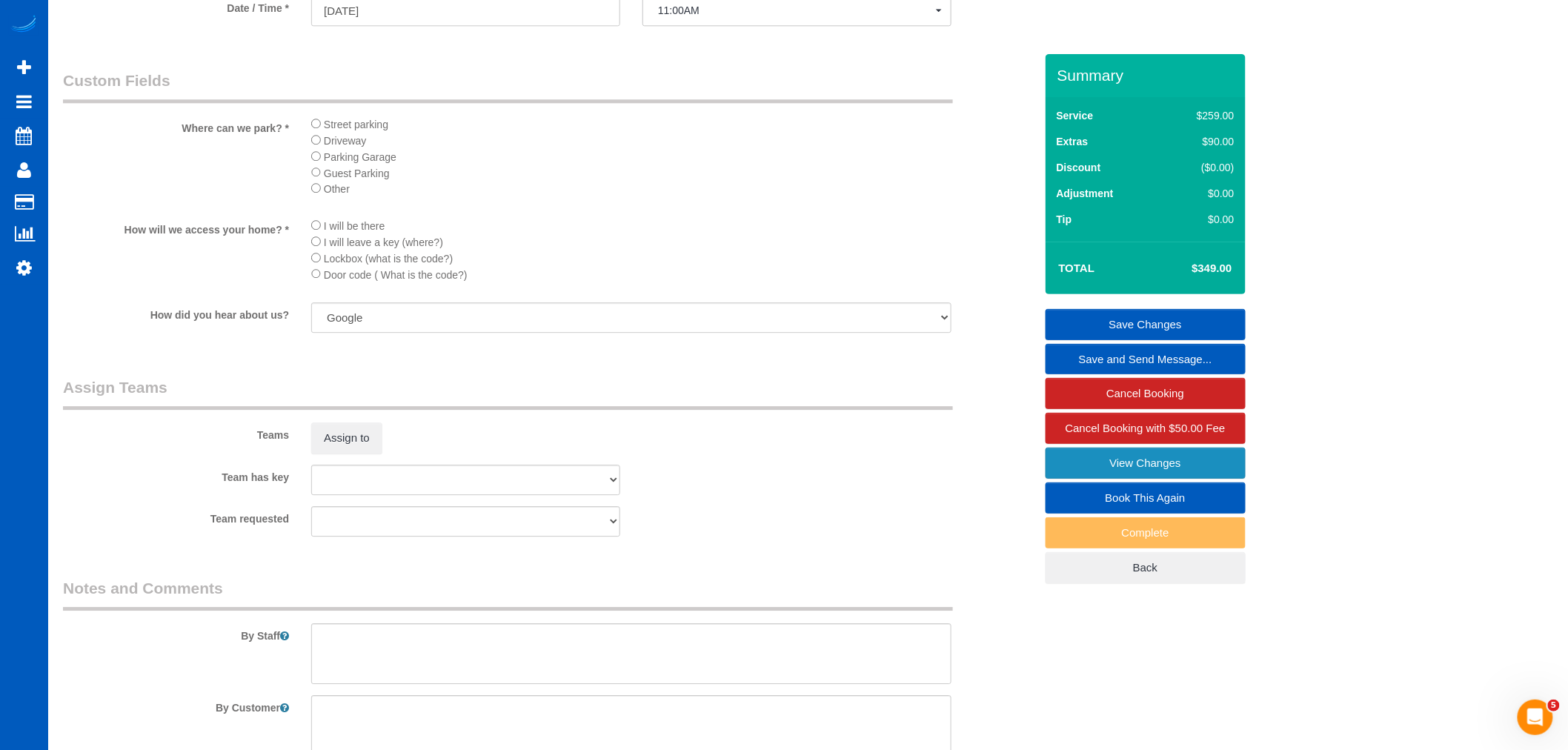
click at [1139, 466] on link "View Changes" at bounding box center [1145, 463] width 200 height 31
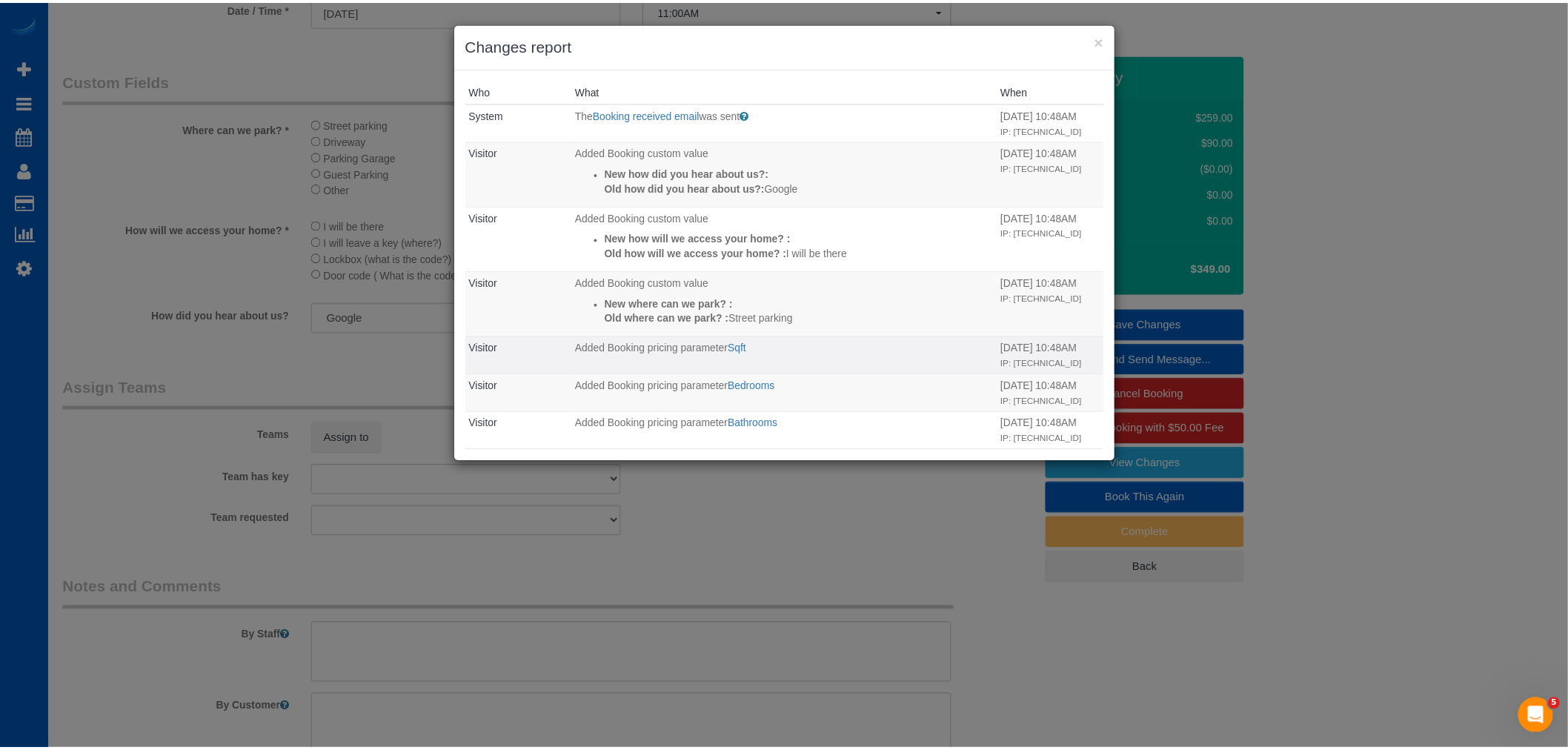
scroll to position [185, 0]
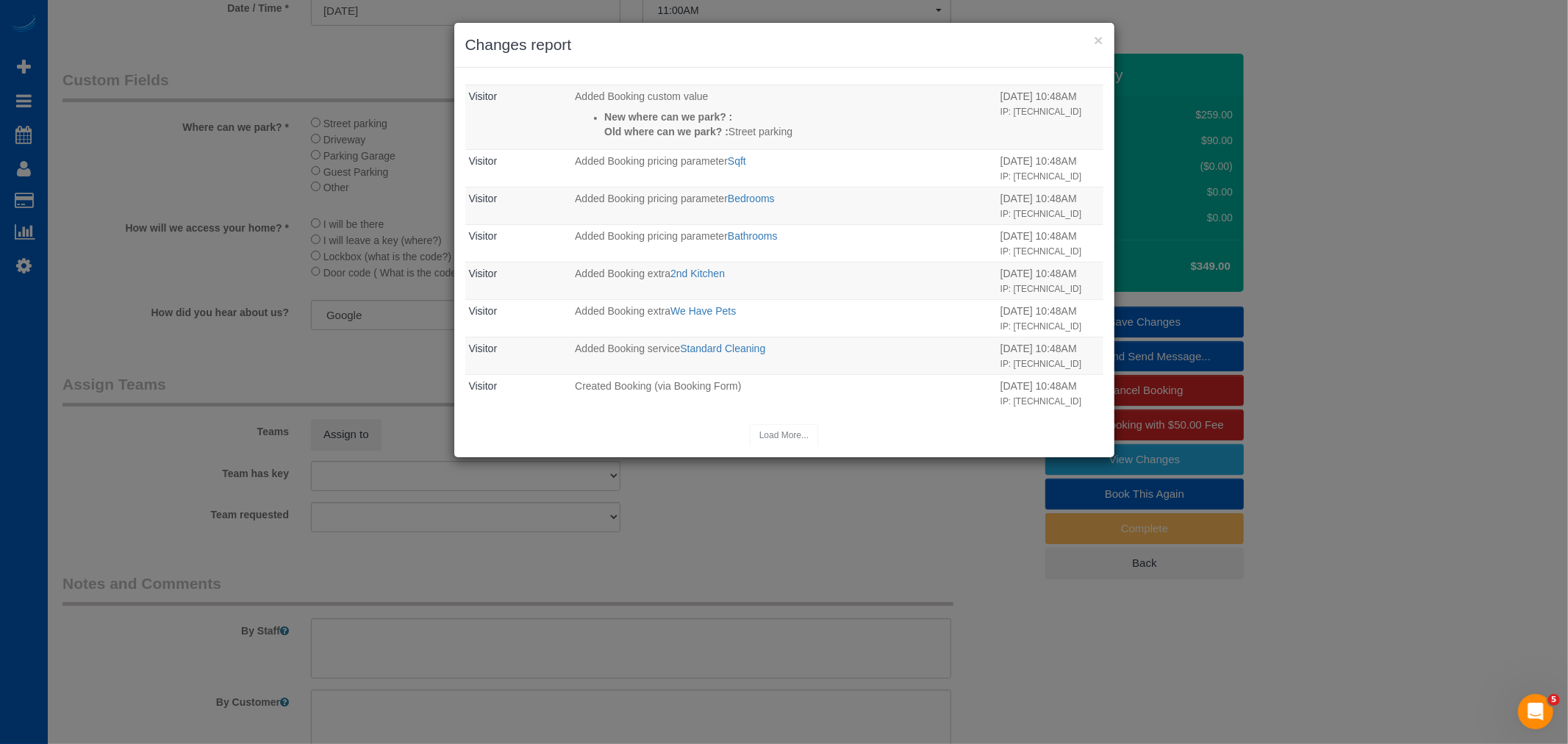
click at [1091, 43] on h3 "Changes report" at bounding box center [784, 45] width 638 height 22
click at [1116, 39] on div "× Changes report Who What When System The Booking received email was sent Sent …" at bounding box center [784, 372] width 1568 height 744
click at [1098, 39] on button "×" at bounding box center [1098, 40] width 8 height 16
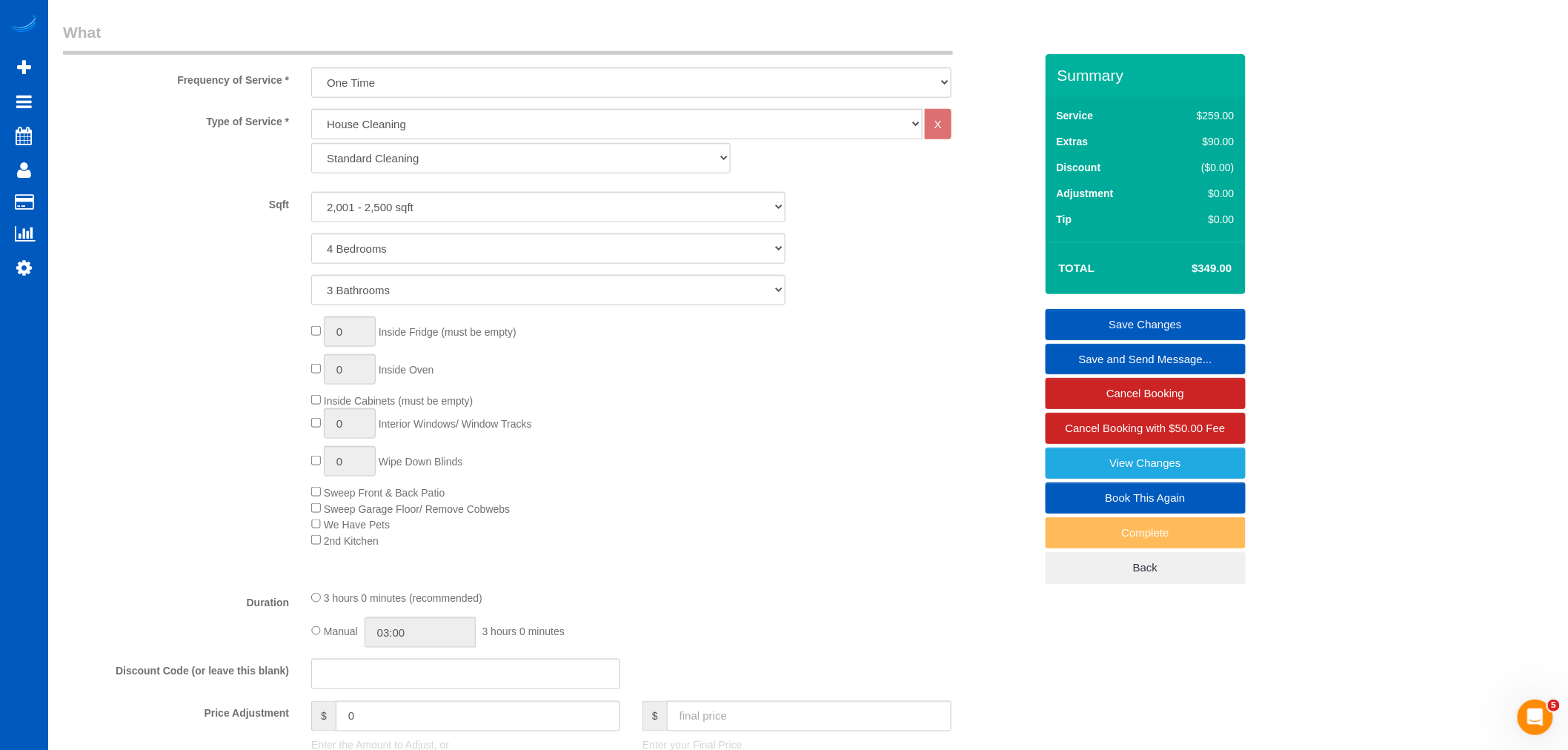
scroll to position [494, 0]
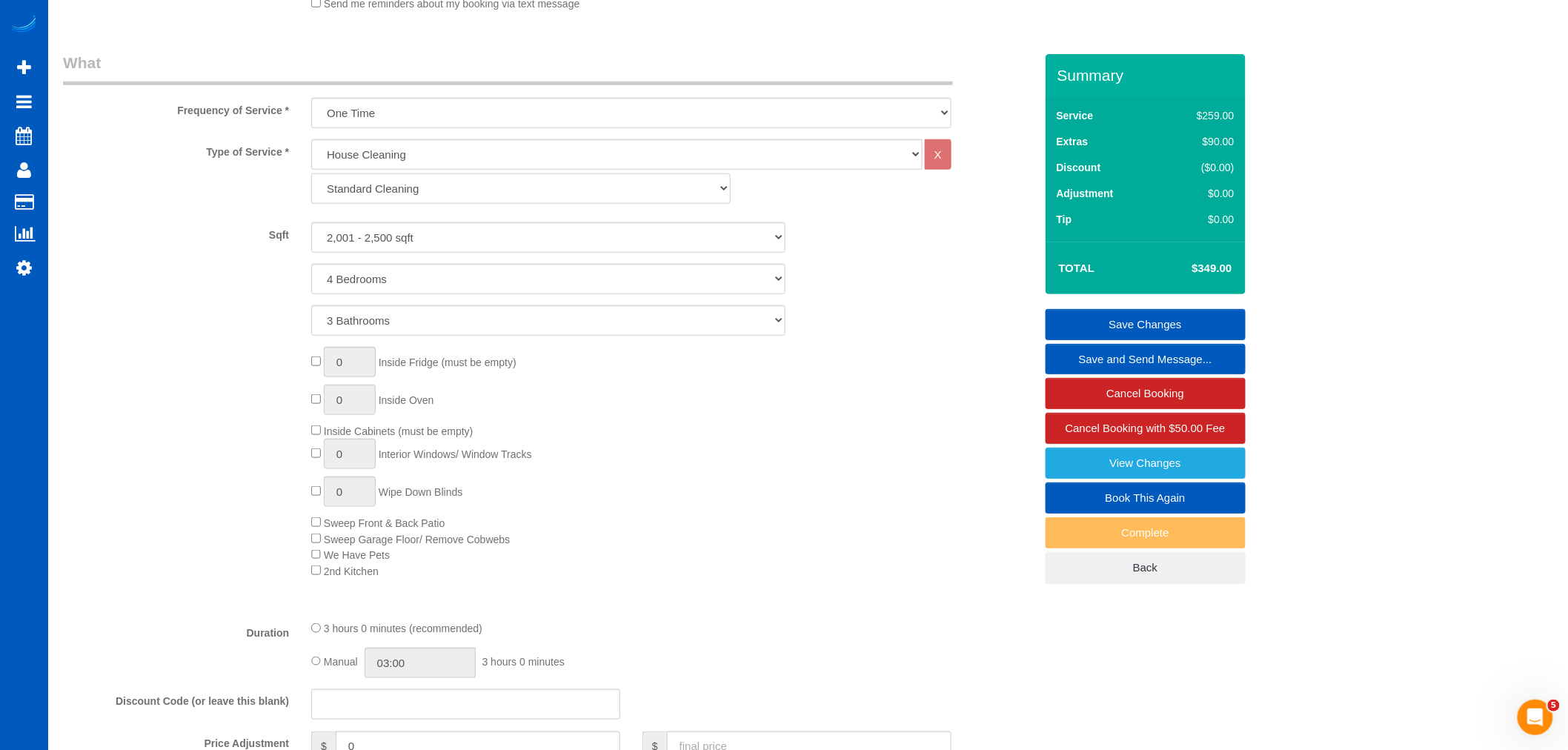
click at [418, 191] on select "Standard Cleaning Deep Cleaning Move In/ Out Cleaning" at bounding box center [520, 189] width 420 height 30
select select "367"
click at [311, 175] on select "Standard Cleaning Deep Cleaning Move In/ Out Cleaning" at bounding box center [520, 189] width 420 height 30
select select "4"
select select "3"
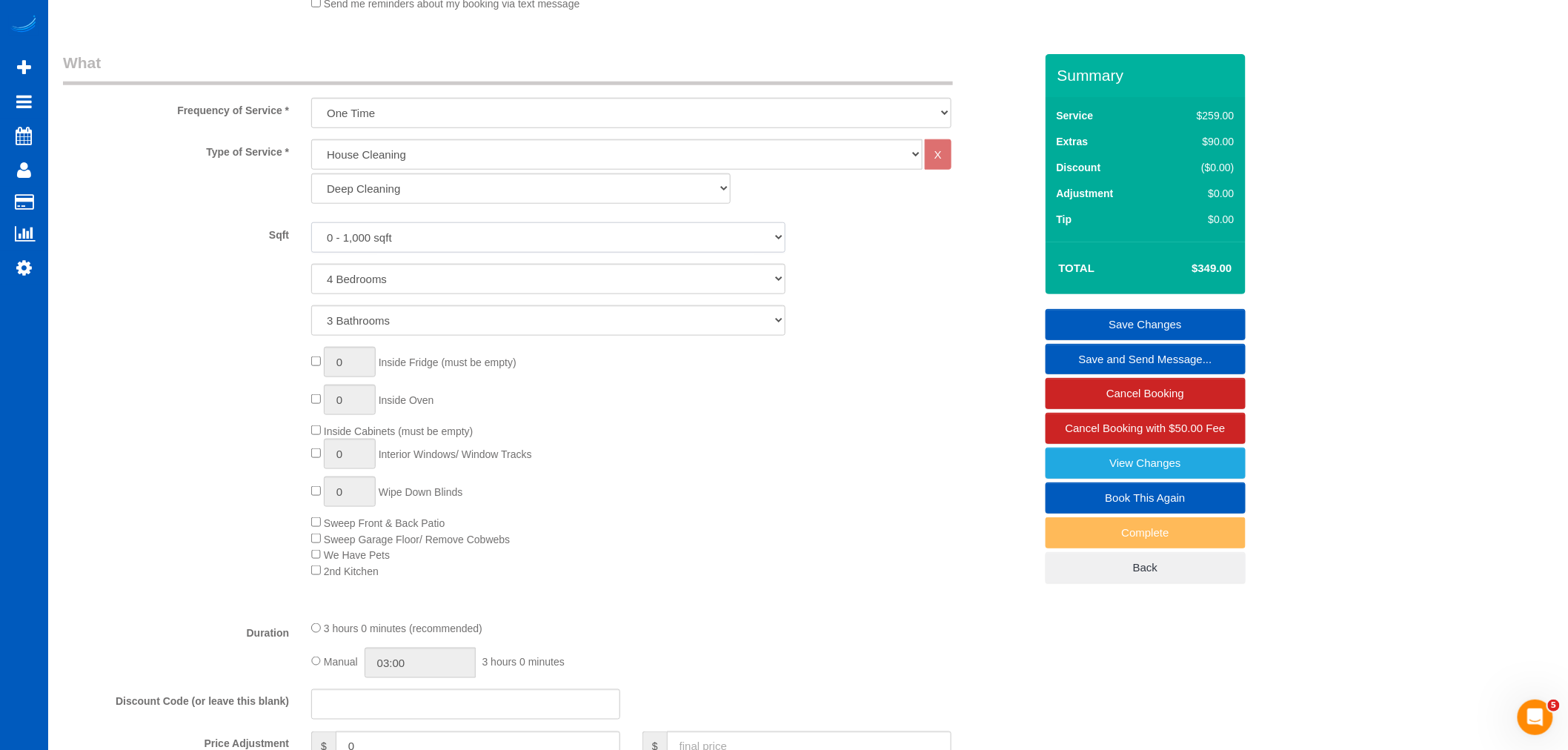
click at [401, 238] on select "0 - 1,000 sqft 1,001 - 1,500 sqft 1,501 - 2,000 sqft 2,001 - 2,500 sqft 2,501 -…" at bounding box center [547, 237] width 474 height 30
select select "2001"
click at [311, 223] on select "0 - 1,000 sqft 1,001 - 1,500 sqft 1,501 - 2,000 sqft 2,001 - 2,500 sqft 2,501 -…" at bounding box center [547, 237] width 474 height 30
click at [584, 437] on div "0 Inside Fridge (must be empty) 0 Inside Oven Inside Cabinets (must be empty) 0…" at bounding box center [672, 462] width 745 height 232
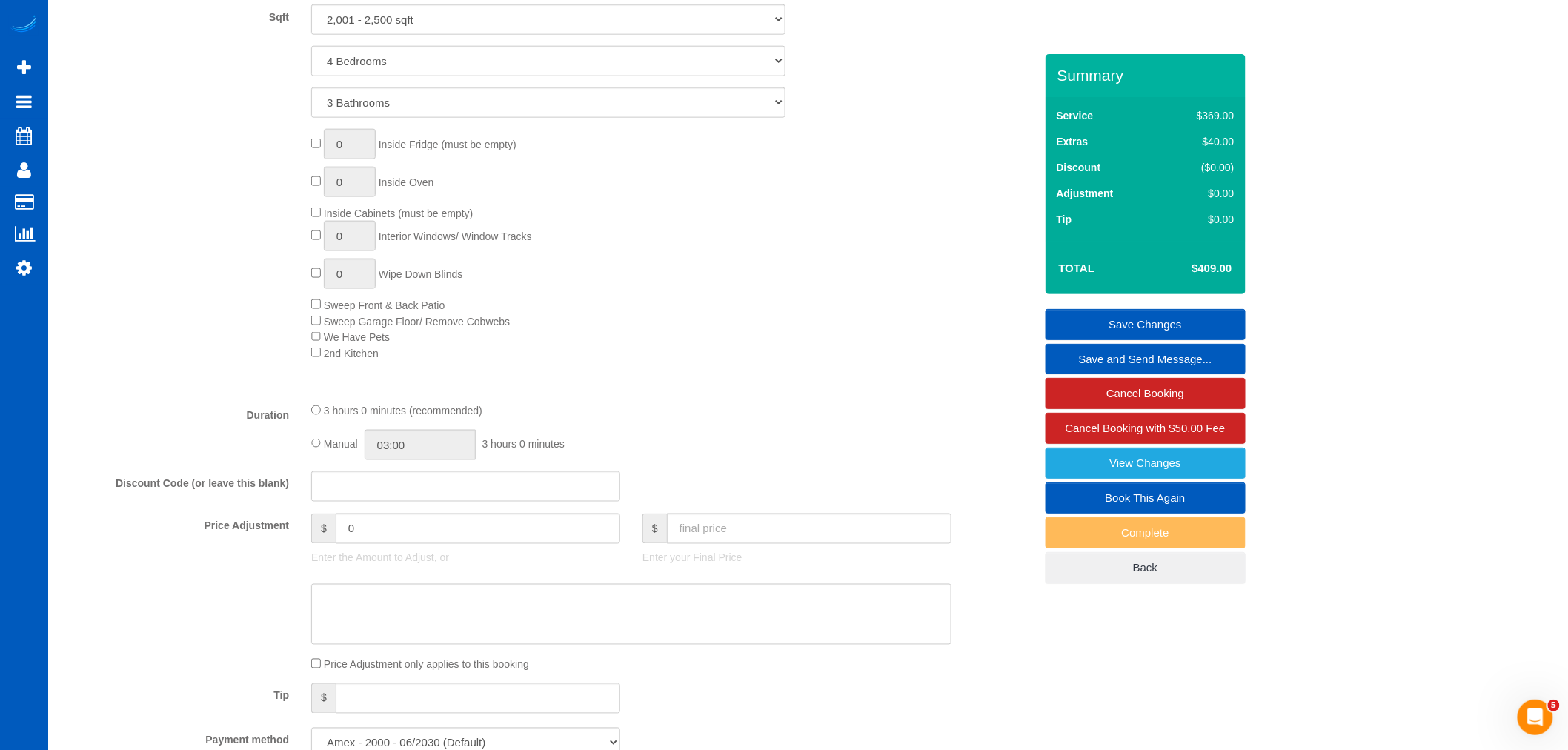
scroll to position [741, 0]
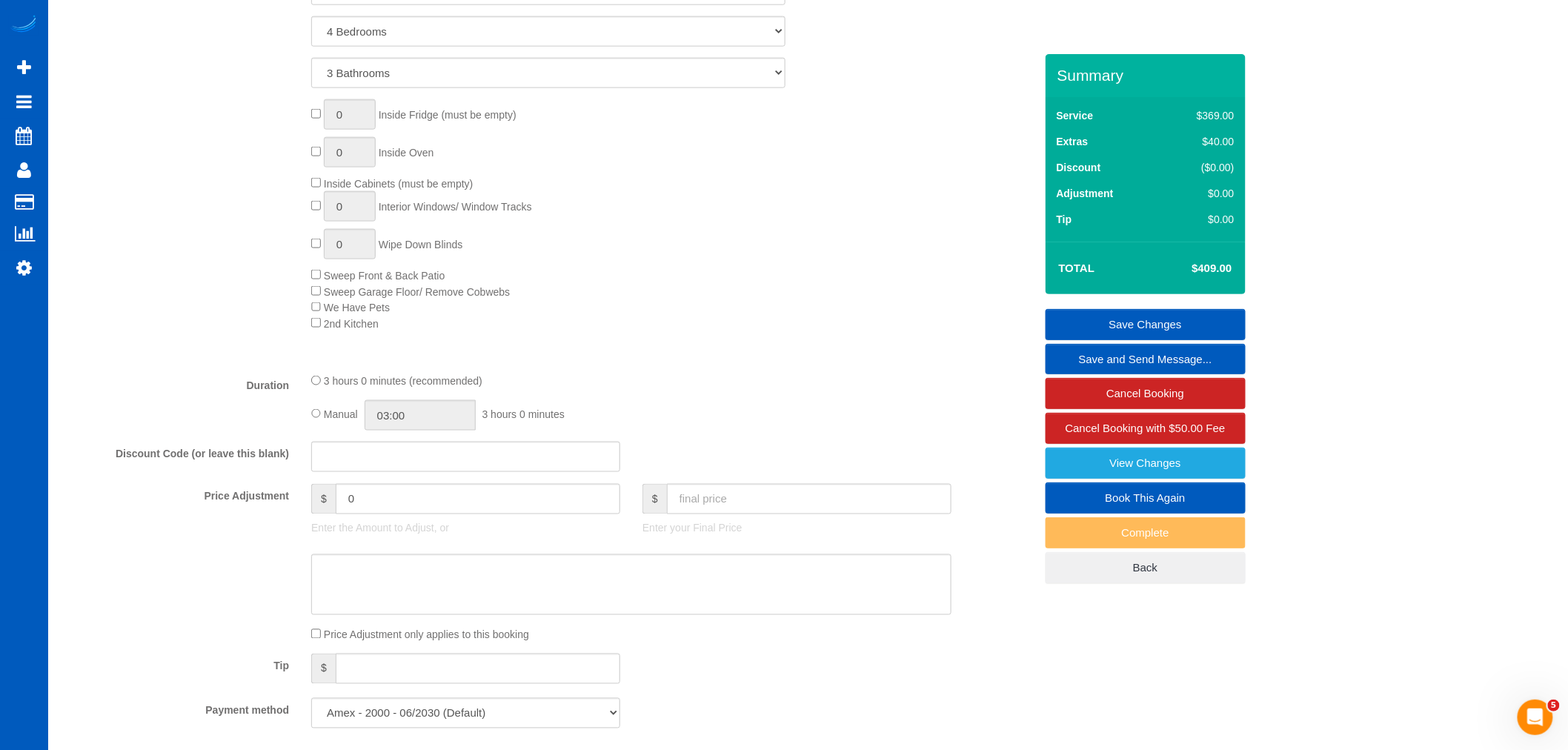
click at [345, 482] on fieldset "What Frequency of Service * One Time Weekly - 15.00% Every 2 Weeks - 10.00% Eve…" at bounding box center [548, 272] width 972 height 935
click at [349, 462] on input "text" at bounding box center [465, 456] width 309 height 30
click at [684, 446] on fieldset "What Frequency of Service * One Time Weekly - 15.00% Every 2 Weeks - 10.00% Eve…" at bounding box center [548, 272] width 972 height 935
drag, startPoint x: 522, startPoint y: 475, endPoint x: 120, endPoint y: 456, distance: 402.4
click at [120, 455] on div "Discount Code (or leave this blank) [GEOGRAPHIC_DATA]" at bounding box center [548, 456] width 993 height 31
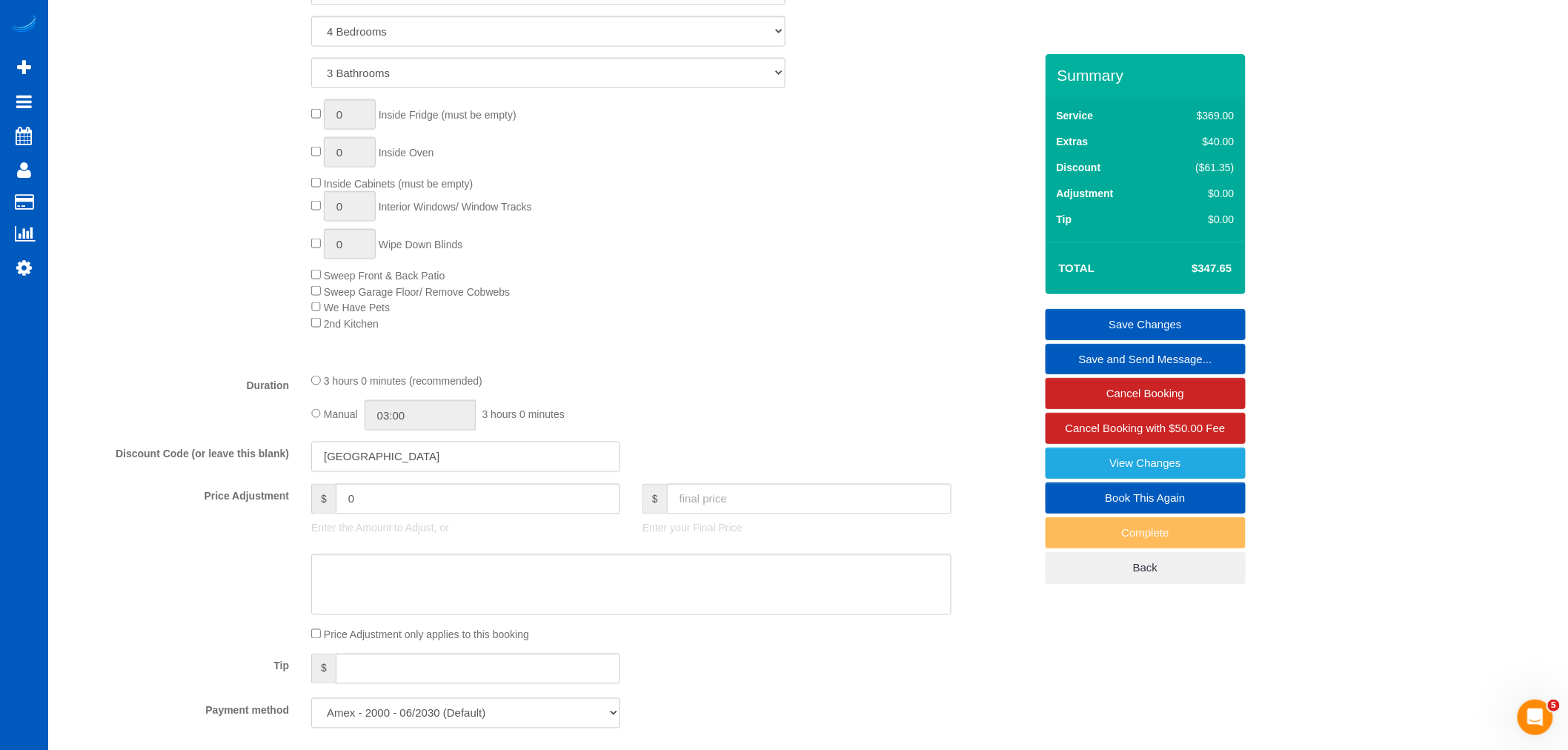
type input "[GEOGRAPHIC_DATA]"
click at [642, 430] on div "Manual 03:00 3 hours 0 minutes" at bounding box center [631, 415] width 640 height 30
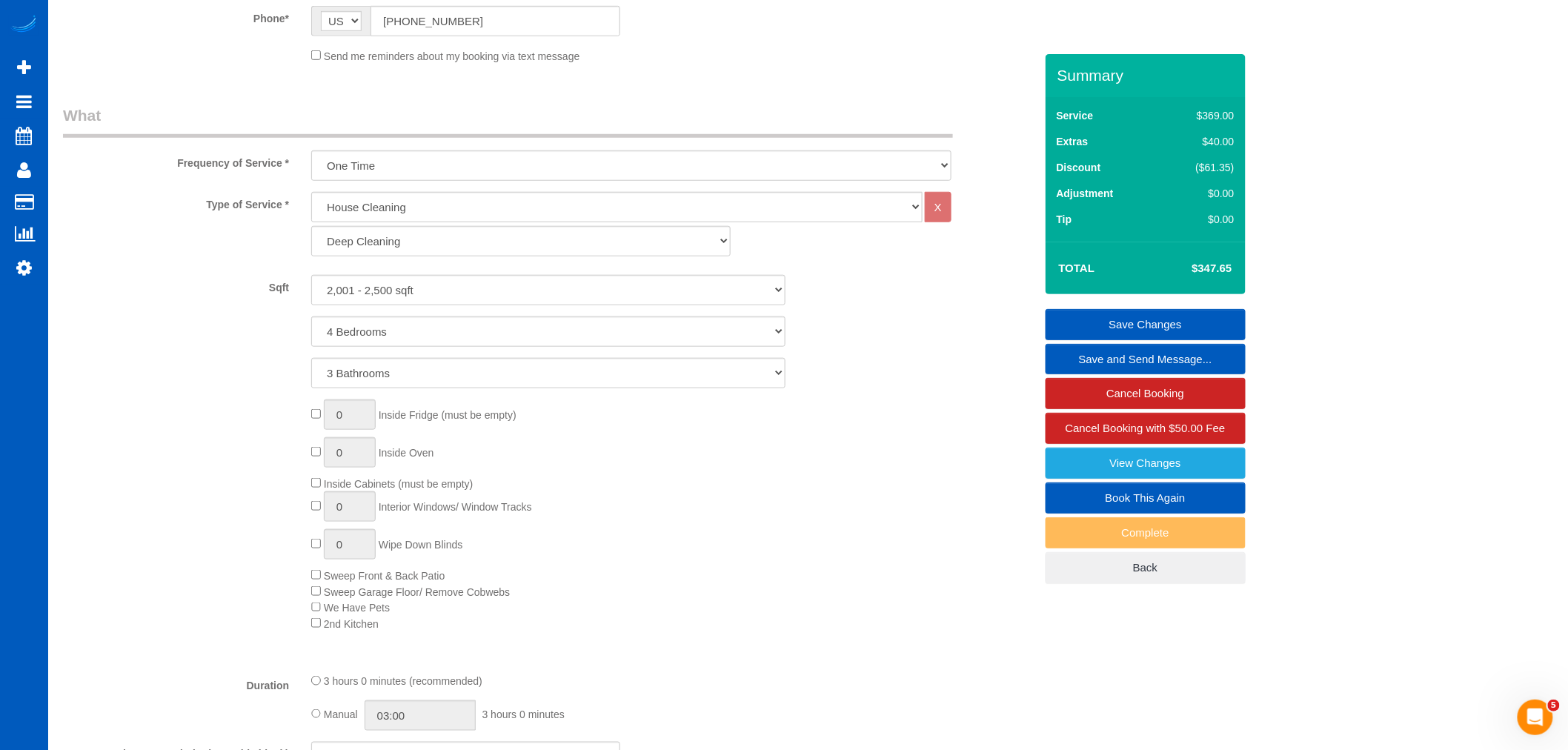
scroll to position [411, 0]
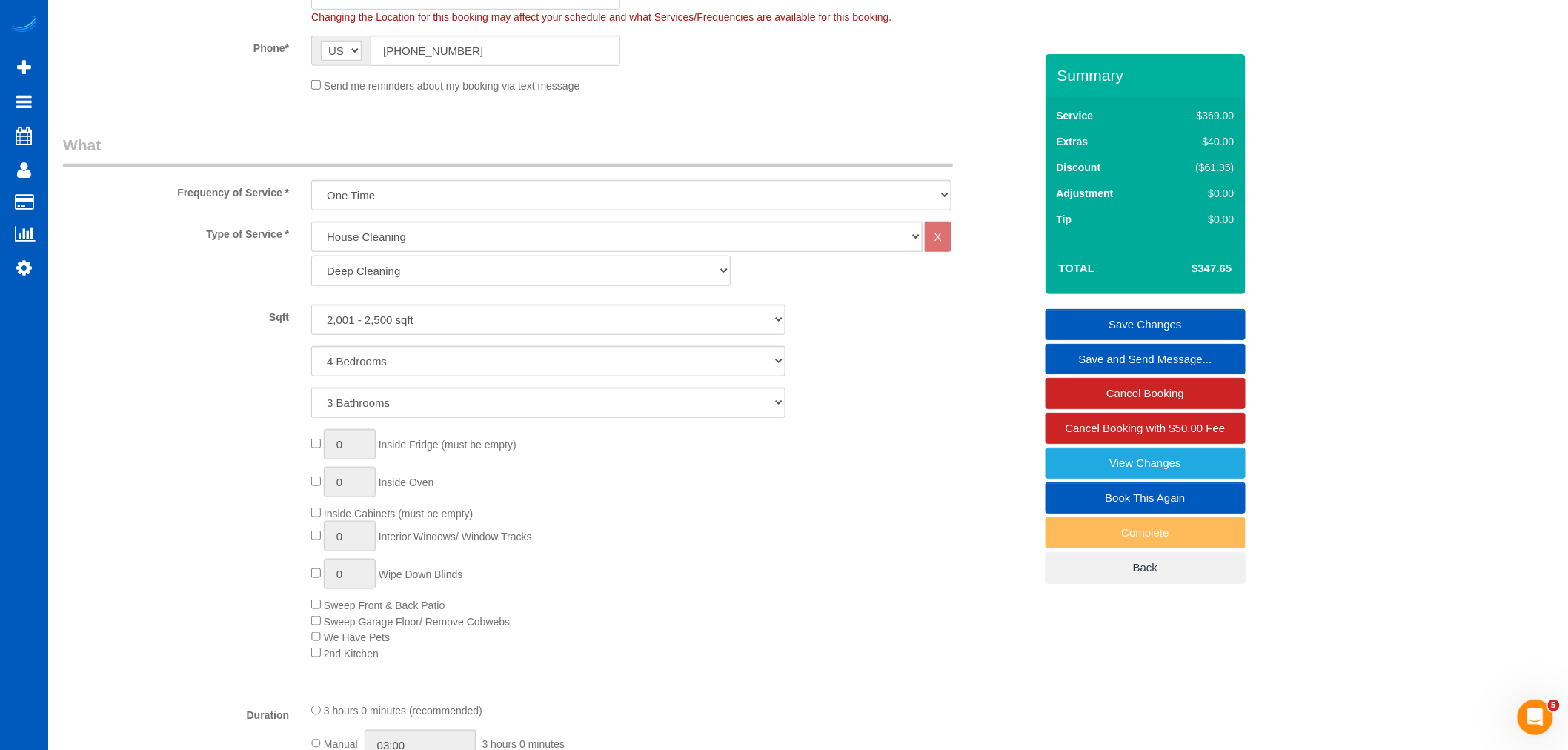
click at [423, 285] on select "Standard Cleaning Deep Cleaning Move In/ Out Cleaning" at bounding box center [520, 270] width 420 height 30
select select "366"
click at [311, 257] on select "Standard Cleaning Deep Cleaning Move In/ Out Cleaning" at bounding box center [520, 270] width 420 height 30
select select "4"
select select "3"
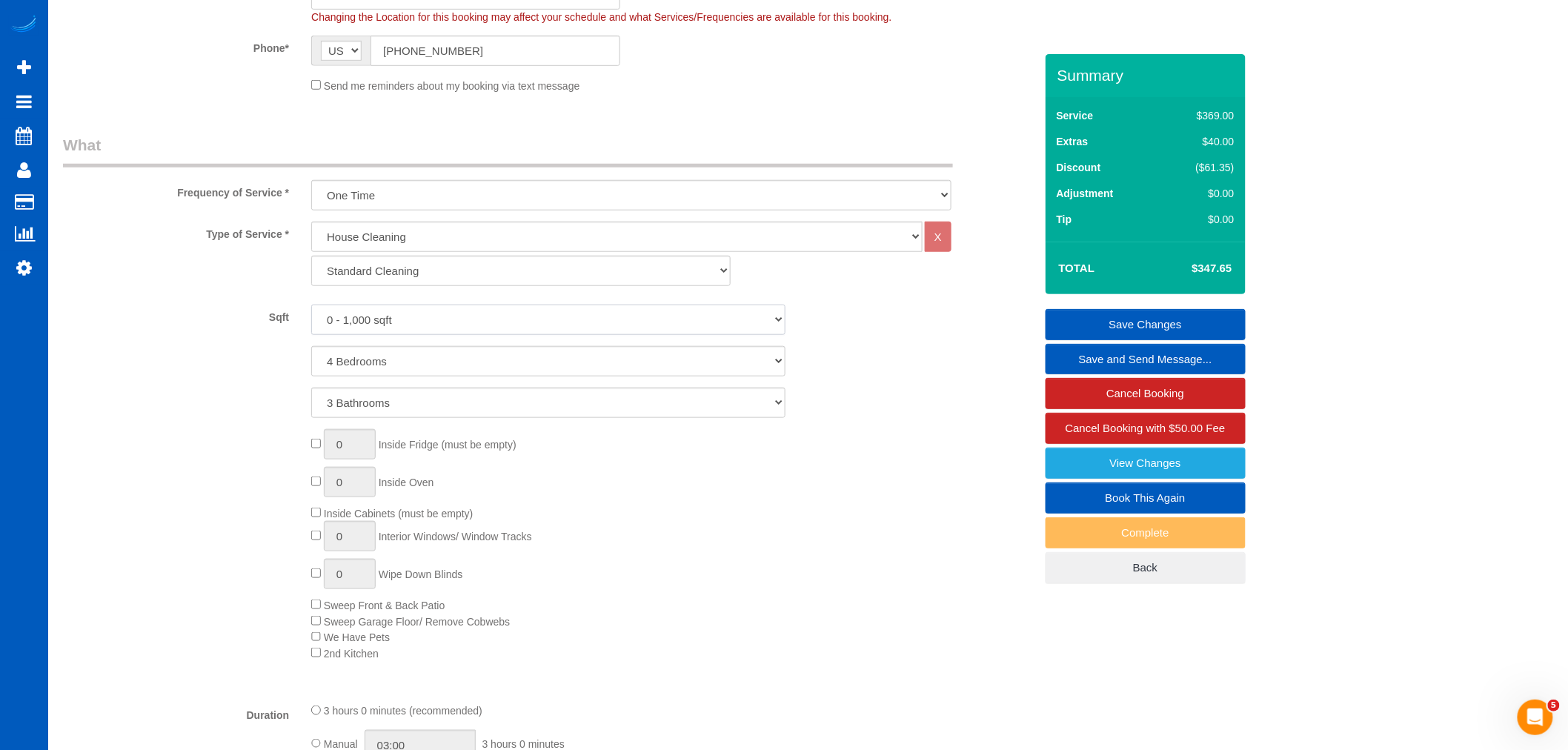
click at [418, 329] on select "0 - 1,000 sqft 1,001 - 1,500 sqft 1,501 - 2,000 sqft 2,001 - 2,500 sqft 2,501 -…" at bounding box center [547, 319] width 474 height 30
select select "2001"
click at [311, 306] on select "0 - 1,000 sqft 1,001 - 1,500 sqft 1,501 - 2,000 sqft 2,001 - 2,500 sqft 2,501 -…" at bounding box center [547, 319] width 474 height 30
click at [813, 470] on div "0 Inside Fridge (must be empty) 0 Inside Oven Inside Cabinets (must be empty) 0…" at bounding box center [672, 544] width 745 height 232
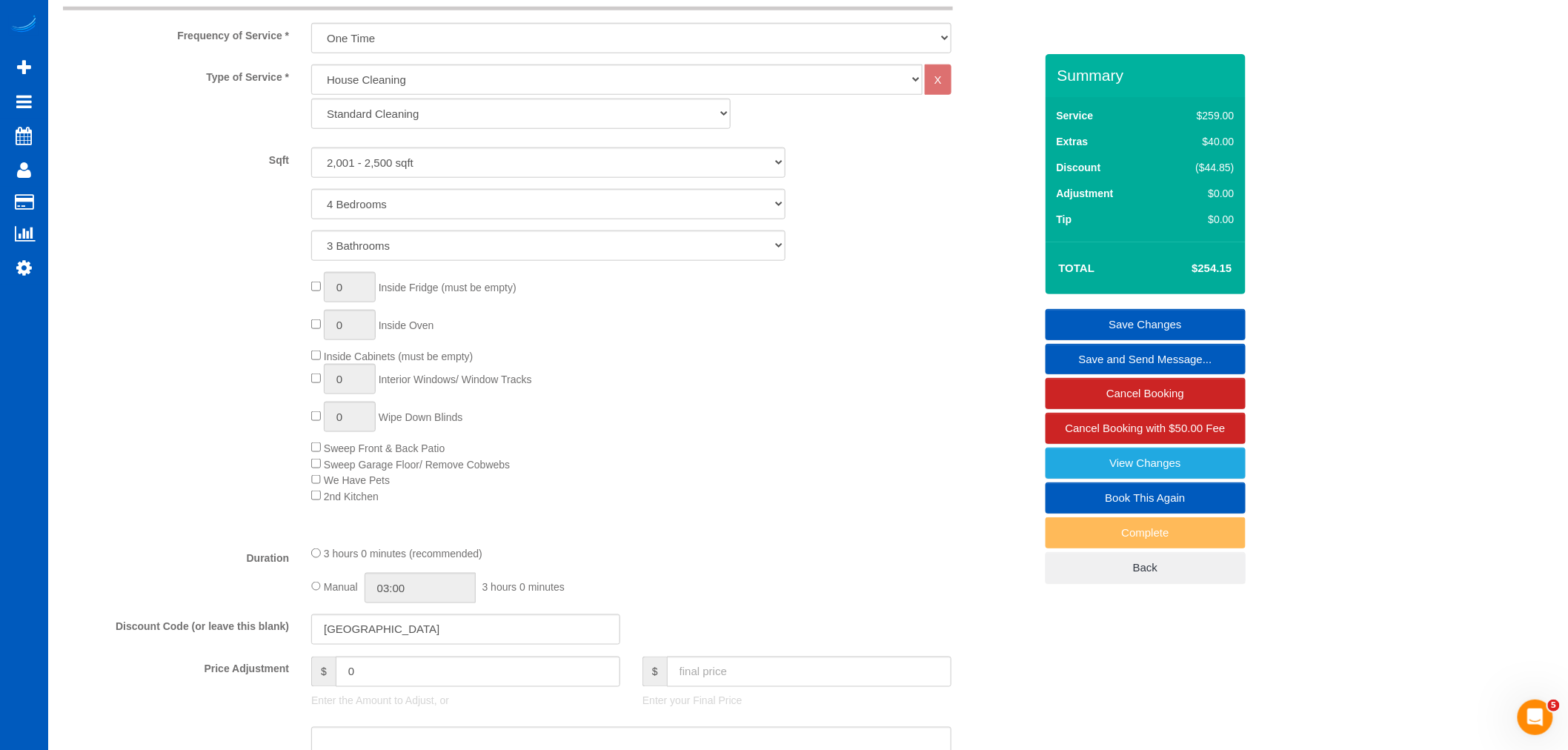
scroll to position [575, 0]
click at [315, 495] on span "2nd Kitchen" at bounding box center [345, 488] width 68 height 12
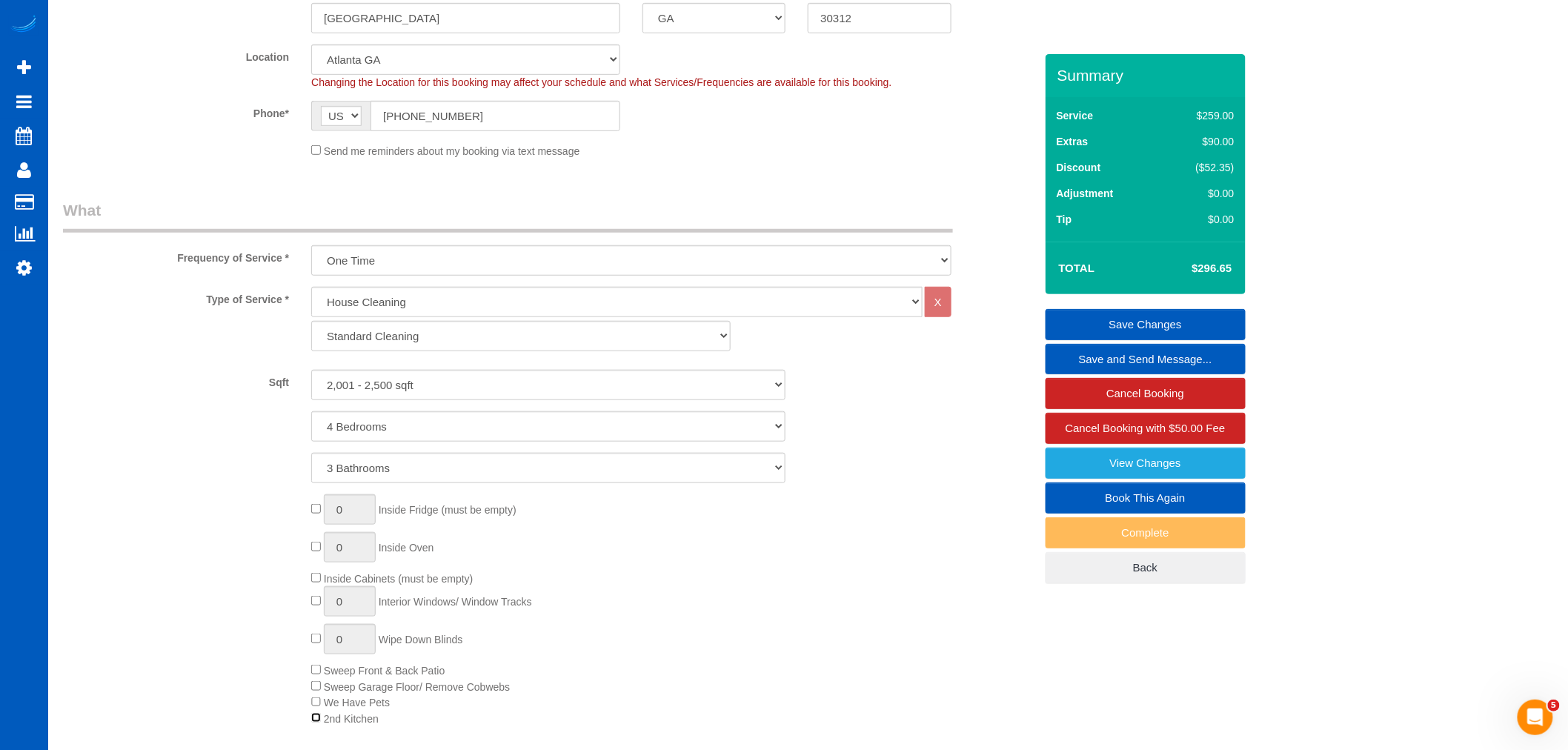
scroll to position [329, 0]
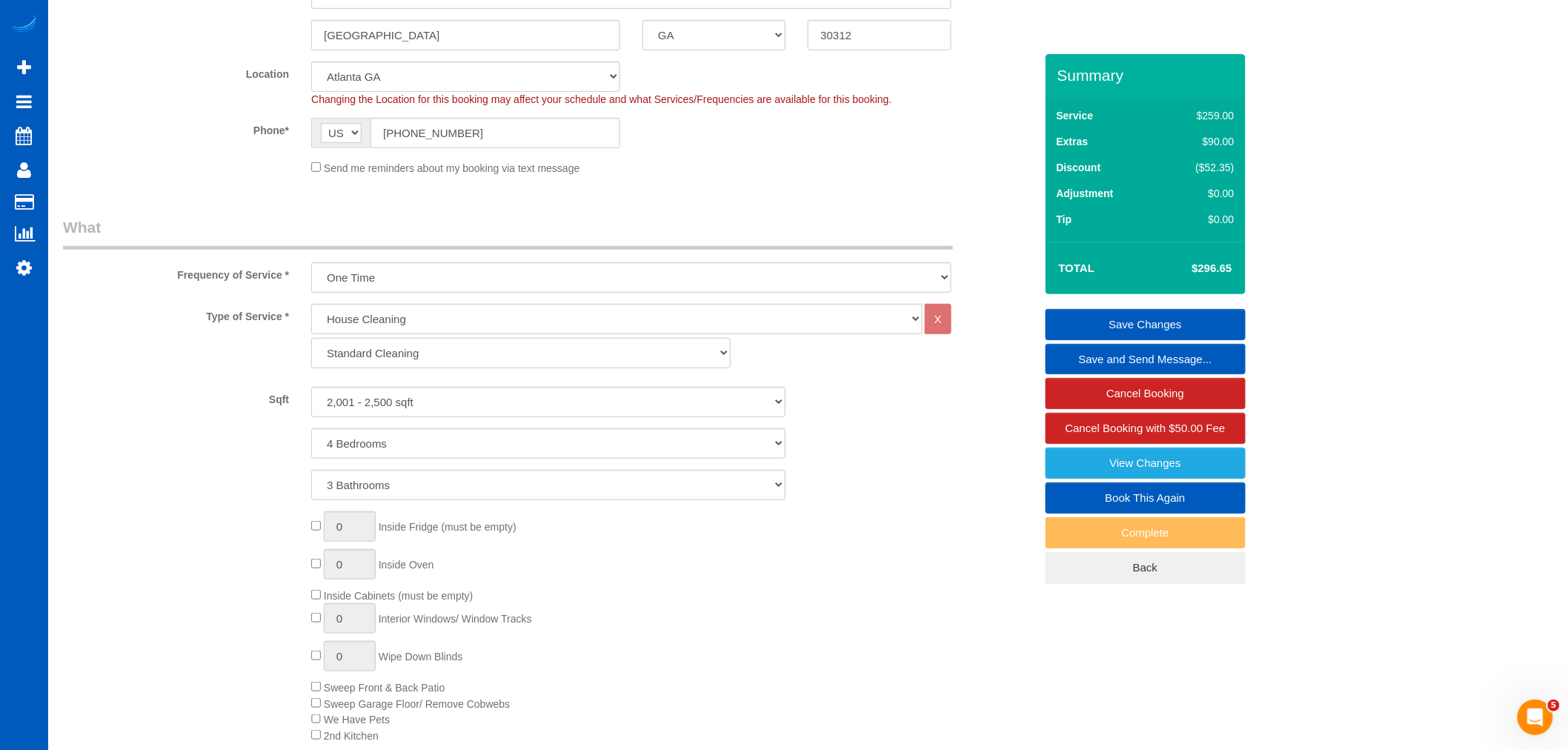
click at [405, 357] on select "Standard Cleaning Deep Cleaning Move In/ Out Cleaning" at bounding box center [520, 353] width 420 height 30
select select "367"
click at [311, 339] on select "Standard Cleaning Deep Cleaning Move In/ Out Cleaning" at bounding box center [520, 353] width 420 height 30
select select "4"
select select "3"
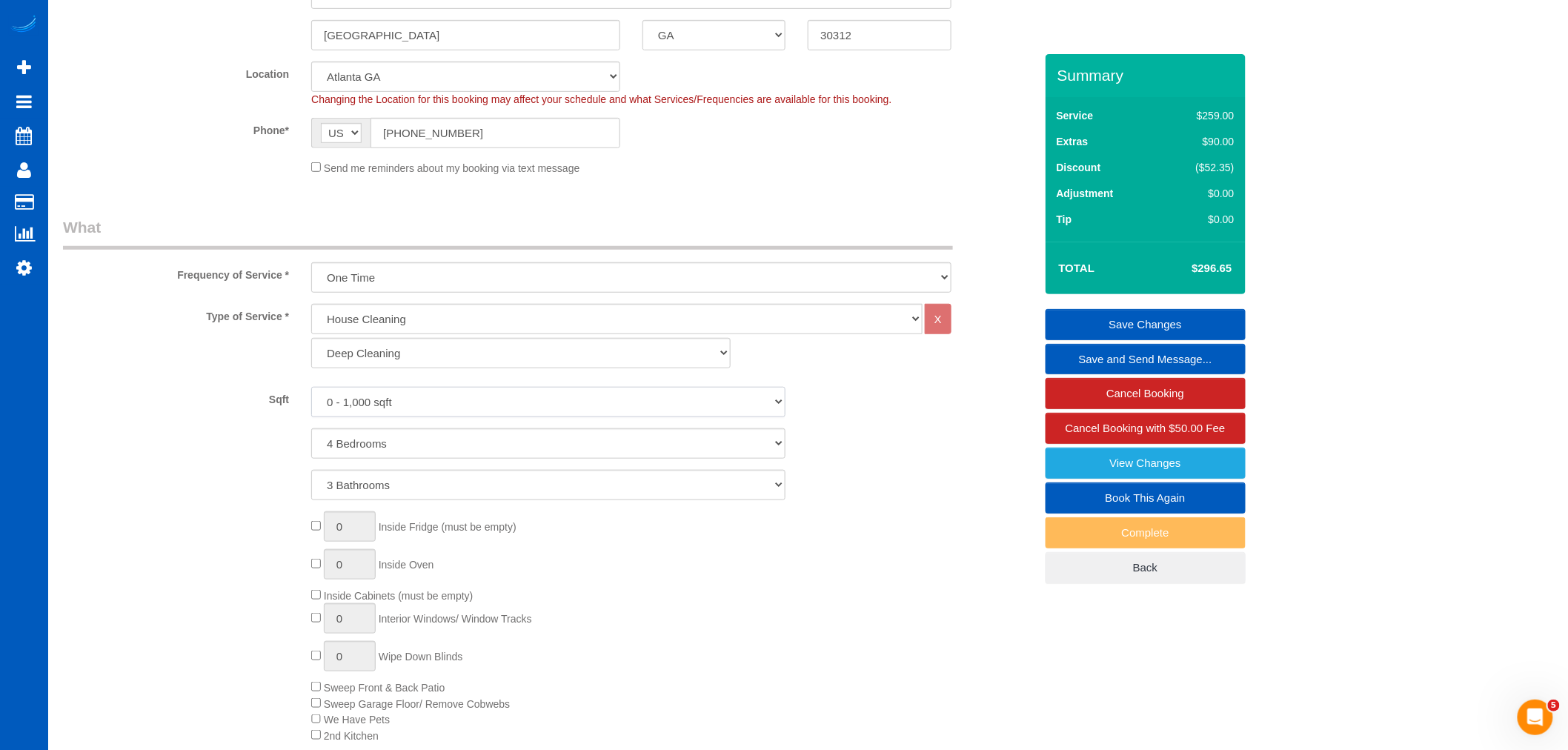
click at [395, 408] on select "0 - 1,000 sqft 1,001 - 1,500 sqft 1,501 - 2,000 sqft 2,001 - 2,500 sqft 2,501 -…" at bounding box center [547, 402] width 474 height 30
select select "2001"
click at [311, 388] on select "0 - 1,000 sqft 1,001 - 1,500 sqft 1,501 - 2,000 sqft 2,001 - 2,500 sqft 2,501 -…" at bounding box center [547, 402] width 474 height 30
click at [775, 616] on div "0 Inside Fridge (must be empty) 0 Inside Oven Inside Cabinets (must be empty) 0…" at bounding box center [672, 626] width 745 height 232
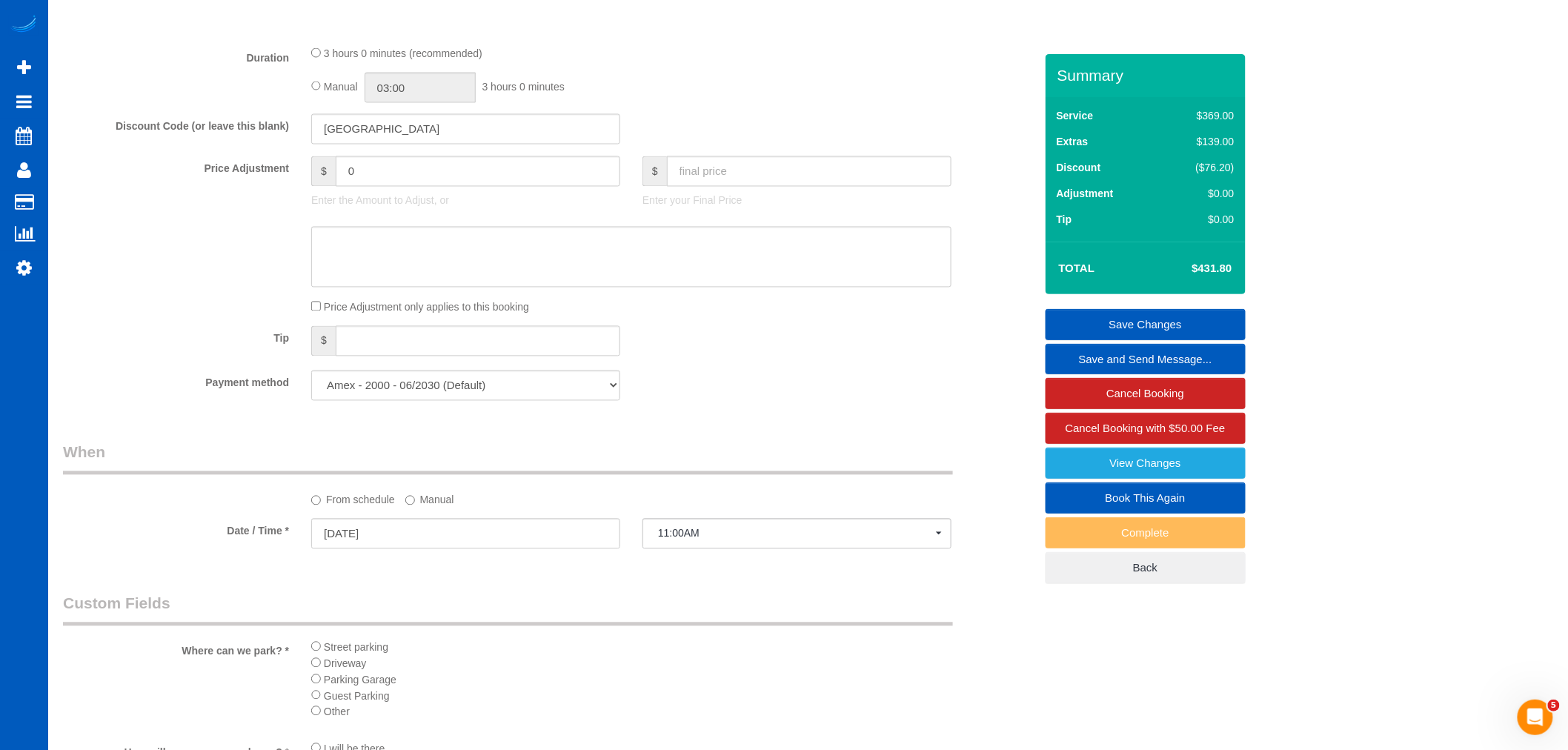
scroll to position [1069, 0]
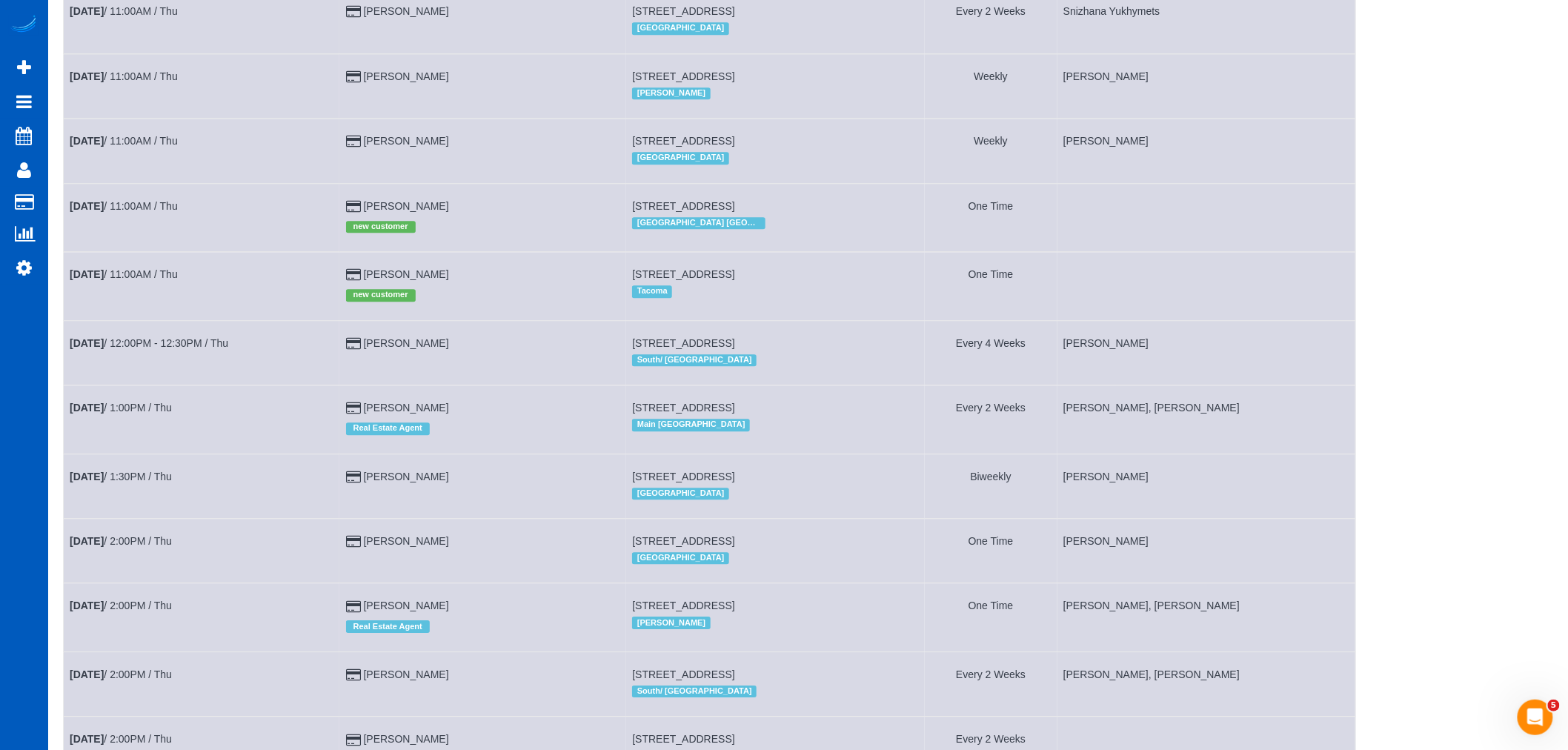
scroll to position [1645, 0]
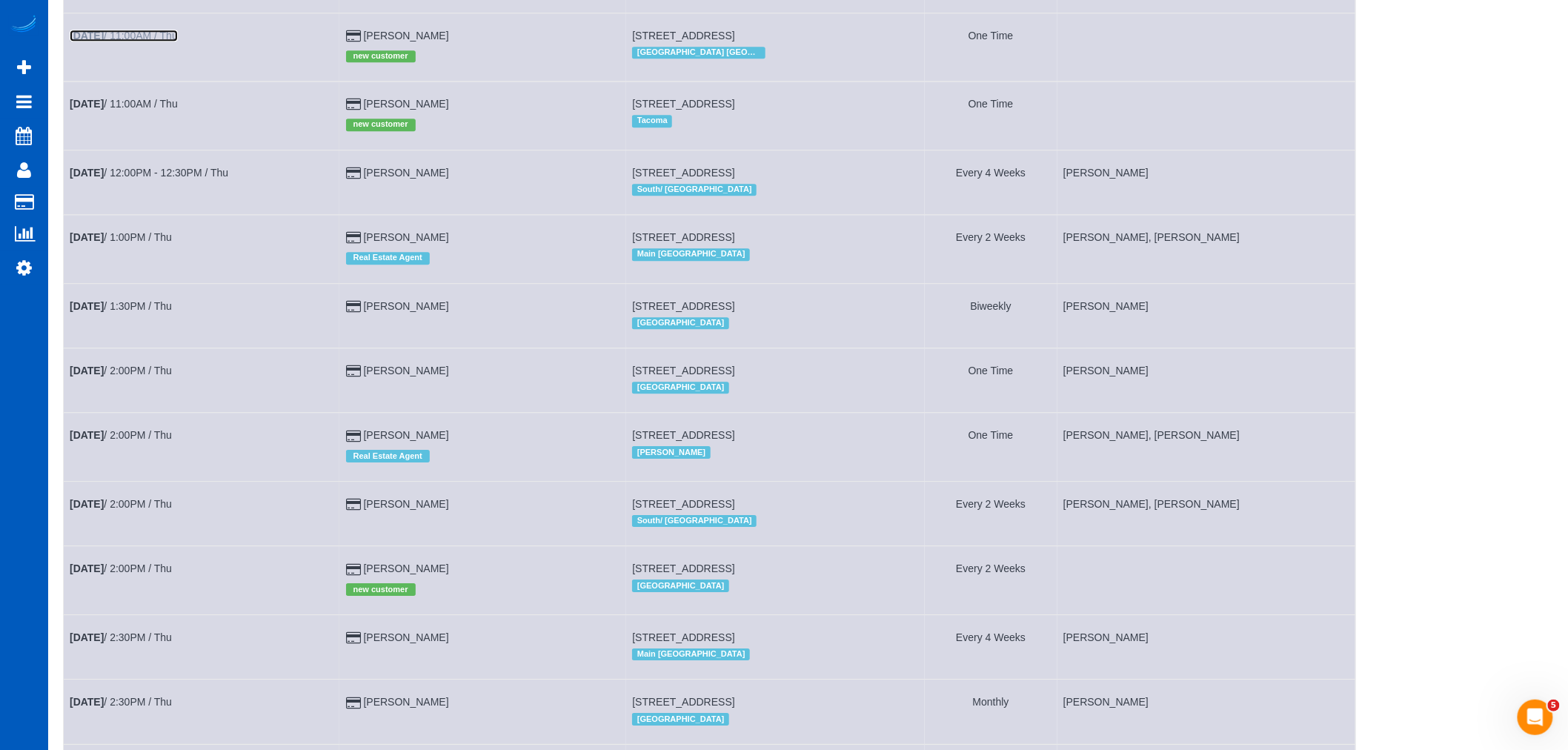
click at [171, 41] on link "[DATE] 11:00AM / Thu" at bounding box center [123, 36] width 108 height 12
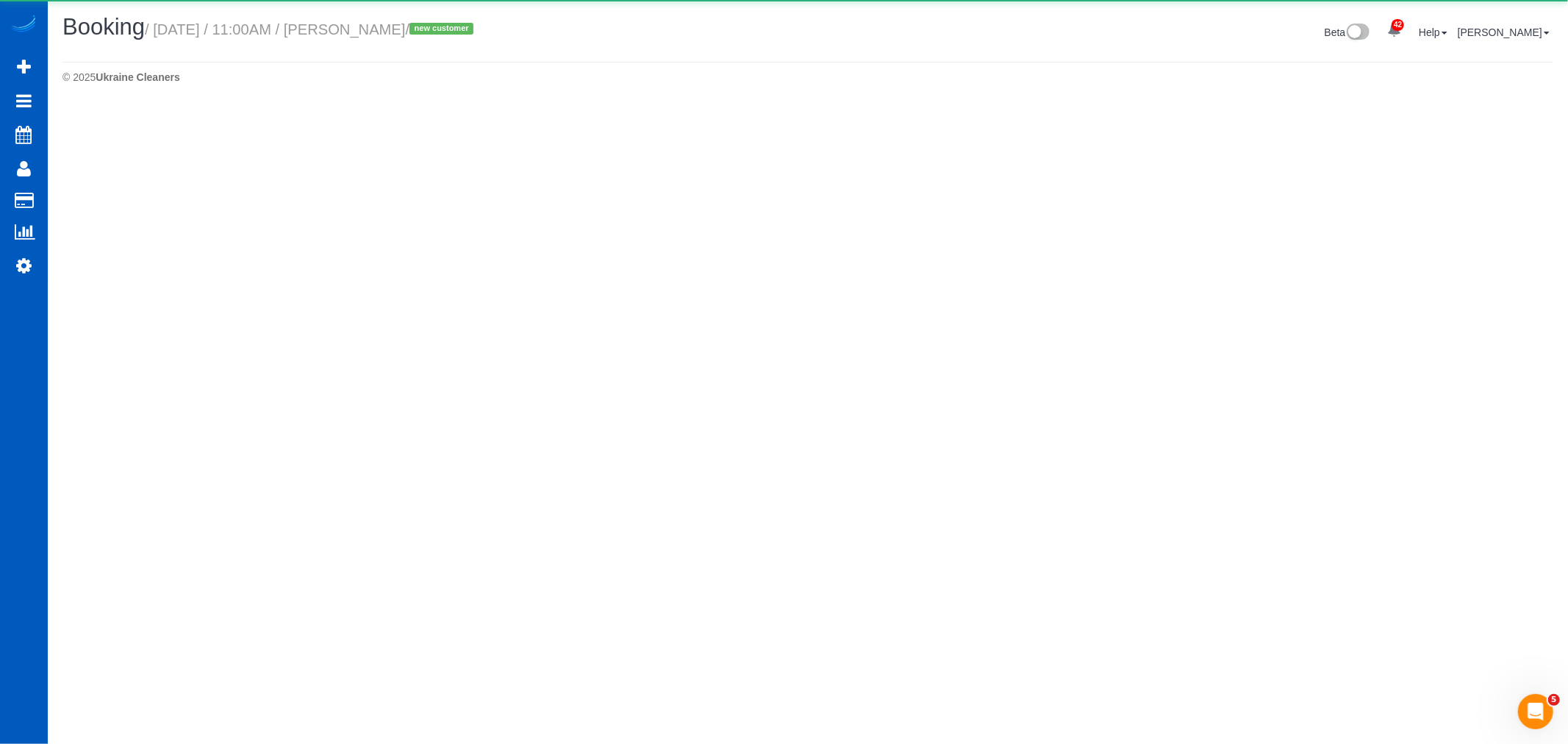
select select "GA"
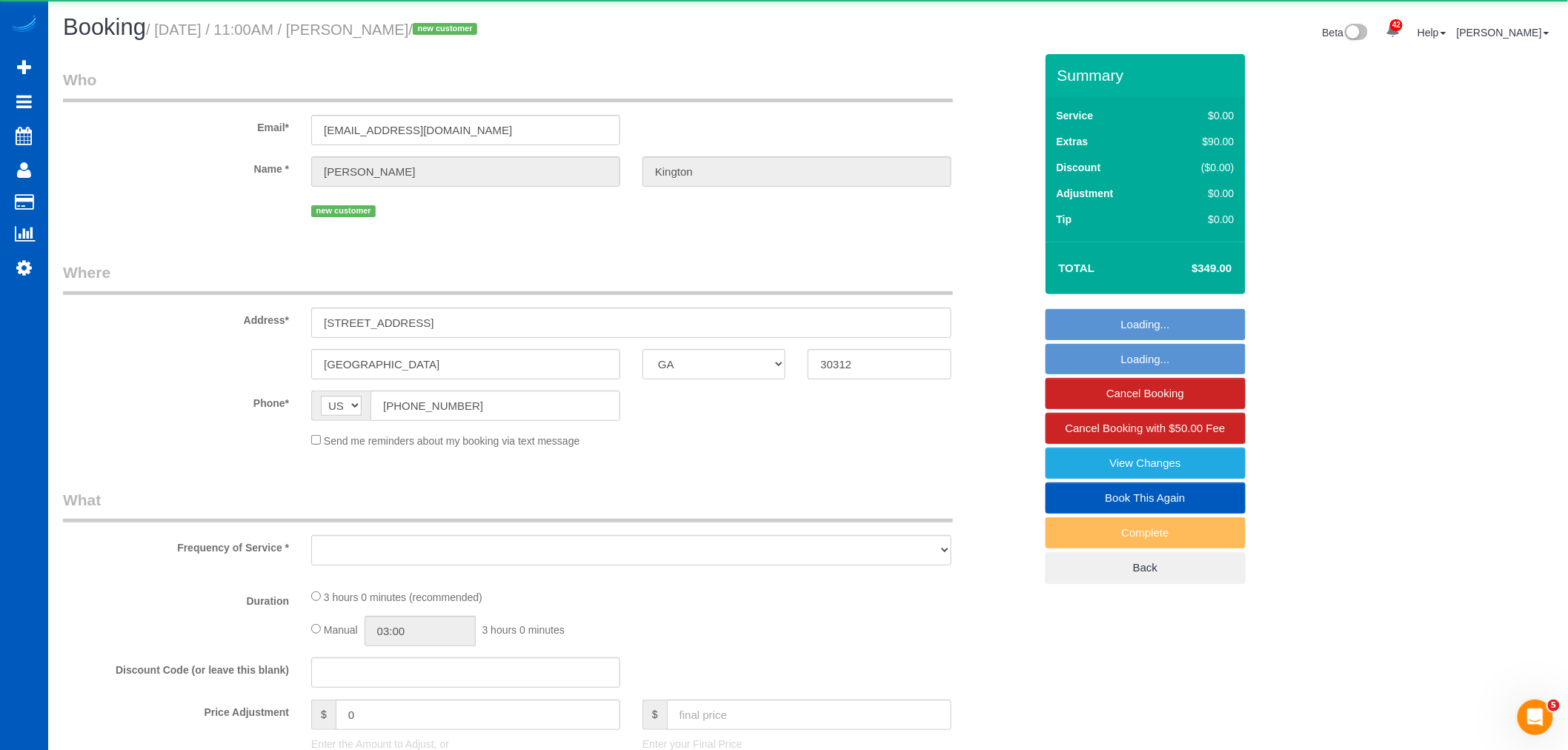
select select "object:5582"
select select "string:fspay-0269e23b-832b-45c2-bc35-4ddea6b6bd1b"
select select "199"
select select "2001"
select select "4"
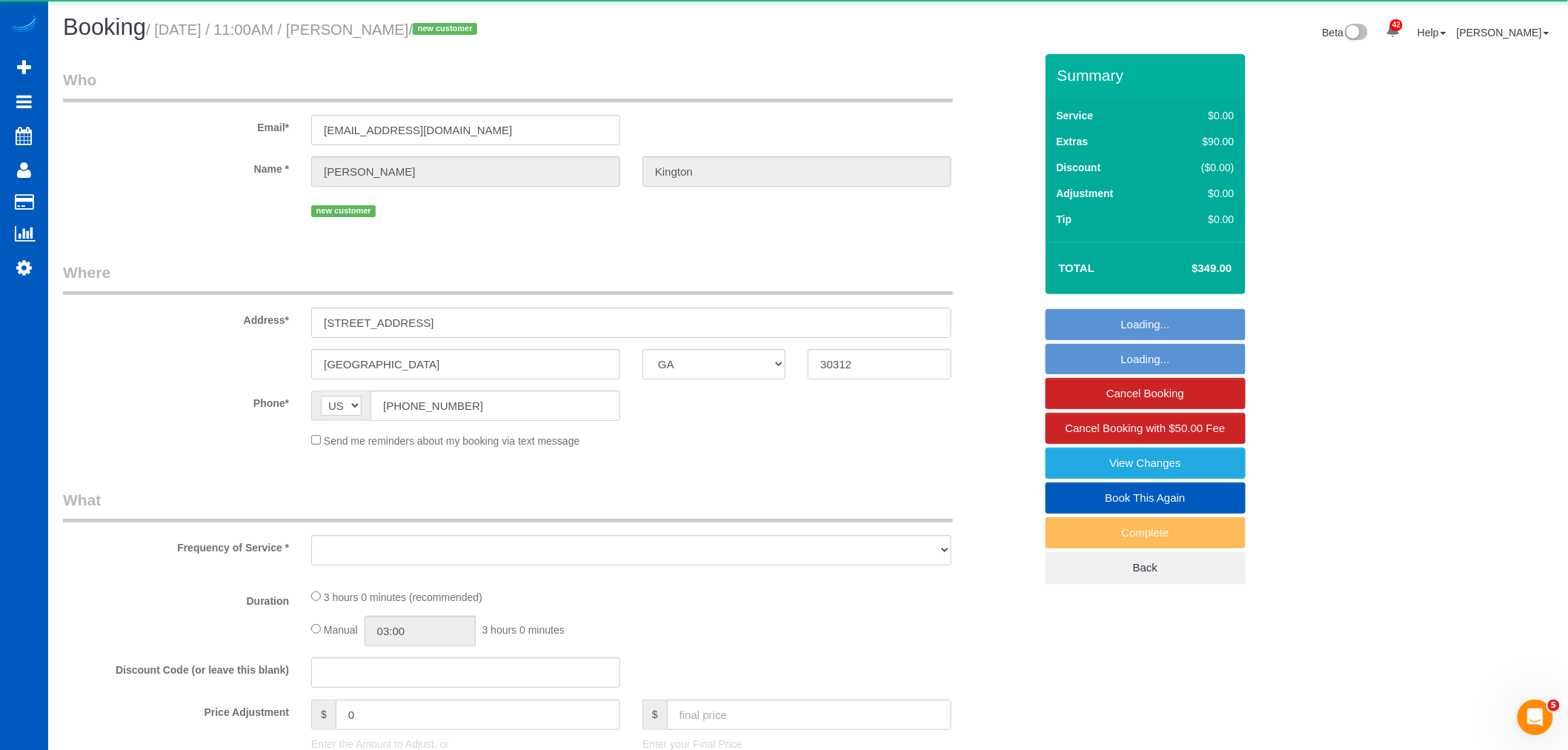
select select "3"
select select "spot28"
select select "number:8"
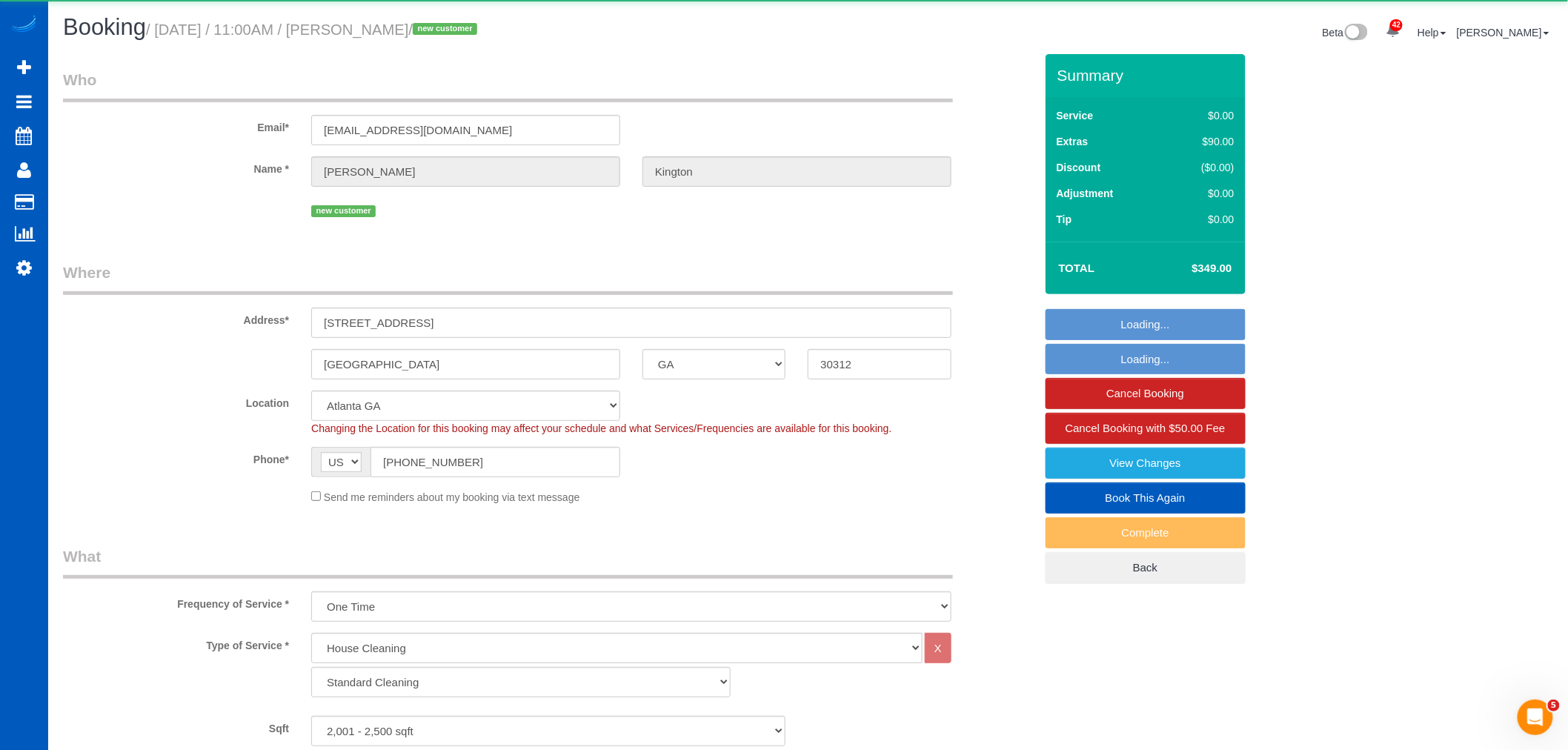
scroll to position [177, 0]
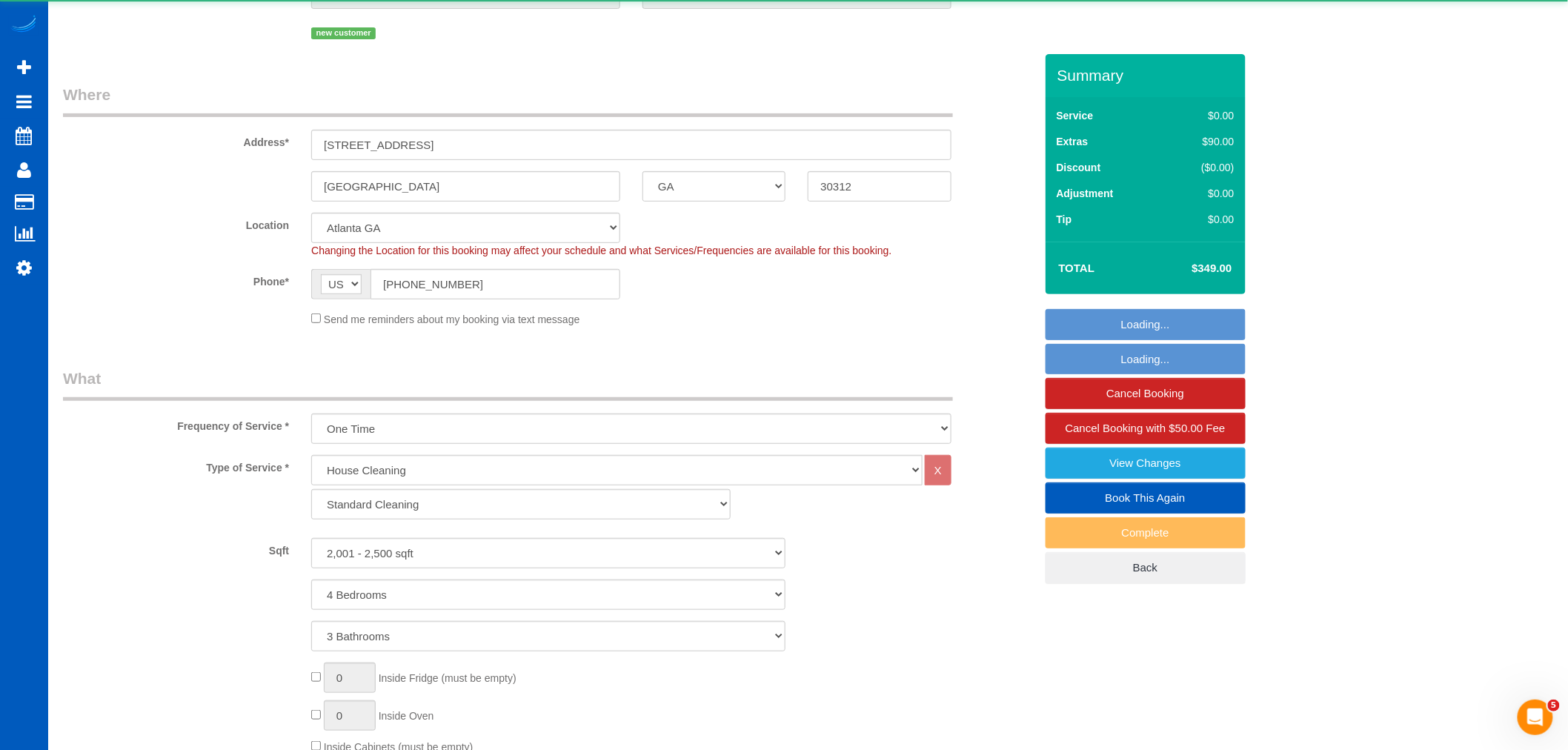
select select "2001"
select select "4"
select select "3"
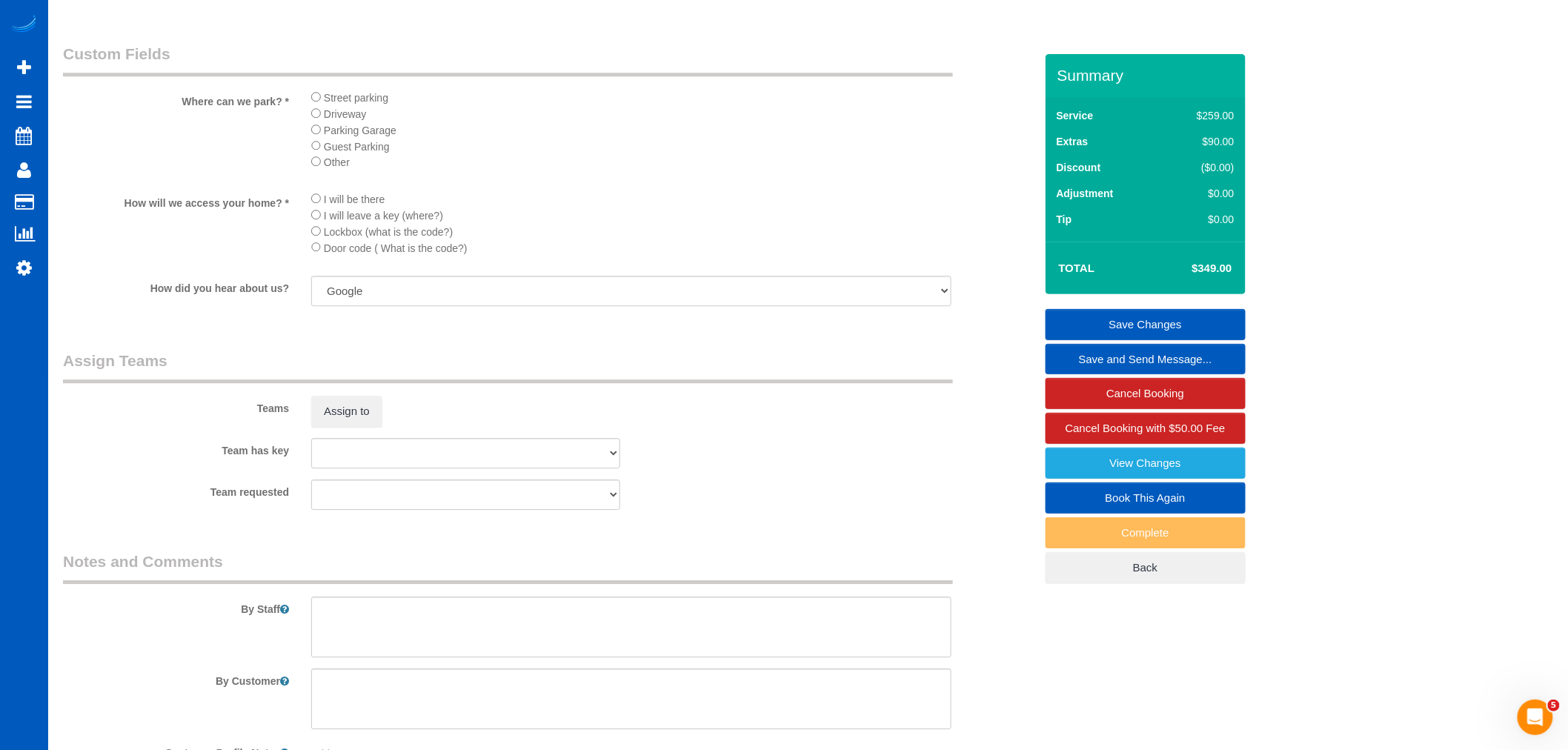
scroll to position [1645, 0]
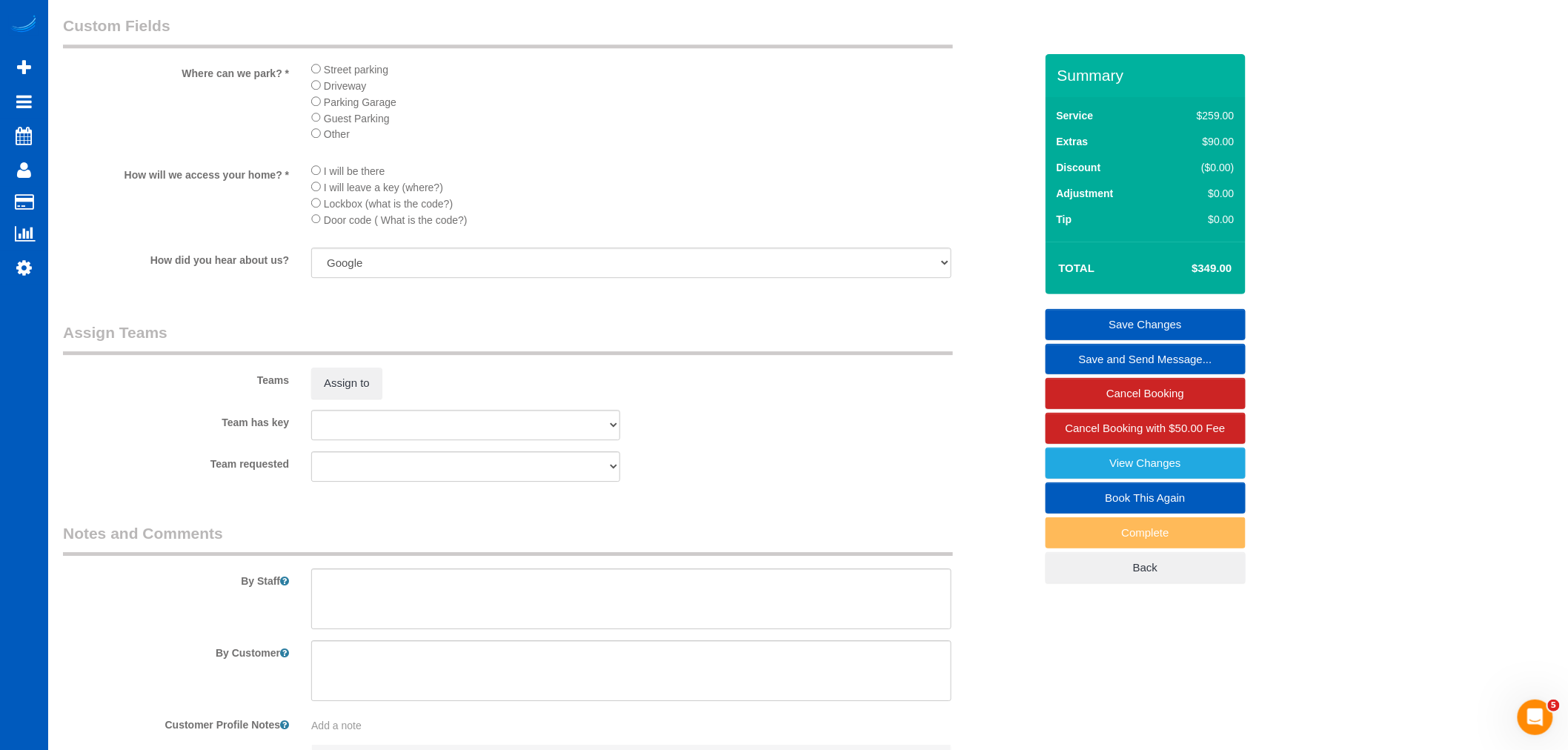
click at [356, 381] on div "Teams Assign to" at bounding box center [548, 360] width 993 height 77
click at [354, 399] on button "Assign to" at bounding box center [346, 382] width 71 height 31
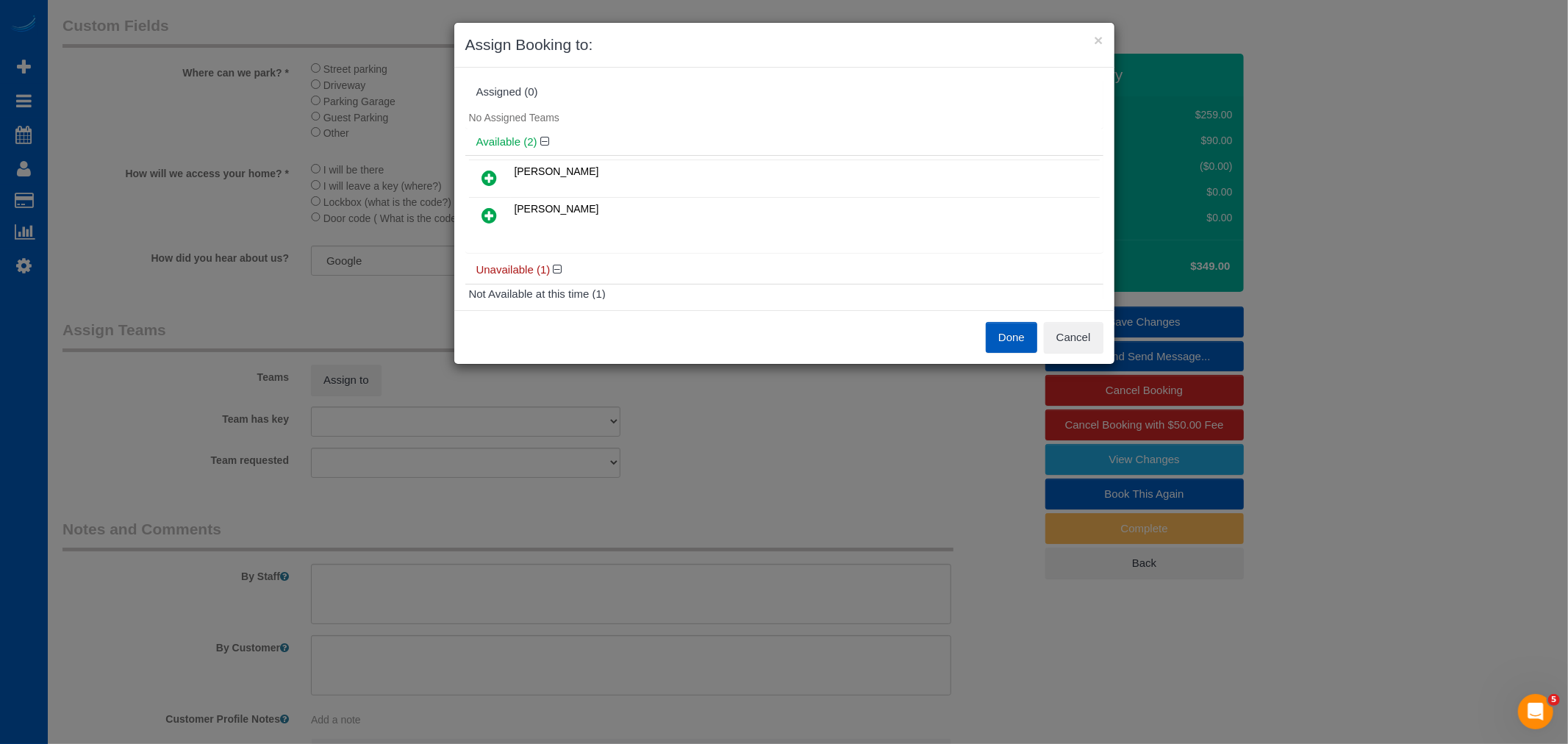
click at [491, 219] on icon at bounding box center [490, 215] width 16 height 18
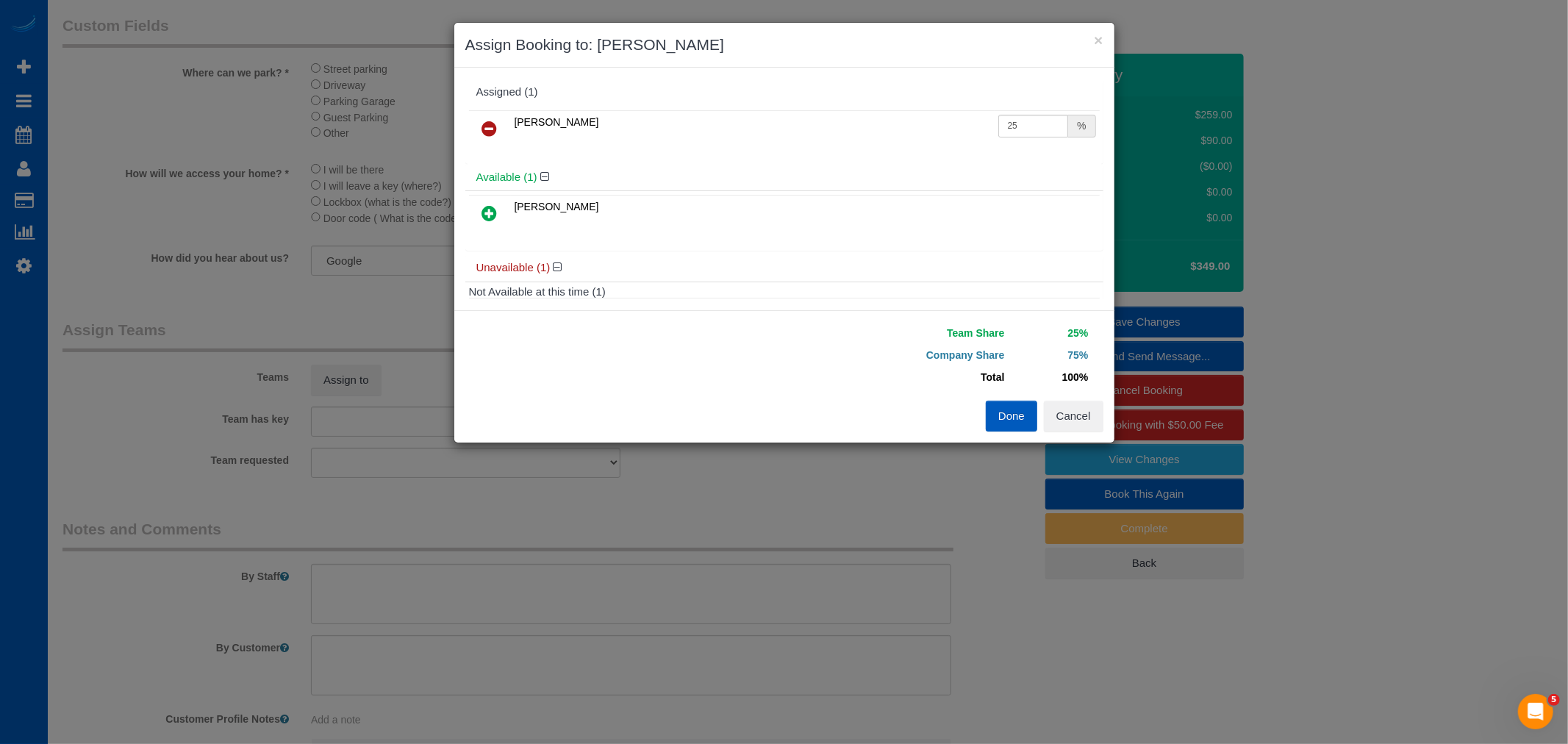
click at [490, 173] on h4 "Available (1)" at bounding box center [784, 177] width 616 height 12
click at [483, 210] on icon at bounding box center [490, 212] width 16 height 18
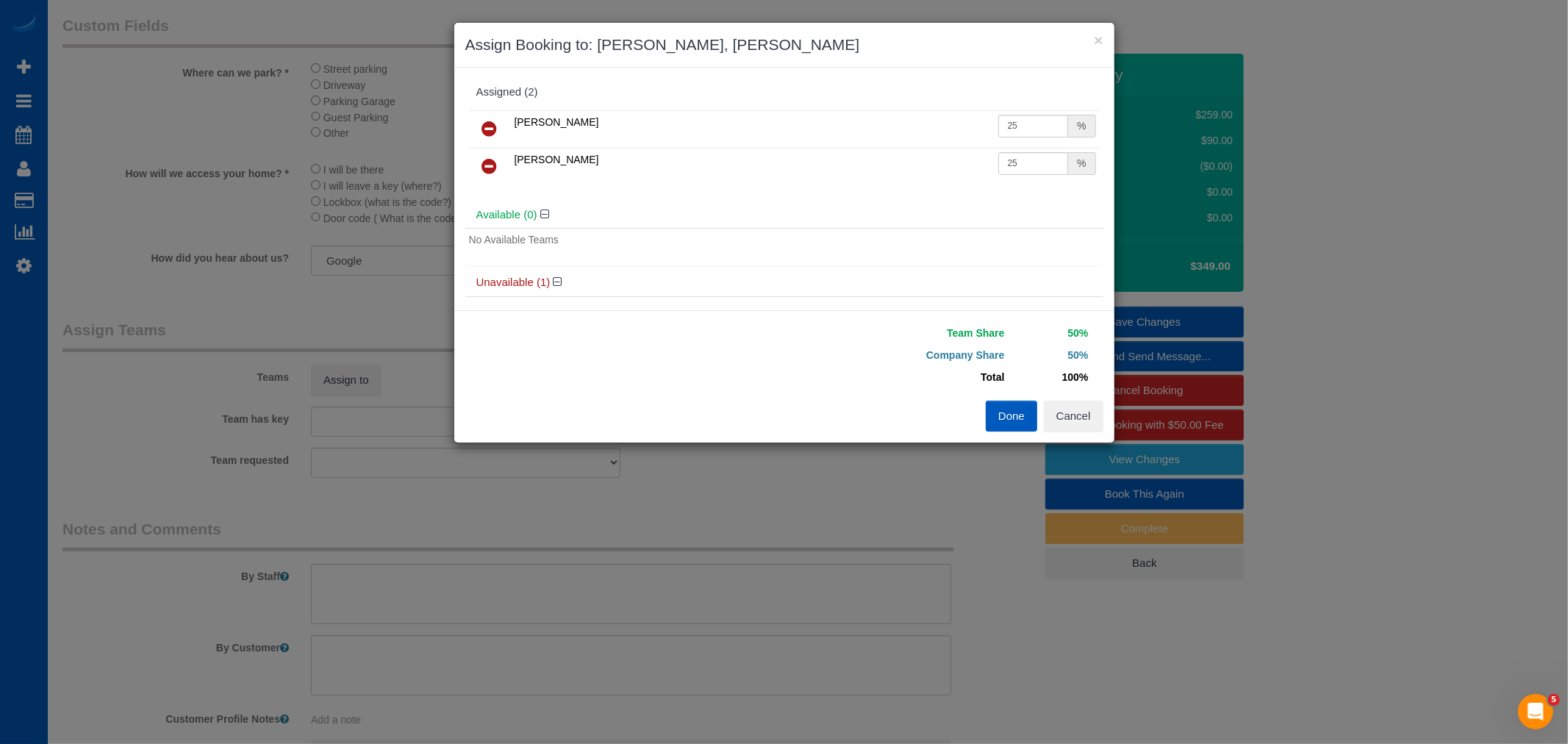
click at [1002, 409] on button "Done" at bounding box center [1011, 415] width 51 height 31
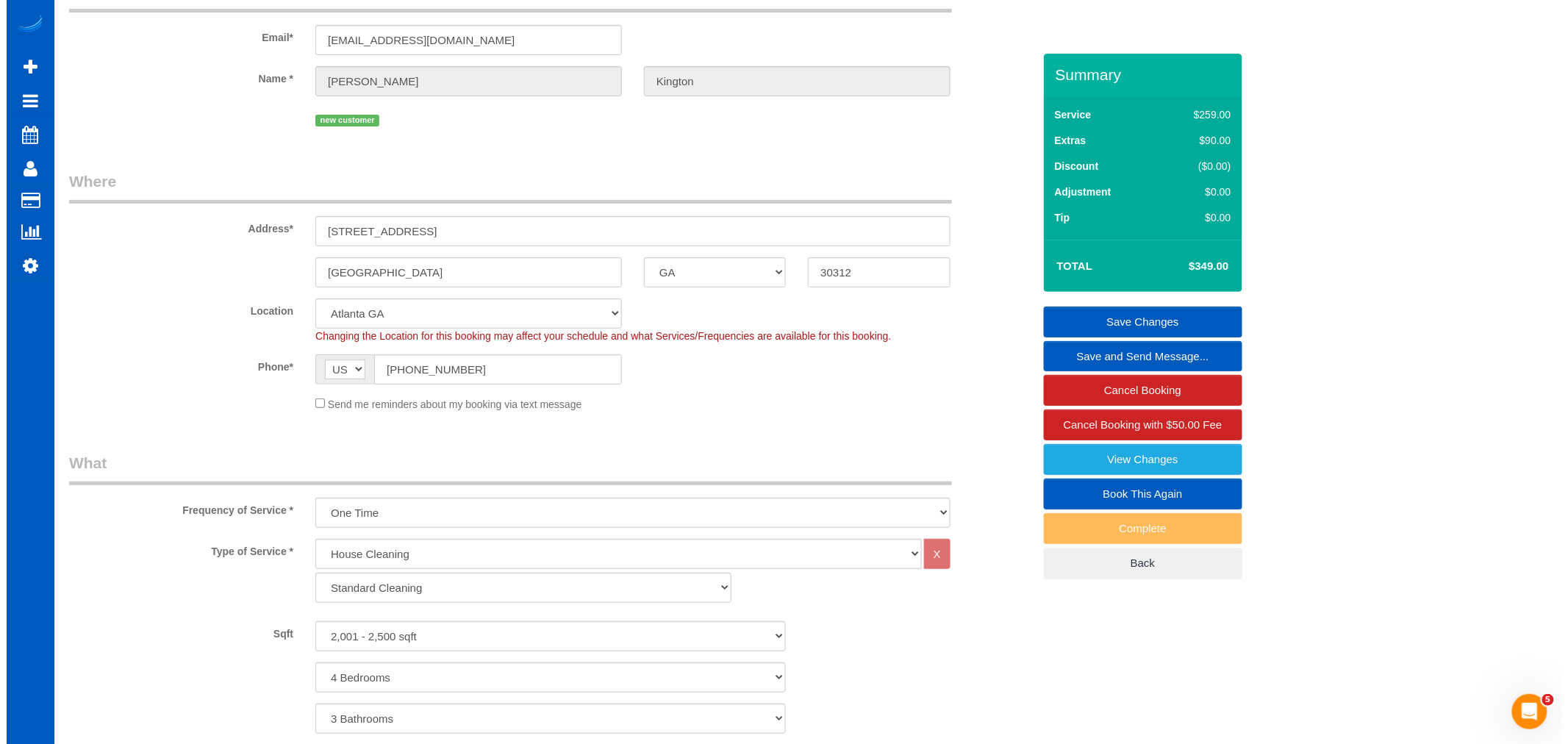
scroll to position [0, 0]
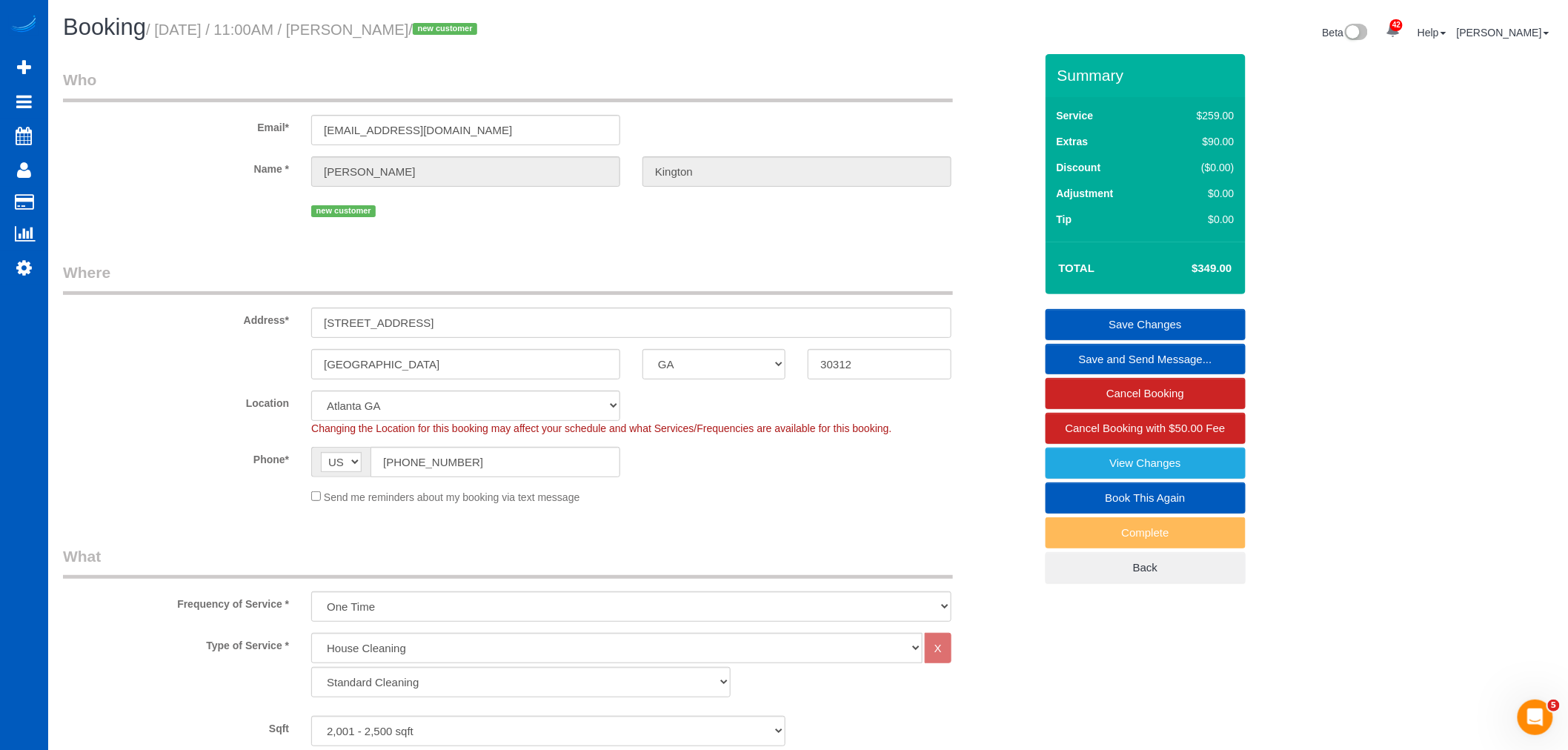
click at [1166, 320] on link "Save Changes" at bounding box center [1145, 324] width 200 height 31
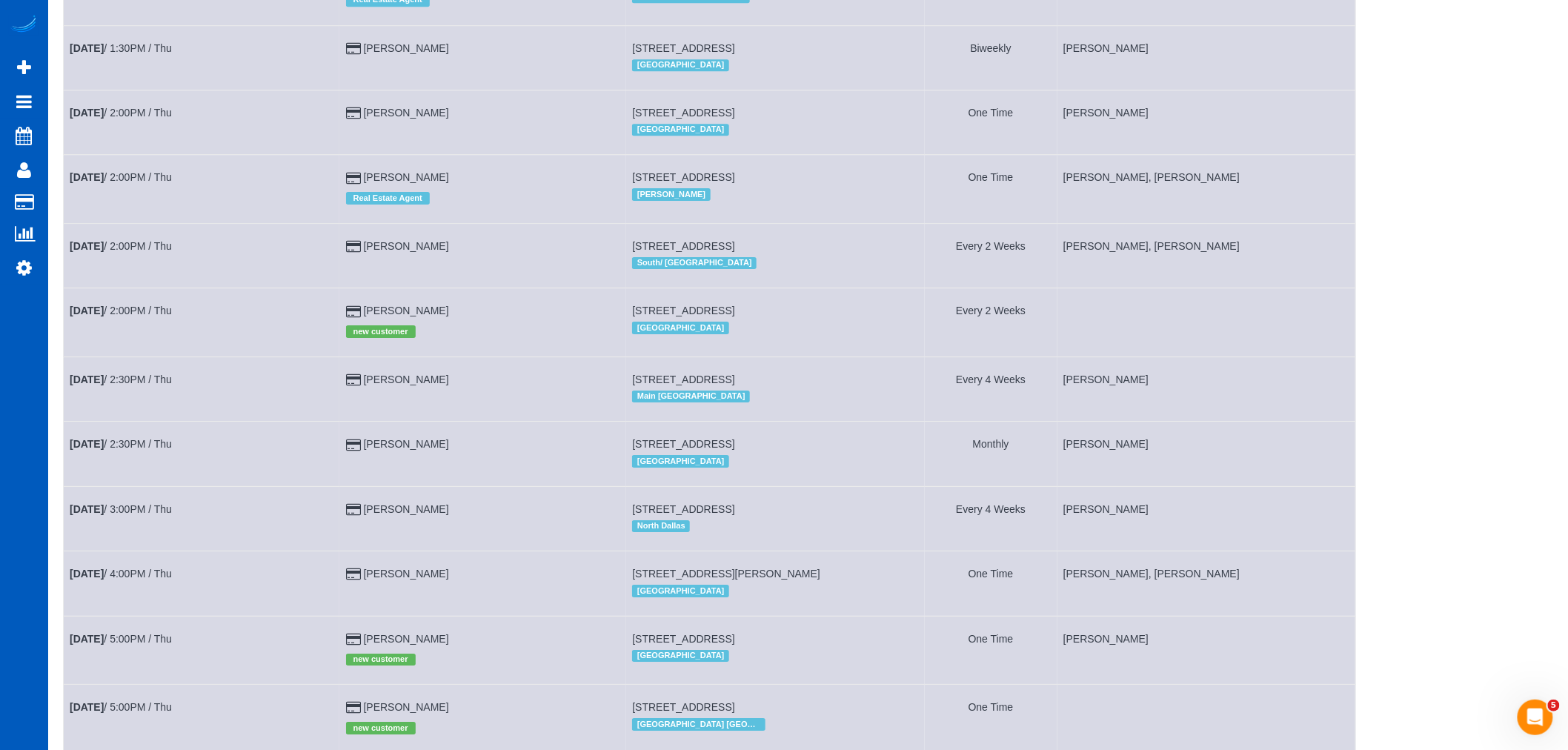
scroll to position [2145, 0]
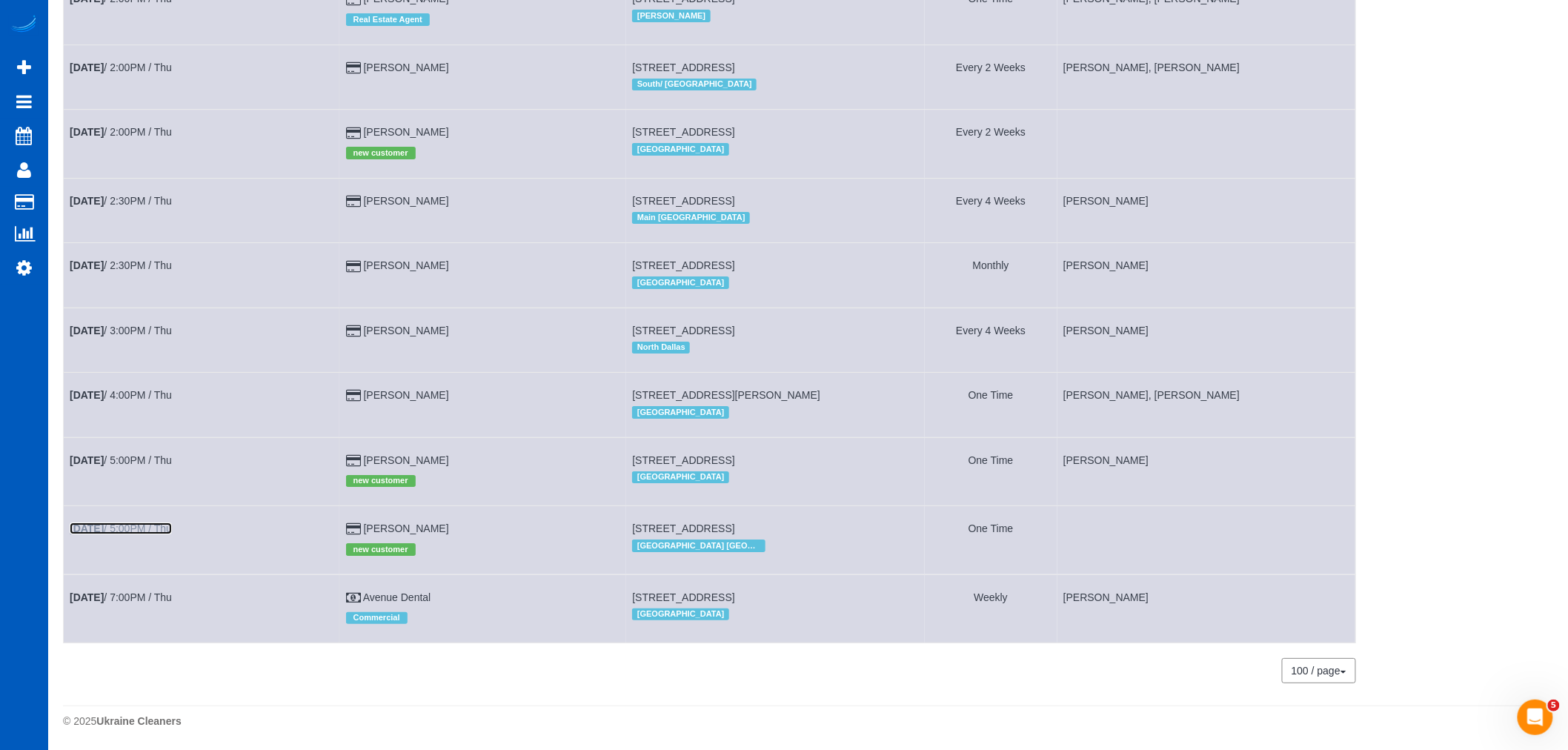
click at [139, 522] on link "[DATE] 5:00PM / Thu" at bounding box center [120, 528] width 102 height 12
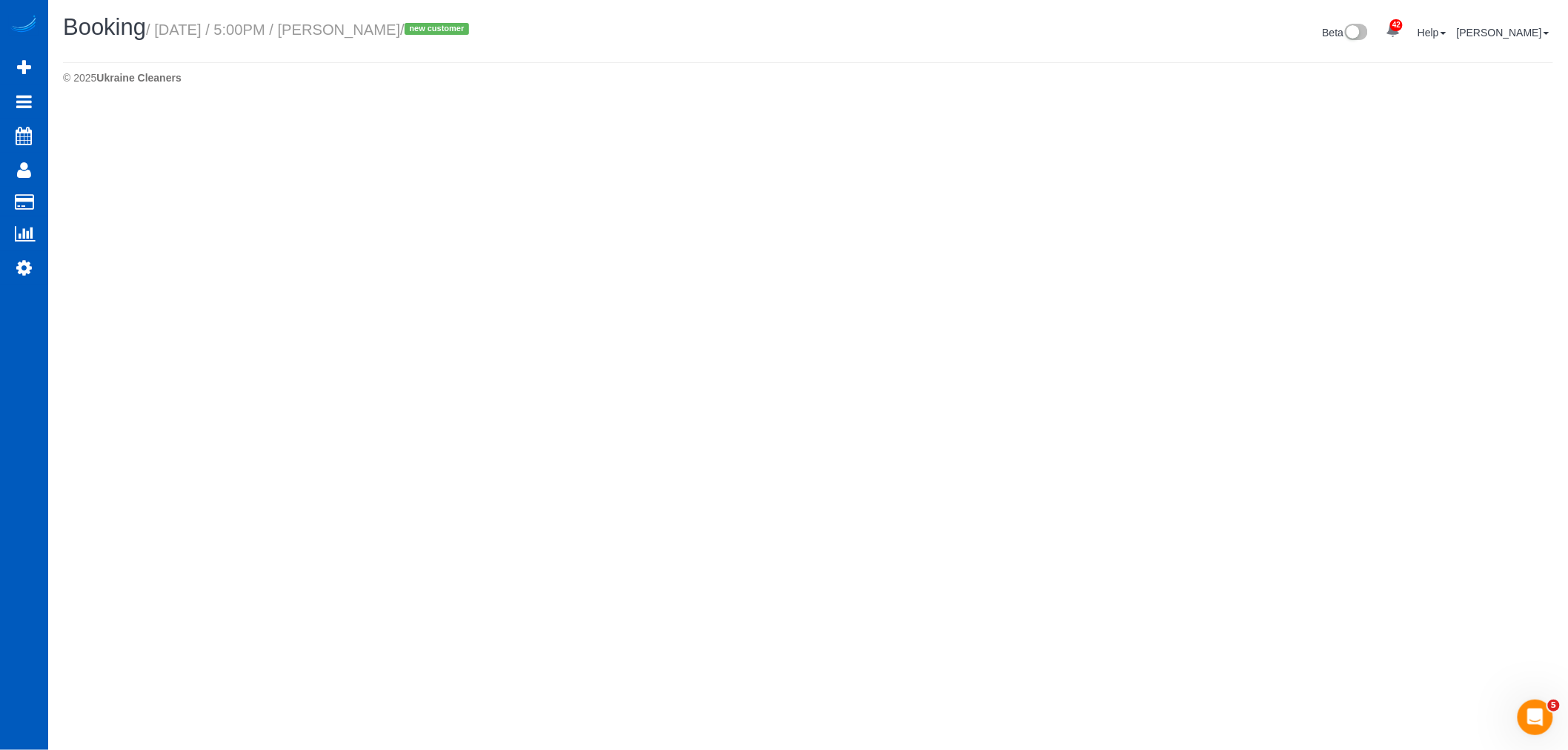
select select "GA"
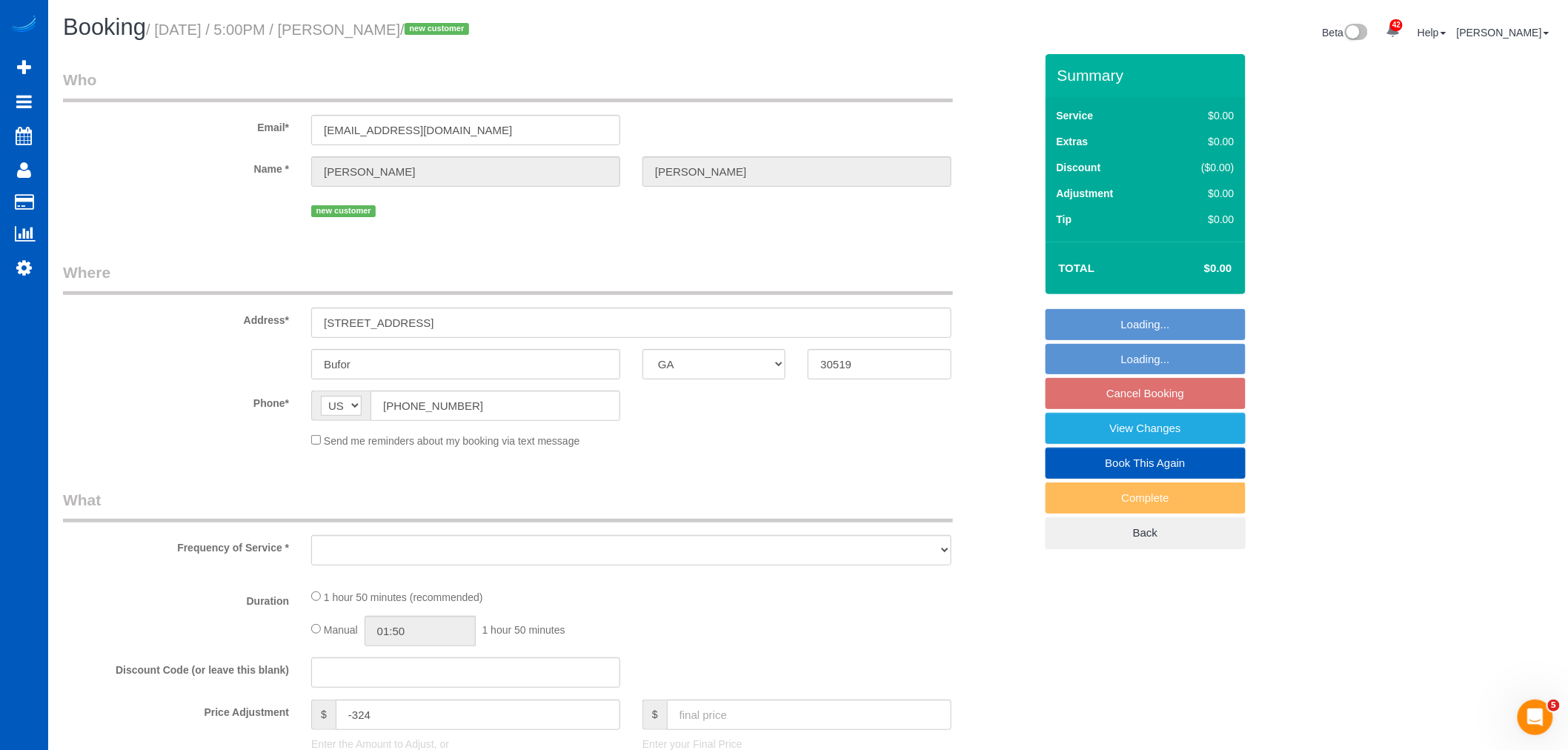
select select "object:7088"
select select "string:fspay-856702b5-9acb-4aaf-bd73-003c85fd85a2"
select select "spot40"
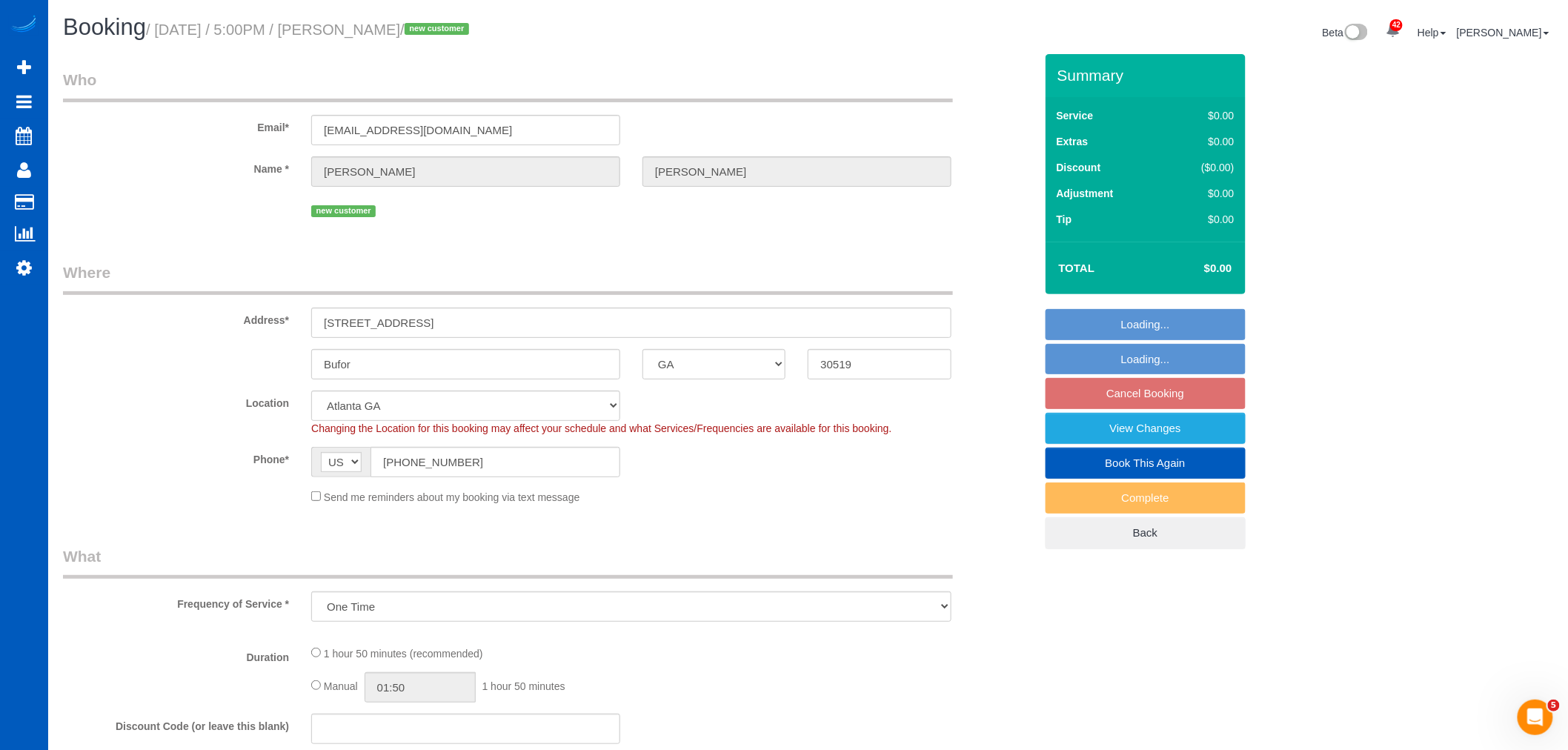
select select "object:7098"
select select "199"
select select "1501"
select select "3"
select select "2"
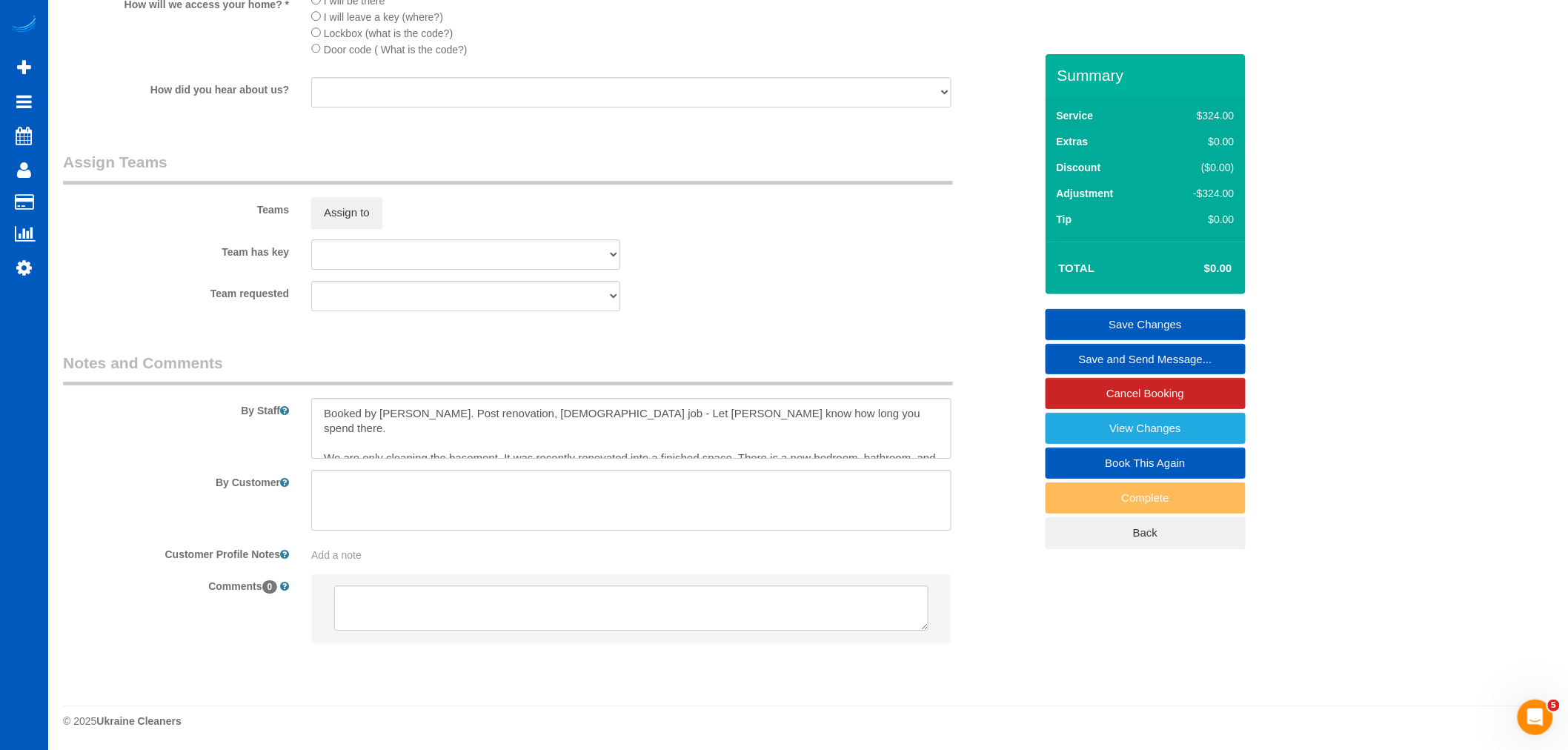
scroll to position [15, 0]
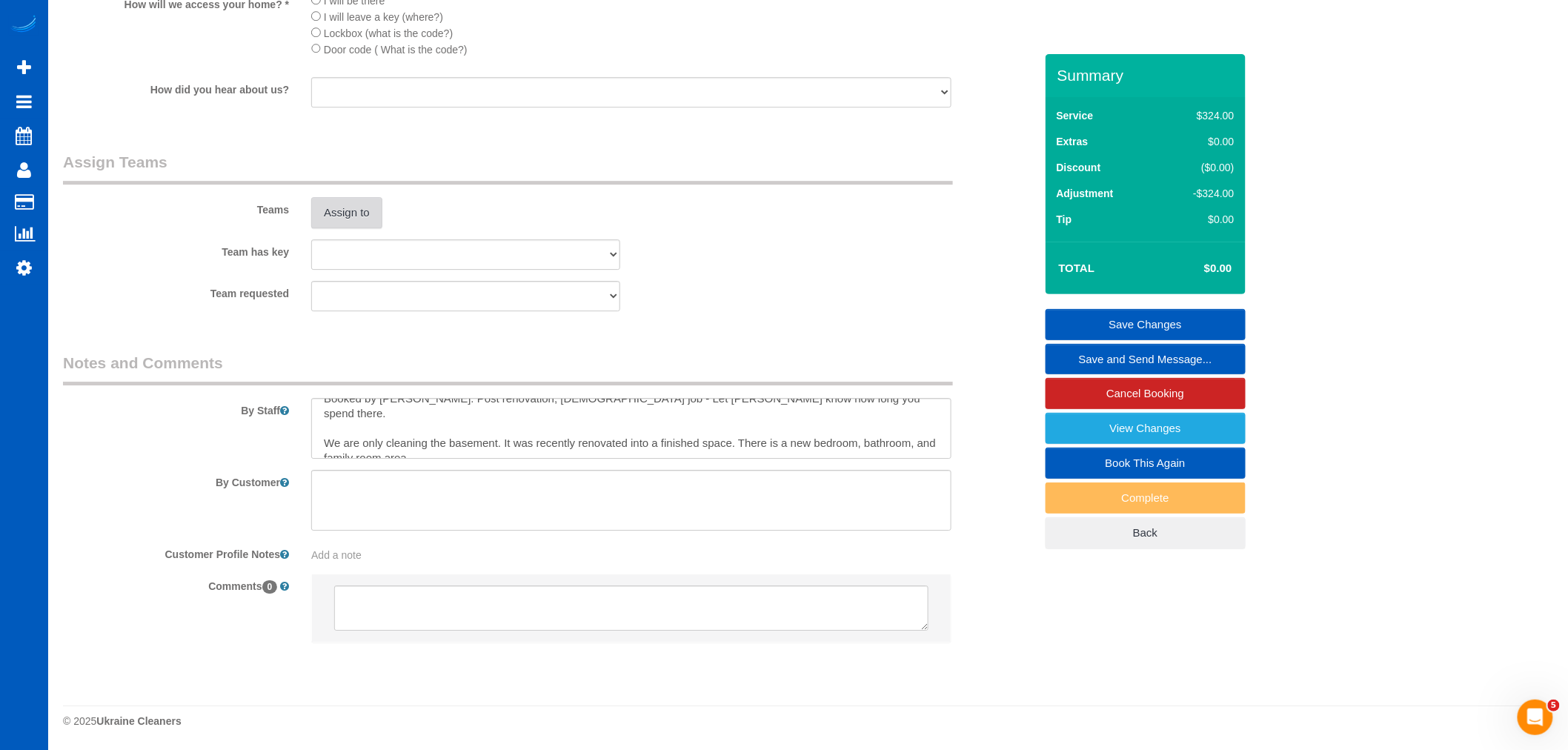
click at [339, 223] on button "Assign to" at bounding box center [346, 212] width 71 height 31
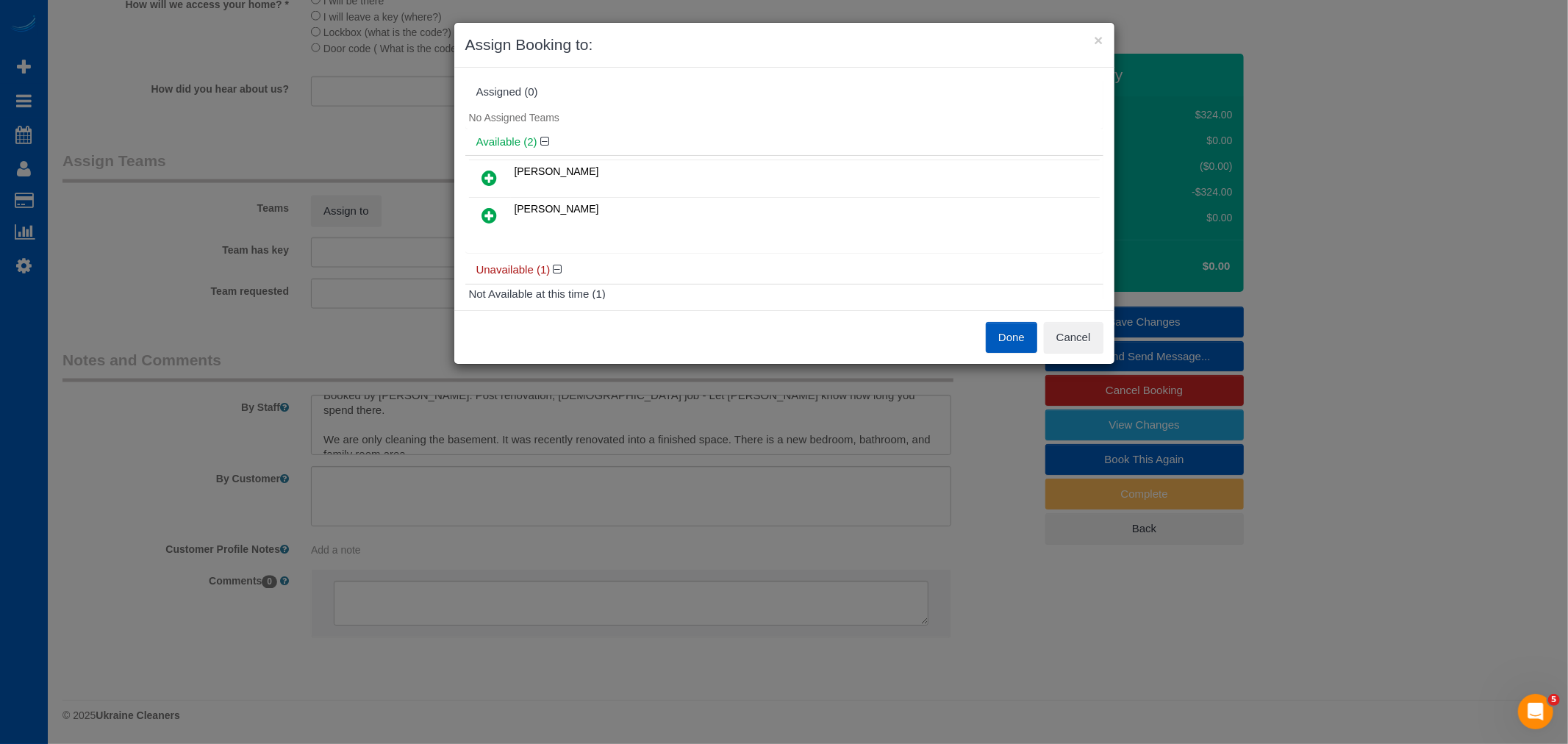
click at [497, 210] on link at bounding box center [489, 216] width 34 height 30
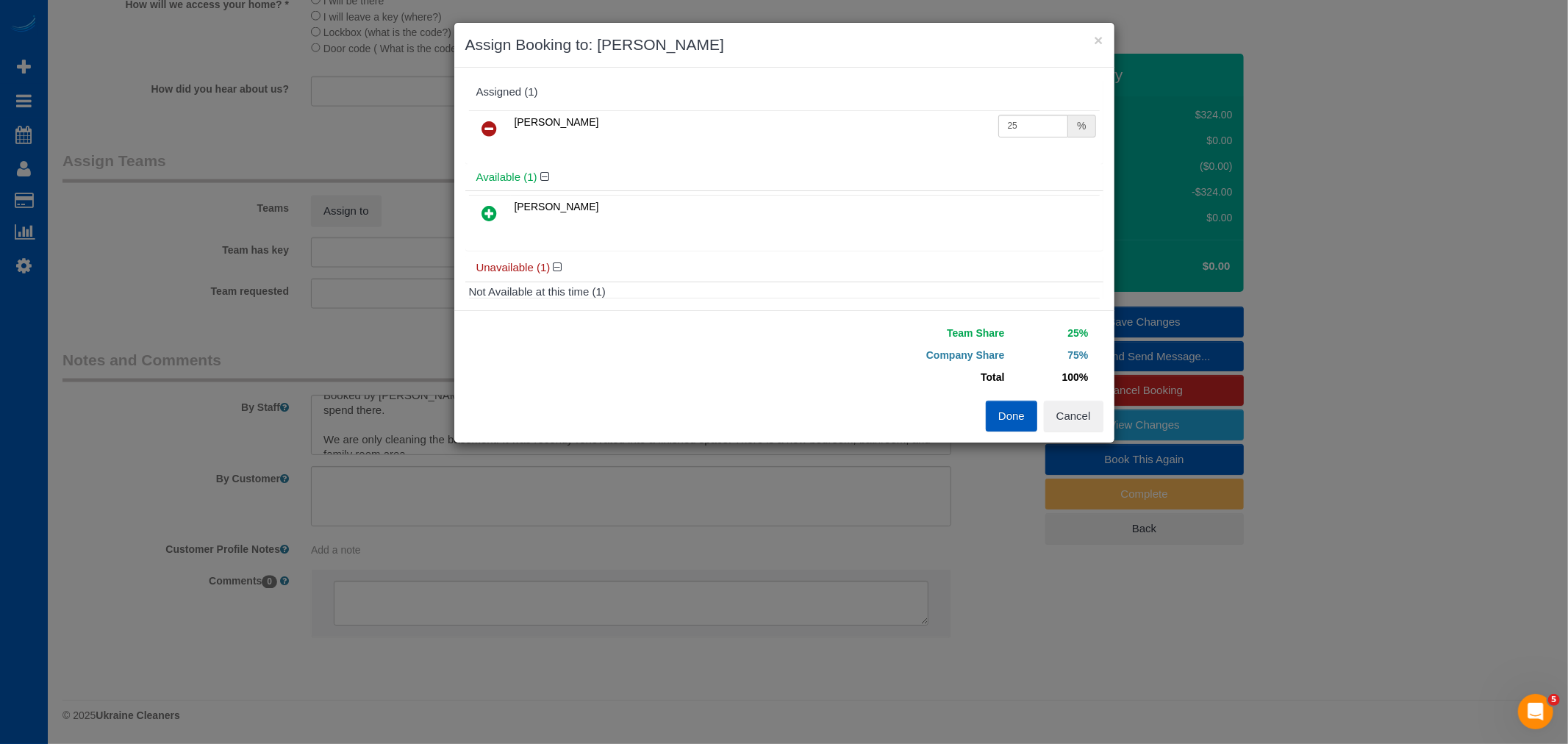
click at [486, 169] on div "Available (1)" at bounding box center [784, 177] width 638 height 27
click at [490, 210] on icon at bounding box center [490, 212] width 16 height 18
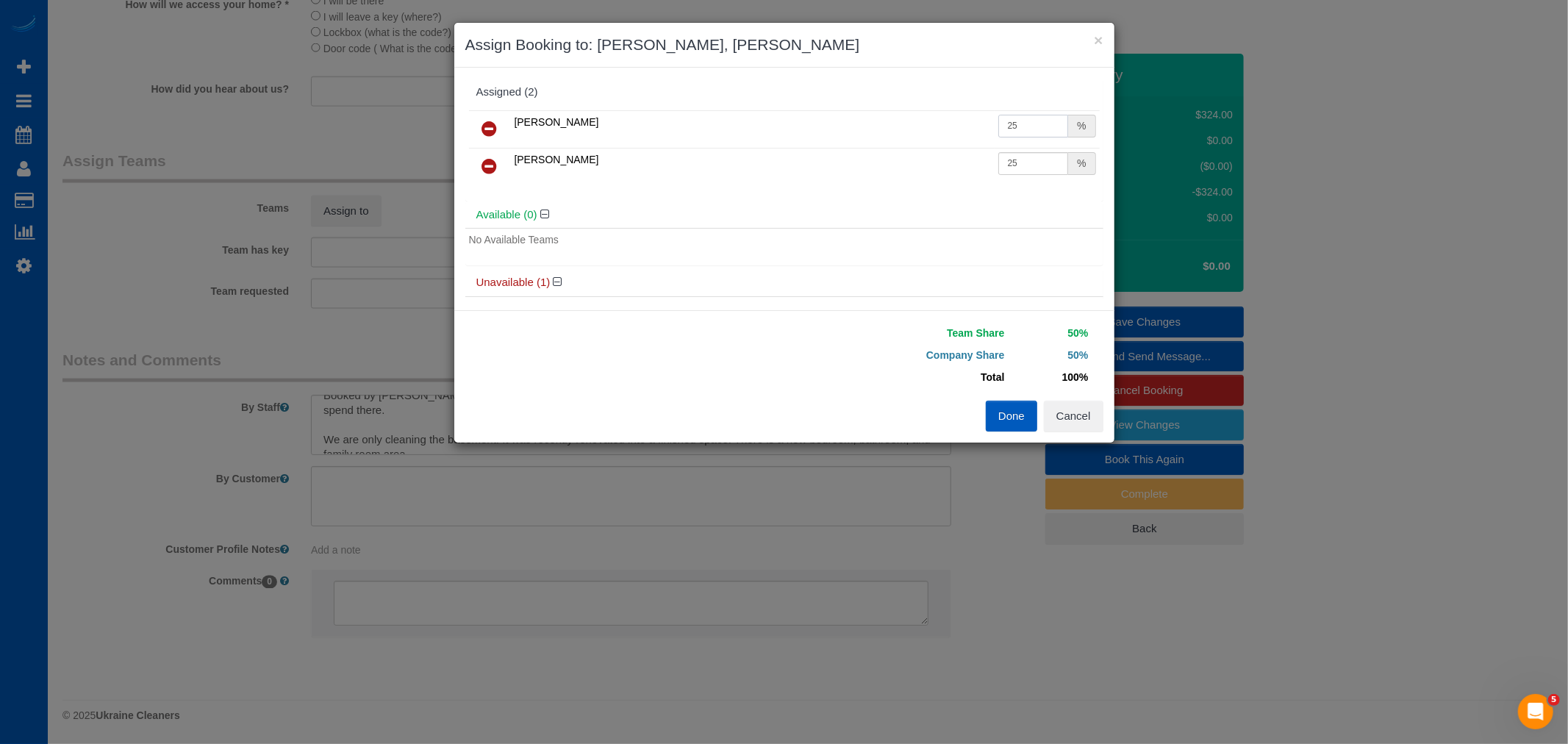
drag, startPoint x: 1004, startPoint y: 127, endPoint x: 1031, endPoint y: 134, distance: 27.9
click at [1031, 134] on input "25" at bounding box center [1034, 126] width 71 height 22
type input "27"
drag, startPoint x: 1002, startPoint y: 158, endPoint x: 1039, endPoint y: 181, distance: 43.6
click at [1038, 174] on td "25 %" at bounding box center [1047, 167] width 105 height 37
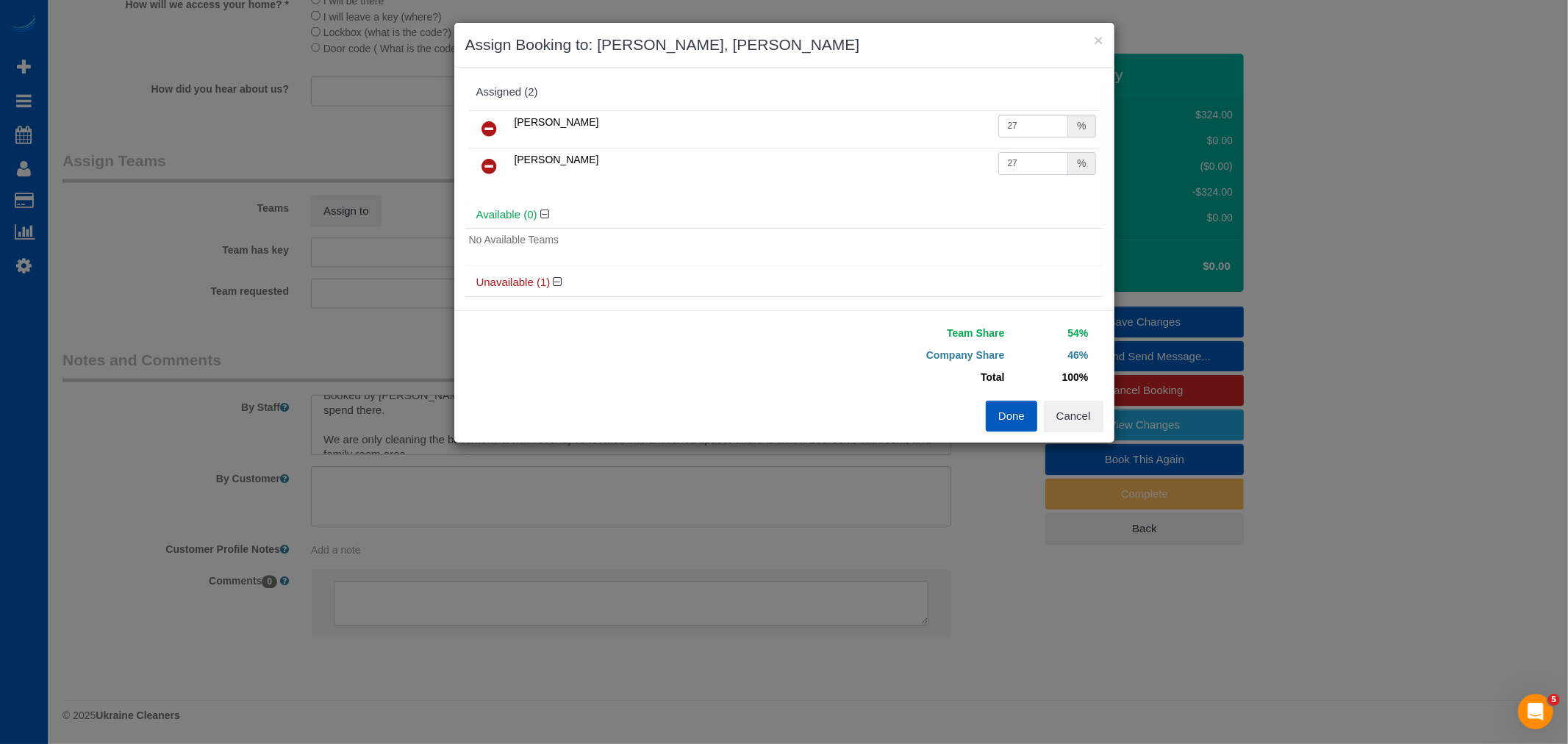
type input "27"
click at [1018, 413] on button "Done" at bounding box center [1011, 415] width 51 height 31
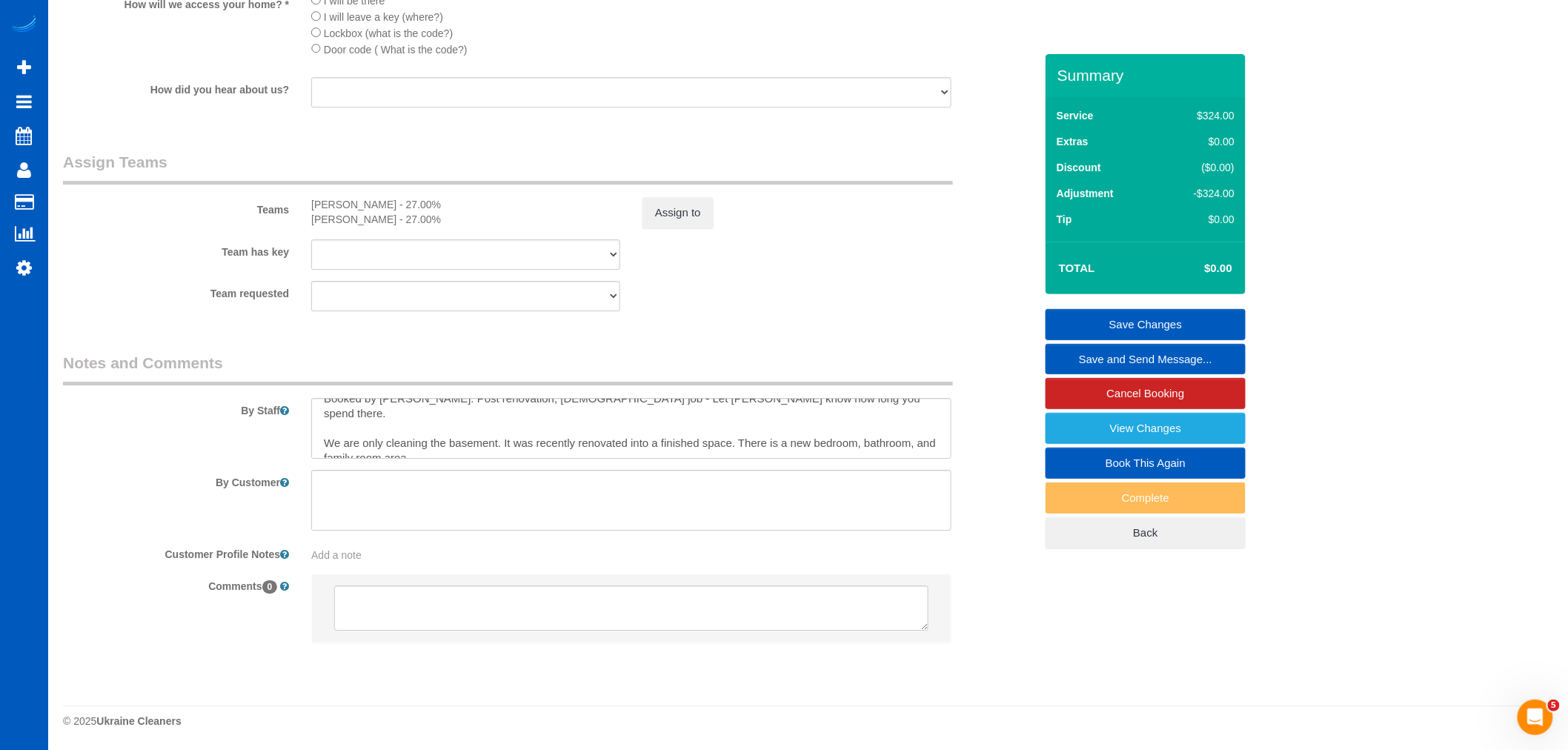
click at [1167, 320] on link "Save Changes" at bounding box center [1145, 324] width 200 height 31
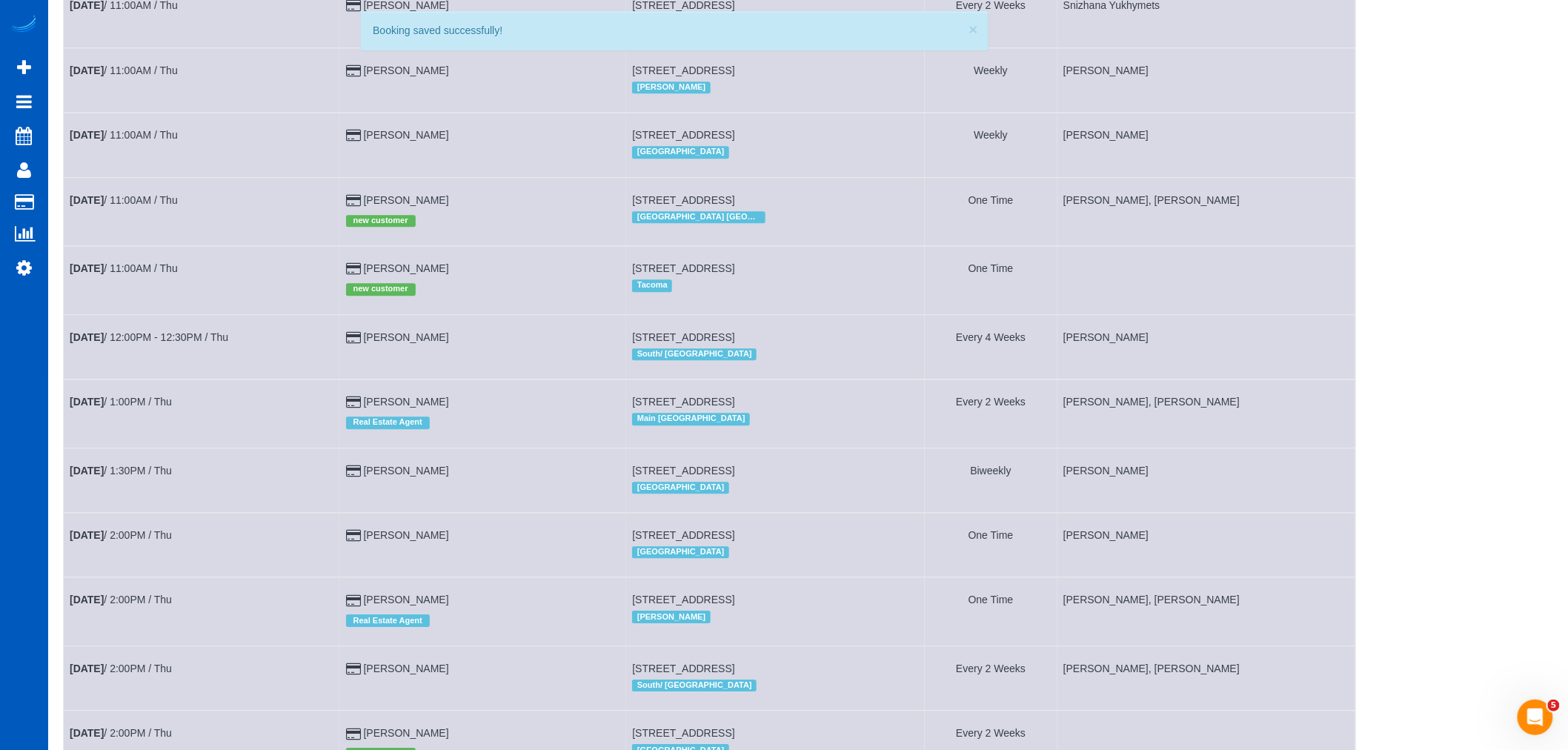
scroll to position [1645, 0]
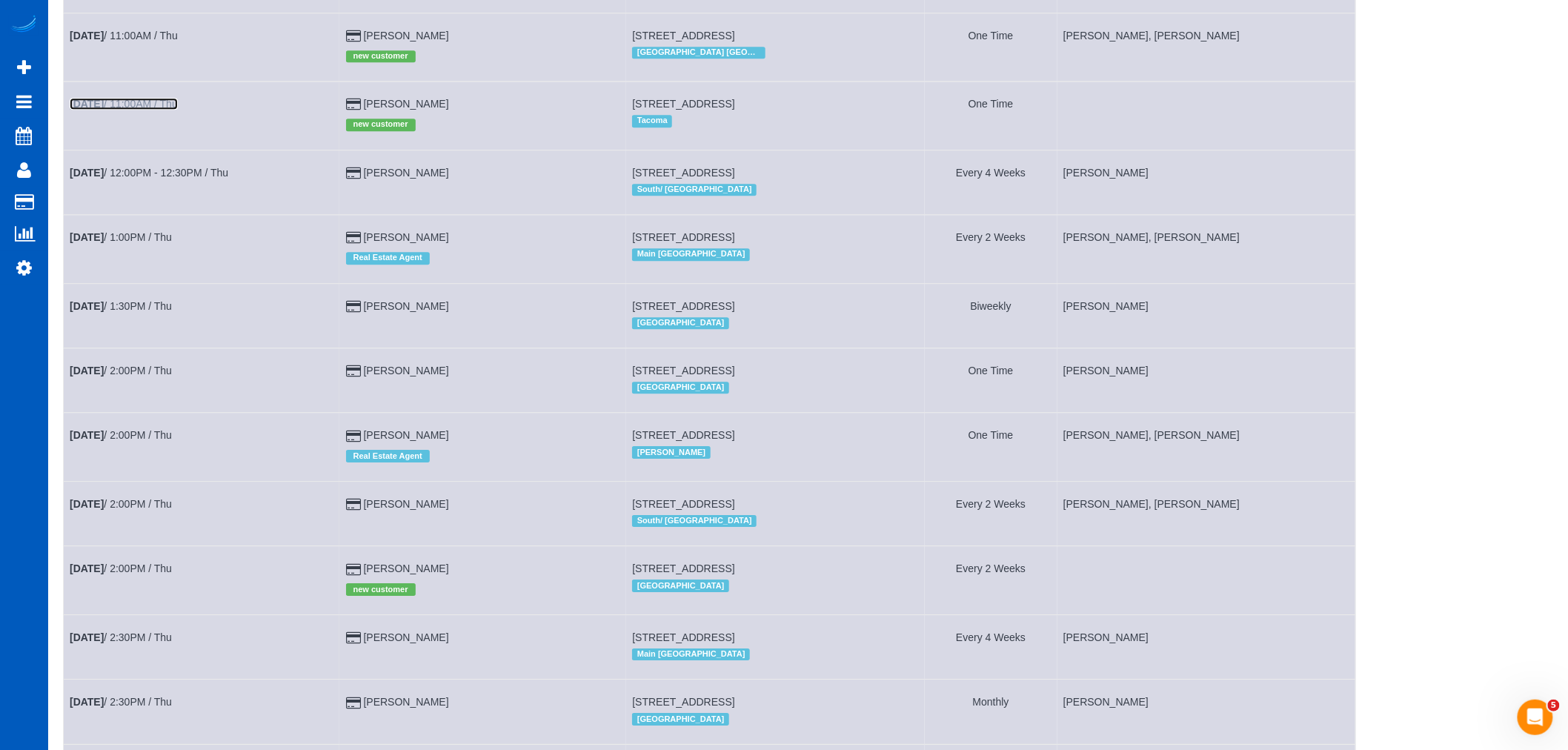
click at [168, 110] on link "[DATE] 11:00AM / Thu" at bounding box center [123, 103] width 108 height 12
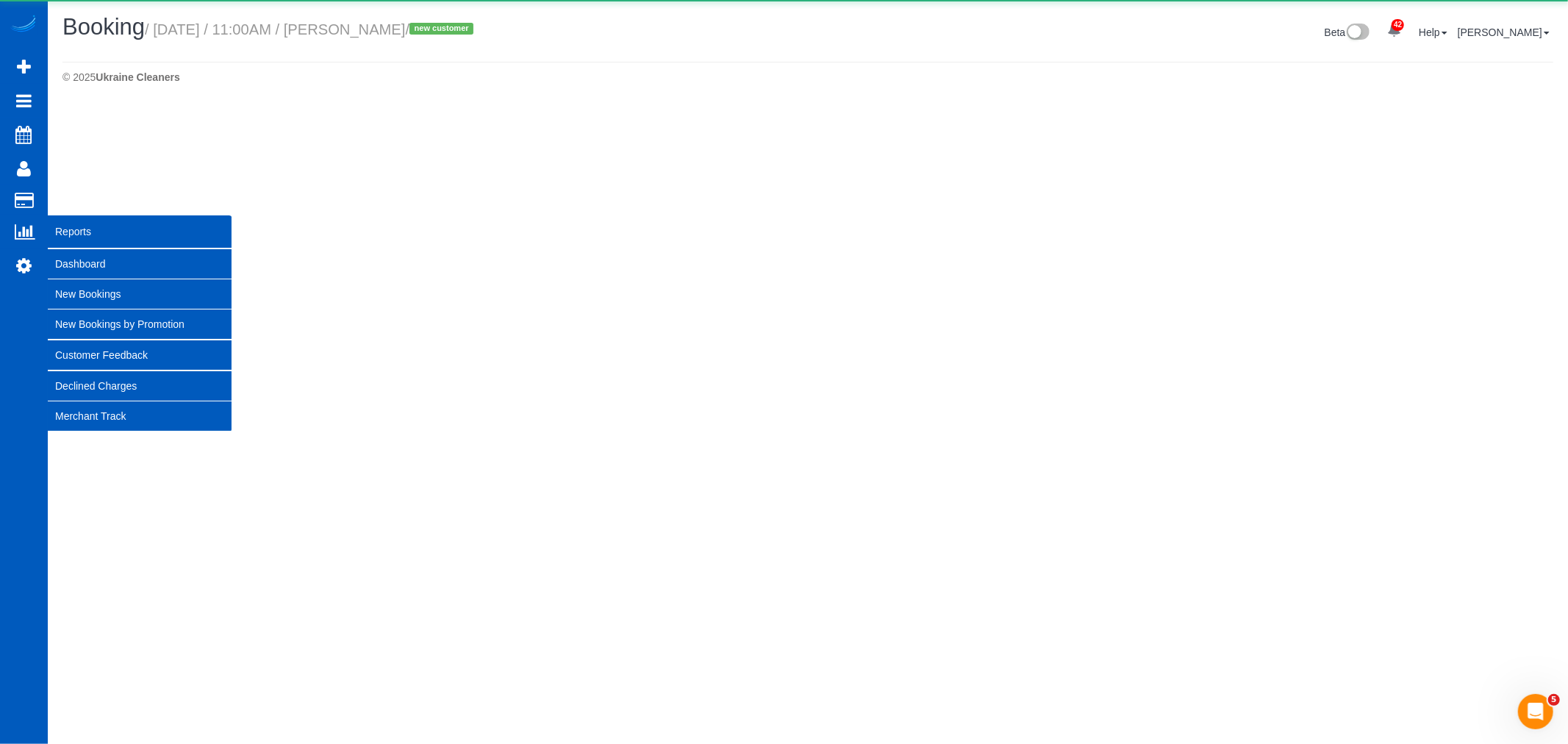
select select "WA"
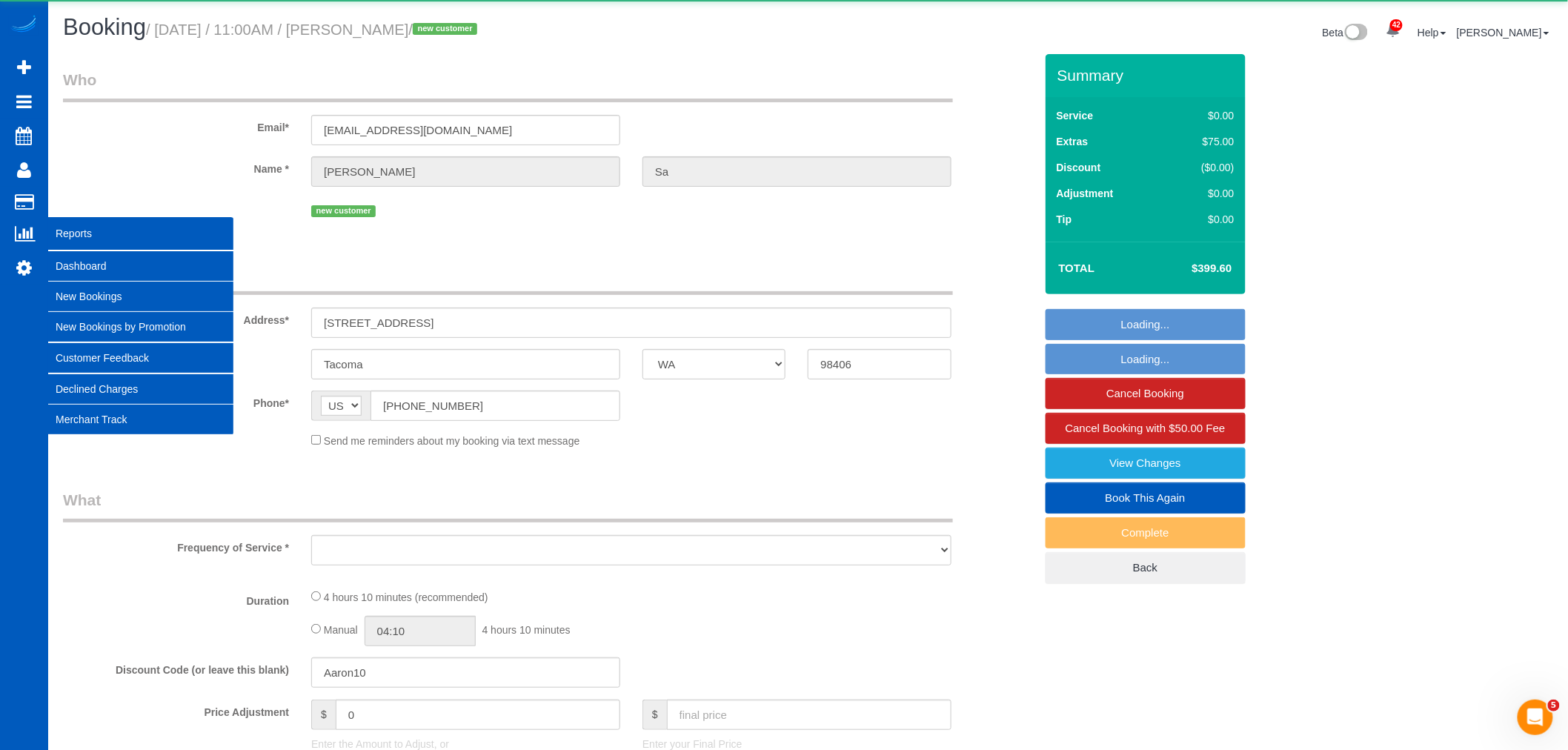
select select "object:8668"
select select "string:fspay-2fe919fe-c052-4daf-8642-fcef8b725ab0"
select select "199"
select select "2001"
select select "4"
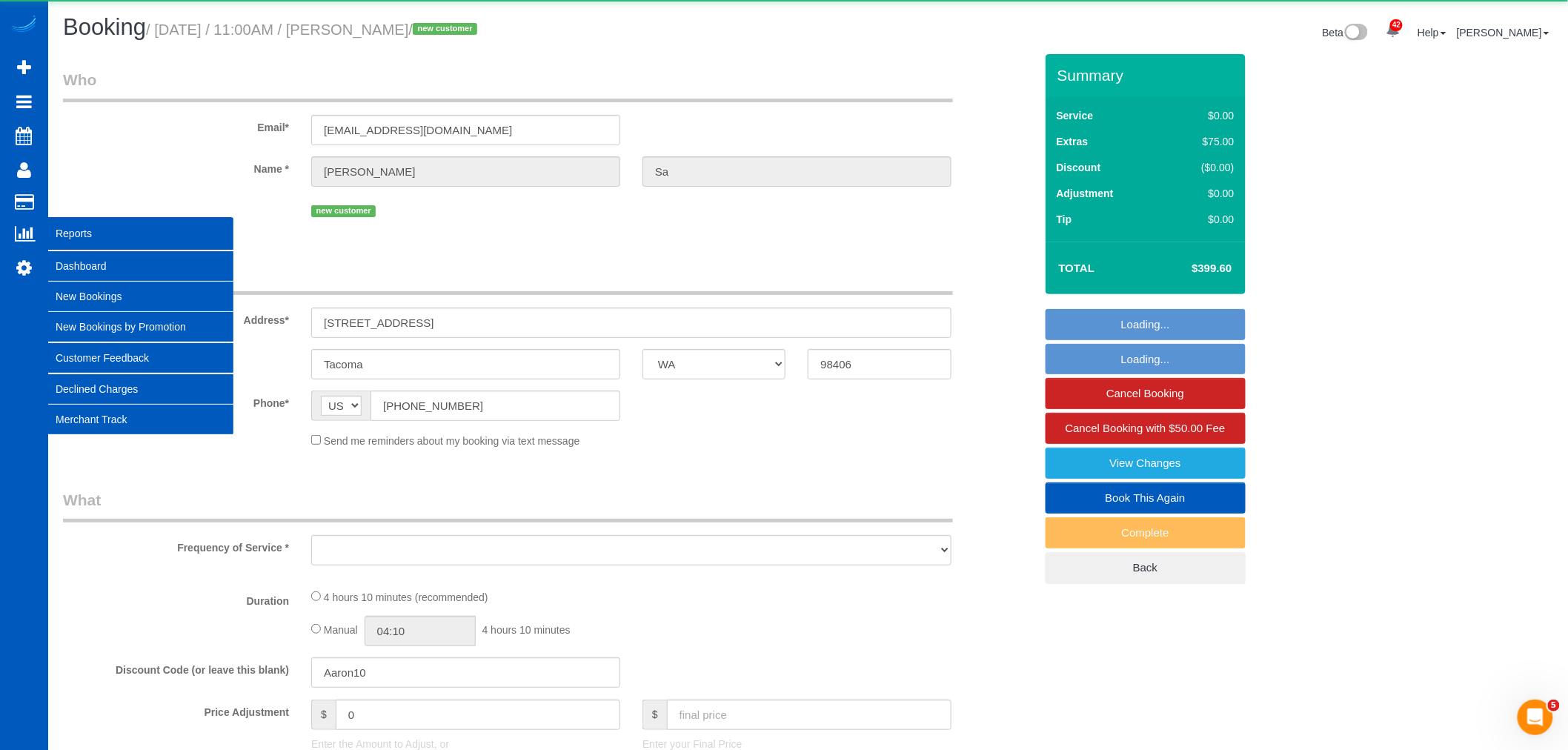
select select "3"
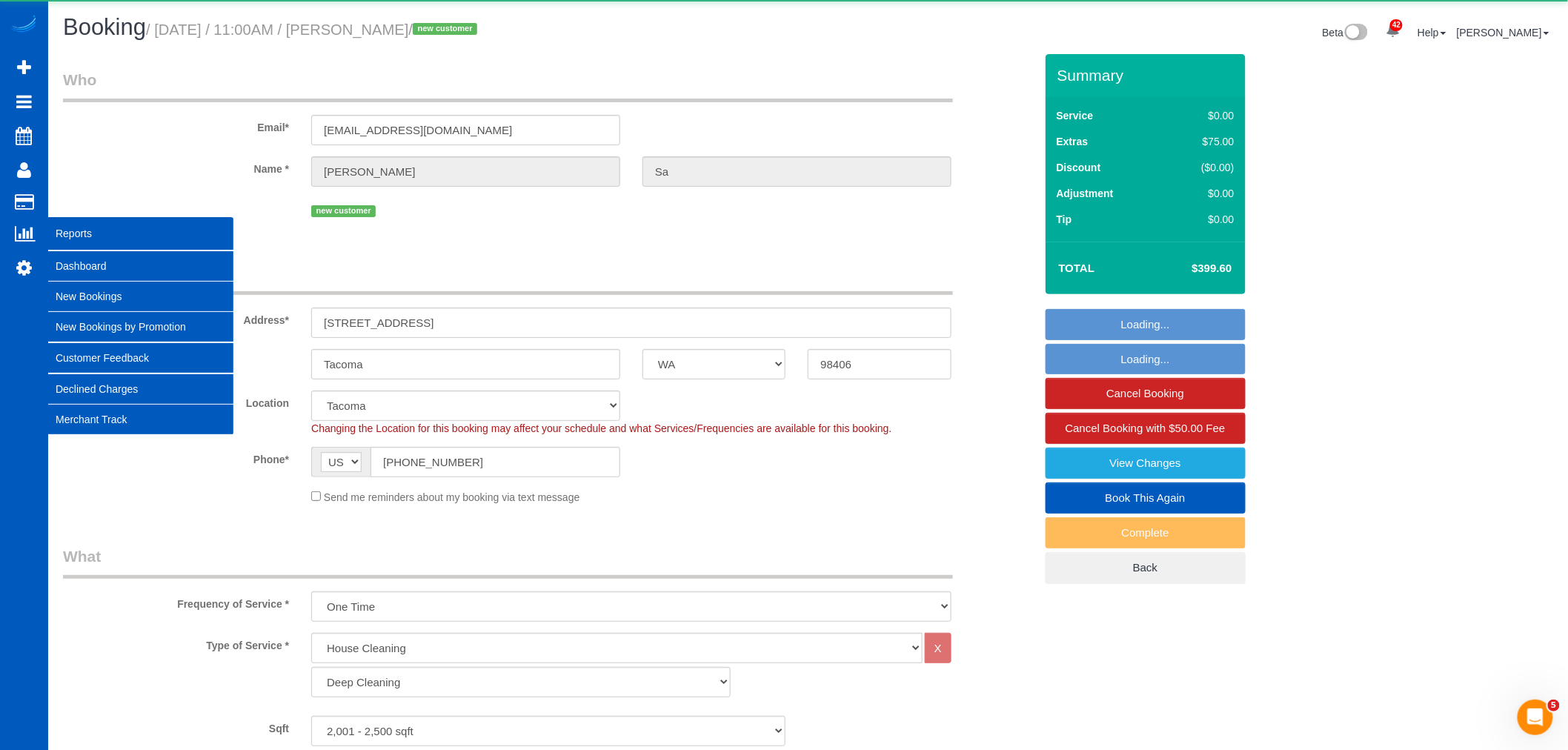
select select "object:8861"
select select "2001"
select select "4"
select select "3"
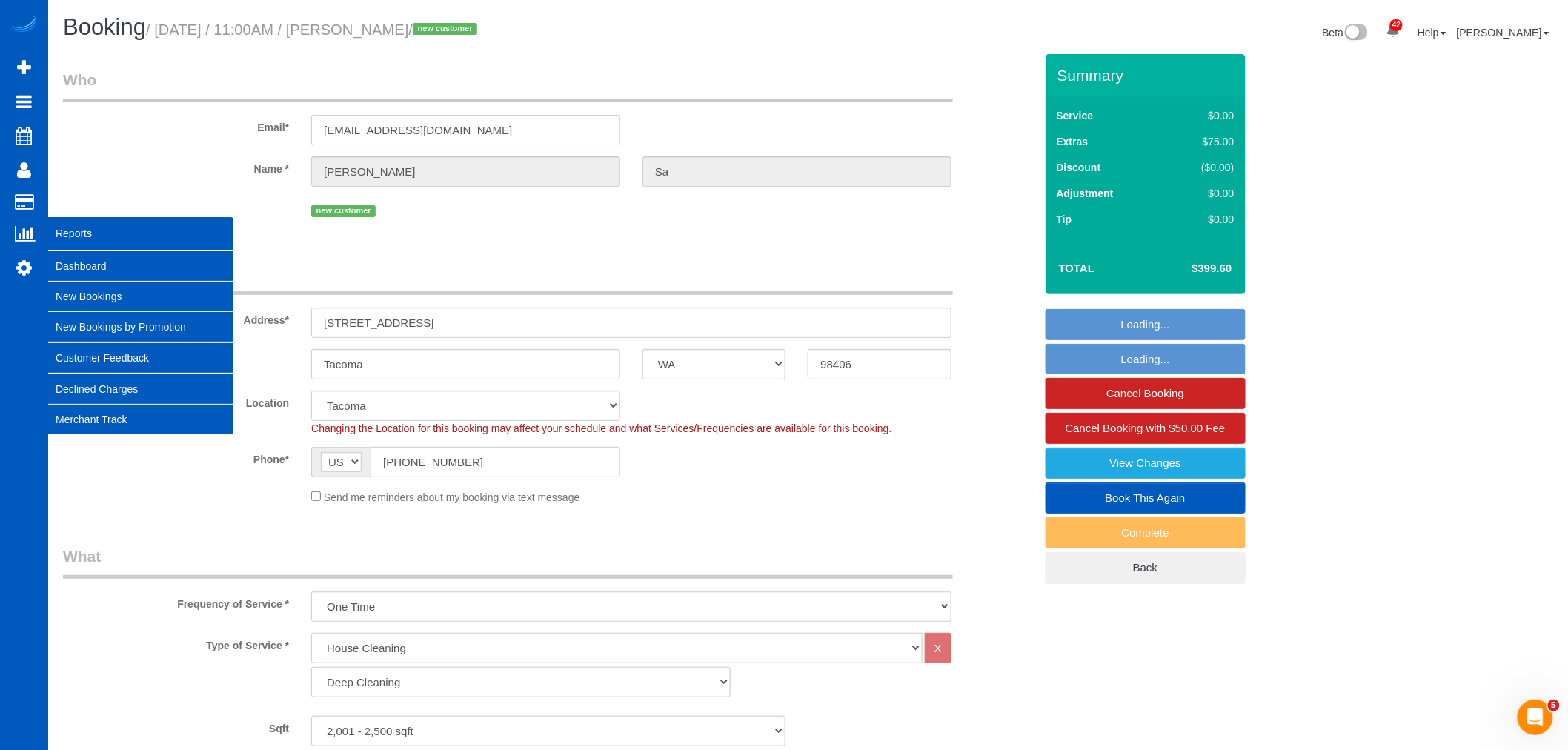
select select "spot50"
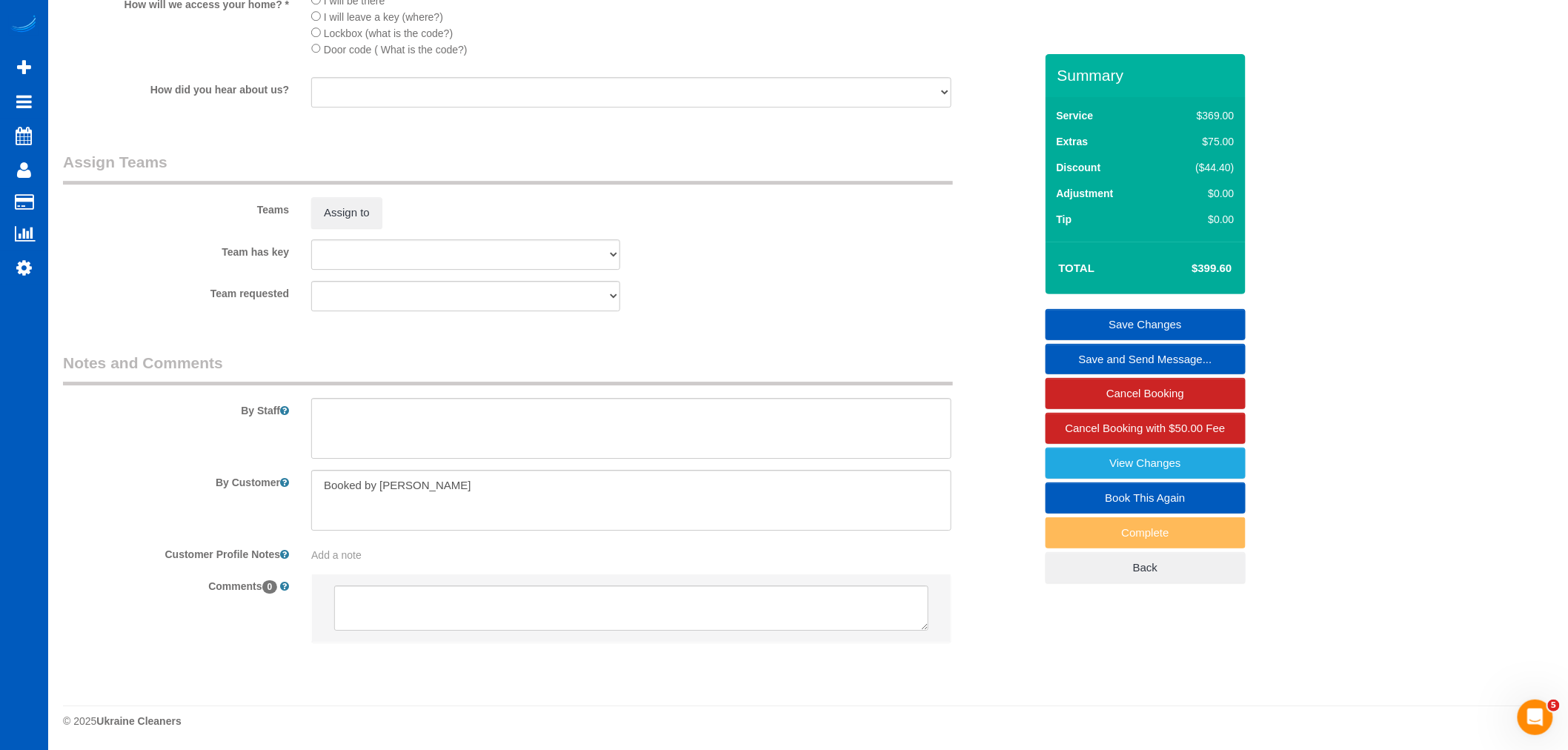
scroll to position [1839, 0]
click at [339, 216] on button "Assign to" at bounding box center [346, 212] width 71 height 31
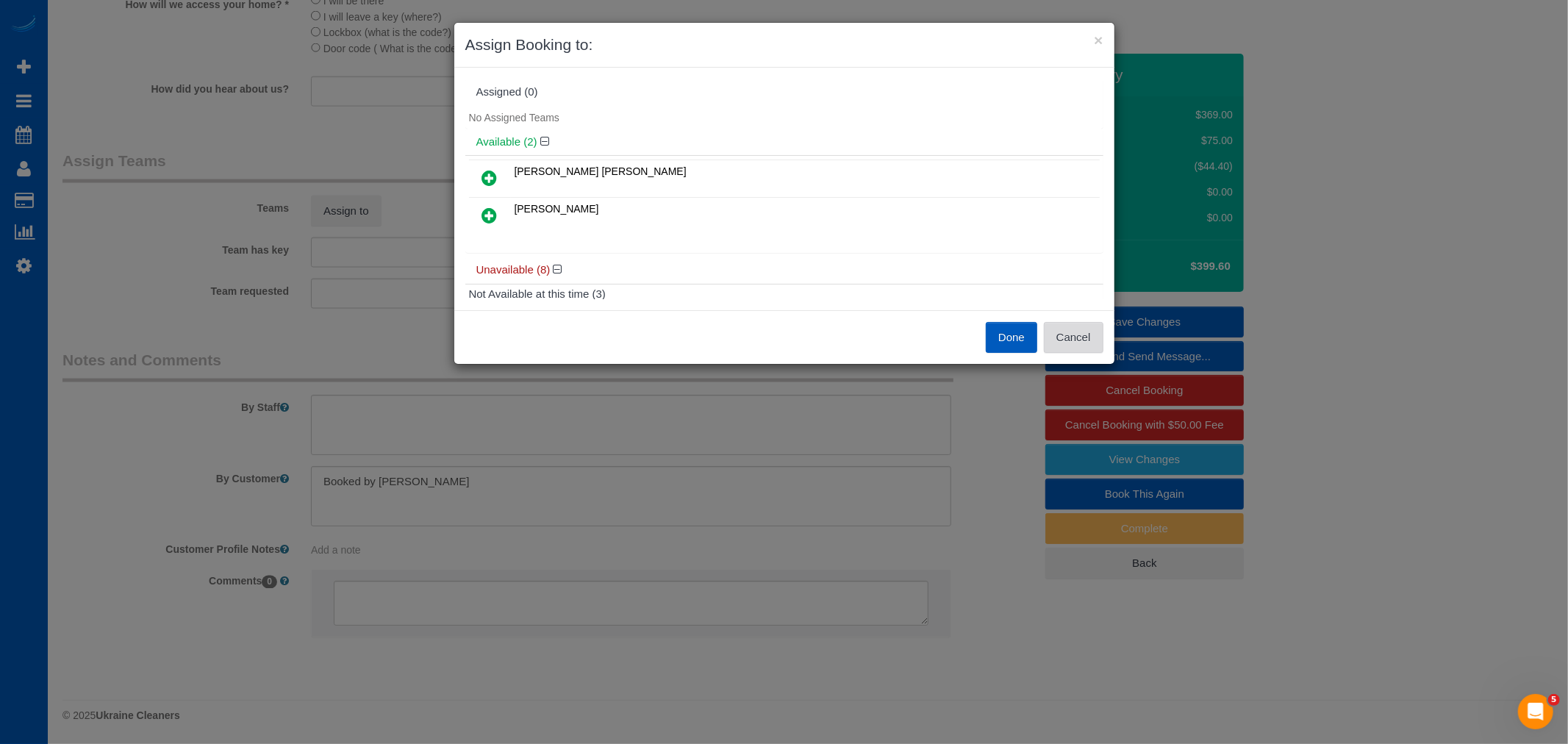
click at [1082, 330] on button "Cancel" at bounding box center [1074, 337] width 60 height 31
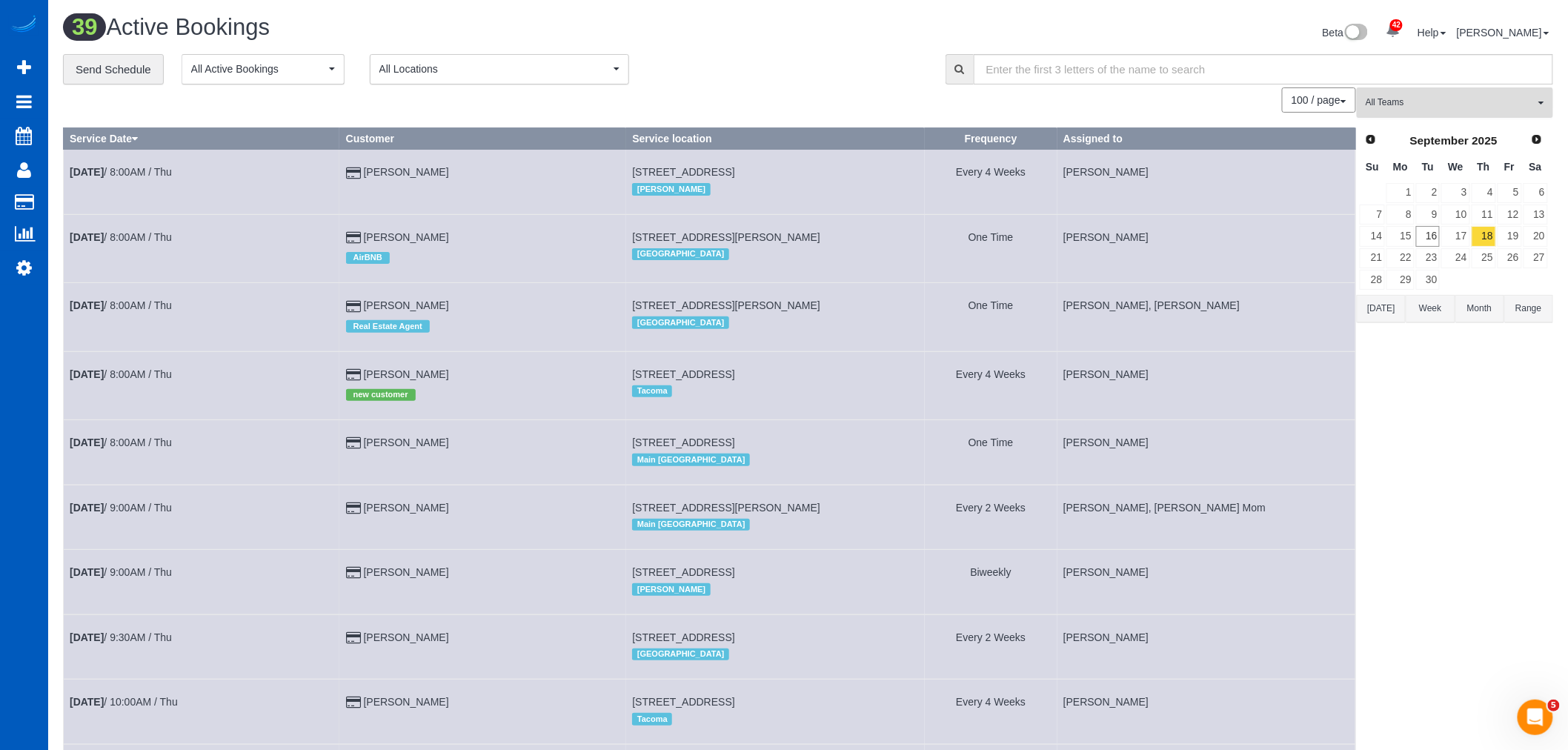
click at [1425, 101] on span "All Teams" at bounding box center [1450, 102] width 169 height 12
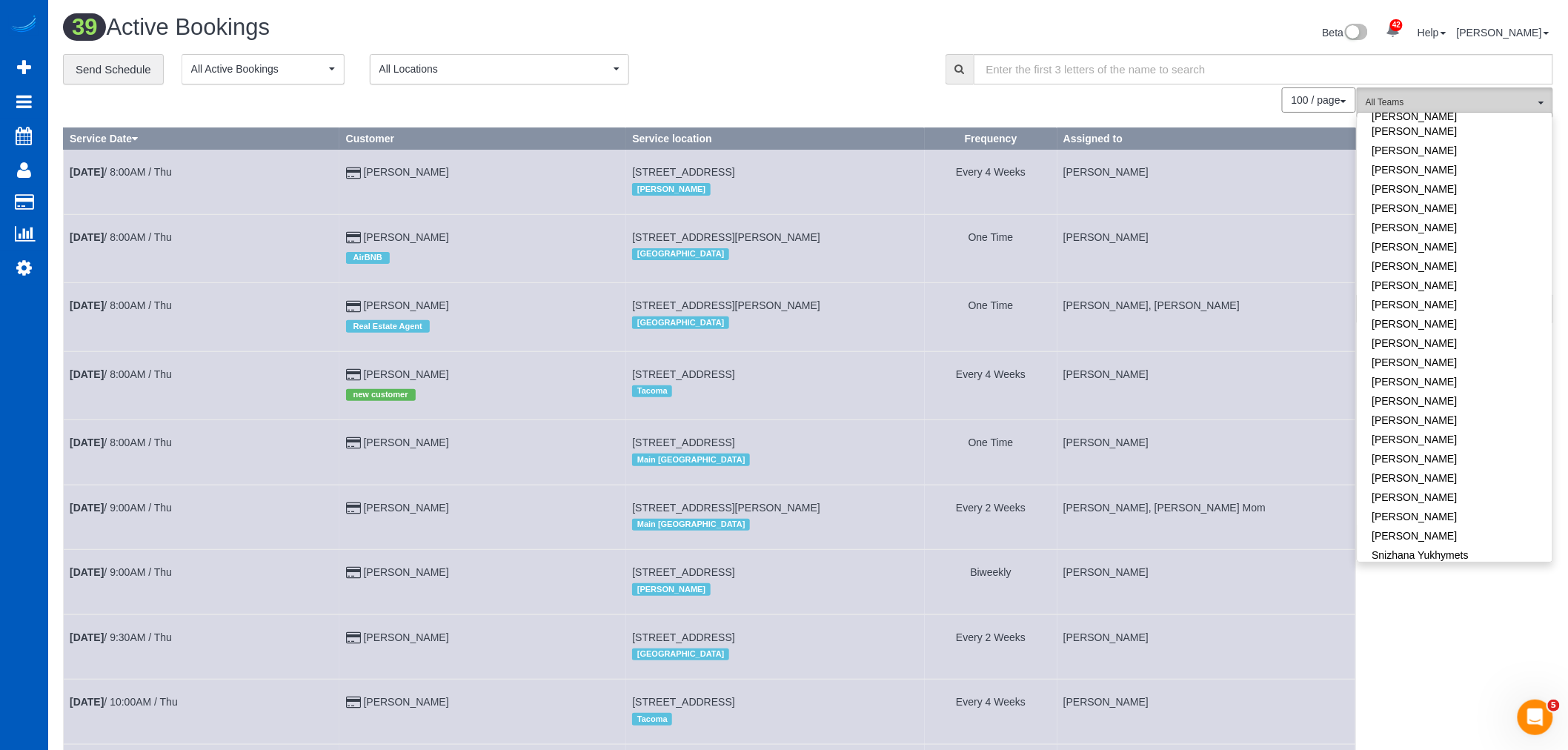
scroll to position [899, 0]
click at [1435, 267] on link "[PERSON_NAME]" at bounding box center [1455, 276] width 195 height 20
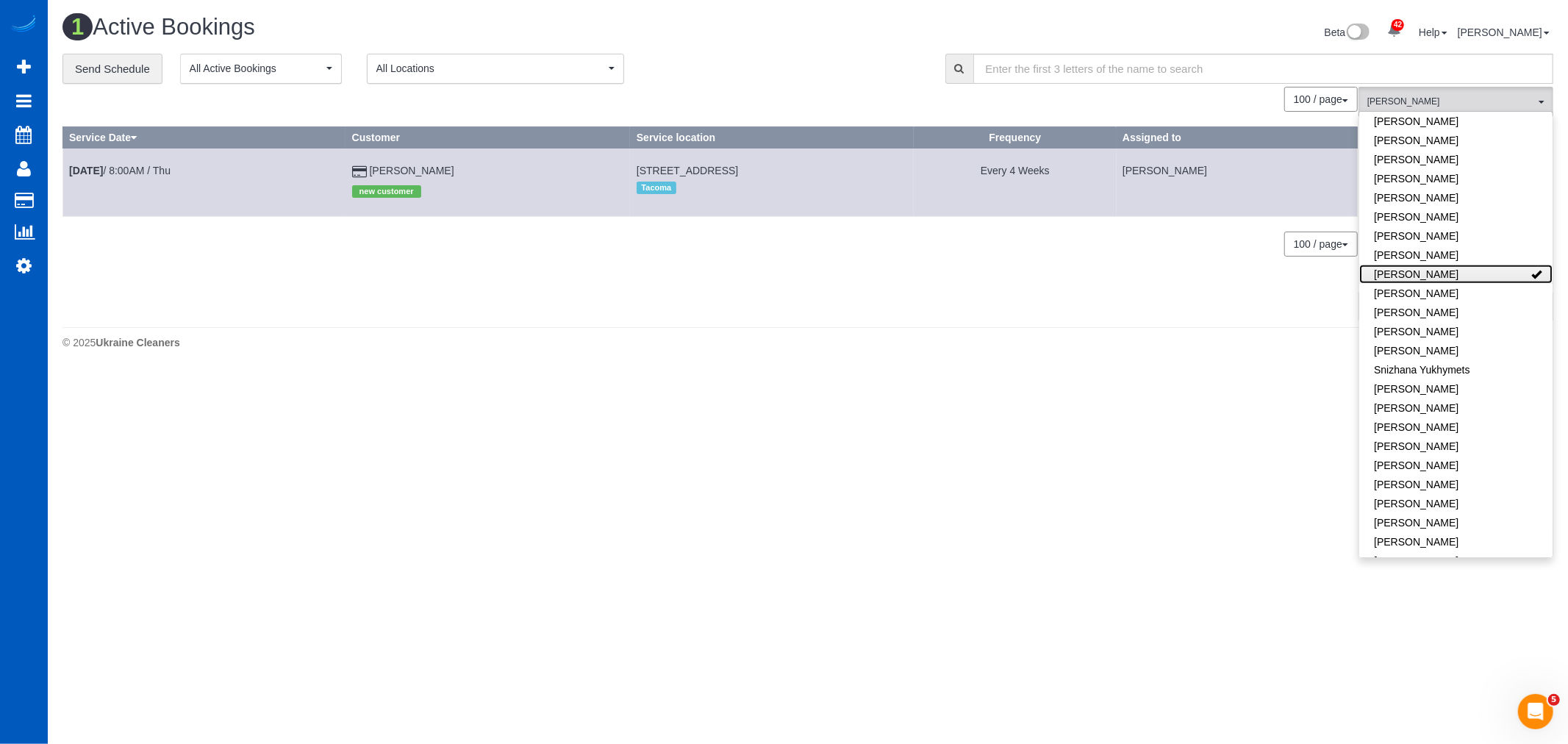
click at [1424, 264] on link "[PERSON_NAME]" at bounding box center [1456, 274] width 194 height 20
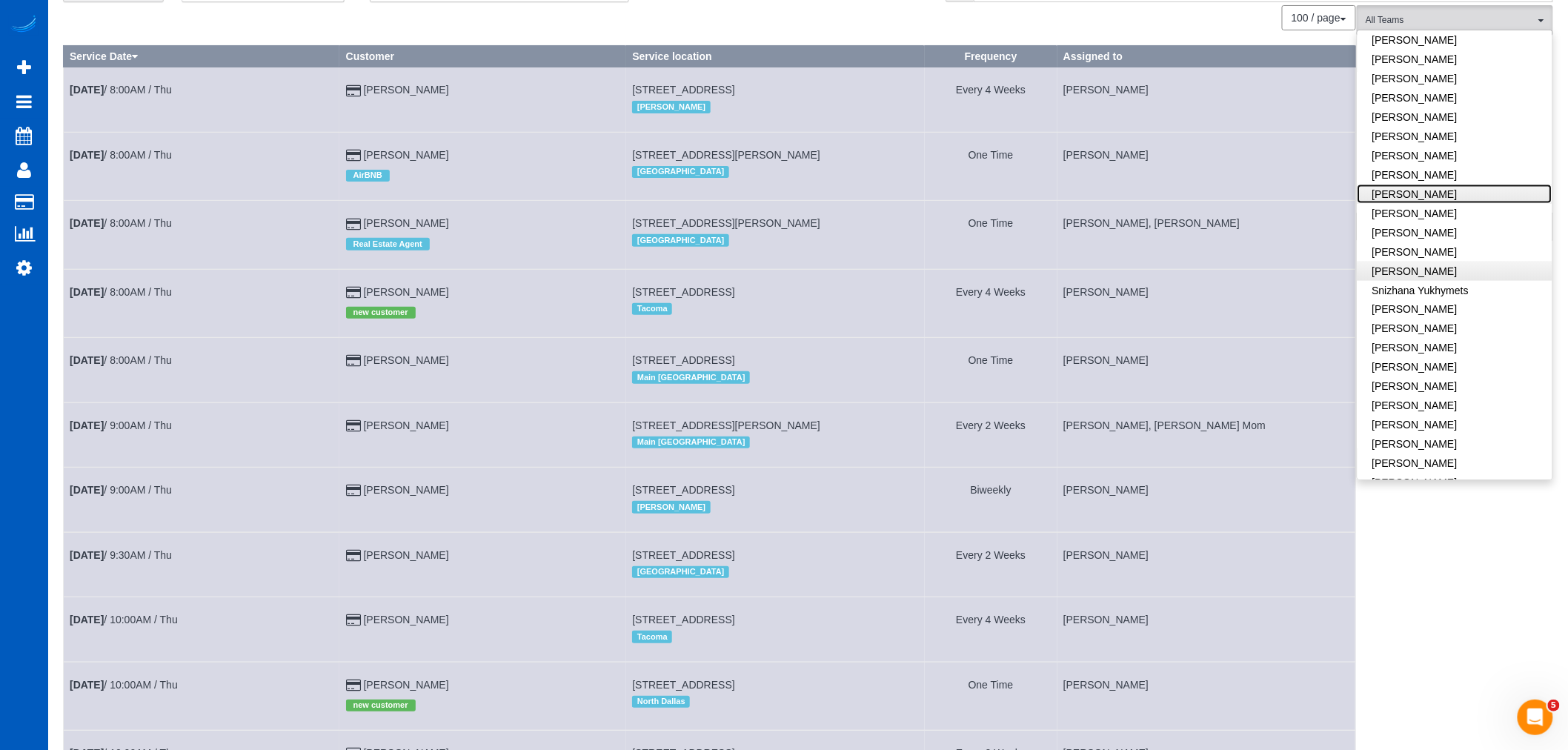
scroll to position [0, 0]
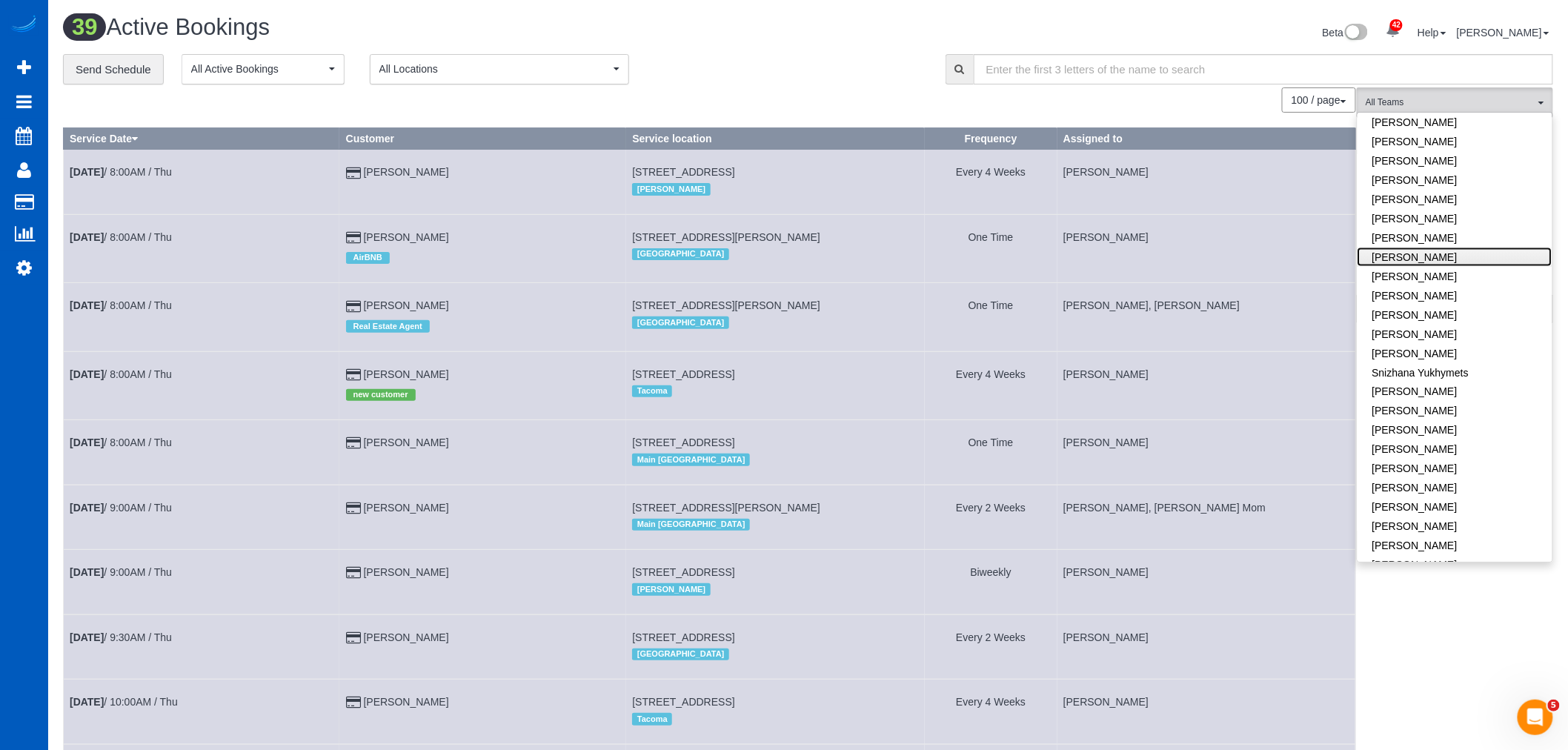
click at [1442, 248] on link "[PERSON_NAME]" at bounding box center [1455, 257] width 195 height 20
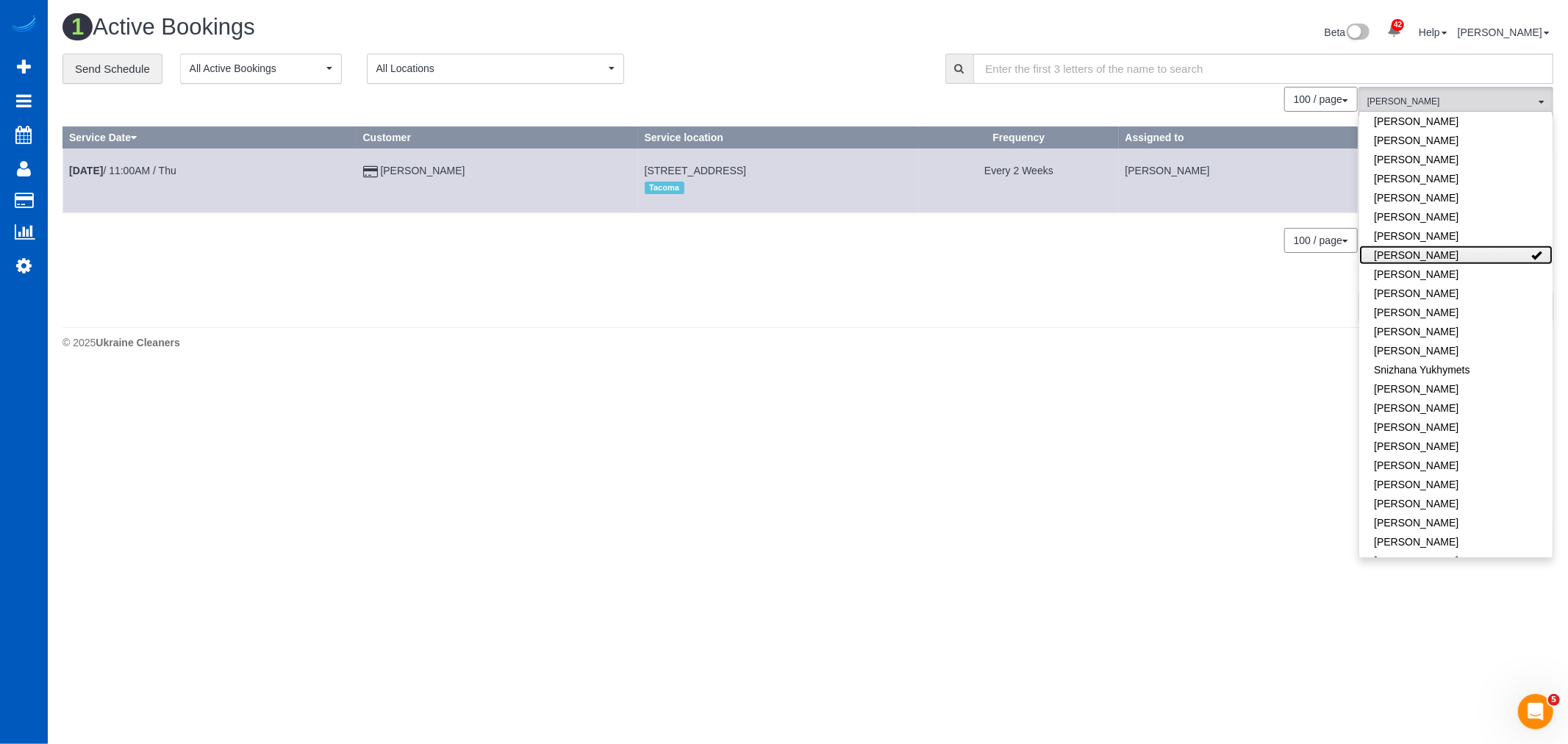
click at [1431, 246] on link "[PERSON_NAME]" at bounding box center [1456, 255] width 194 height 20
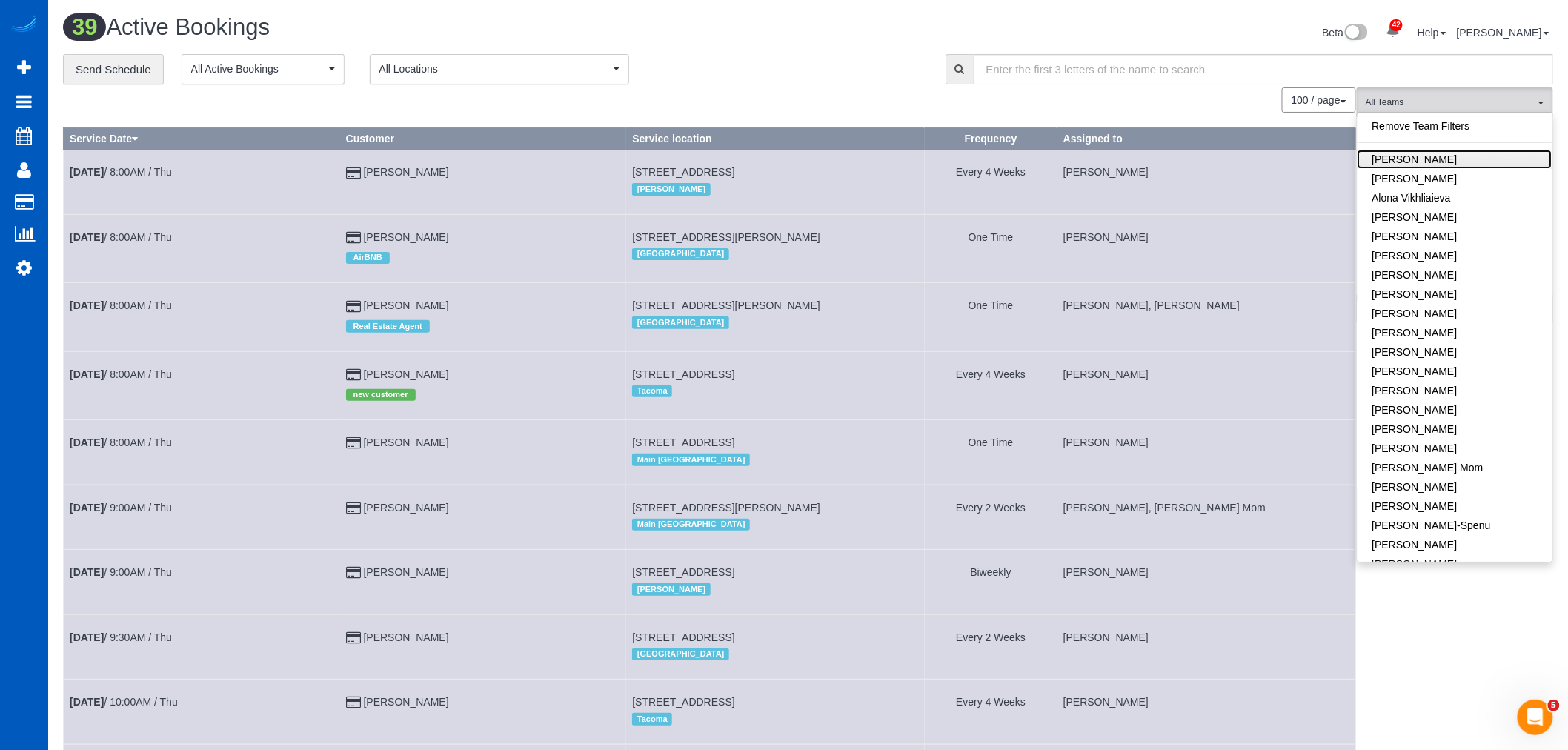
click at [1434, 165] on link "[PERSON_NAME]" at bounding box center [1455, 159] width 195 height 20
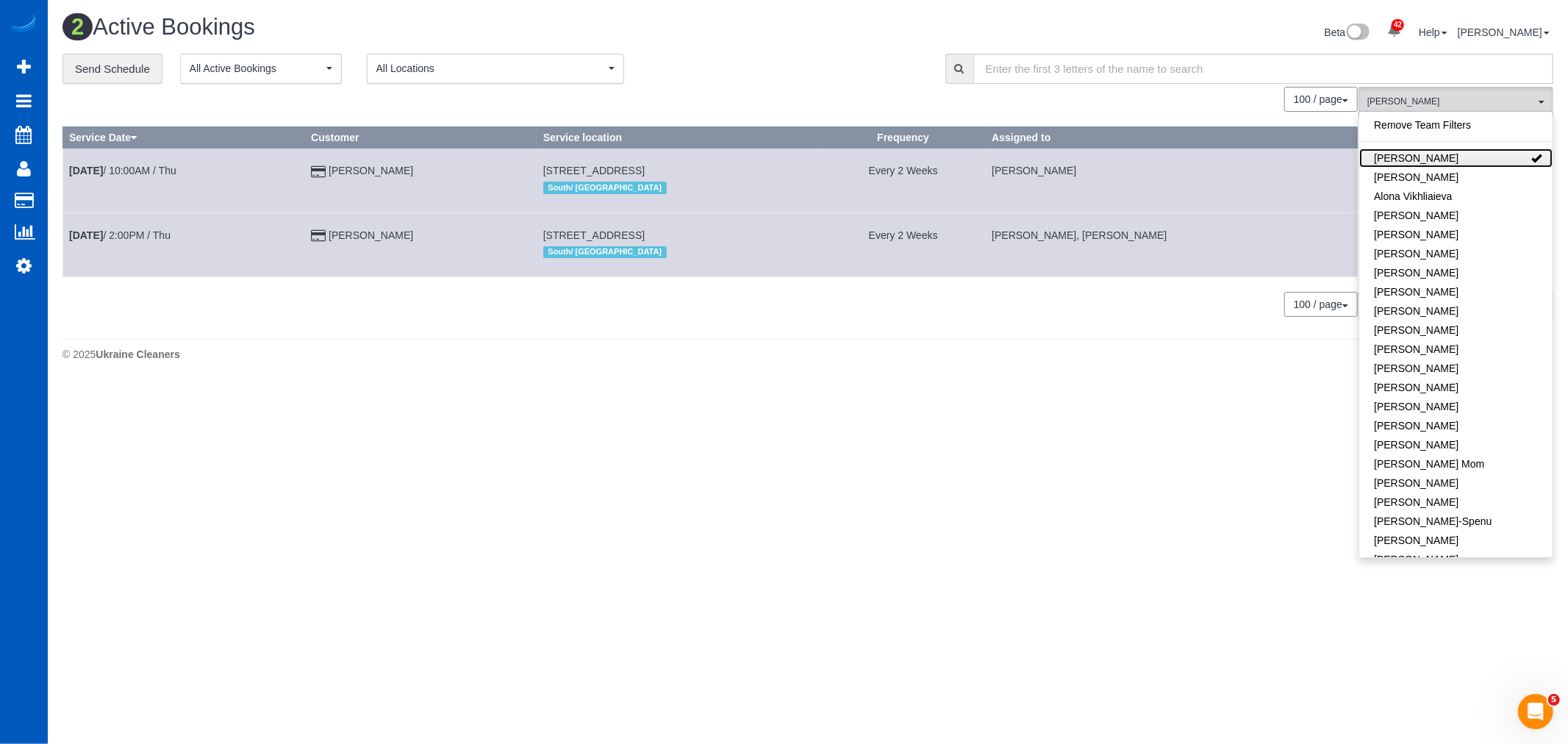
click at [1423, 164] on link "[PERSON_NAME]" at bounding box center [1456, 157] width 194 height 20
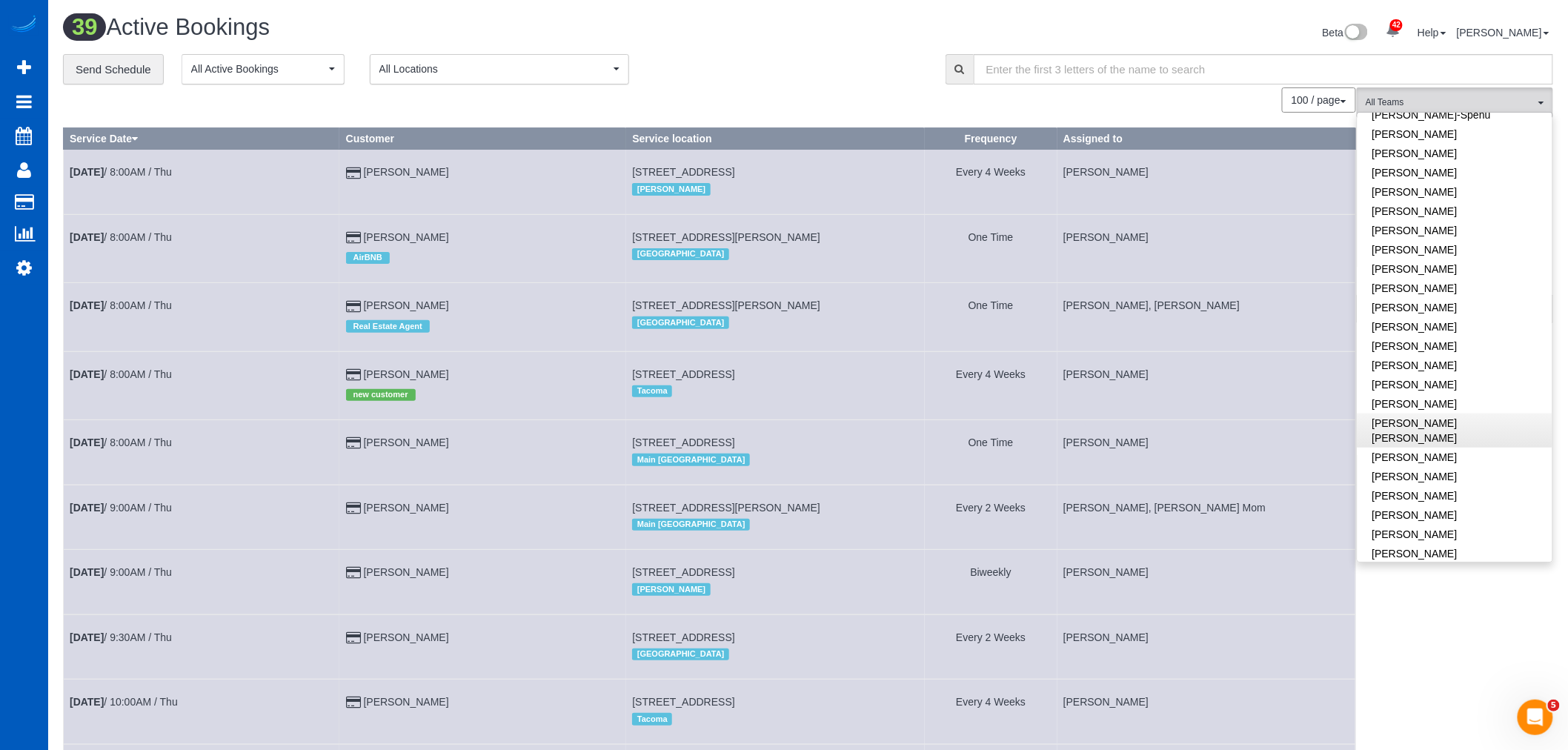
scroll to position [411, 0]
click at [1436, 424] on link "[PERSON_NAME] [PERSON_NAME]" at bounding box center [1455, 430] width 195 height 34
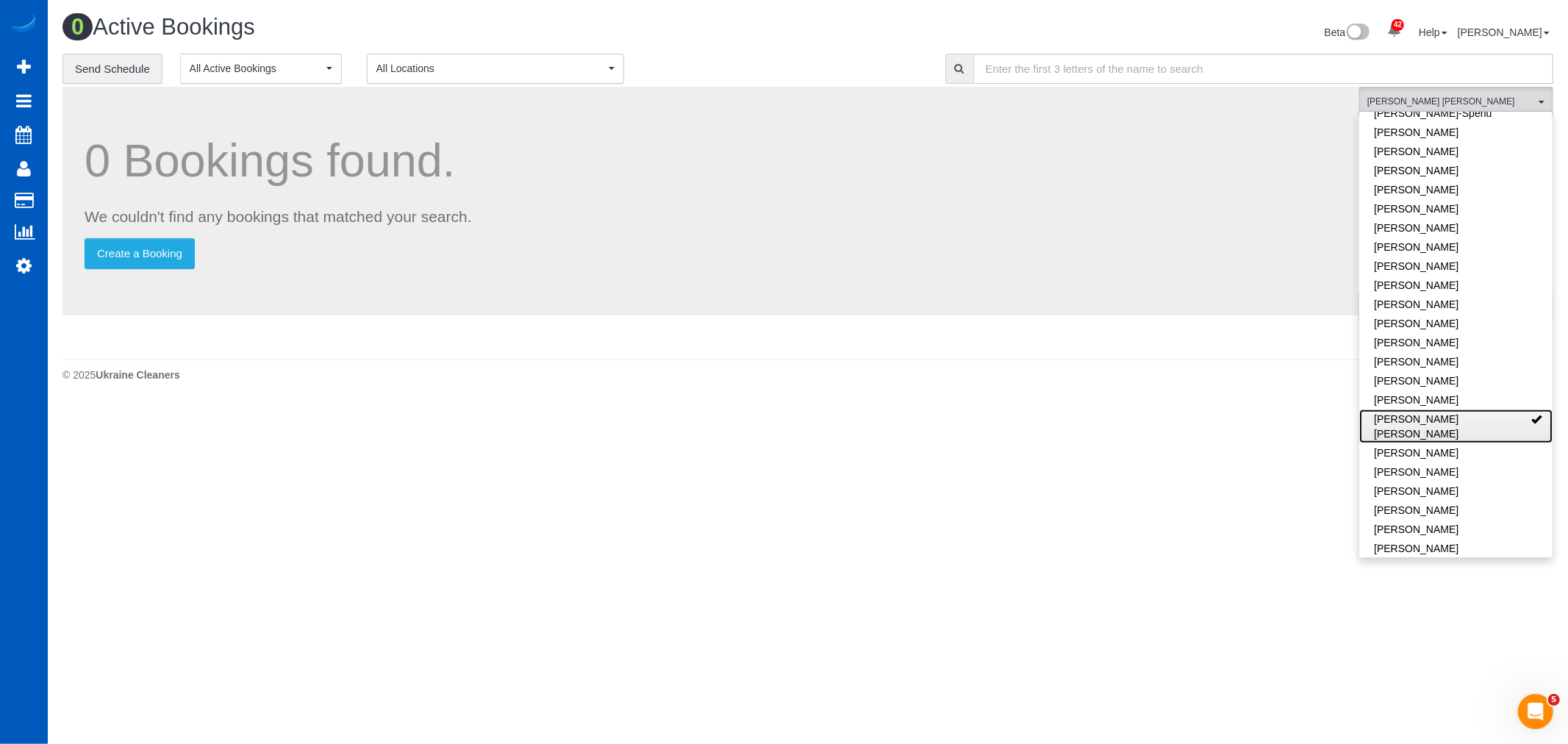
click at [1425, 421] on link "[PERSON_NAME] [PERSON_NAME]" at bounding box center [1456, 426] width 194 height 34
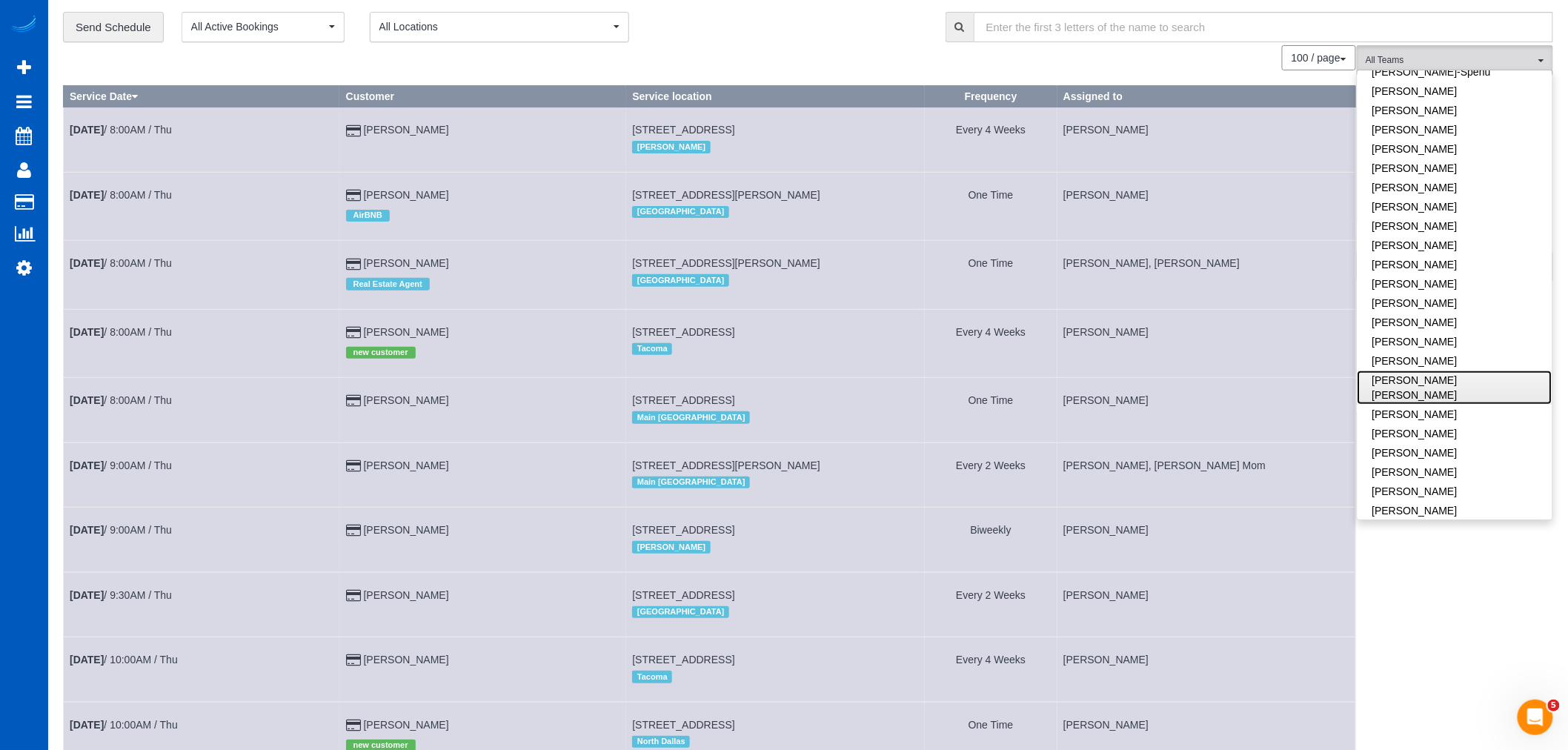
scroll to position [83, 0]
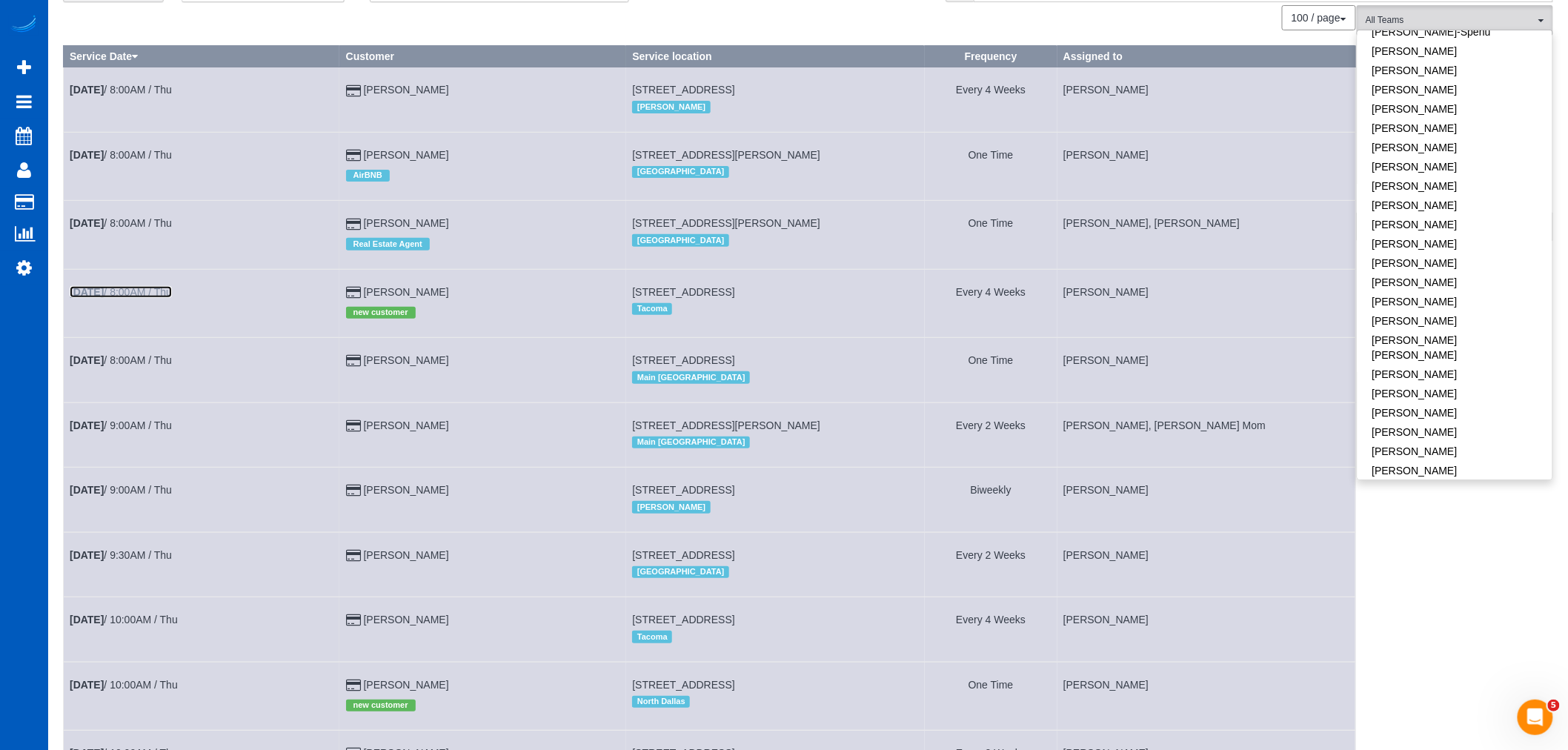
click at [103, 298] on b "[DATE]" at bounding box center [86, 292] width 34 height 12
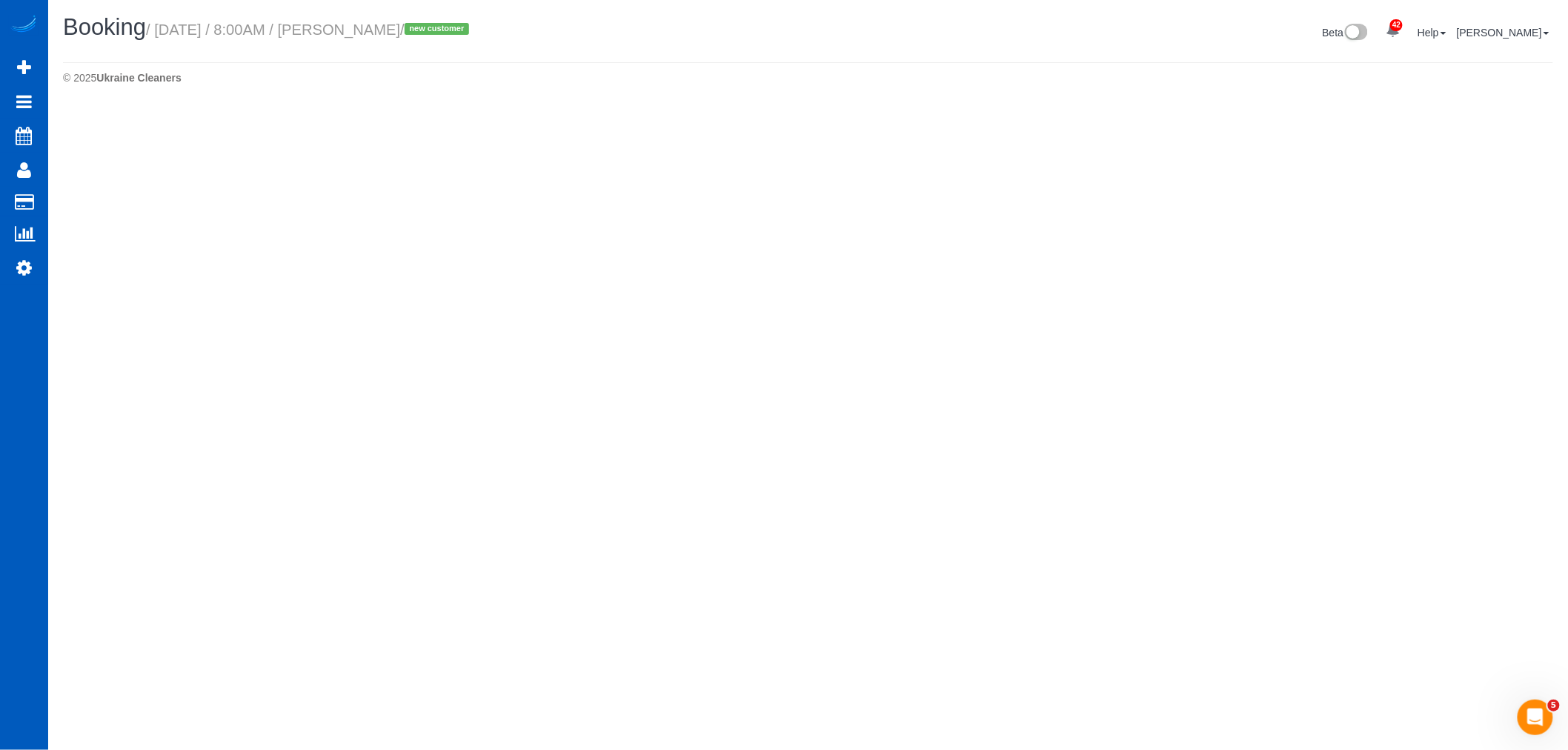
select select "WA"
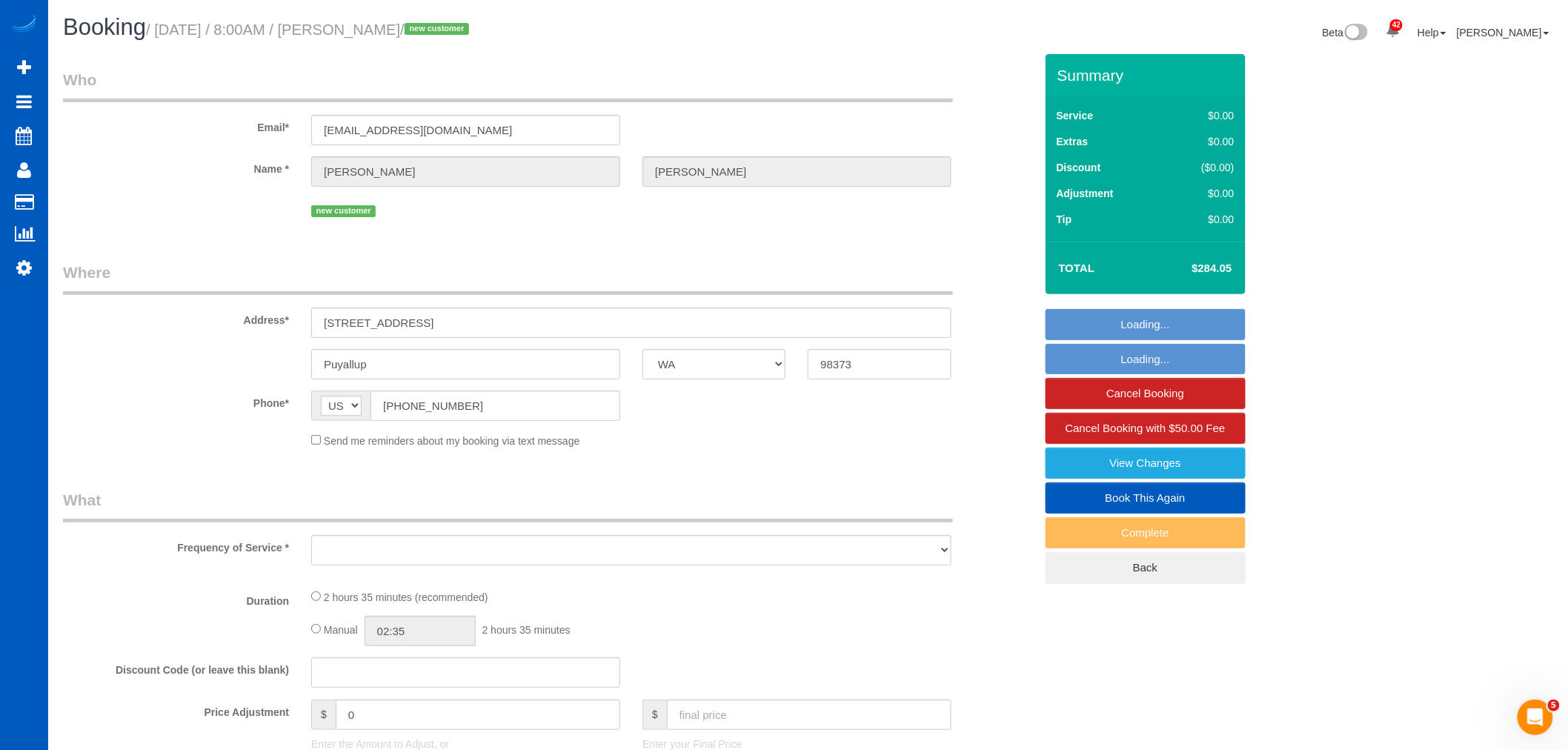
select select "object:12397"
select select "string:fspay-ec10b10a-2c16-4cfb-b721-b8720a975597"
select select "object:12645"
select select "199"
select select "2501"
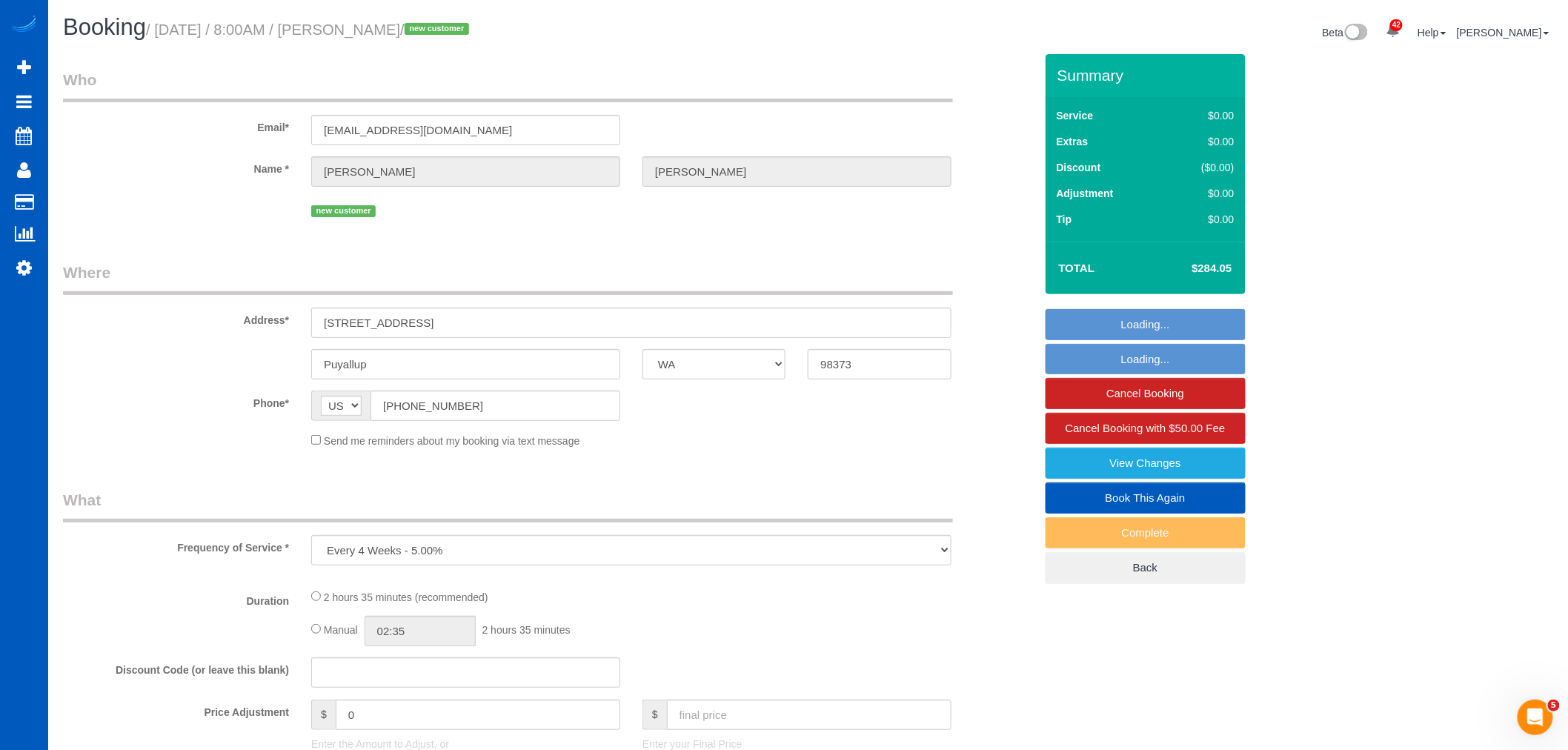
select select "4"
select select "3"
select select "spot61"
select select "number:8"
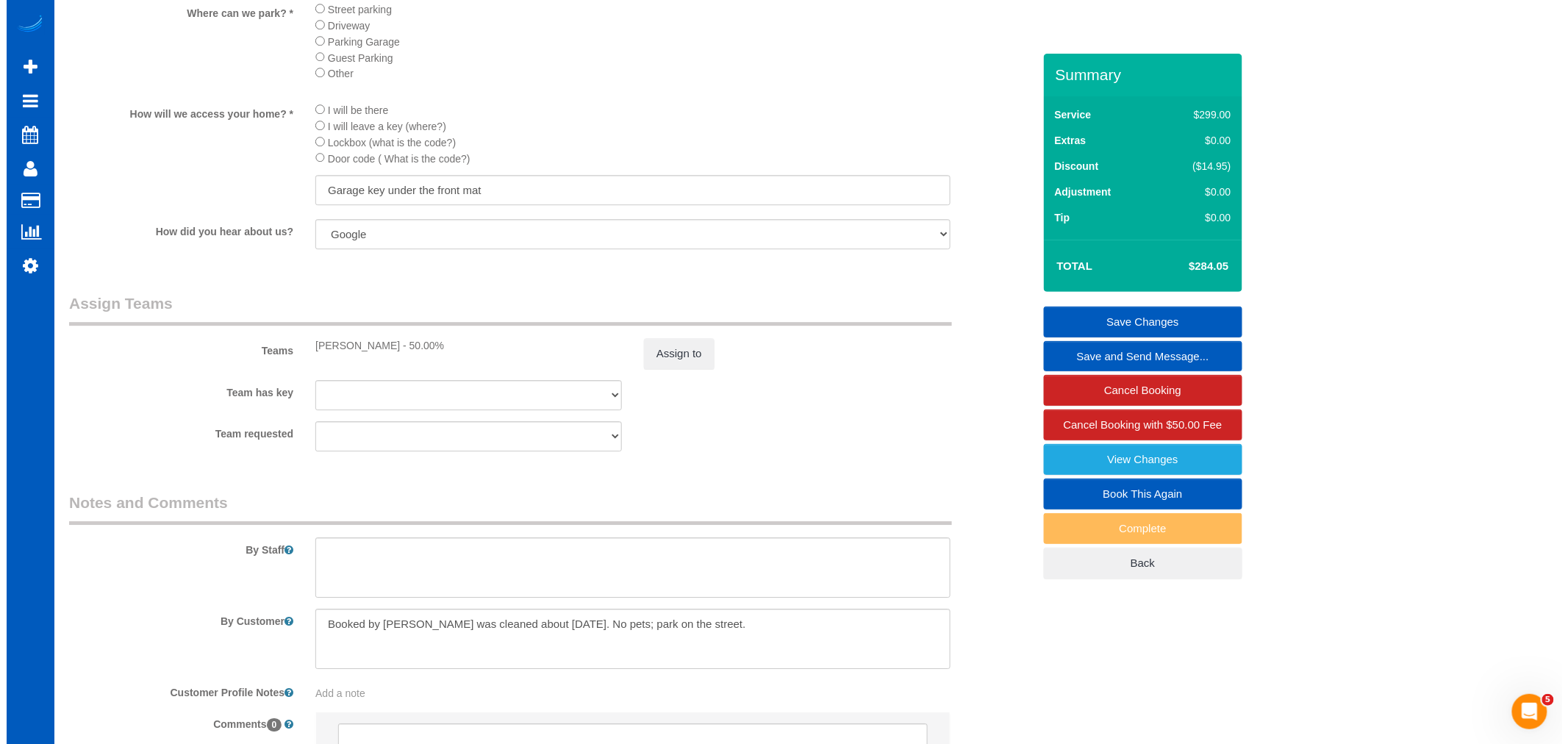
scroll to position [1857, 0]
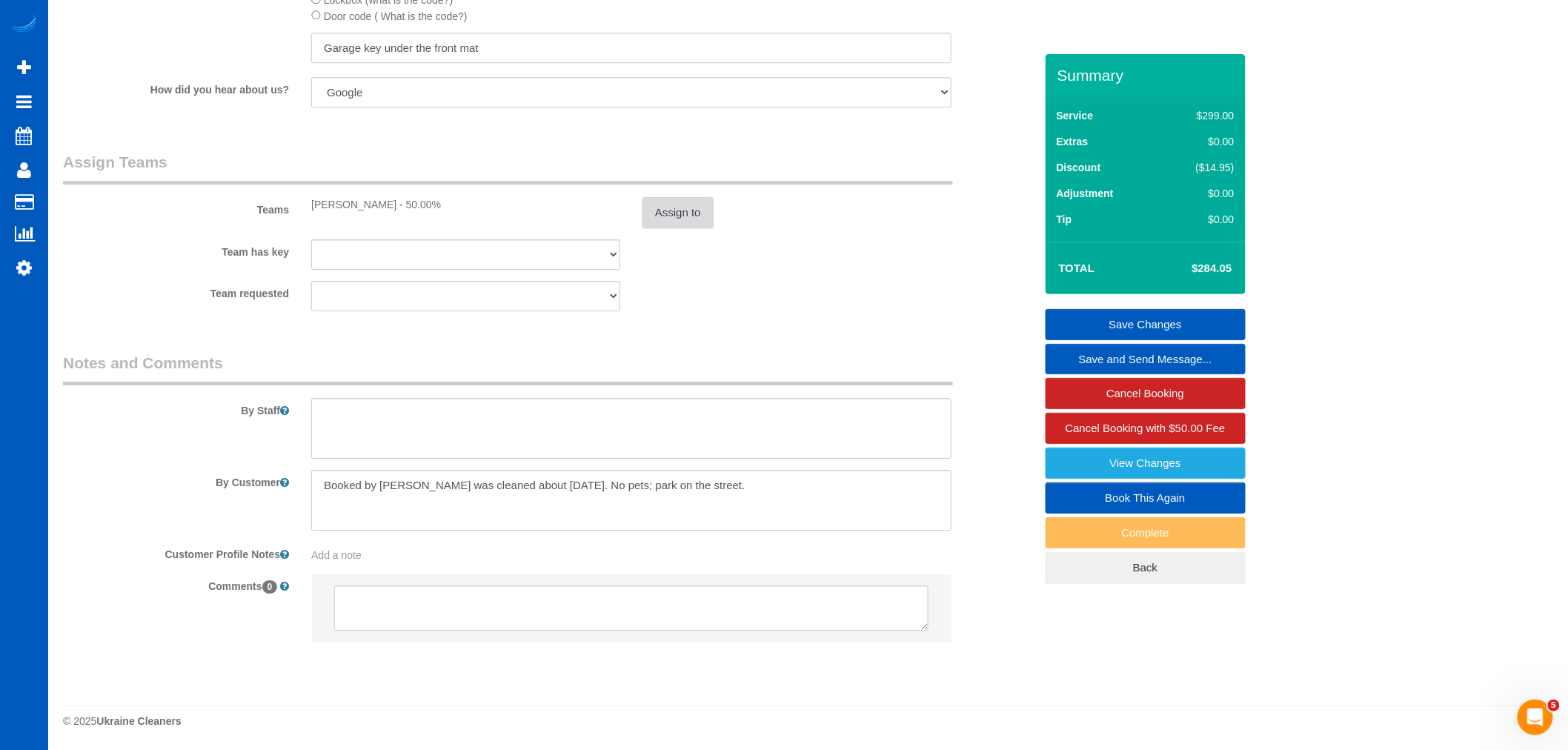
click at [679, 206] on button "Assign to" at bounding box center [678, 212] width 71 height 31
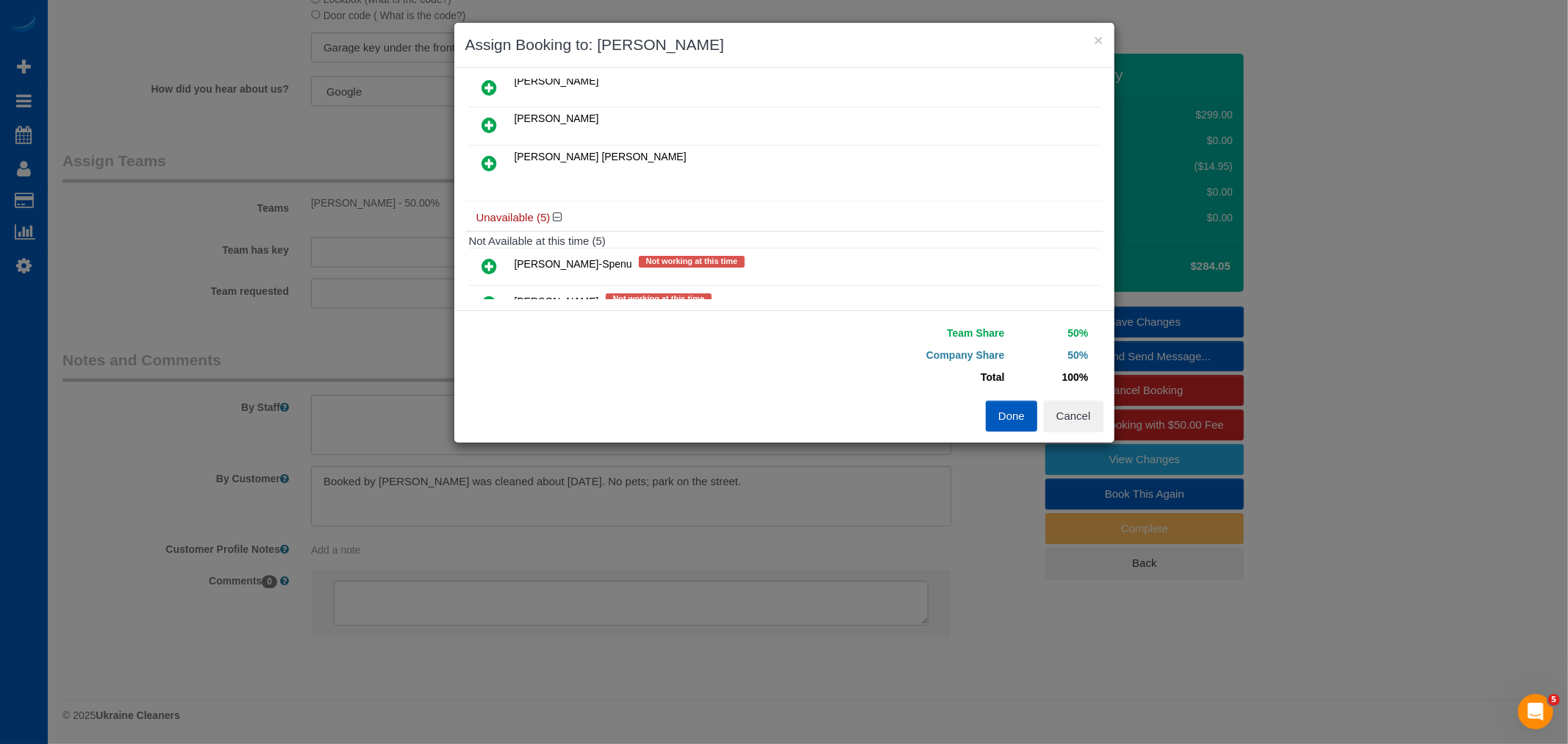
click at [494, 167] on icon at bounding box center [490, 163] width 16 height 18
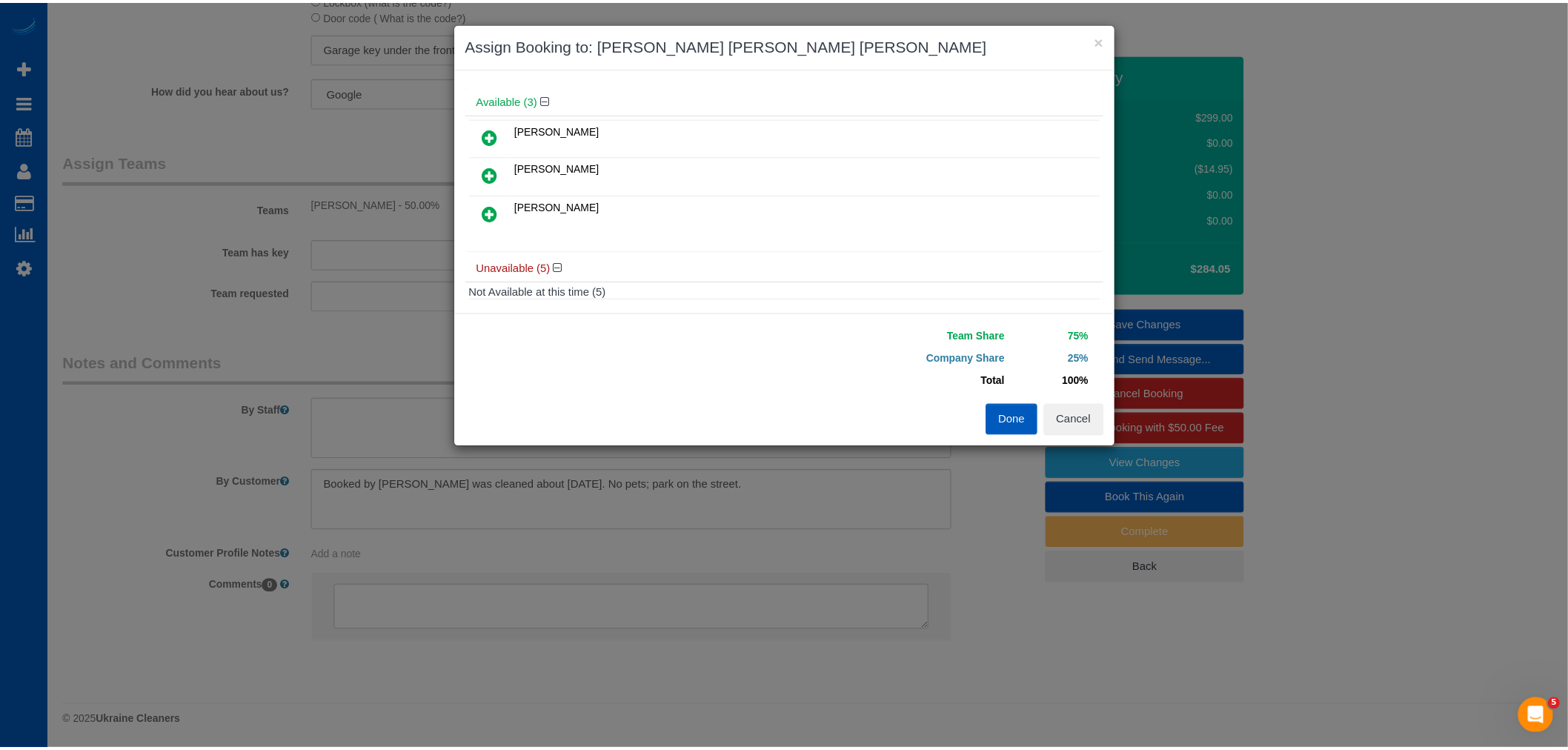
scroll to position [0, 0]
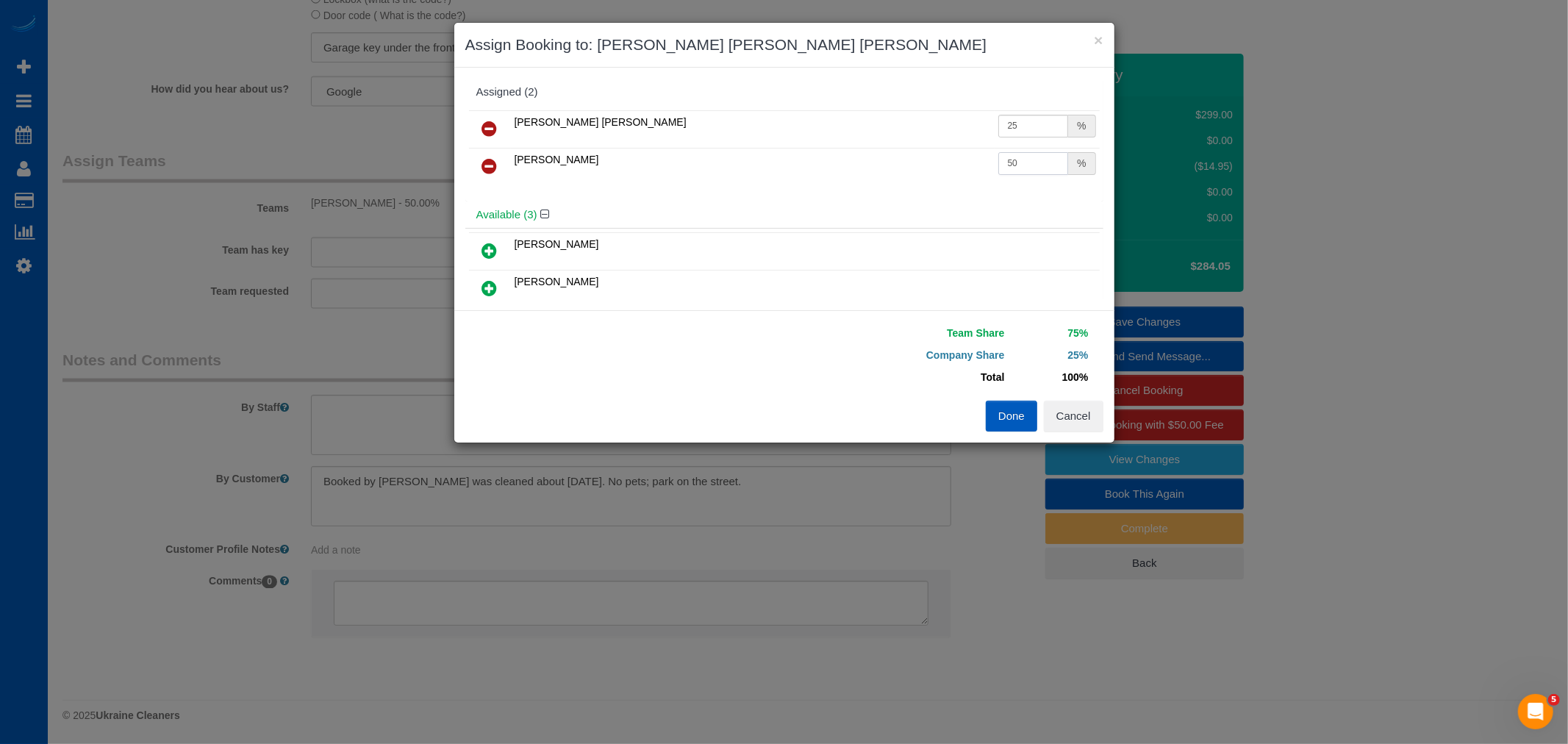
drag, startPoint x: 1016, startPoint y: 160, endPoint x: 929, endPoint y: 162, distance: 87.0
click at [929, 162] on tr "[PERSON_NAME] 50 %" at bounding box center [784, 167] width 631 height 37
type input "25"
click at [1011, 416] on button "Done" at bounding box center [1011, 415] width 51 height 31
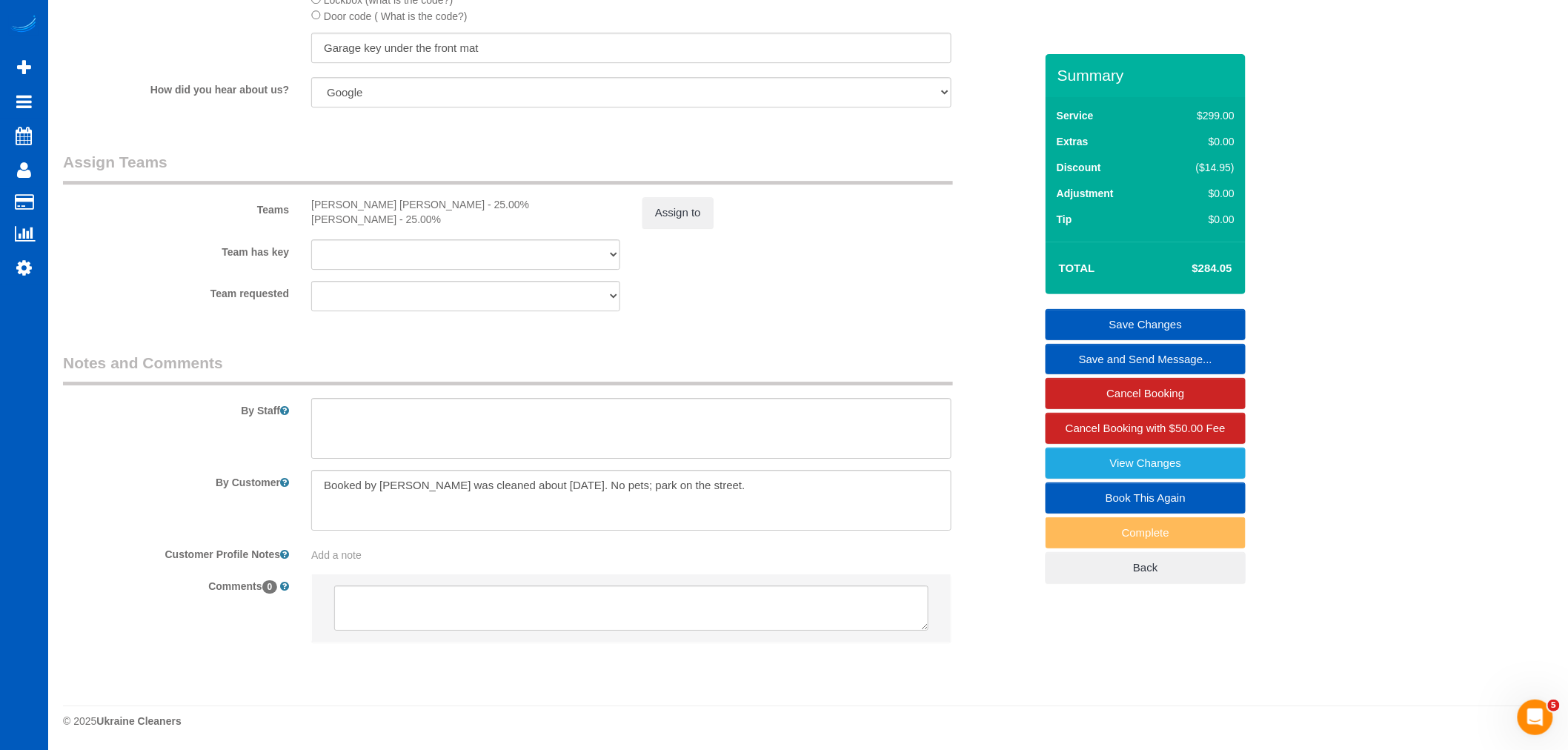
click at [1144, 327] on link "Save Changes" at bounding box center [1145, 324] width 200 height 31
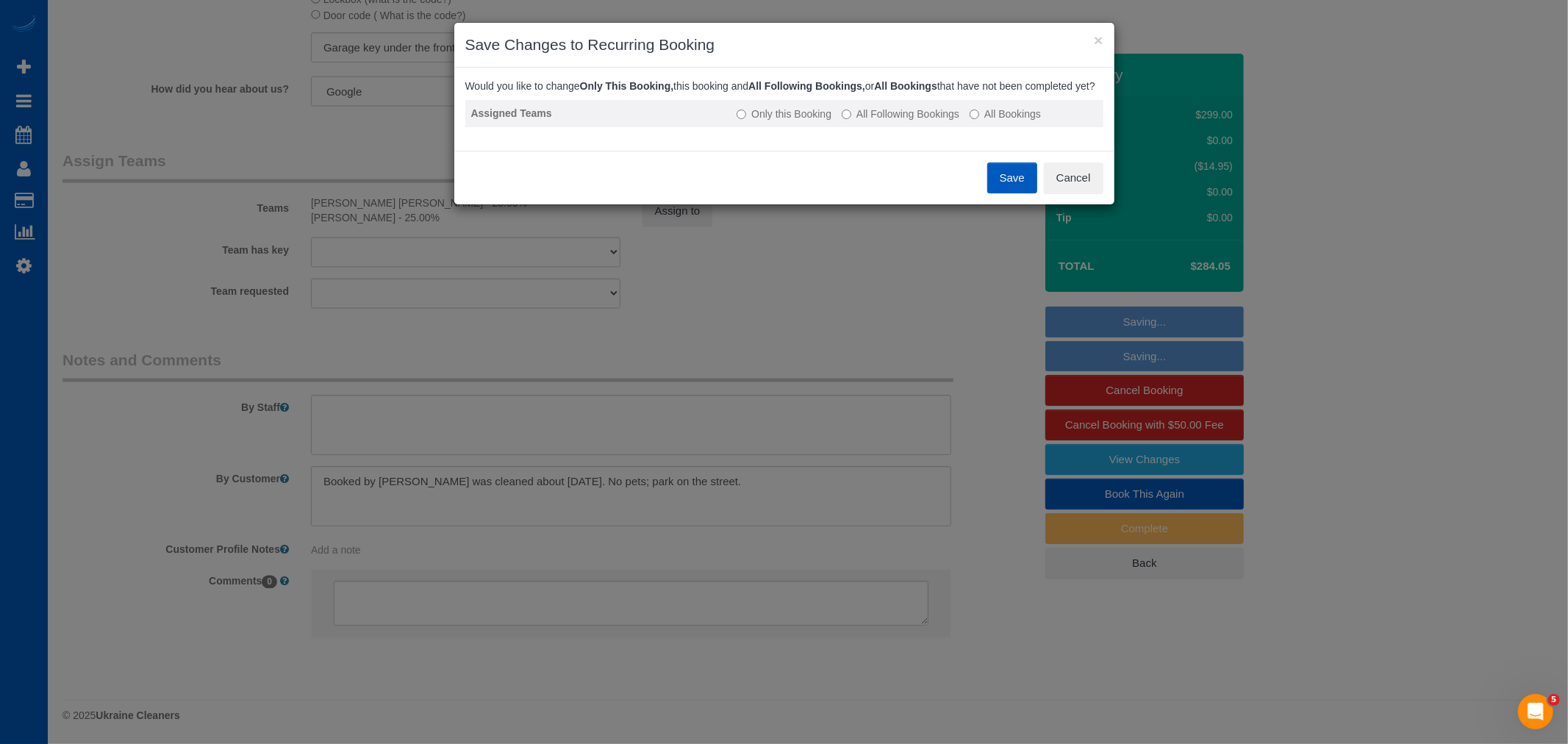
click at [907, 121] on label "All Following Bookings" at bounding box center [901, 114] width 117 height 15
click at [982, 187] on div "Save Cancel" at bounding box center [784, 178] width 661 height 54
click at [1000, 194] on button "Save" at bounding box center [1013, 177] width 50 height 31
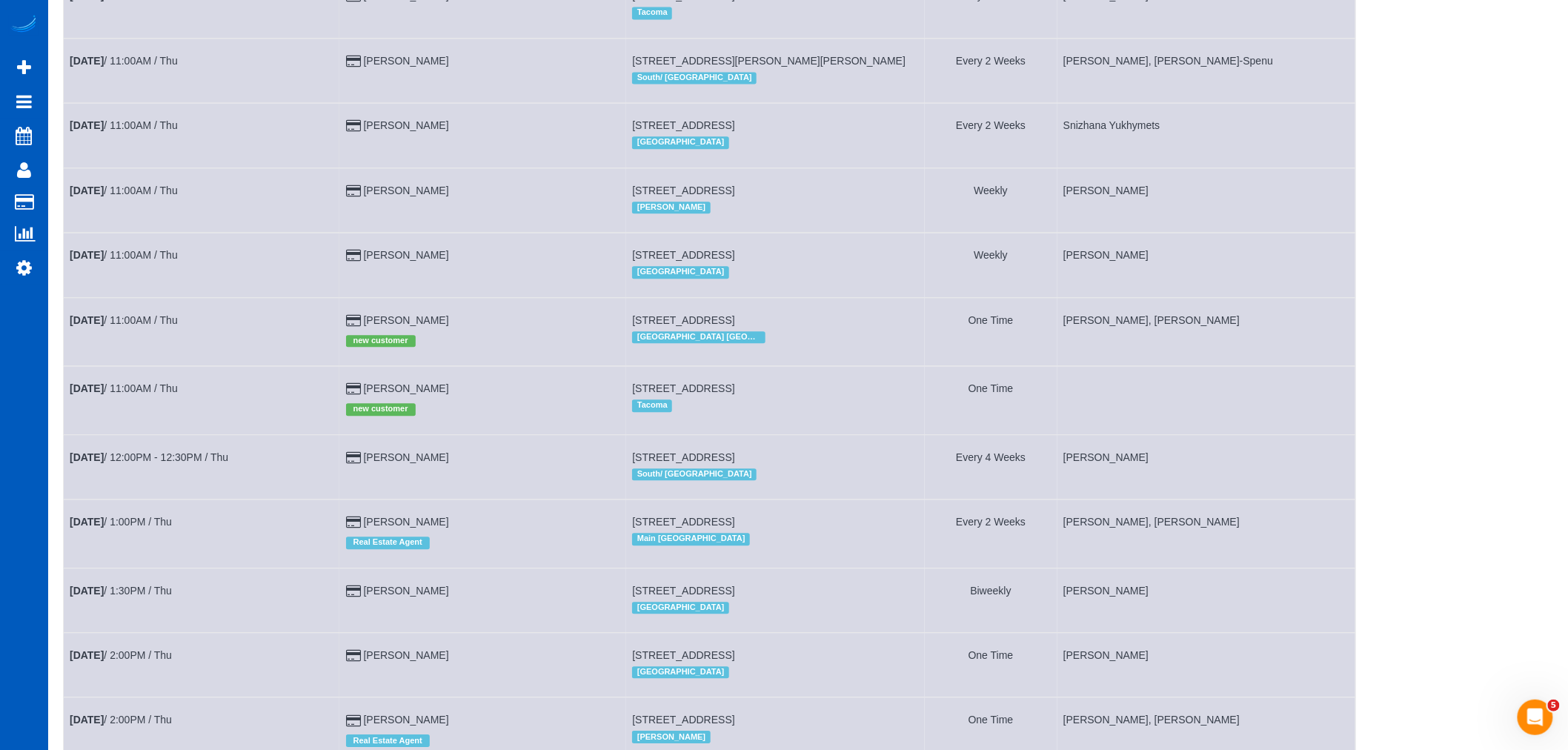
scroll to position [1399, 0]
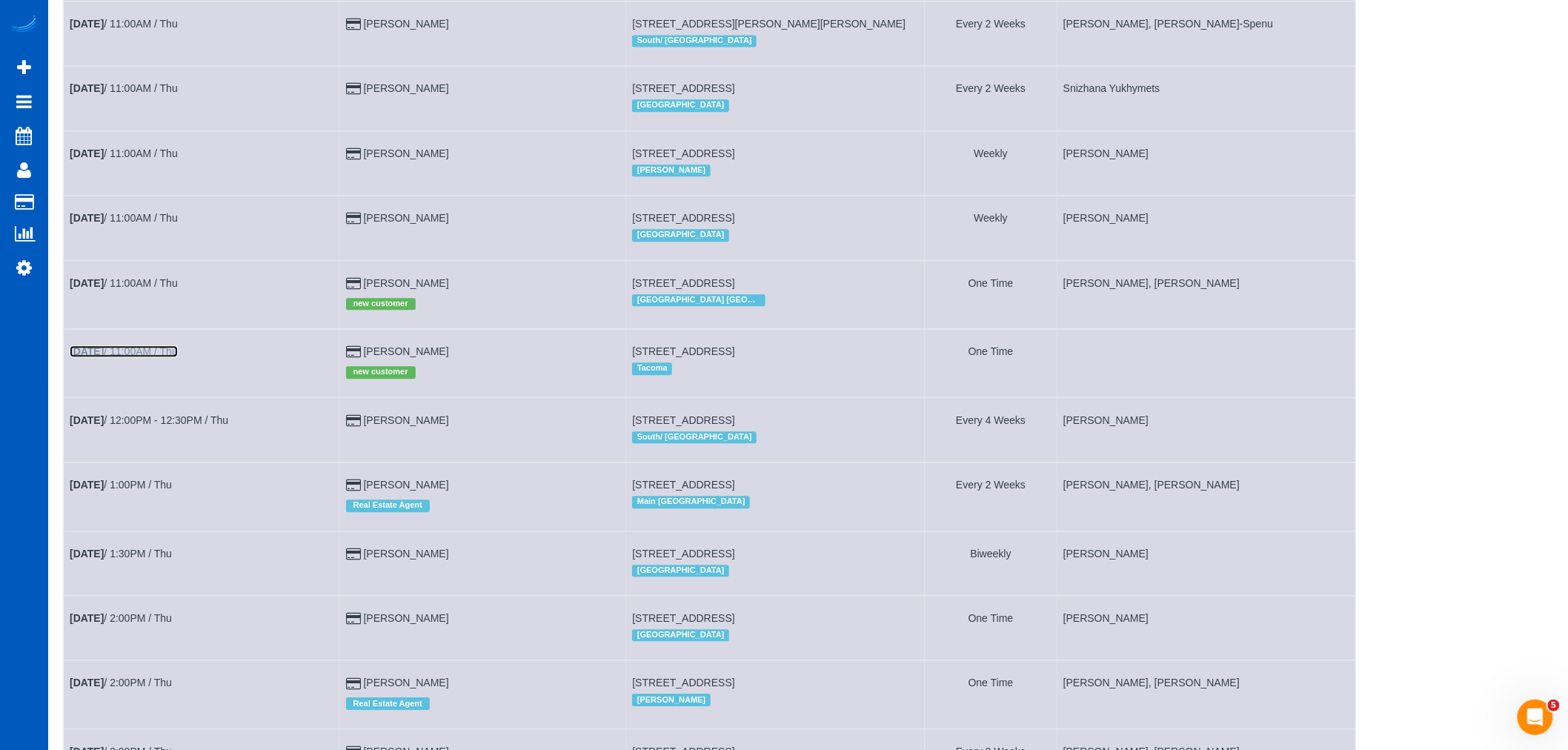
click at [97, 357] on b "[DATE]" at bounding box center [86, 351] width 34 height 12
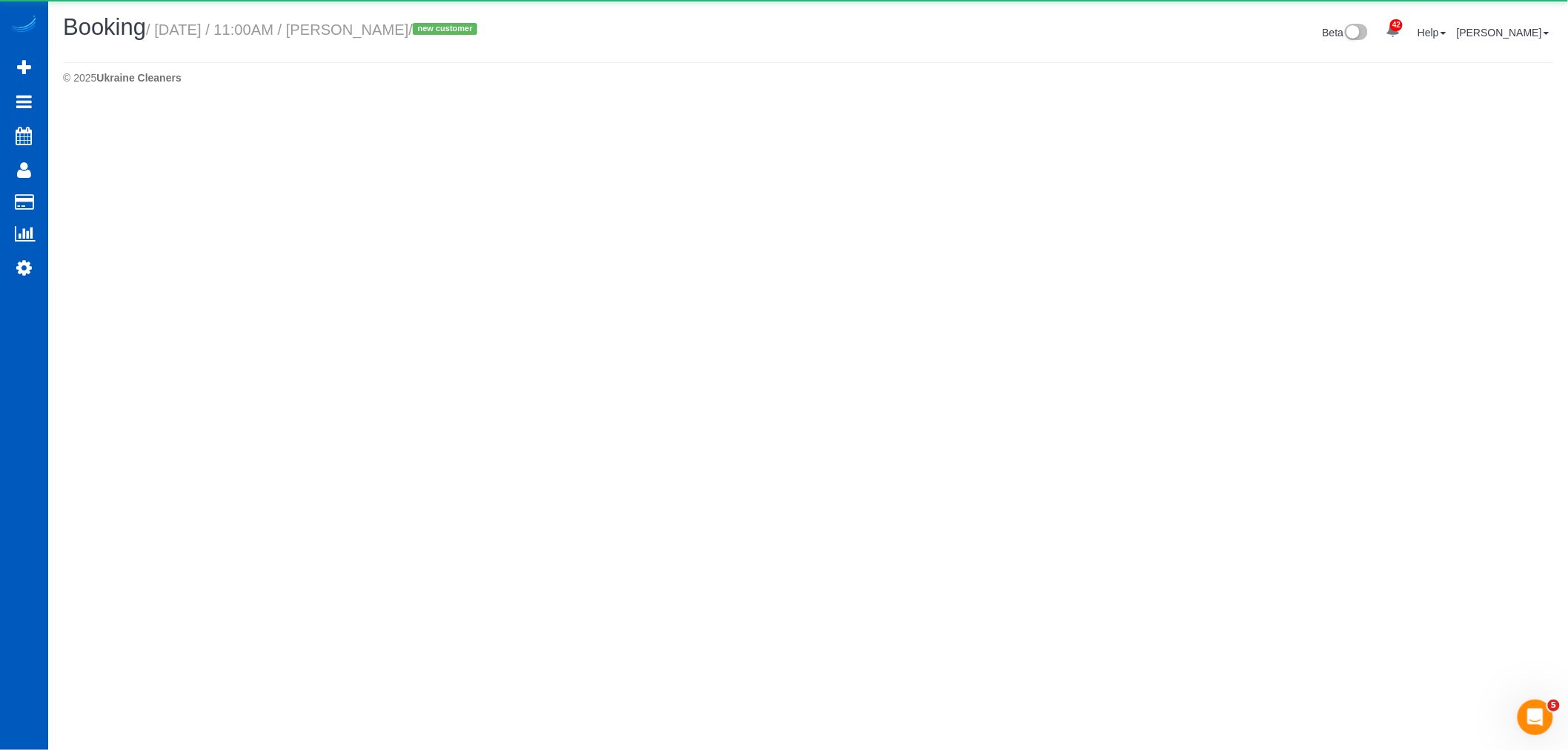
select select "WA"
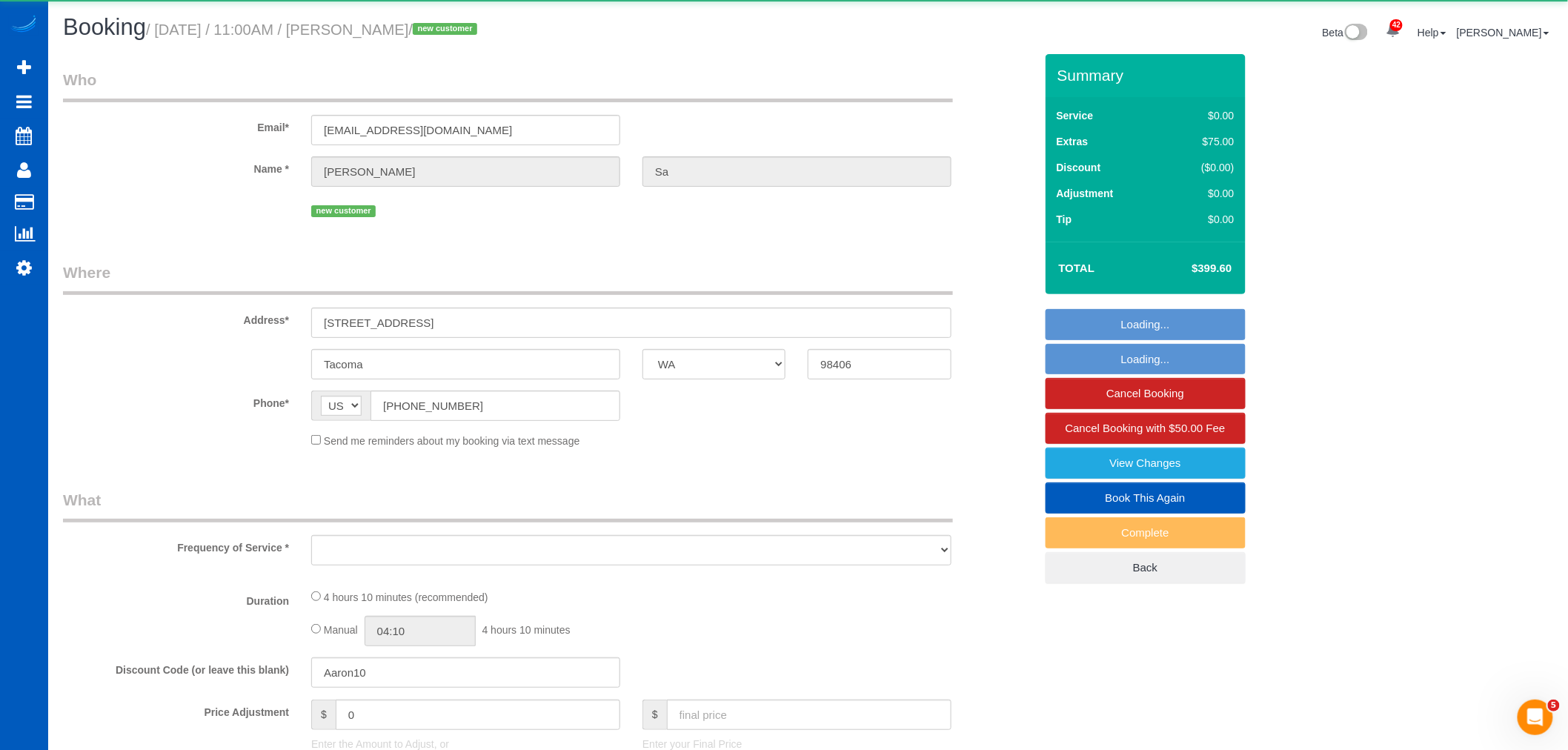
select select "object:14125"
select select "spot73"
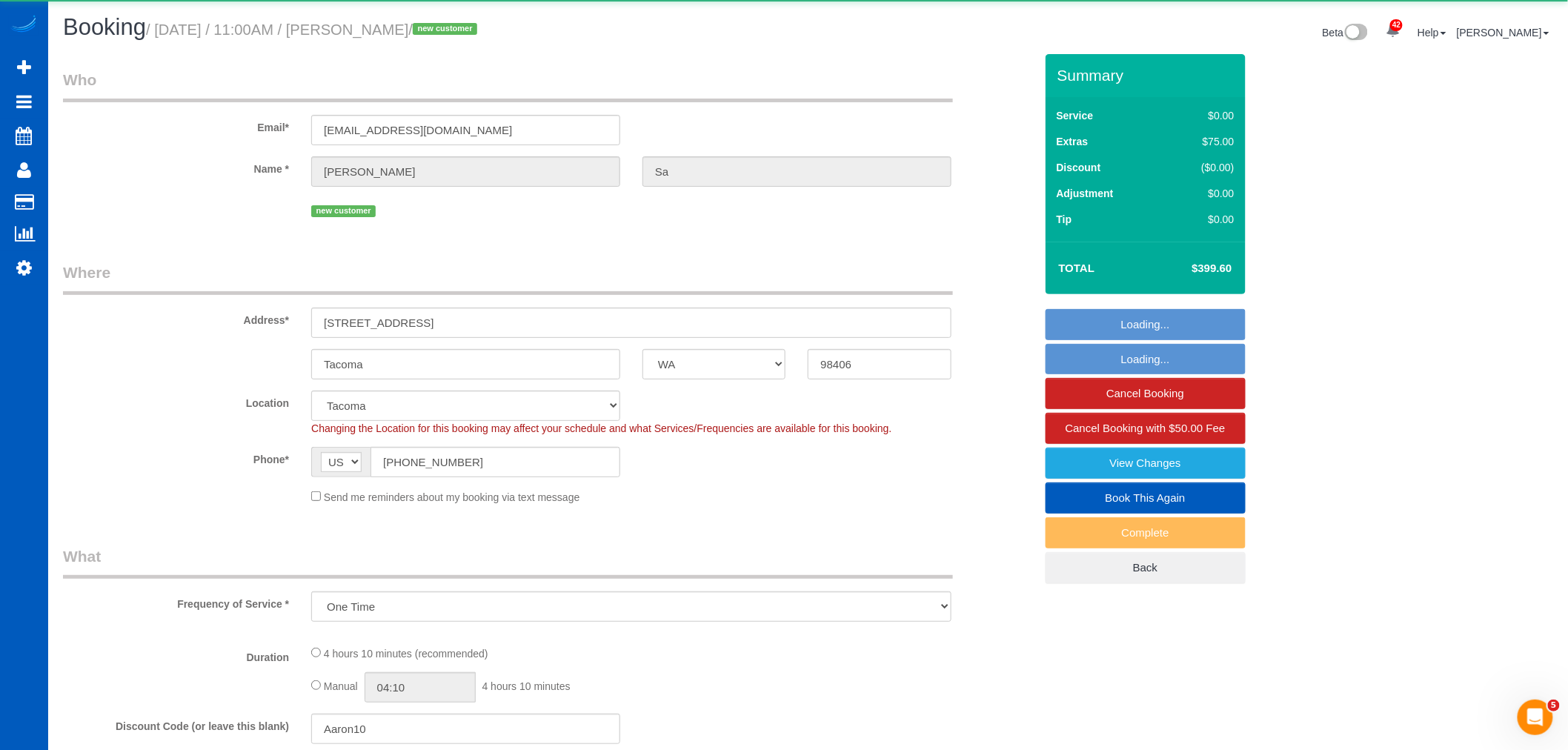
select select "string:fspay-2fe919fe-c052-4daf-8642-fcef8b725ab0"
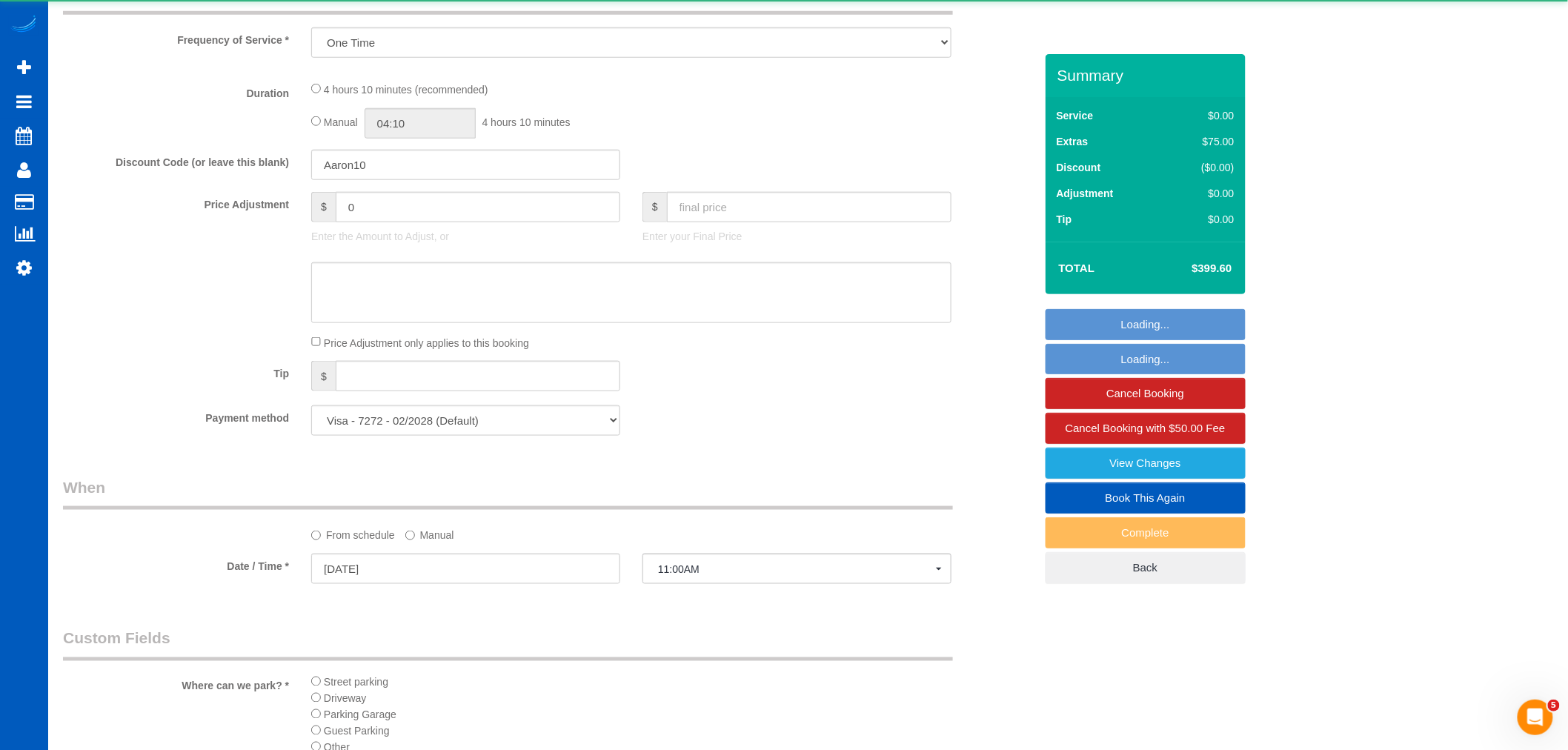
select select "object:14516"
select select "199"
select select "2001"
select select "4"
select select "3"
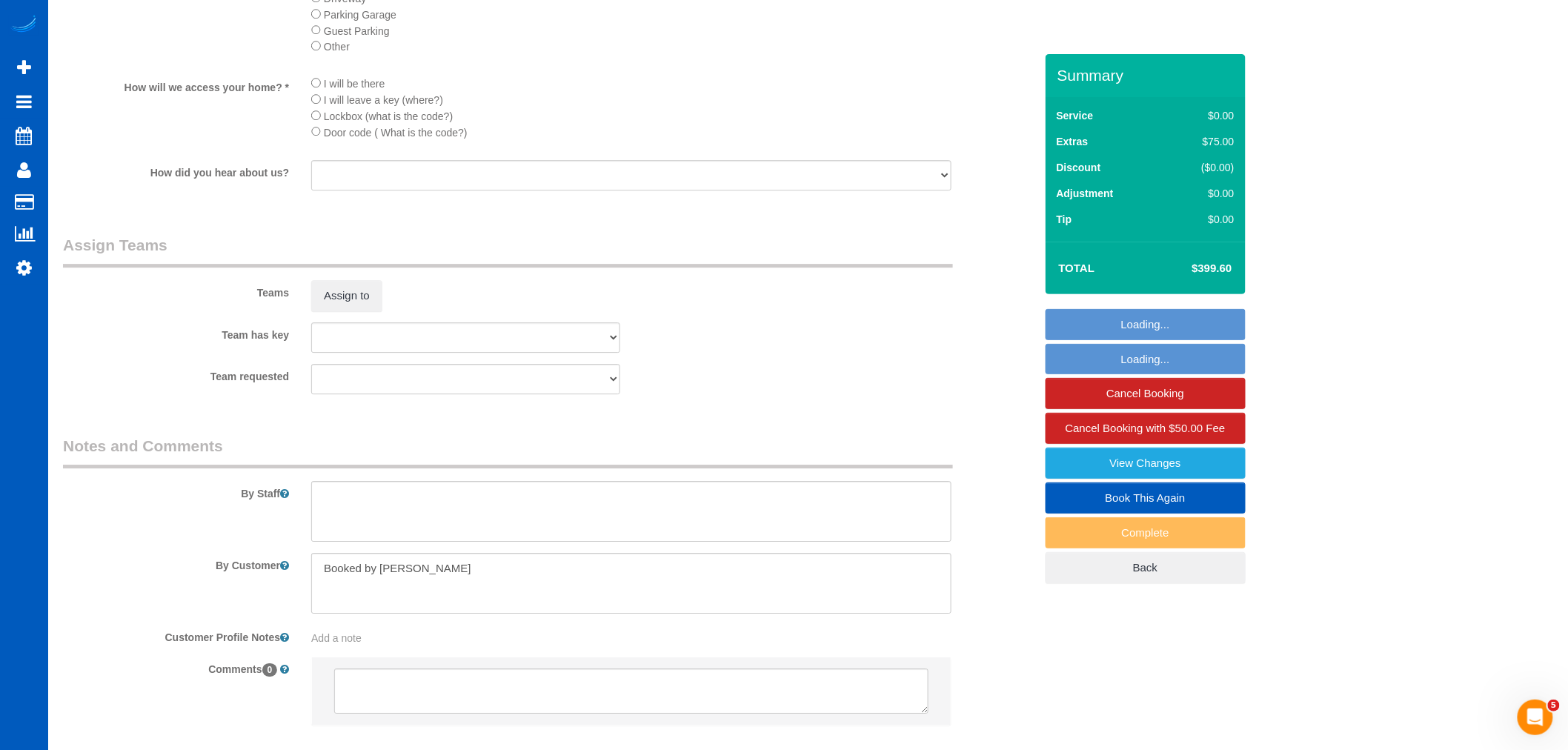
scroll to position [1839, 0]
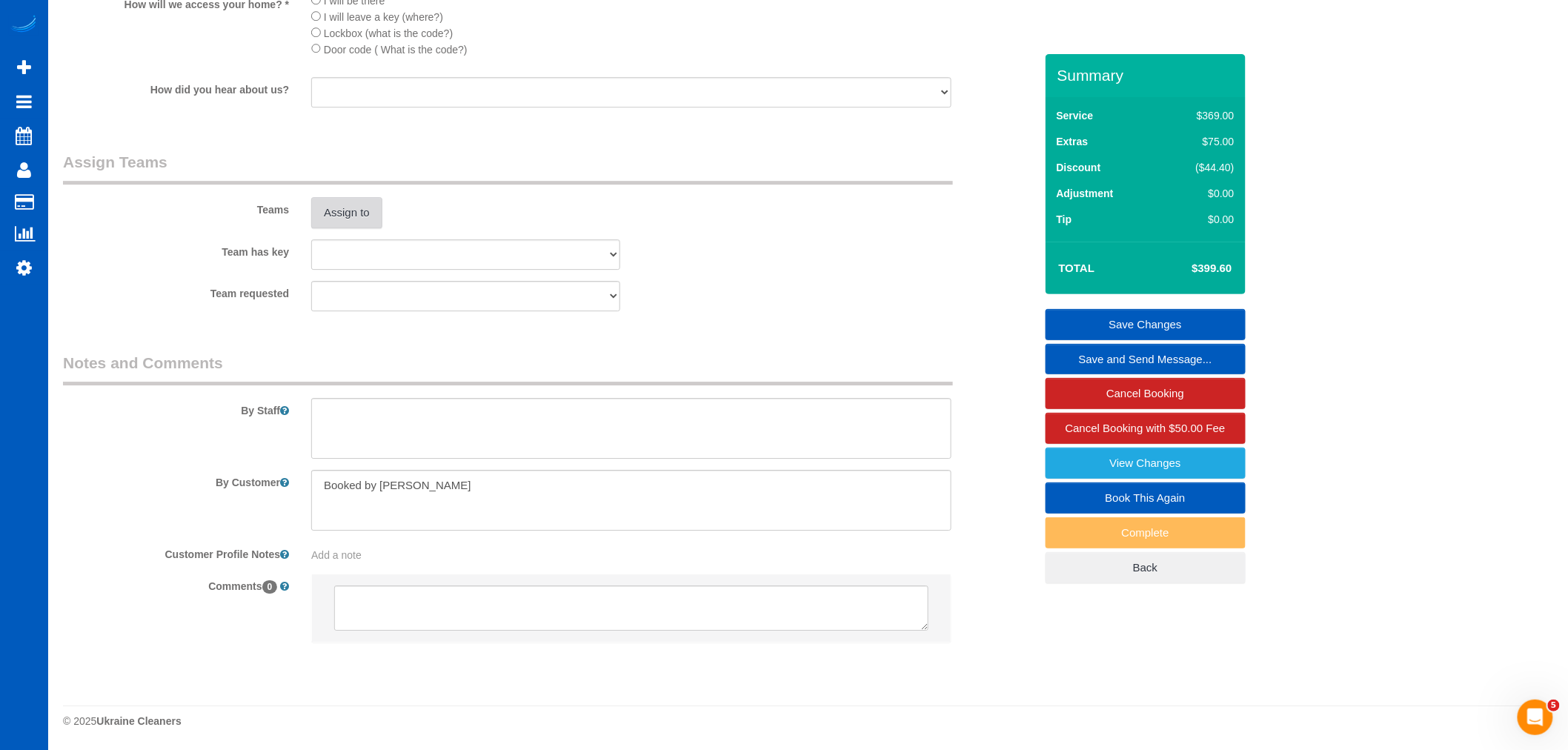
click at [354, 212] on button "Assign to" at bounding box center [346, 212] width 71 height 31
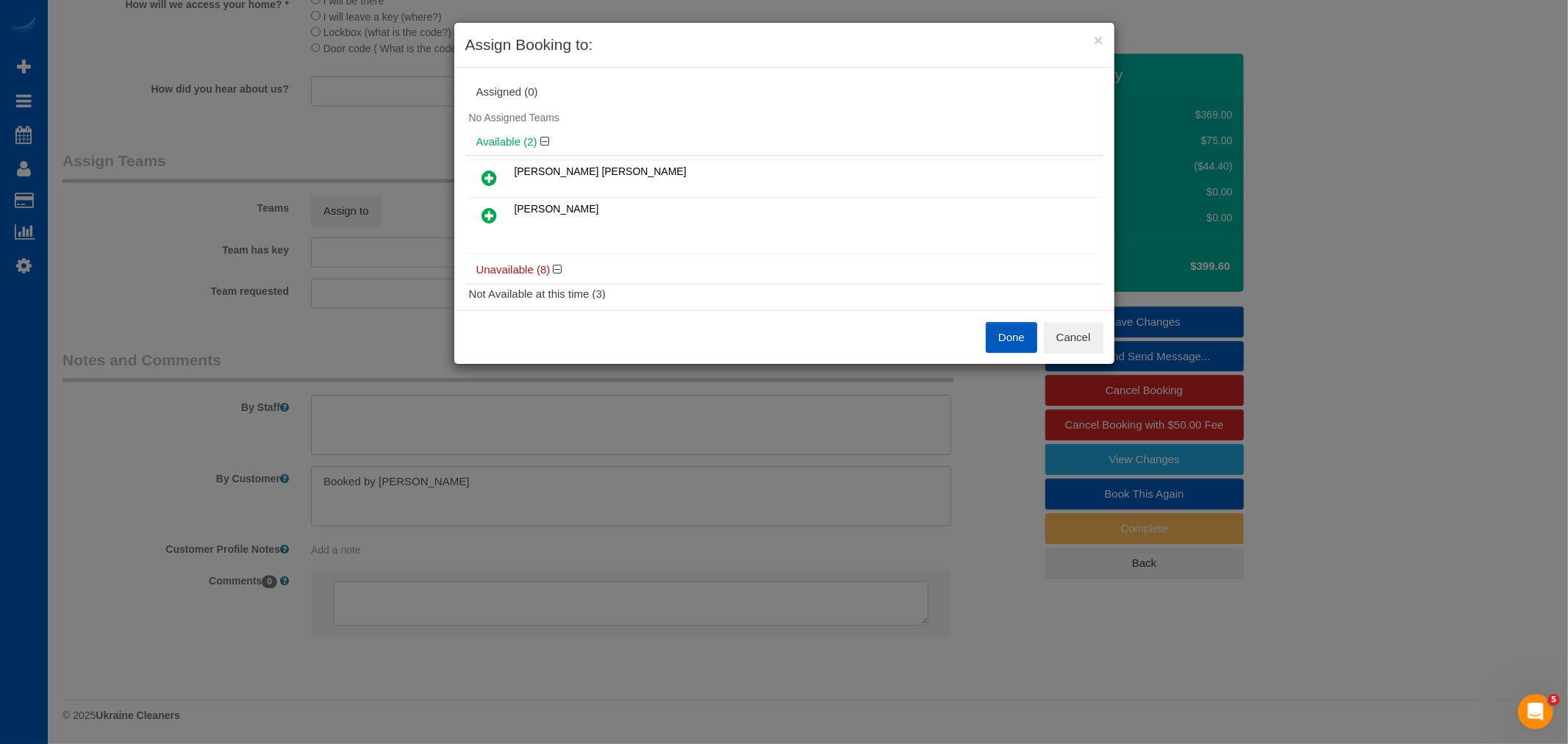
click at [504, 172] on link at bounding box center [489, 179] width 34 height 30
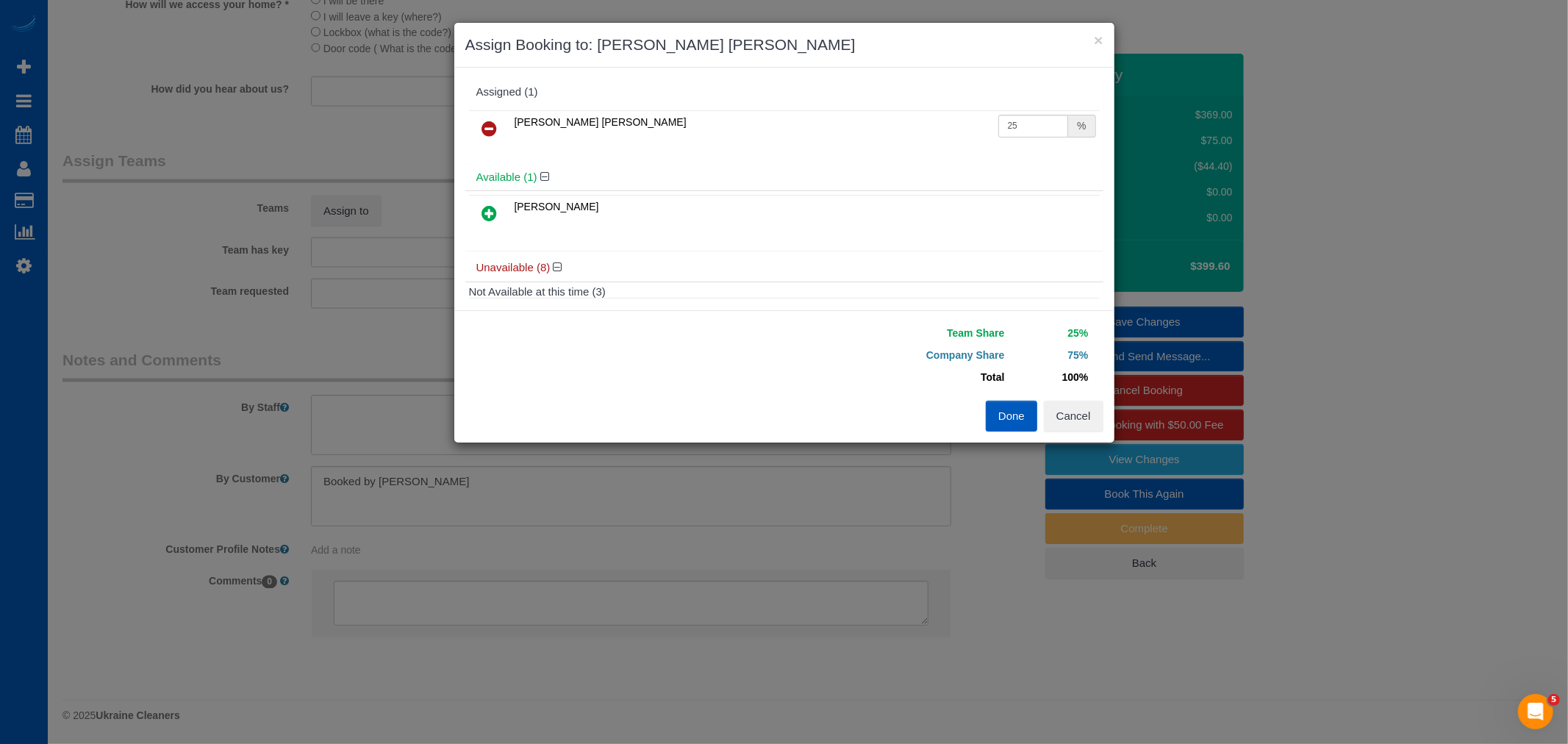
click at [493, 215] on icon at bounding box center [490, 212] width 16 height 18
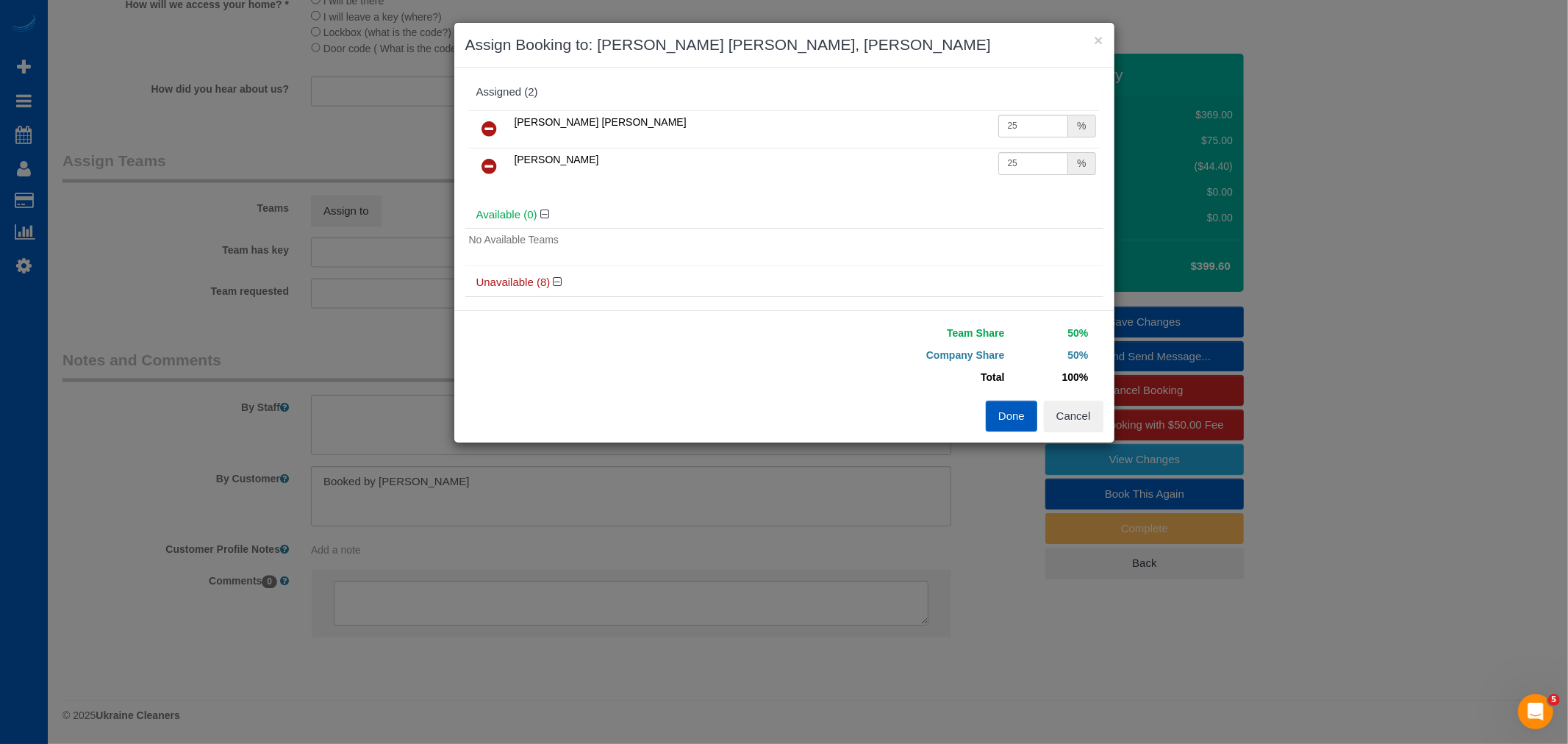
click at [1030, 402] on button "Done" at bounding box center [1011, 415] width 51 height 31
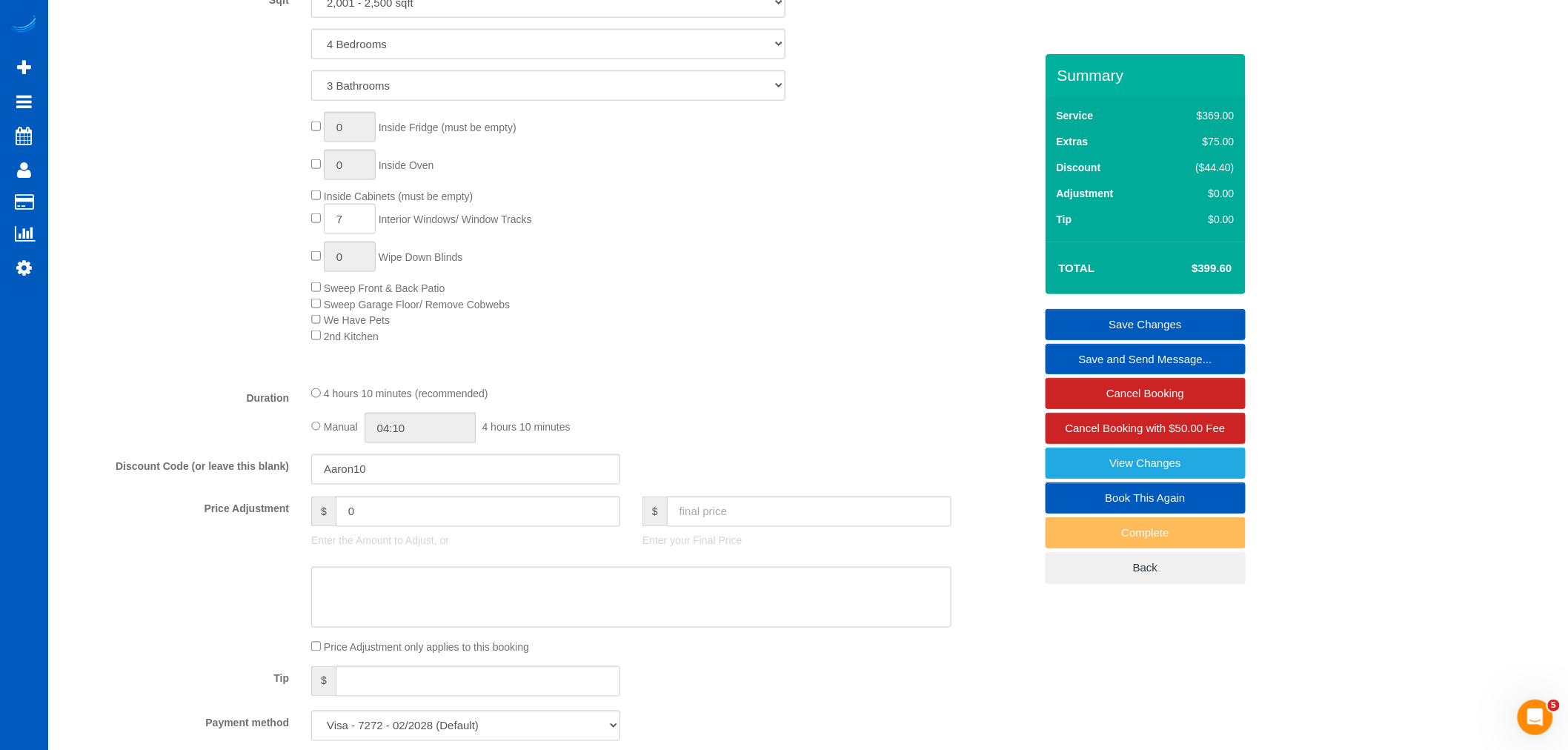
scroll to position [522, 0]
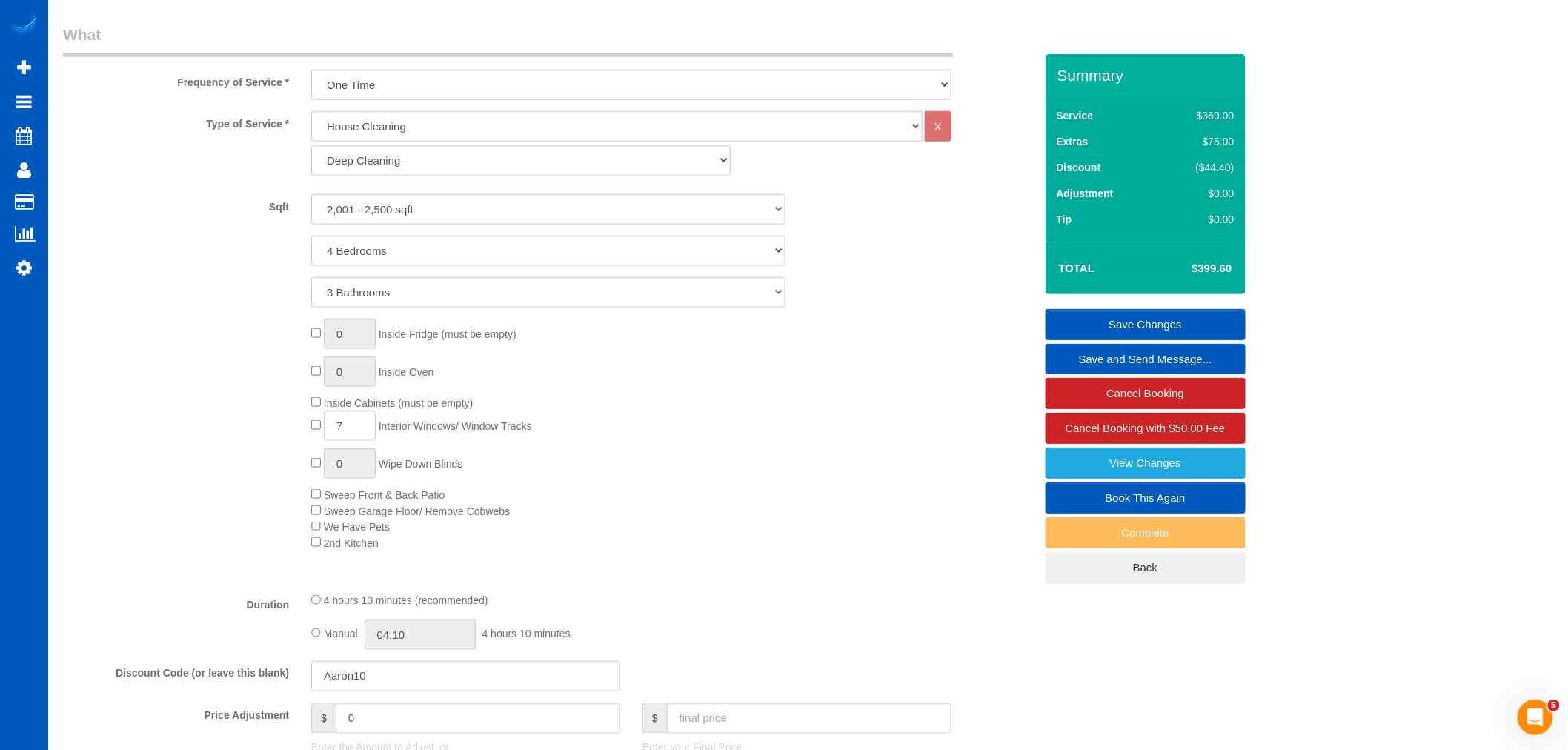
click at [1131, 324] on link "Save Changes" at bounding box center [1145, 324] width 200 height 31
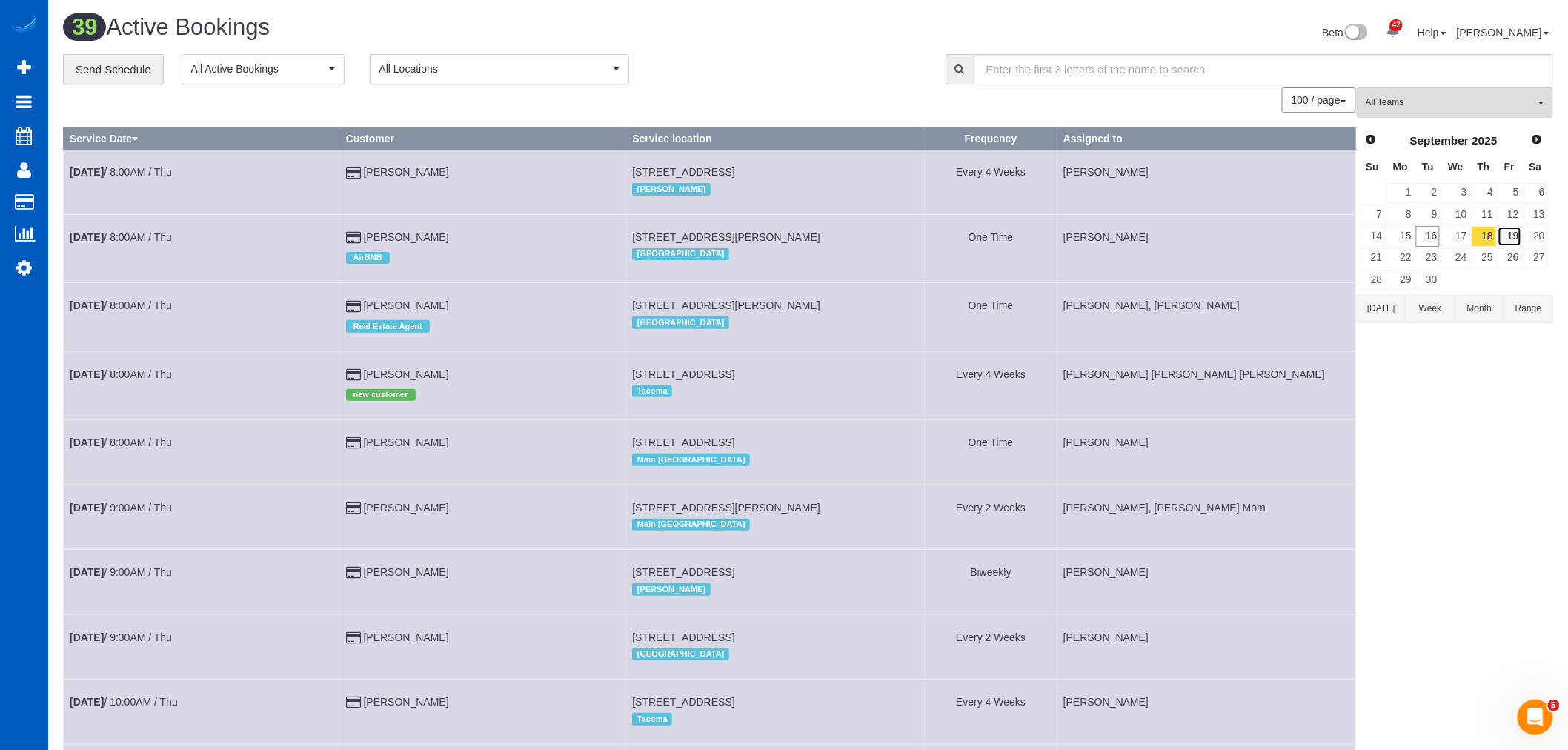
click at [1516, 234] on link "19" at bounding box center [1510, 236] width 24 height 20
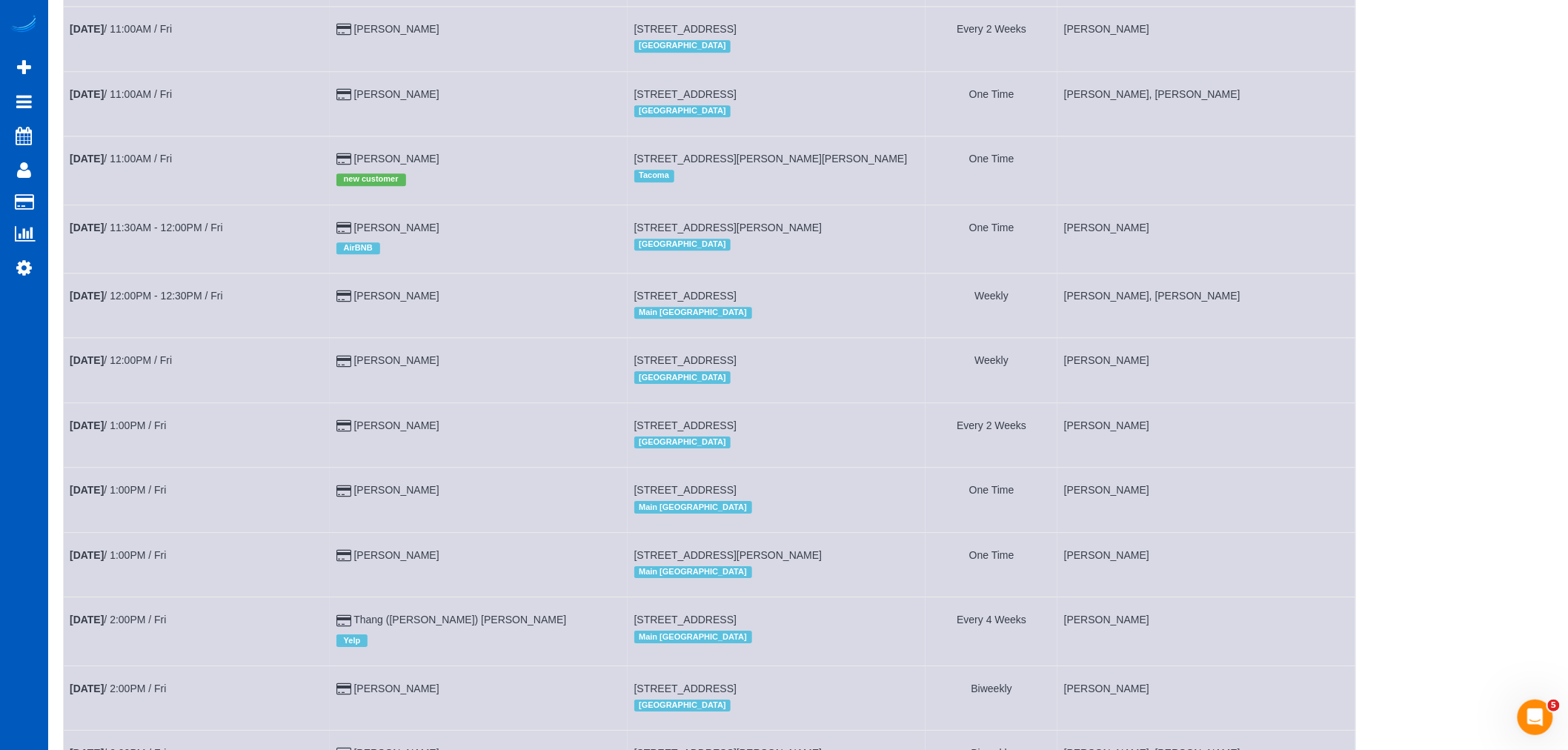
scroll to position [1645, 0]
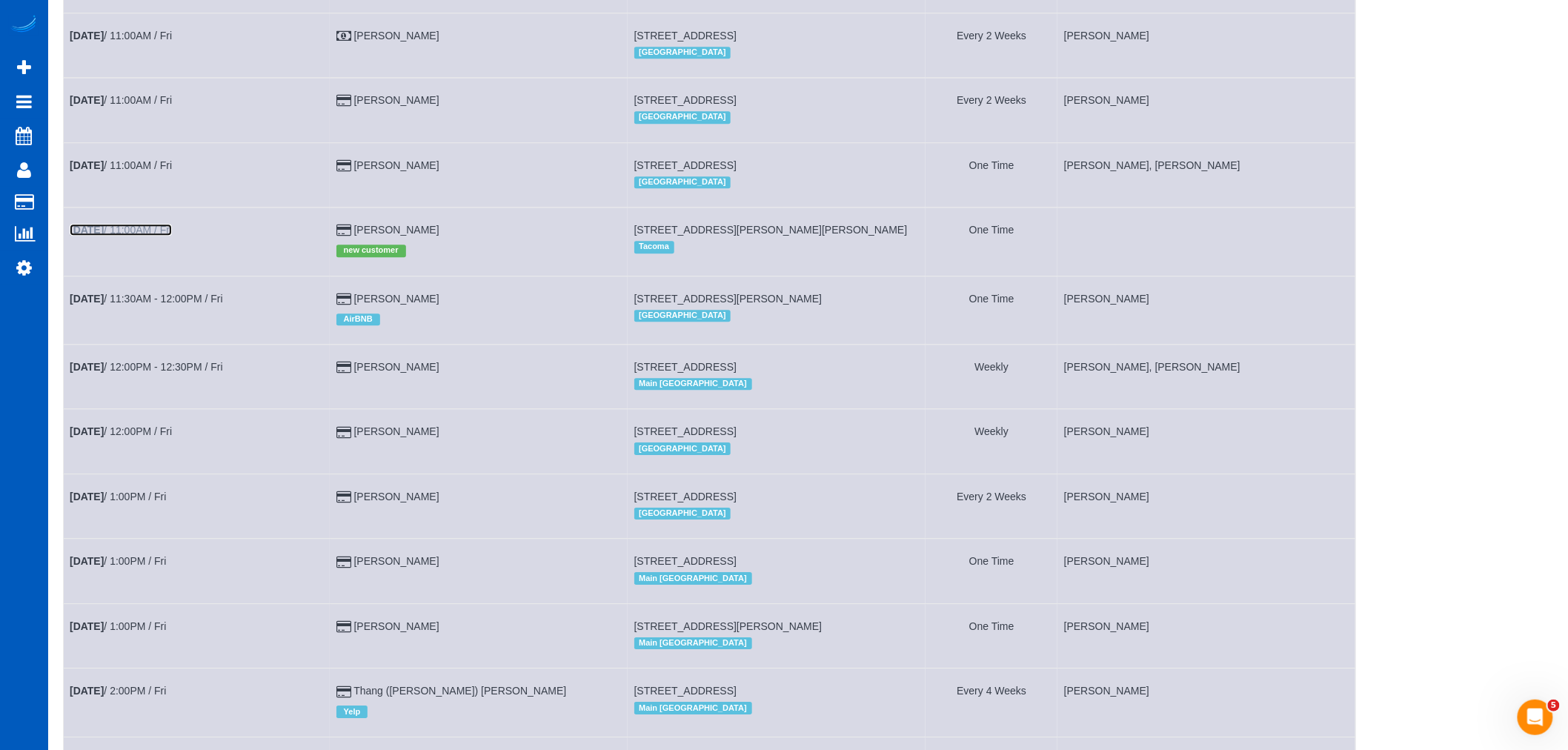
click at [85, 236] on b "[DATE]" at bounding box center [86, 229] width 34 height 12
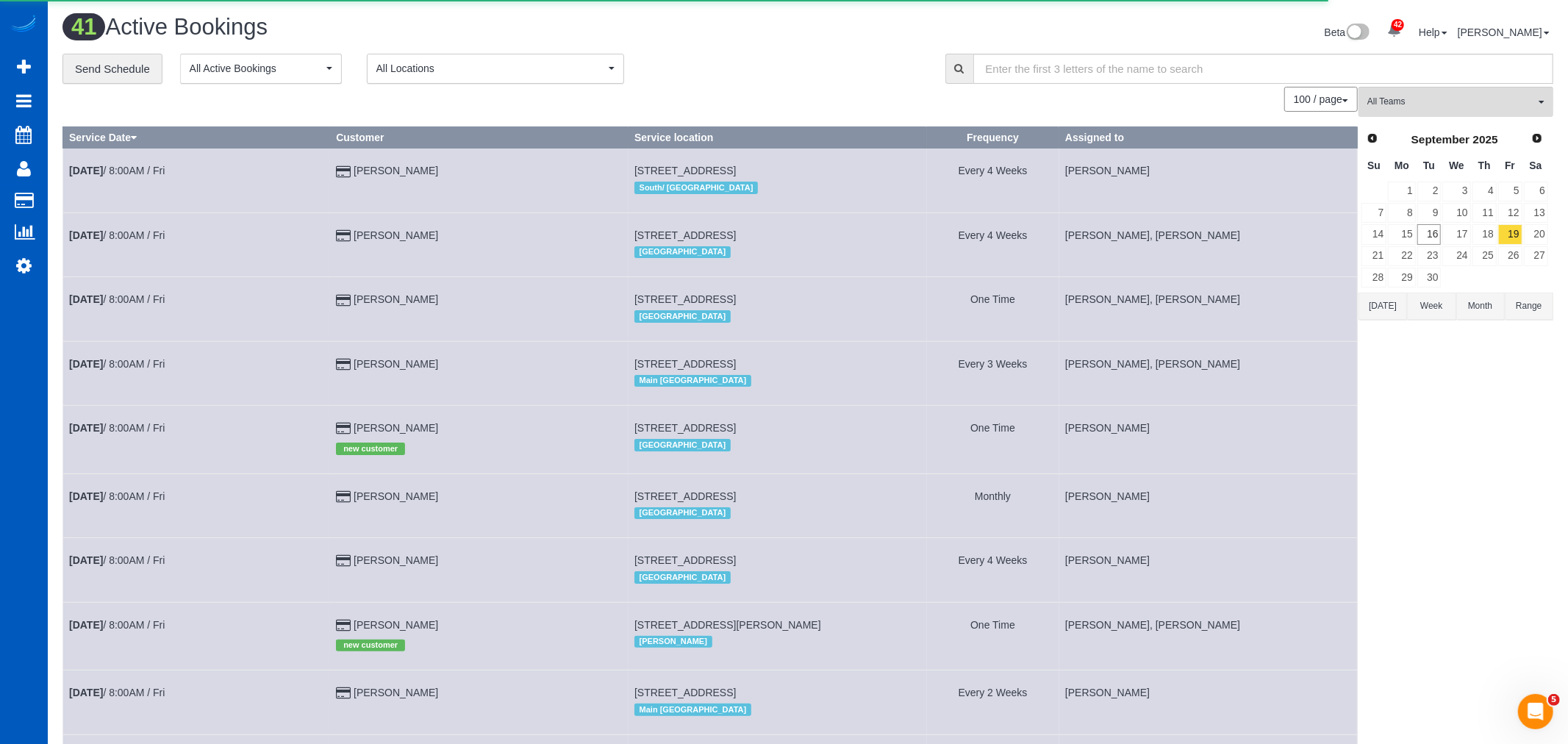
click at [130, 267] on body "42 Beta Your Notifications You have 0 alerts × You have 1 to charge for [DATE] …" at bounding box center [784, 372] width 1568 height 744
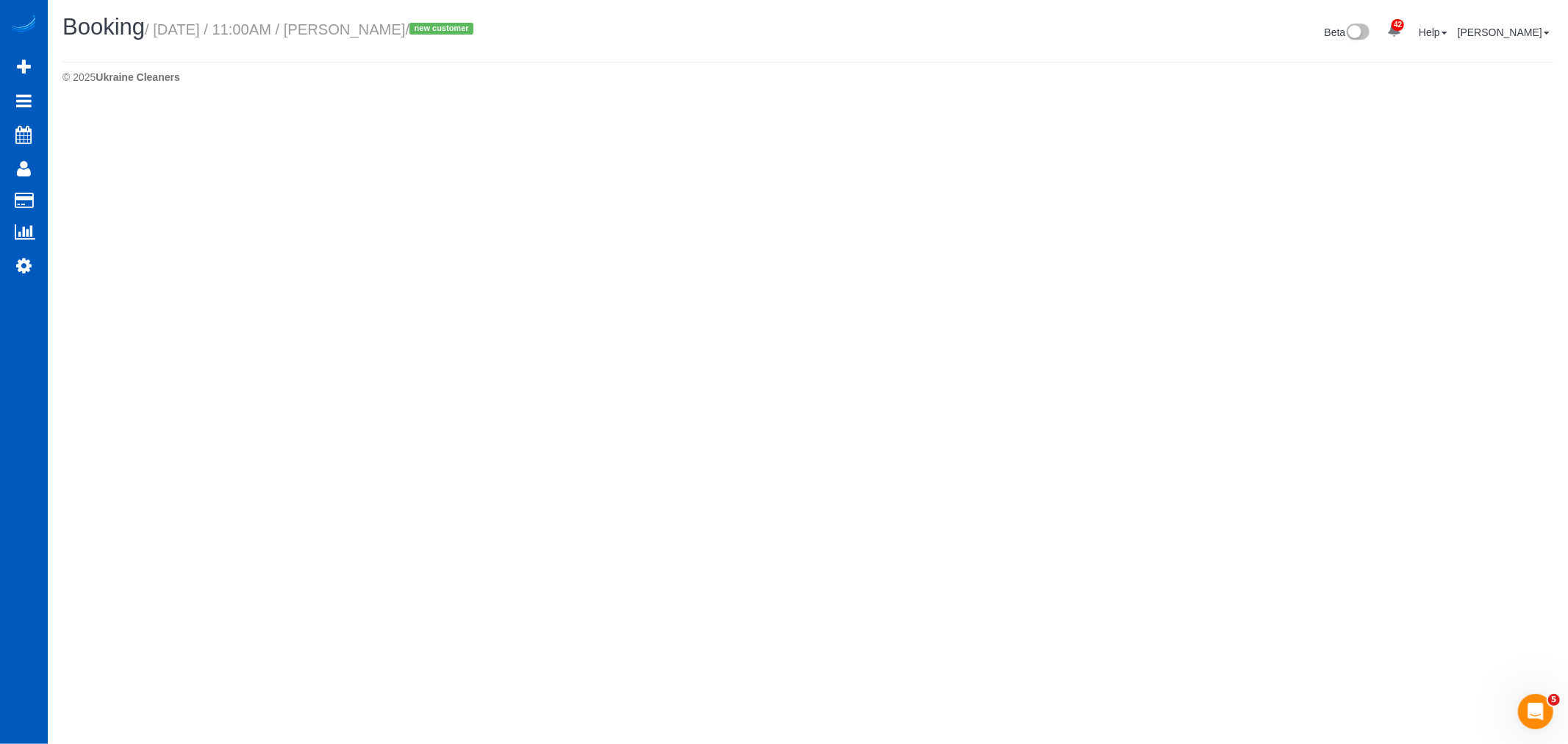
select select "WA"
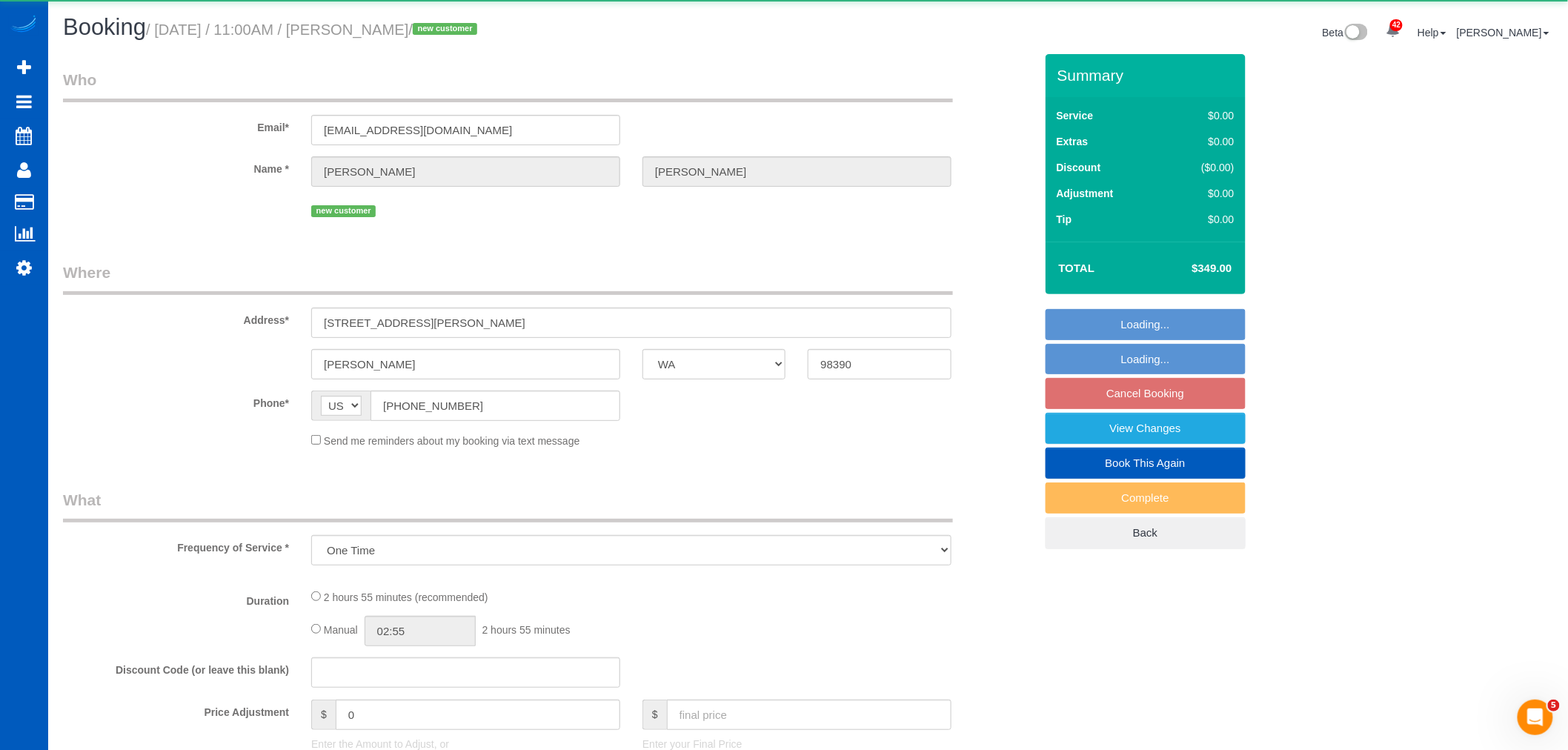
select select "199"
select select "3001"
select select "5"
select select "3"
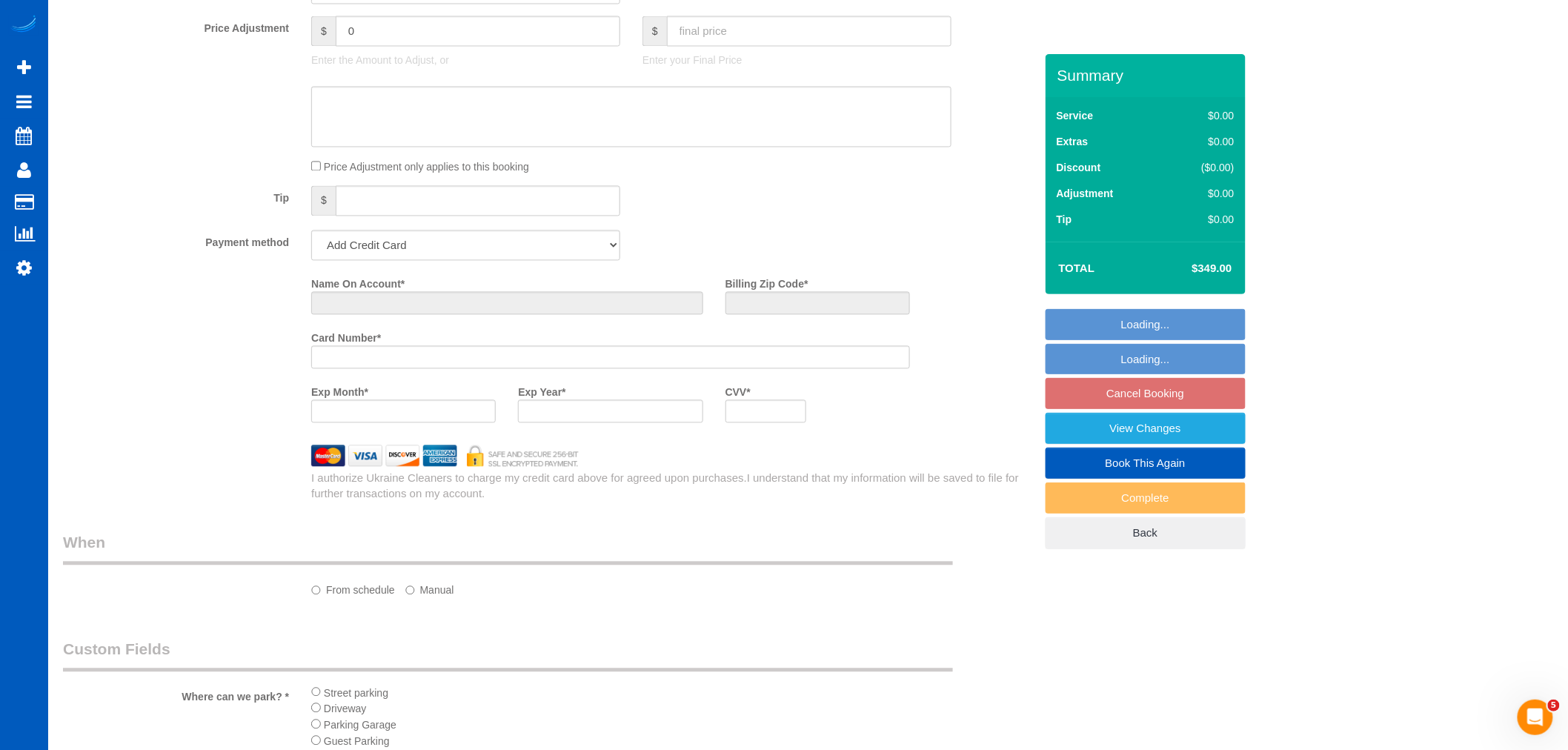
select select "string:fspay-c160076d-d986-4b48-8ac1-1ab2a5ac641e"
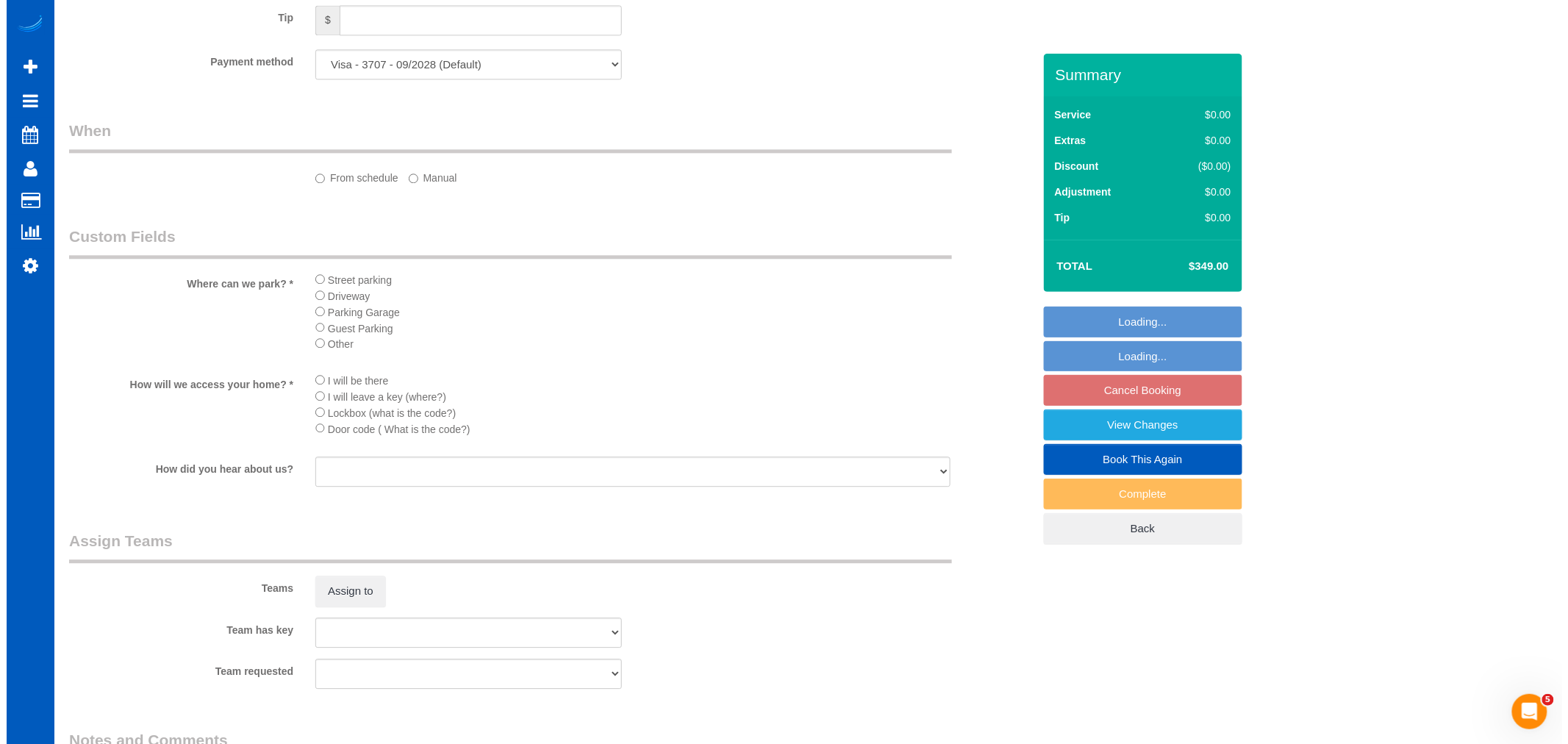
scroll to position [1617, 0]
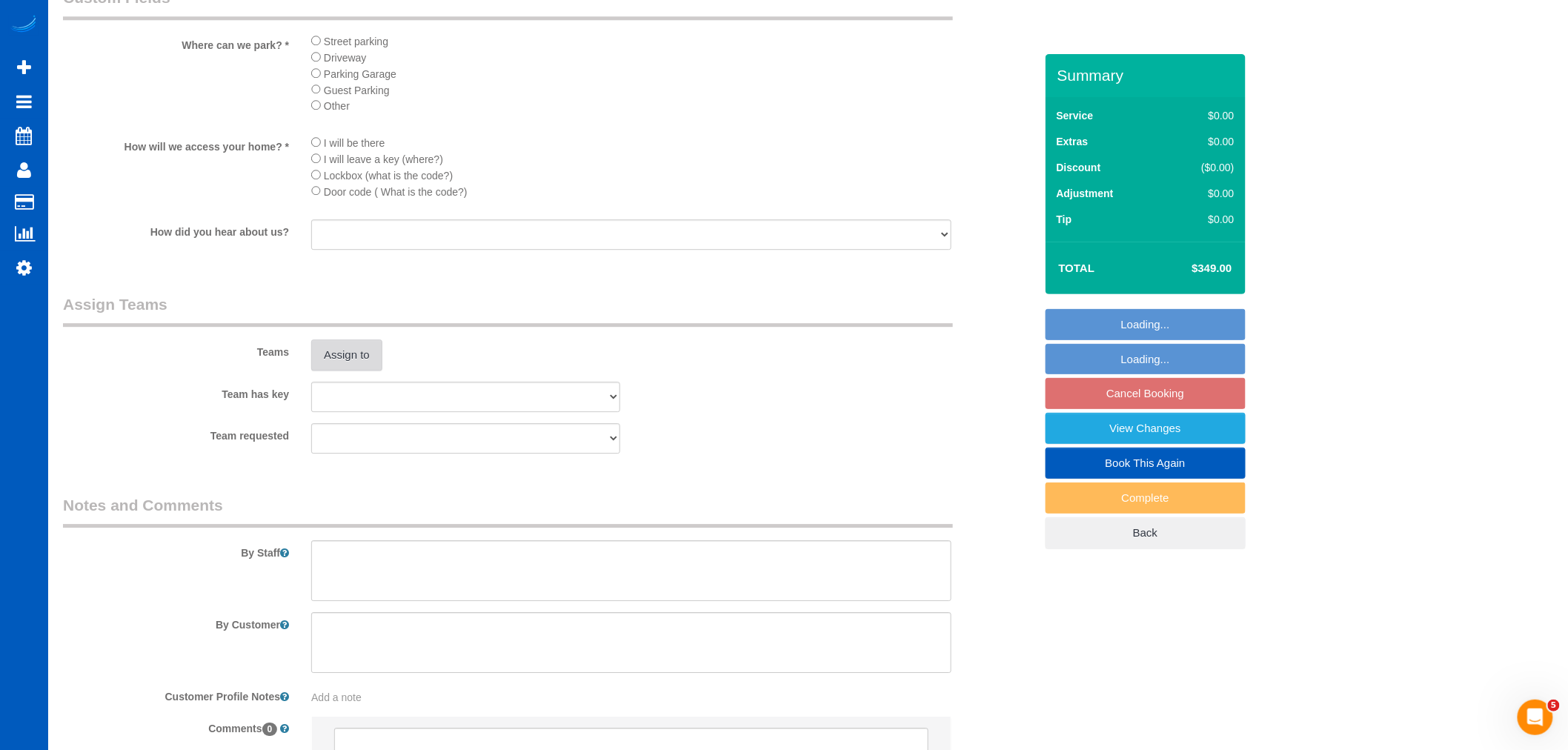
click at [334, 371] on button "Assign to" at bounding box center [346, 354] width 71 height 31
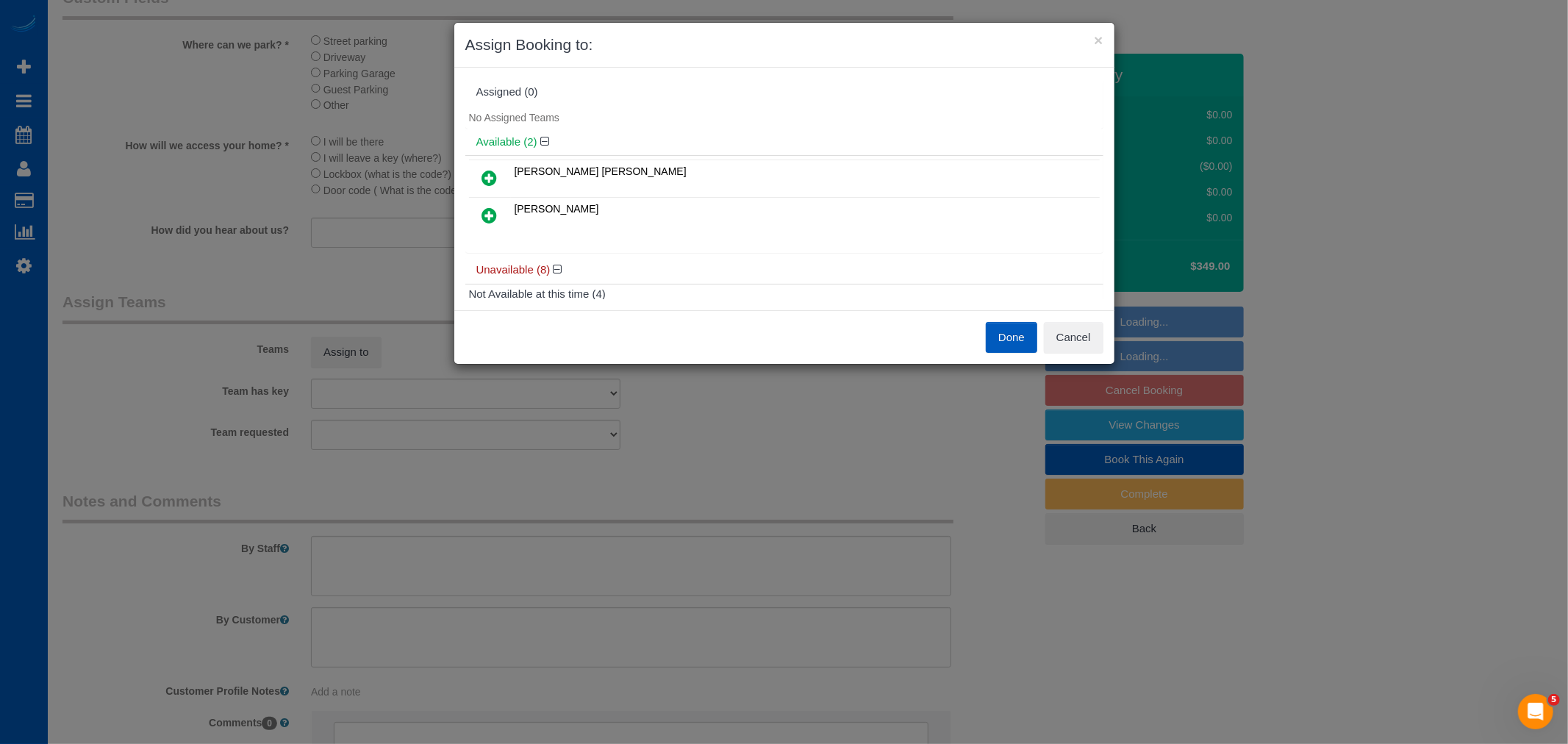
select select "object:16913"
select select "3001"
select select "5"
select select "3"
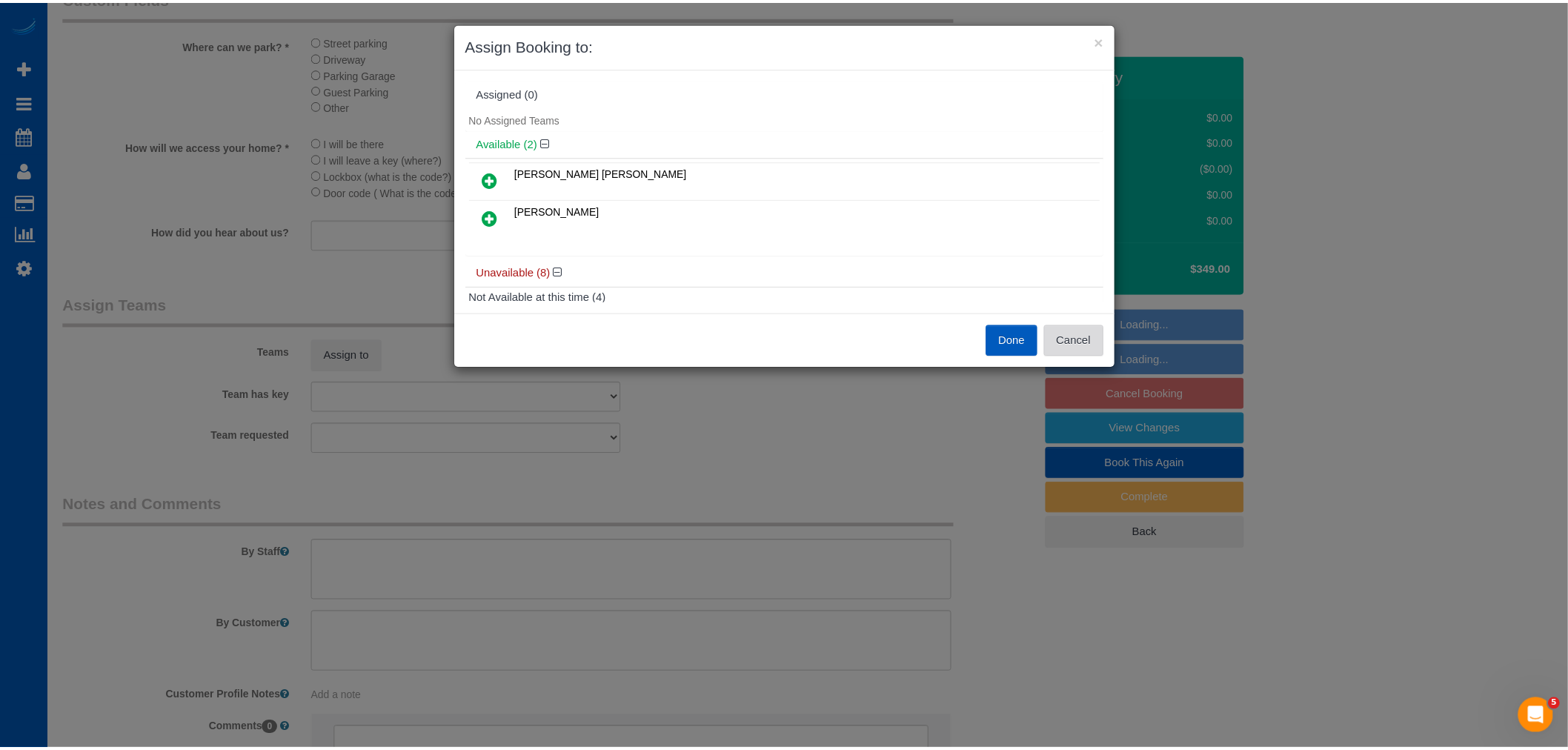
scroll to position [1674, 0]
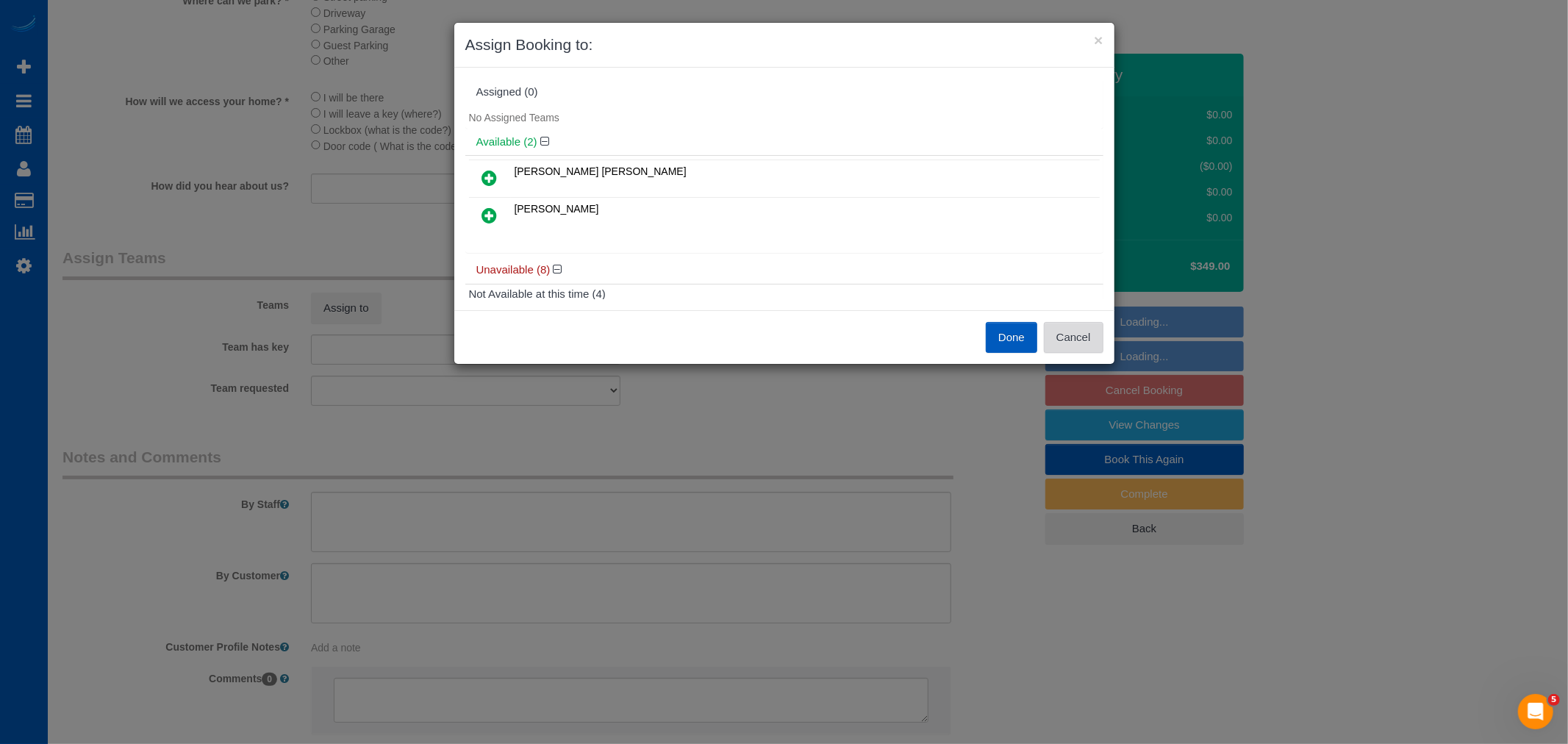
select select "spot84"
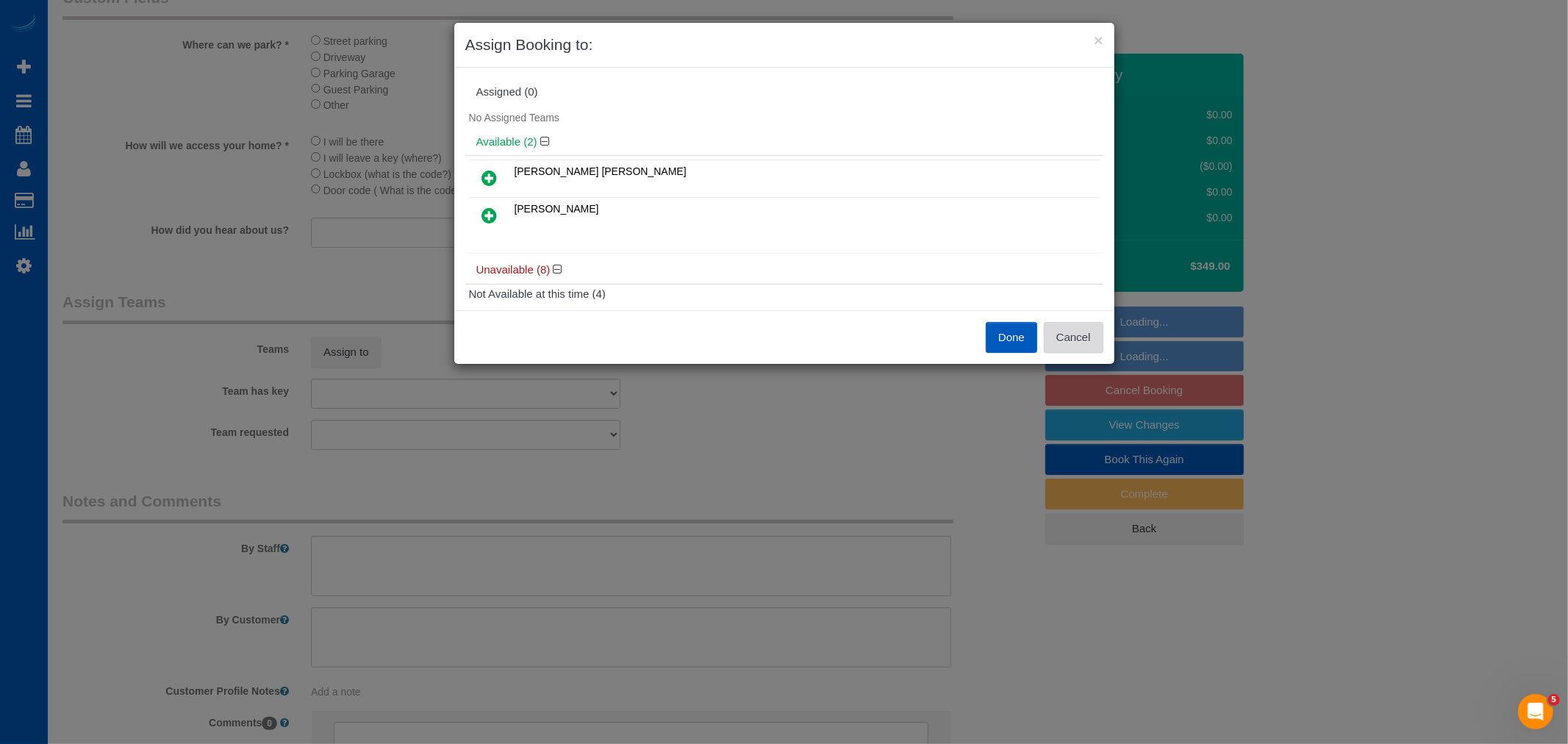
click at [1078, 343] on button "Cancel" at bounding box center [1074, 337] width 60 height 31
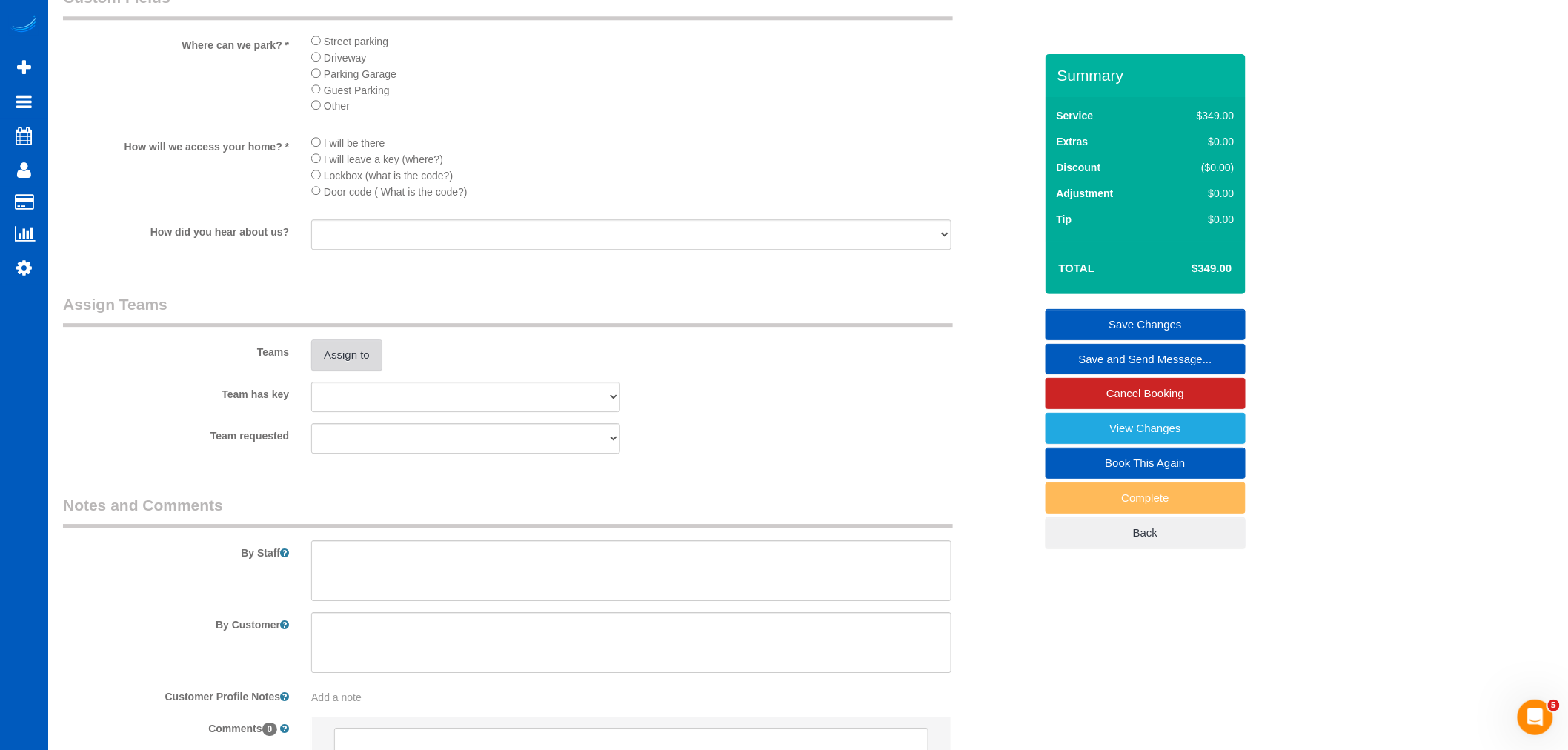
click at [353, 371] on button "Assign to" at bounding box center [346, 354] width 71 height 31
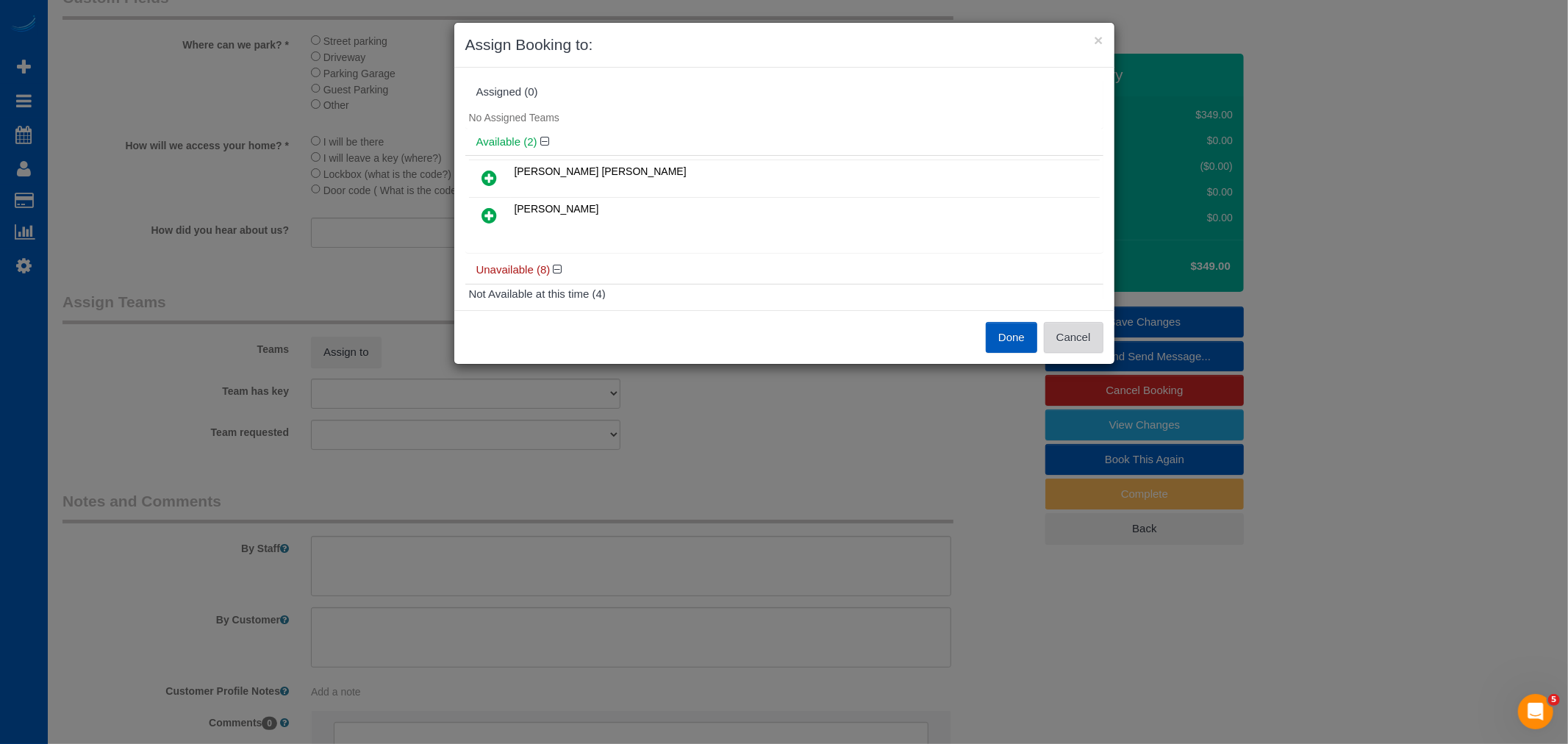
click at [1075, 349] on button "Cancel" at bounding box center [1074, 337] width 60 height 31
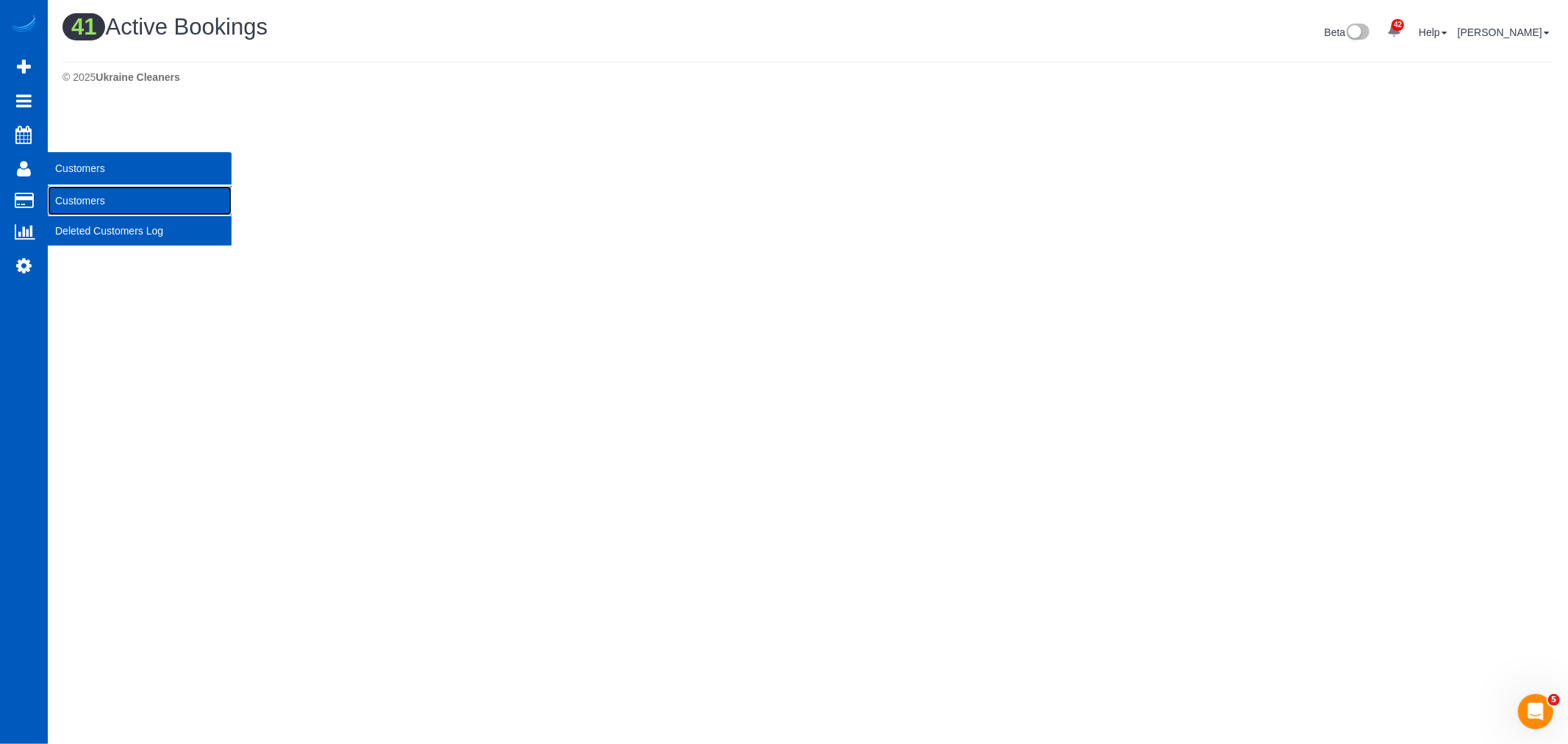
click at [120, 196] on link "Customers" at bounding box center [139, 201] width 184 height 30
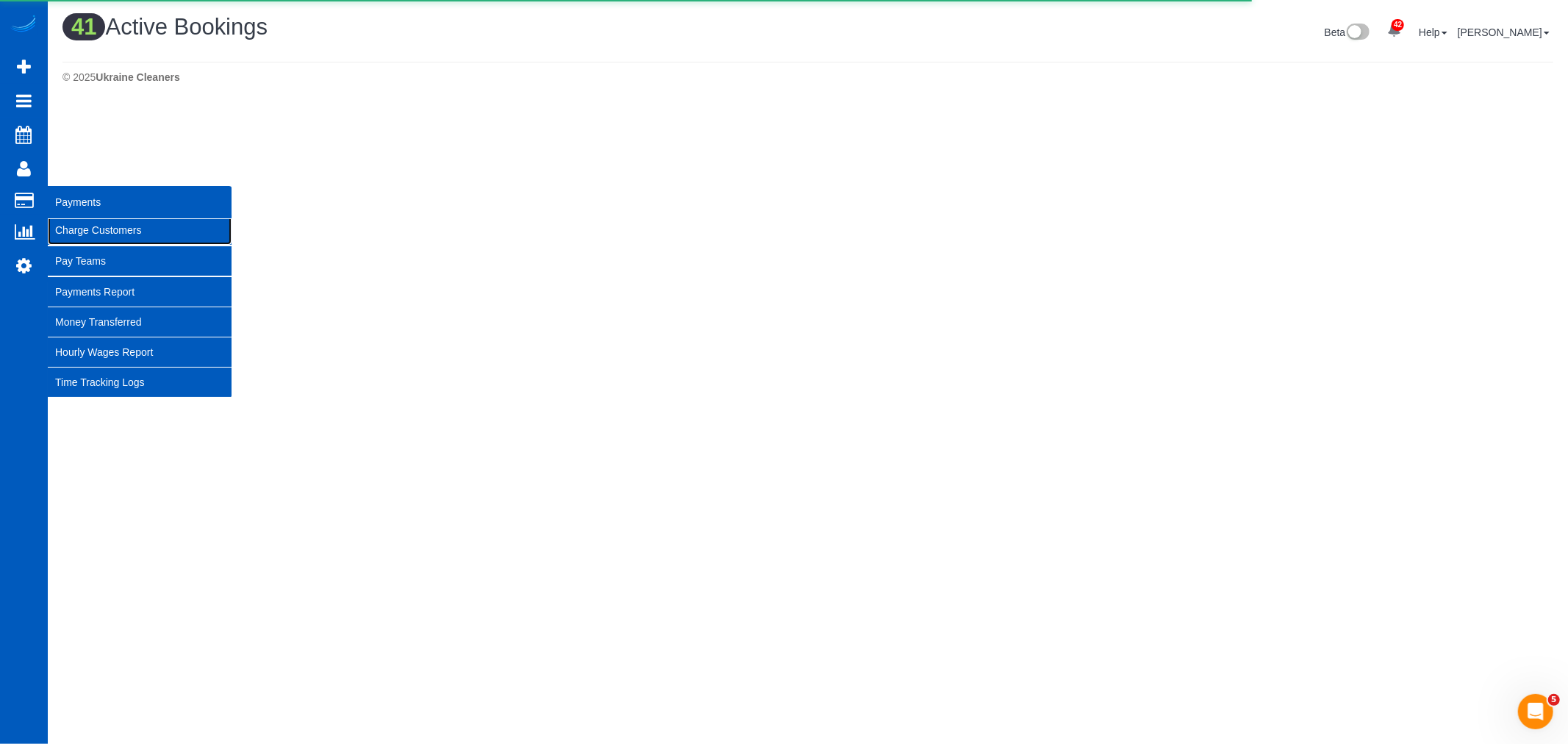
click at [102, 228] on link "Charge Customers" at bounding box center [139, 230] width 184 height 30
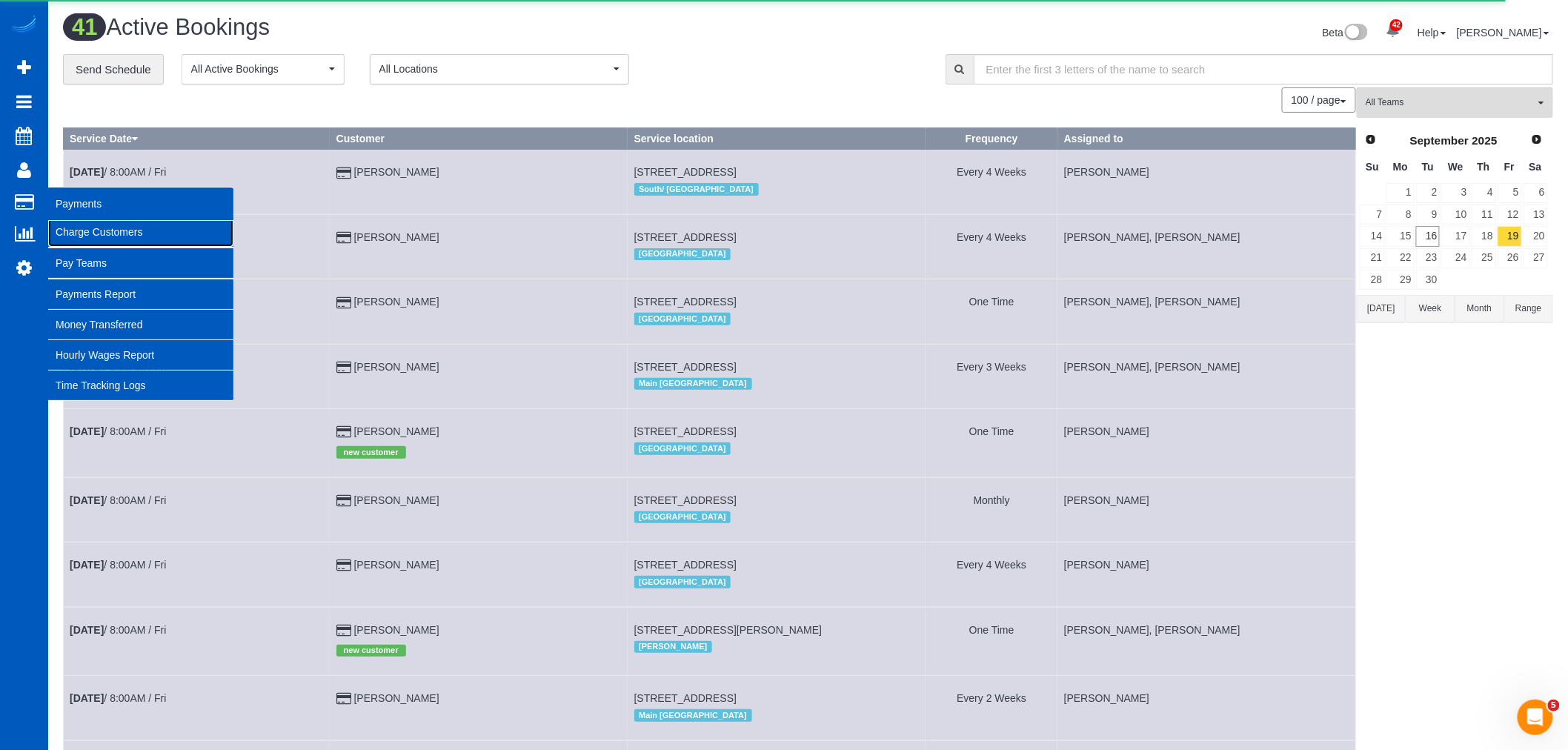
click at [72, 230] on link "Charge Customers" at bounding box center [140, 232] width 185 height 30
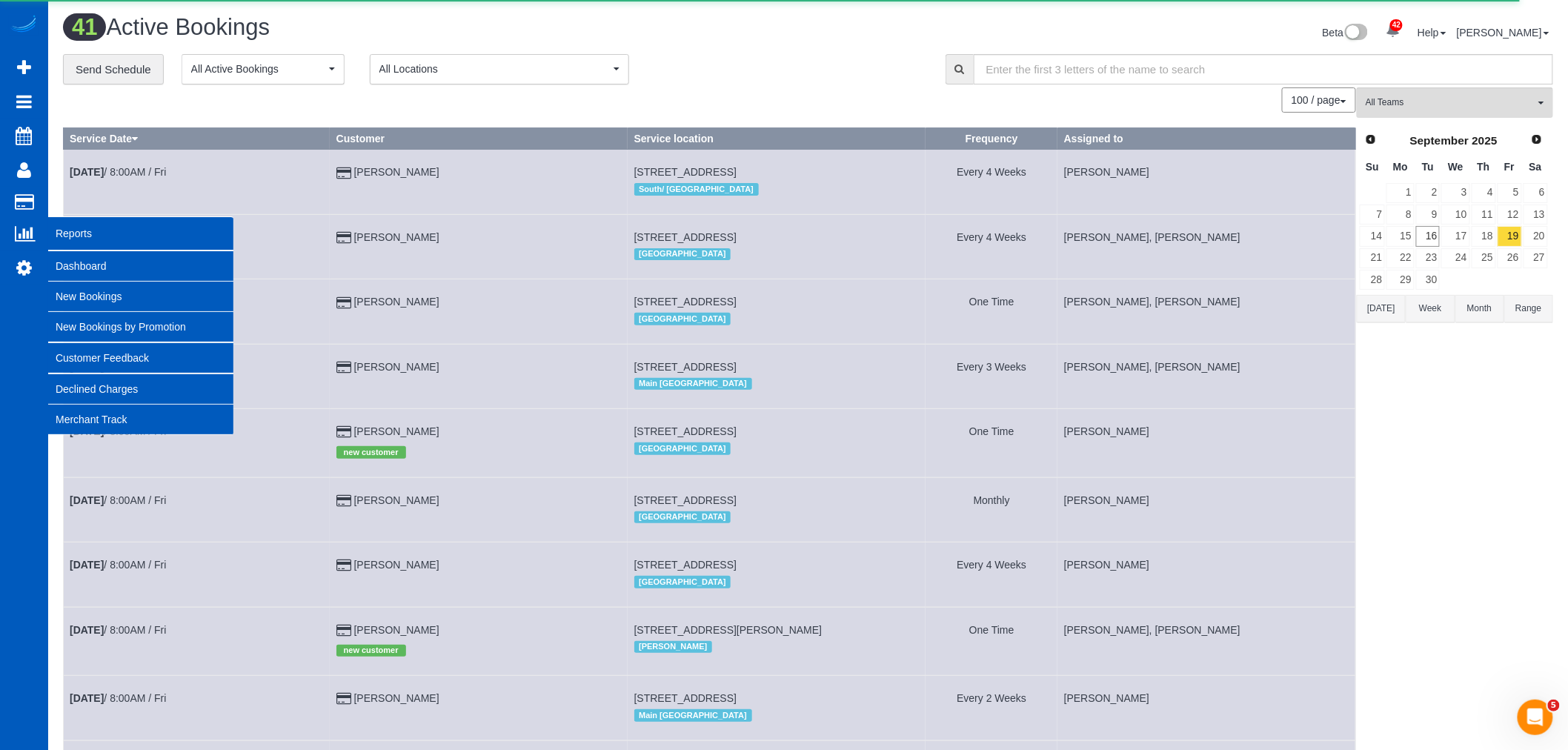
select select
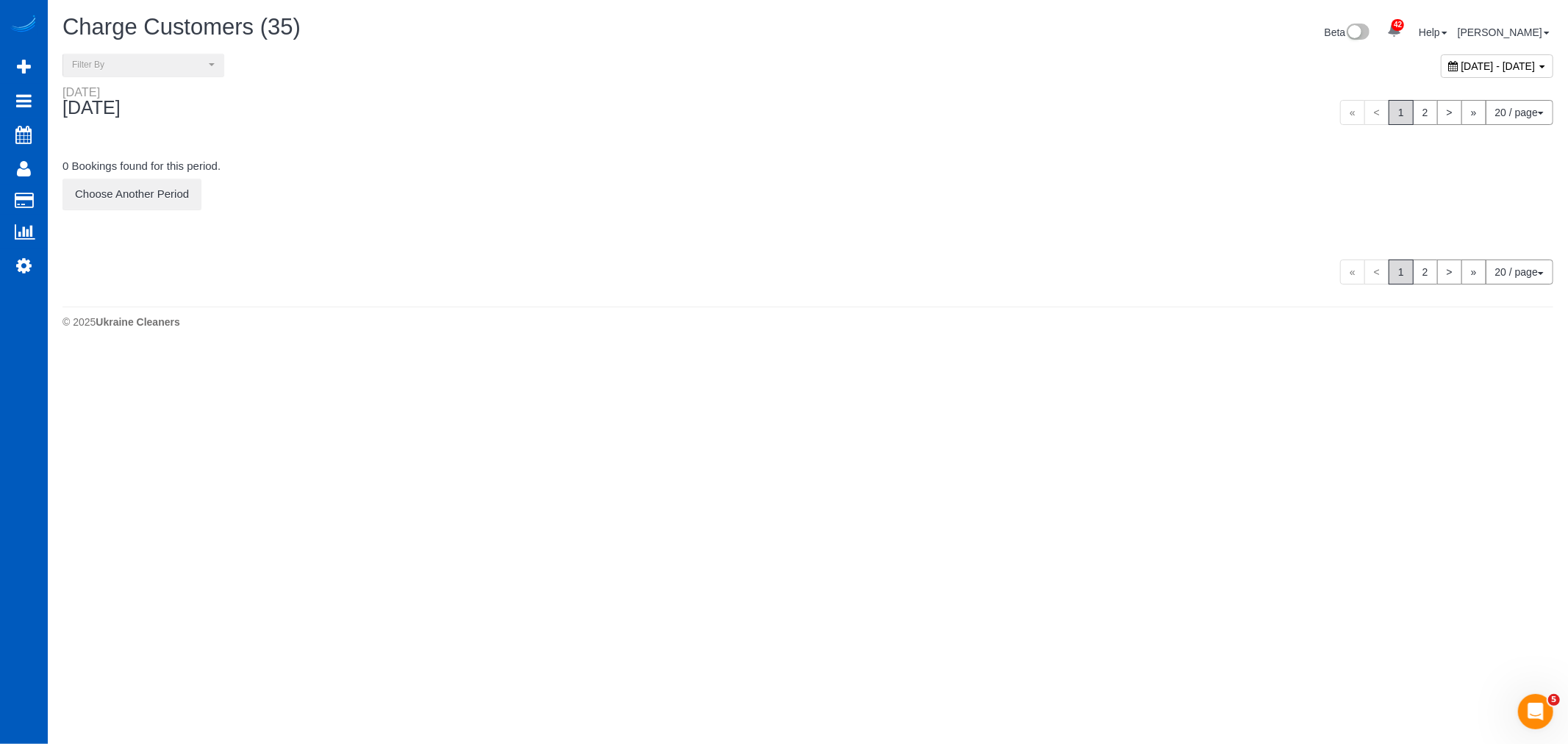
click at [1462, 71] on span "[DATE] - [DATE]" at bounding box center [1499, 66] width 75 height 12
type input "**********"
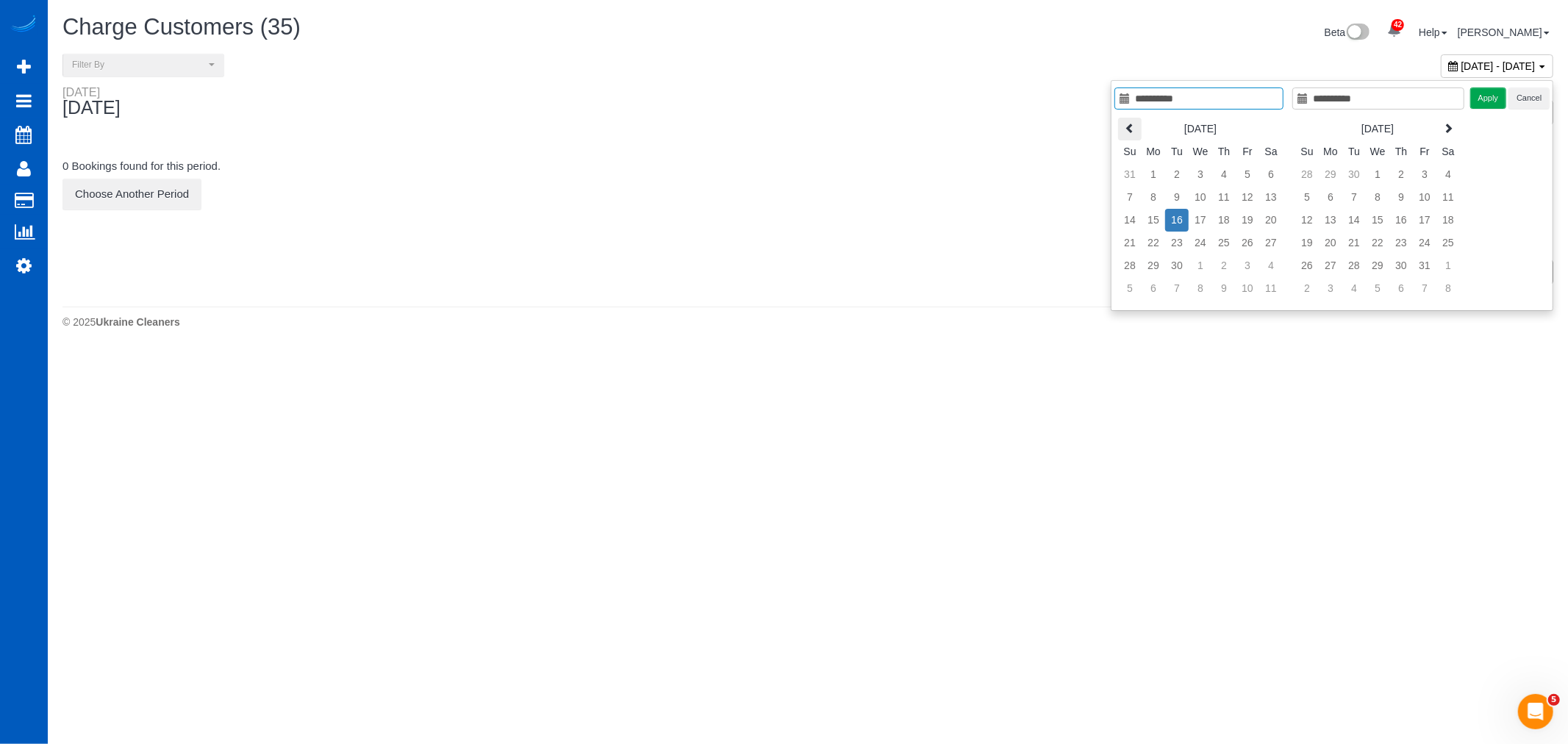
click at [1140, 129] on th at bounding box center [1129, 129] width 23 height 22
type input "**********"
click at [1270, 263] on td "30" at bounding box center [1271, 265] width 23 height 22
type input "**********"
click at [1270, 263] on td "30" at bounding box center [1271, 265] width 23 height 22
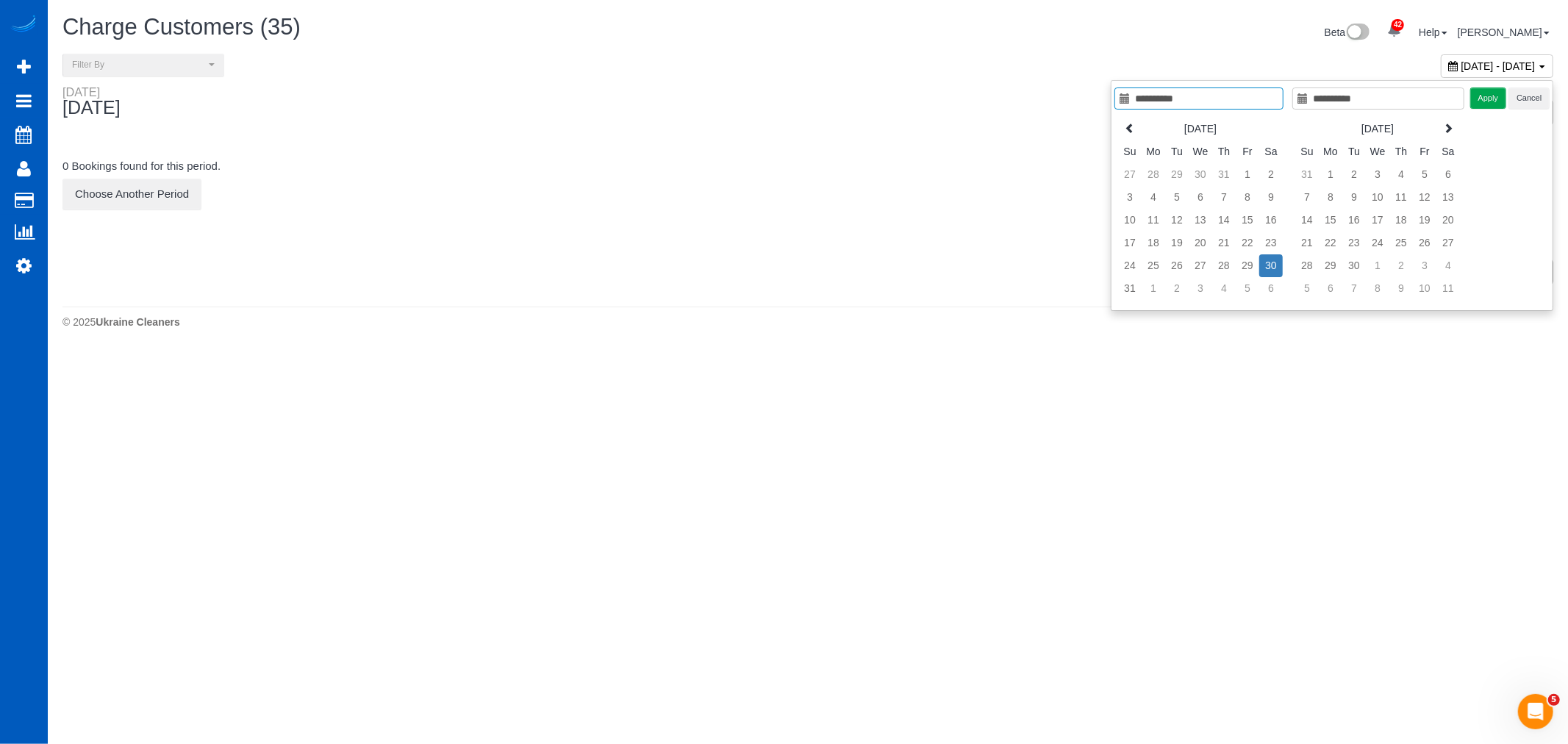
type input "**********"
click at [1507, 92] on div "Apply Cancel" at bounding box center [1510, 98] width 80 height 21
click at [1495, 92] on button "Apply" at bounding box center [1488, 98] width 36 height 21
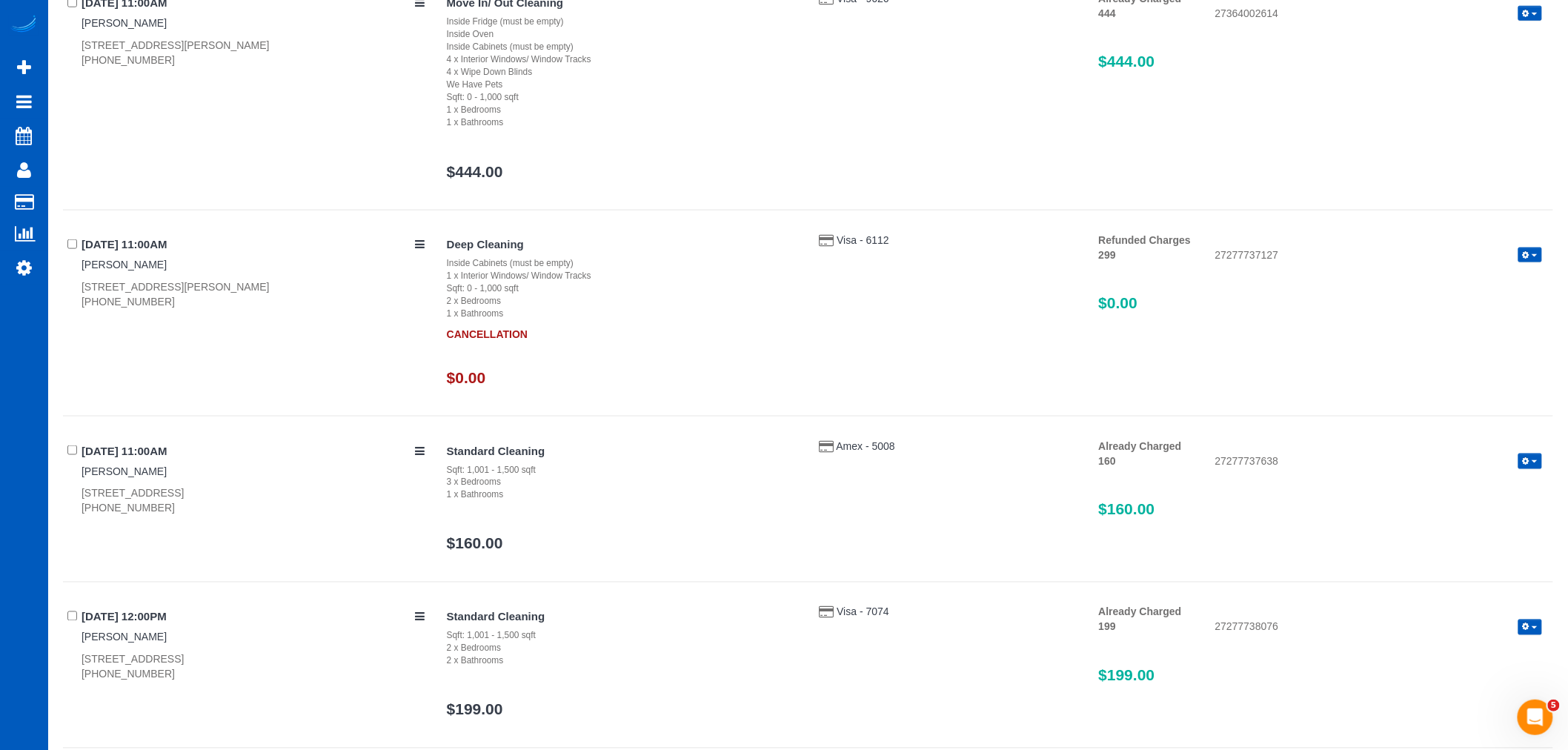
scroll to position [3615, 0]
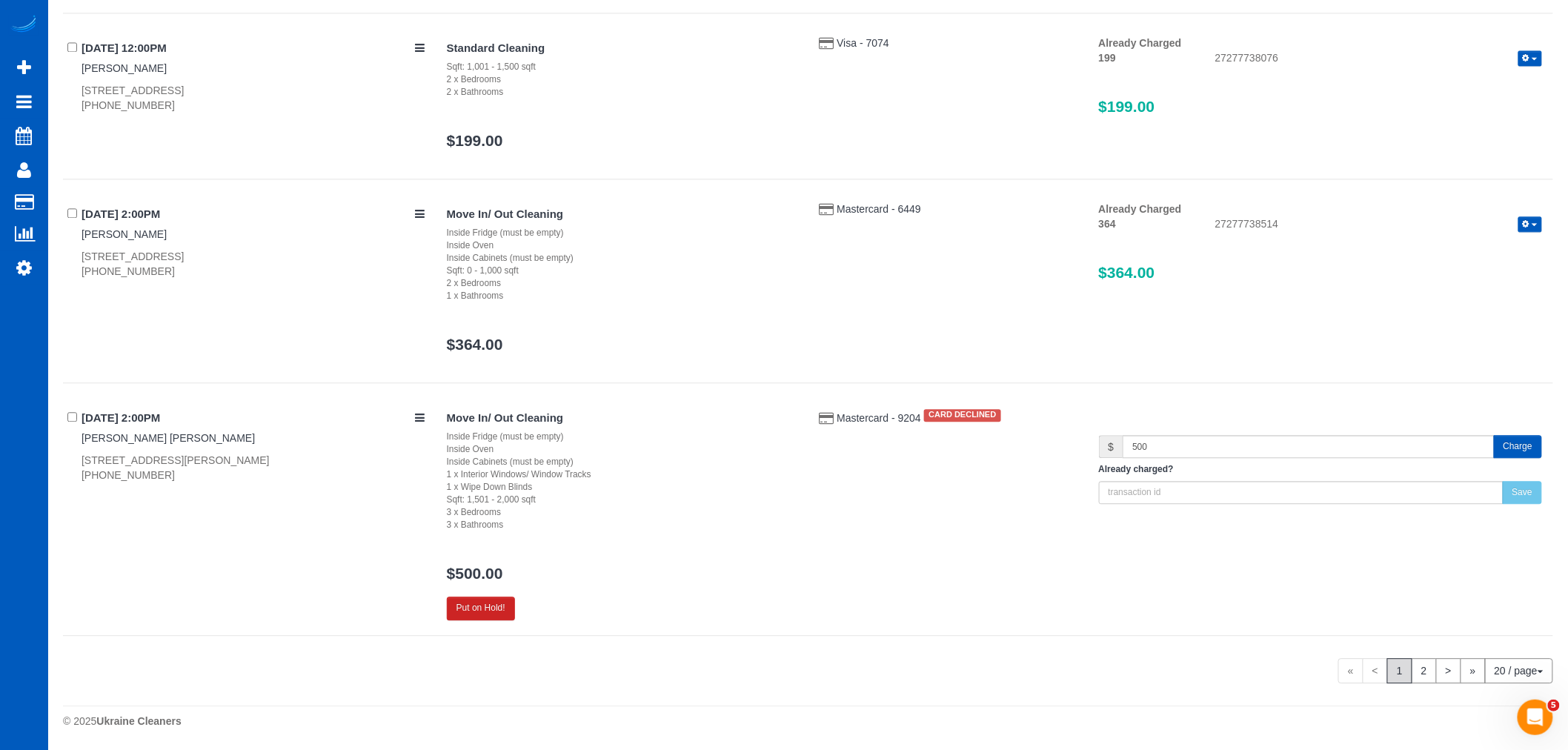
click at [1507, 451] on button "Charge" at bounding box center [1517, 446] width 48 height 23
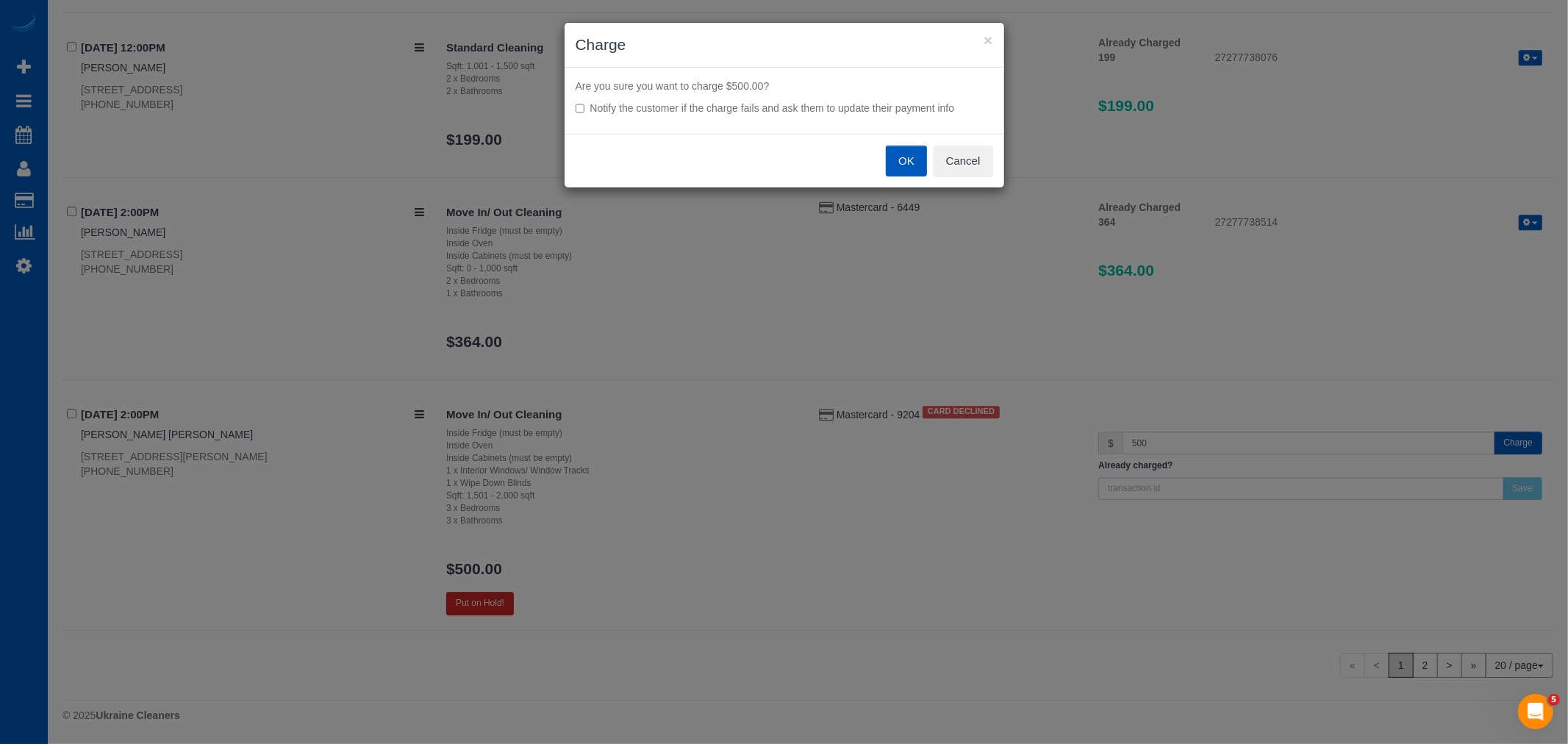
click at [905, 160] on button "OK" at bounding box center [907, 160] width 41 height 31
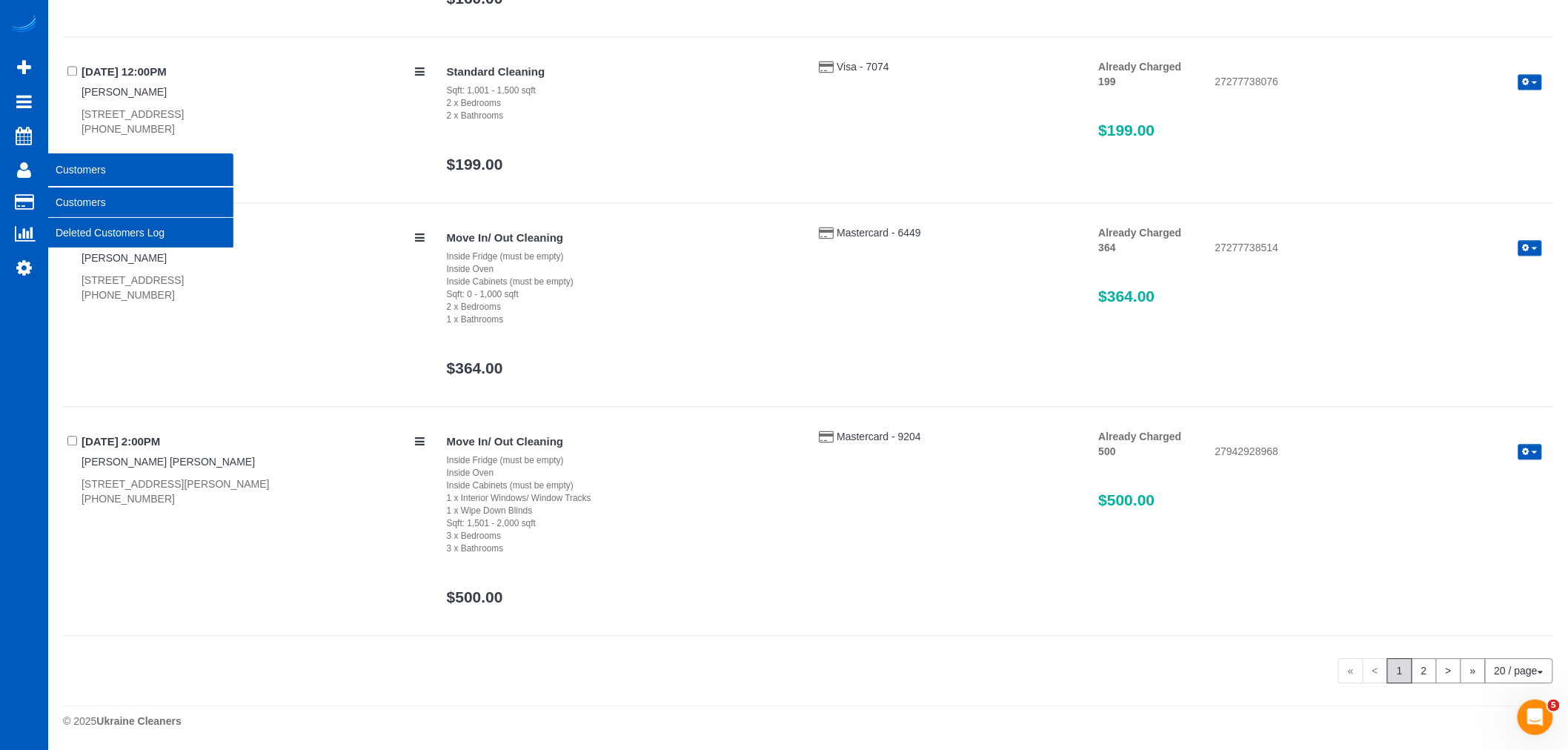
scroll to position [3590, 0]
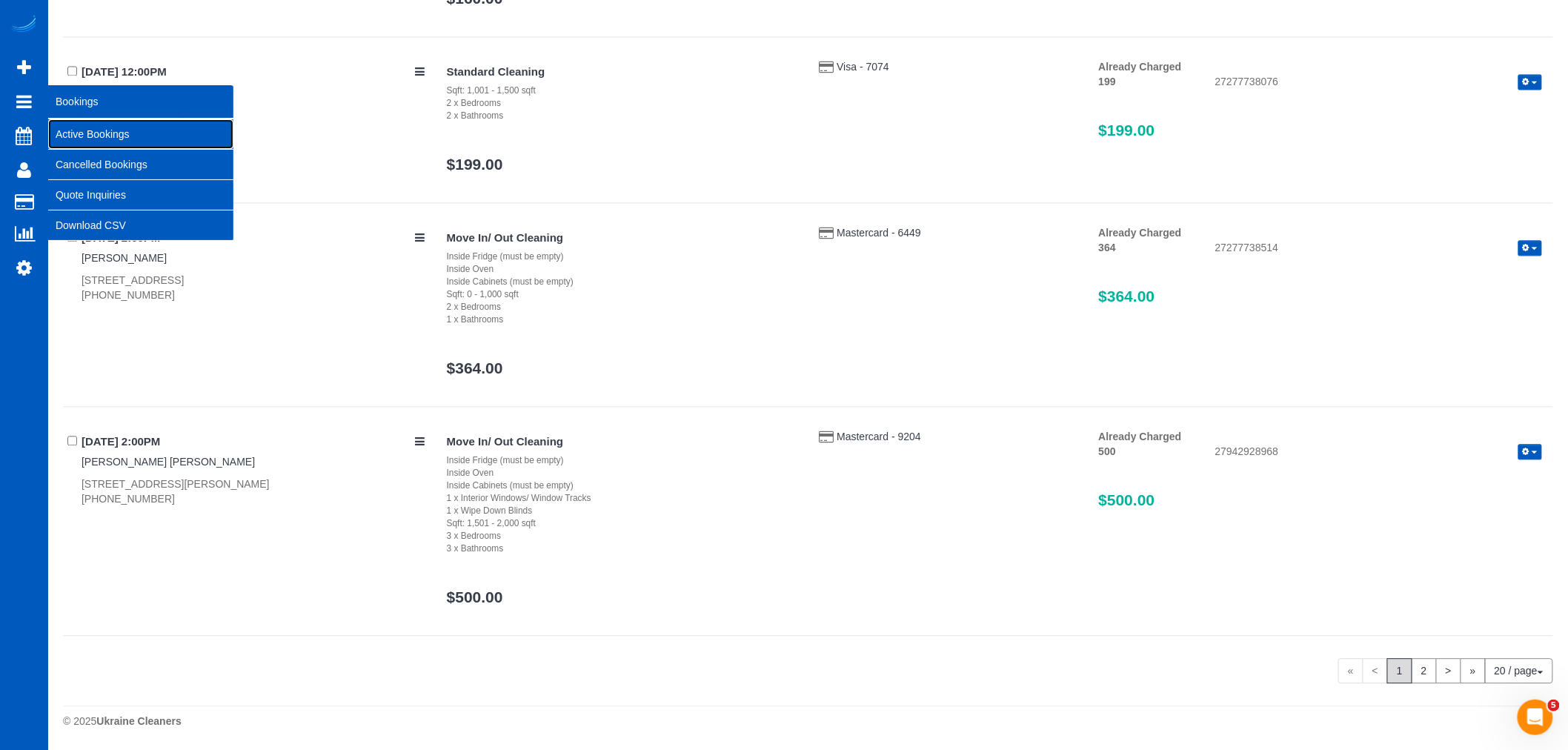
click at [106, 127] on link "Active Bookings" at bounding box center [140, 134] width 185 height 30
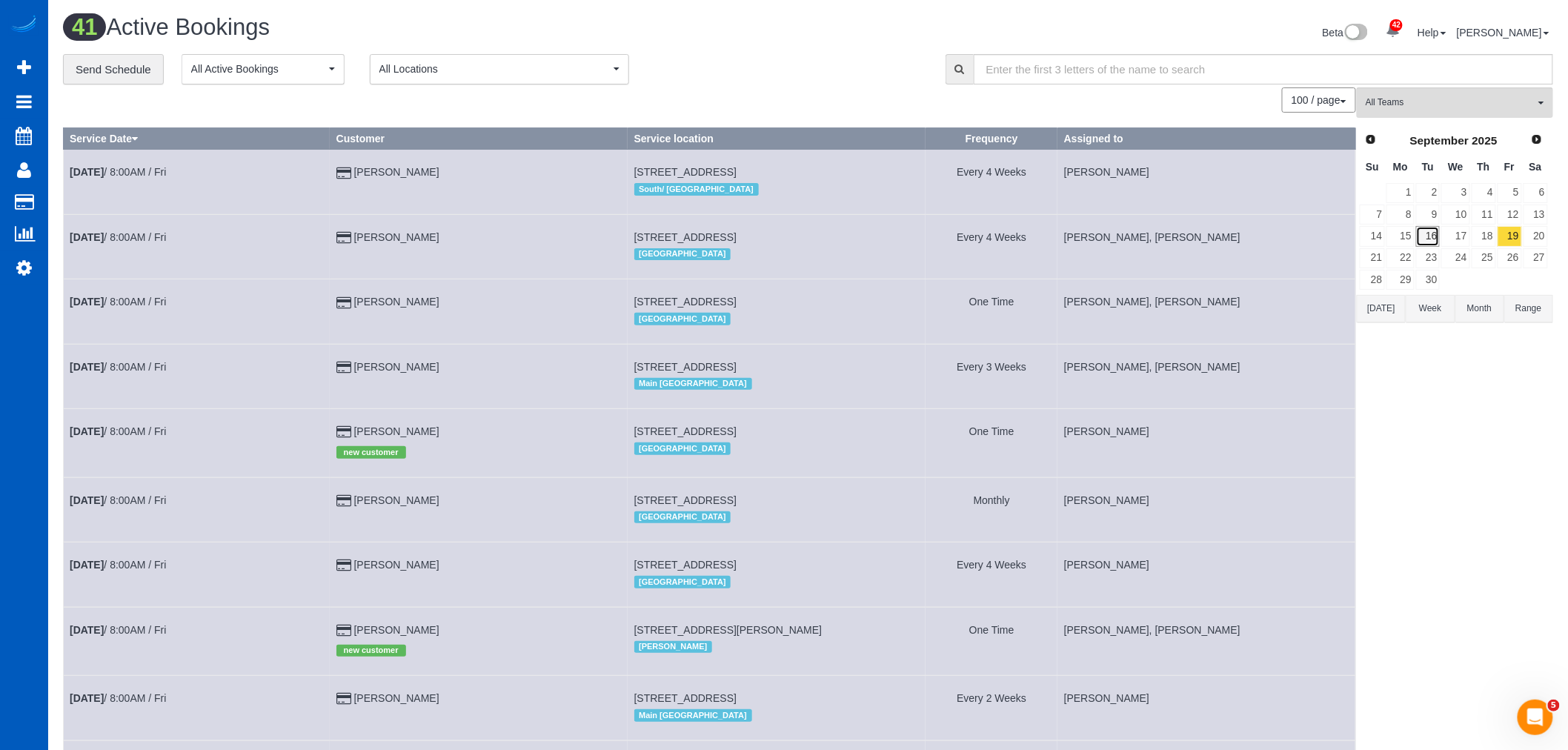
click at [1434, 237] on link "16" at bounding box center [1428, 236] width 24 height 20
click at [1454, 237] on link "17" at bounding box center [1455, 236] width 28 height 20
